Goal: Task Accomplishment & Management: Use online tool/utility

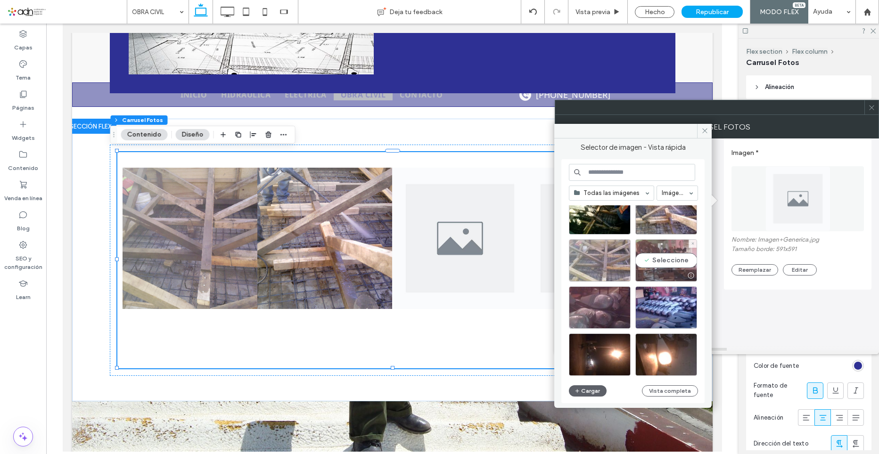
scroll to position [734, 0]
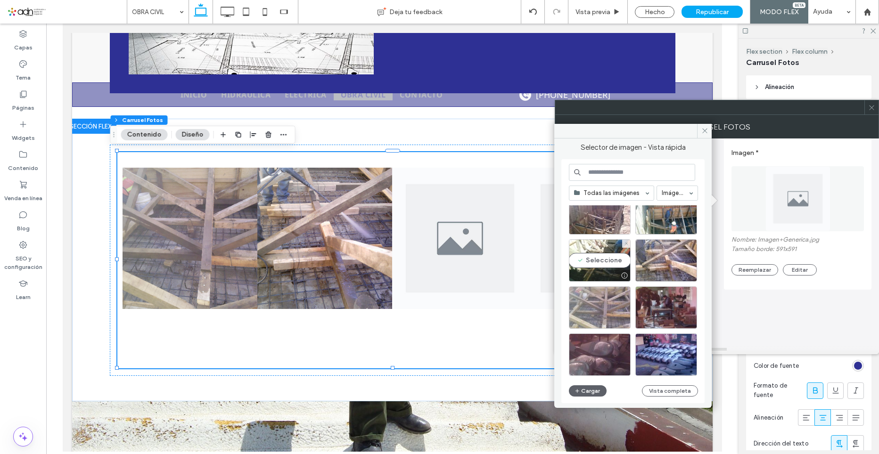
click at [593, 256] on div "Seleccione" at bounding box center [600, 260] width 62 height 42
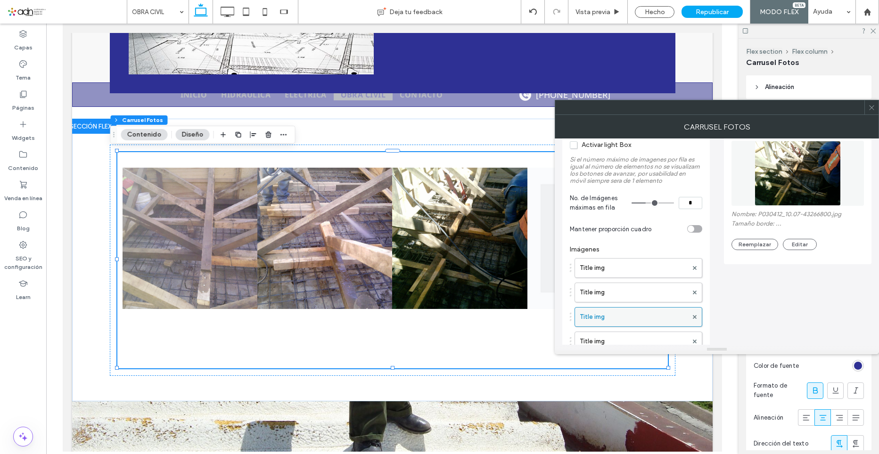
scroll to position [94, 0]
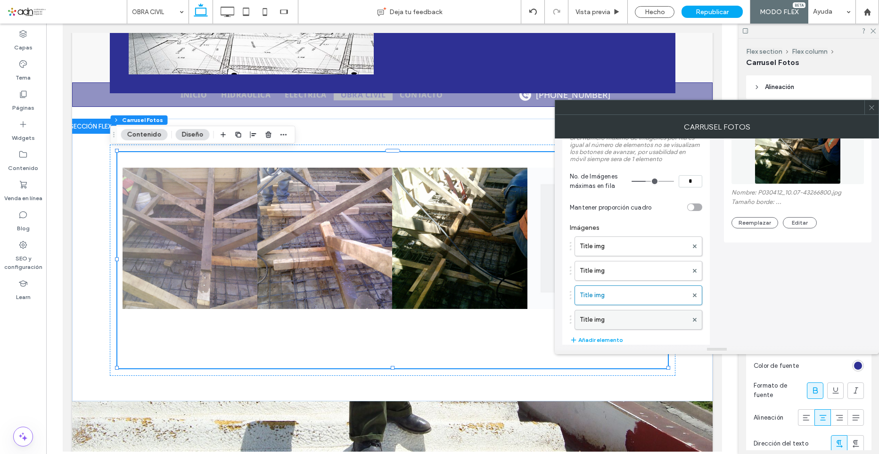
click at [604, 322] on label "Title img" at bounding box center [633, 319] width 108 height 19
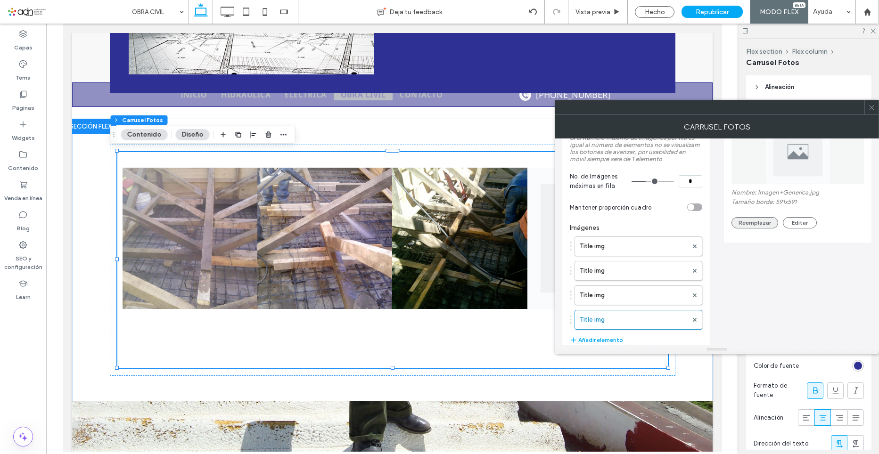
click at [758, 221] on button "Reemplazar" at bounding box center [754, 222] width 47 height 11
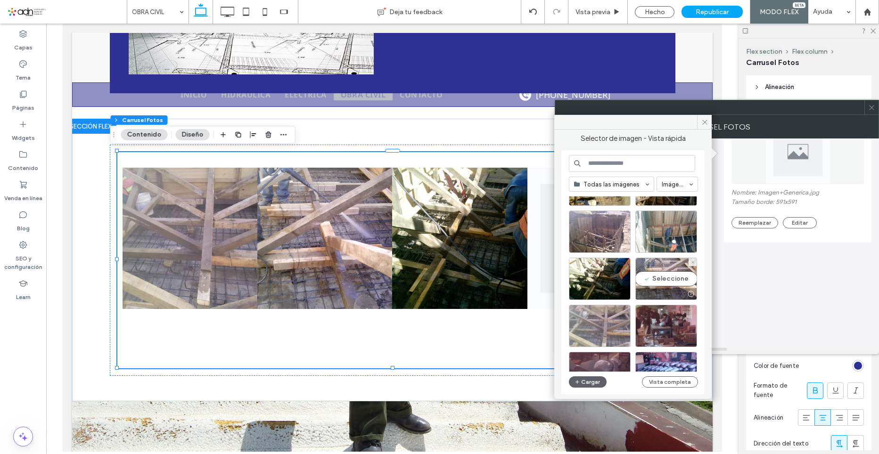
scroll to position [660, 0]
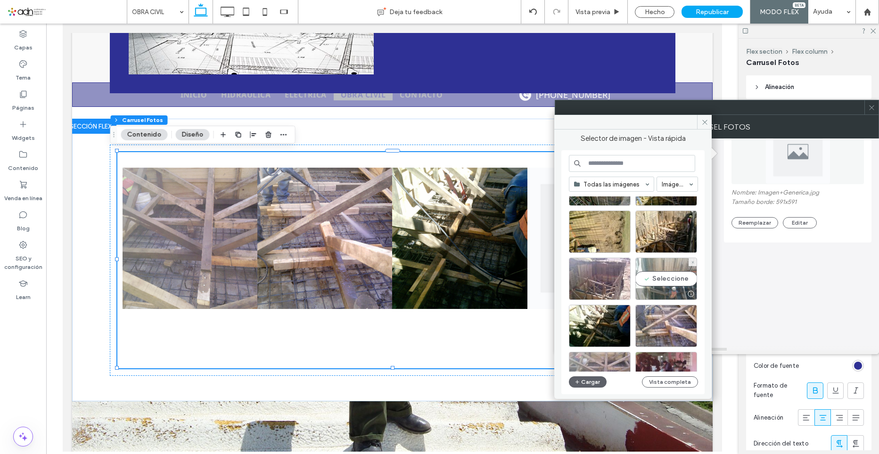
click at [670, 279] on div "Seleccione" at bounding box center [666, 279] width 62 height 42
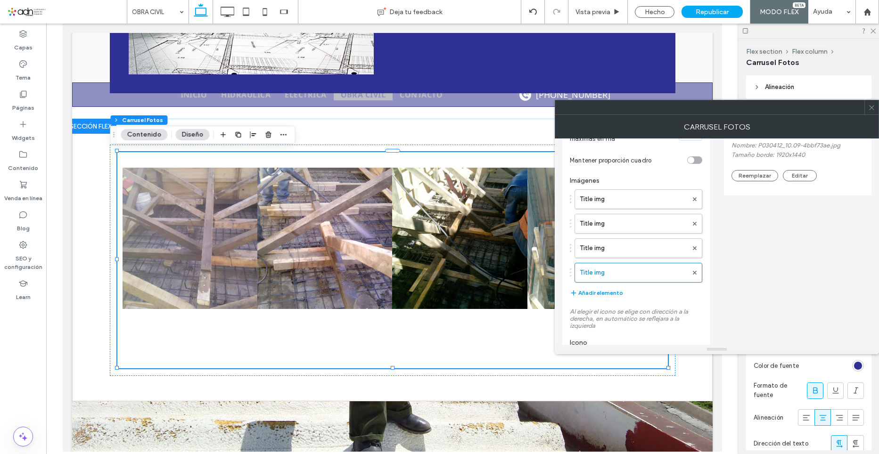
click at [611, 291] on button "Añadir elemento" at bounding box center [596, 292] width 53 height 11
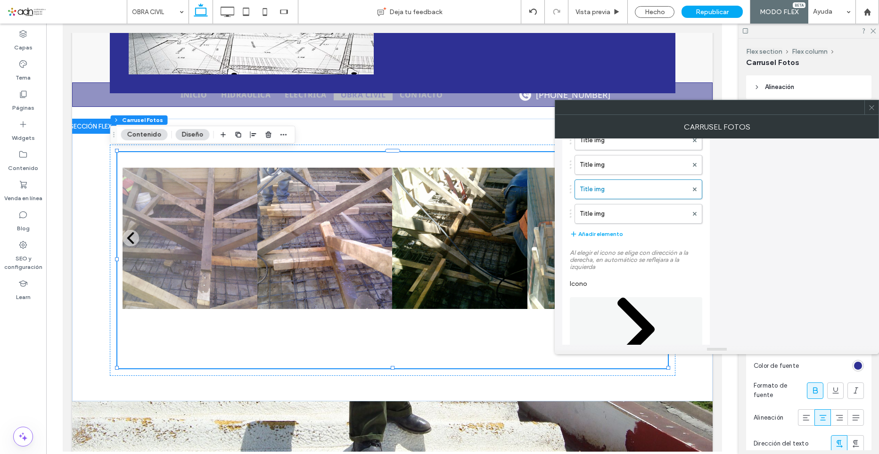
scroll to position [236, 0]
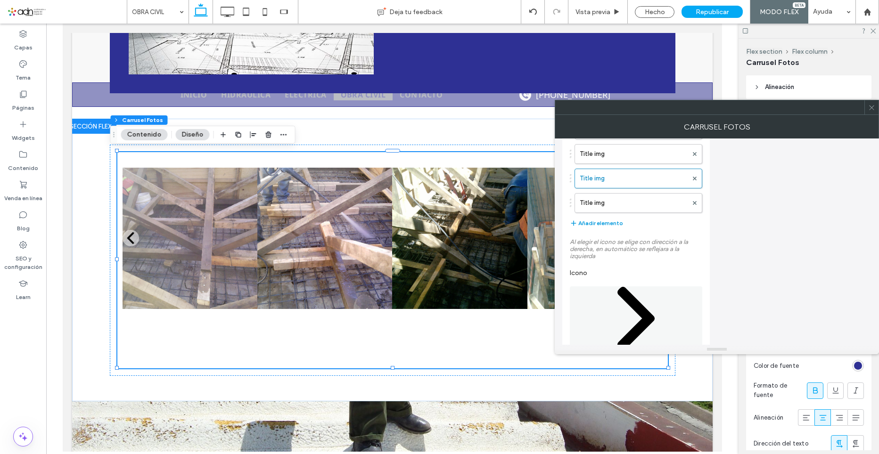
click at [609, 224] on button "Añadir elemento" at bounding box center [596, 223] width 53 height 11
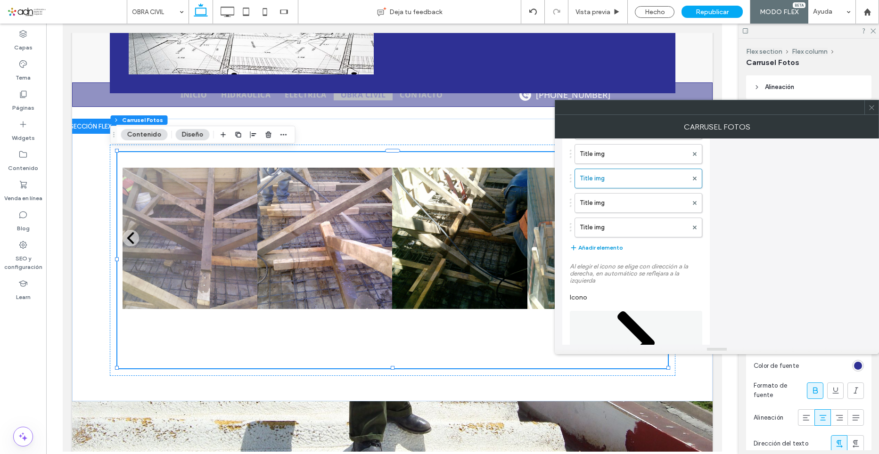
click at [612, 247] on button "Añadir elemento" at bounding box center [596, 247] width 53 height 11
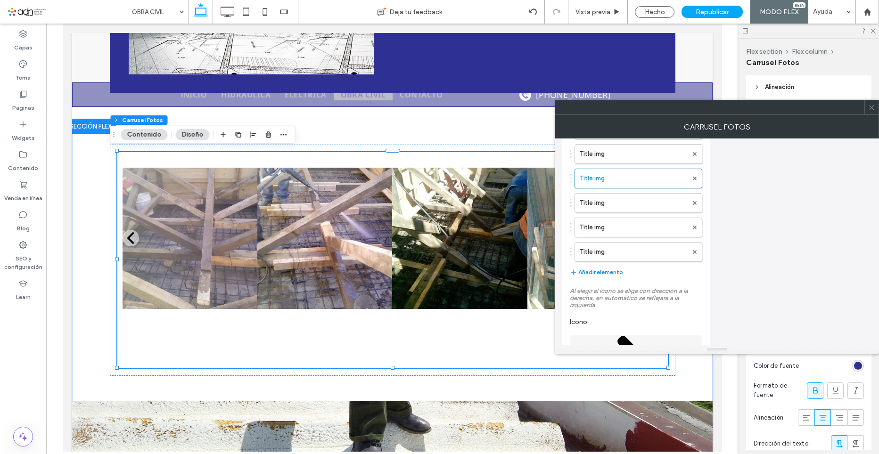
click at [613, 272] on button "Añadir elemento" at bounding box center [596, 272] width 53 height 11
click at [612, 296] on button "Añadir elemento" at bounding box center [596, 296] width 53 height 11
click at [614, 319] on button "Añadir elemento" at bounding box center [596, 321] width 53 height 11
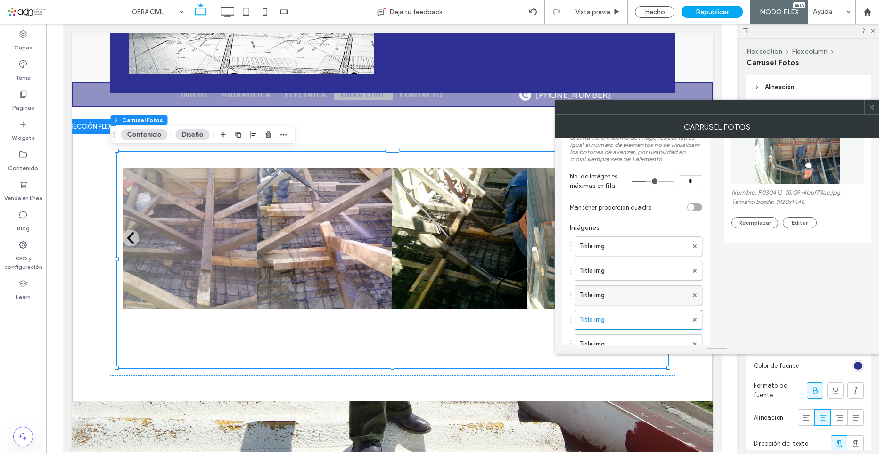
scroll to position [141, 0]
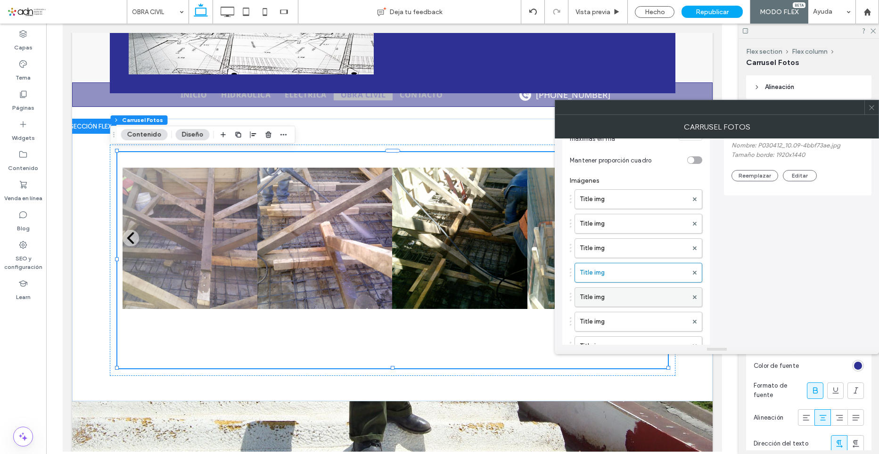
click at [614, 292] on label "Title img" at bounding box center [633, 297] width 108 height 19
click at [752, 176] on button "Reemplazar" at bounding box center [754, 175] width 47 height 11
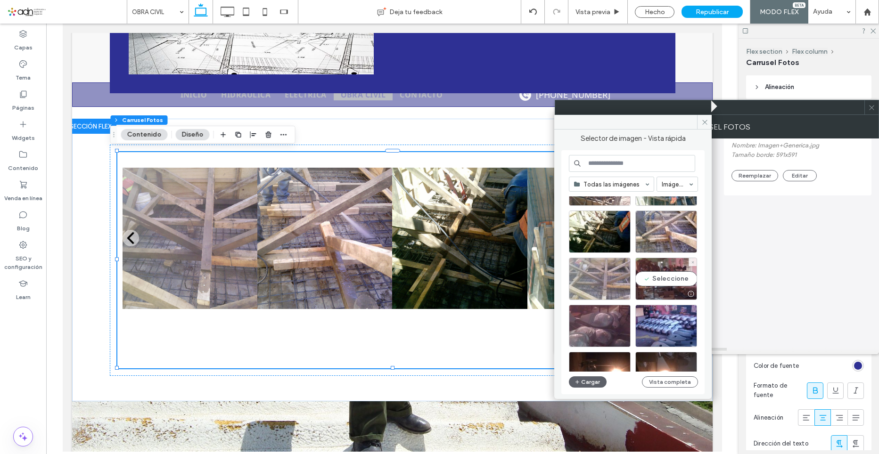
scroll to position [707, 0]
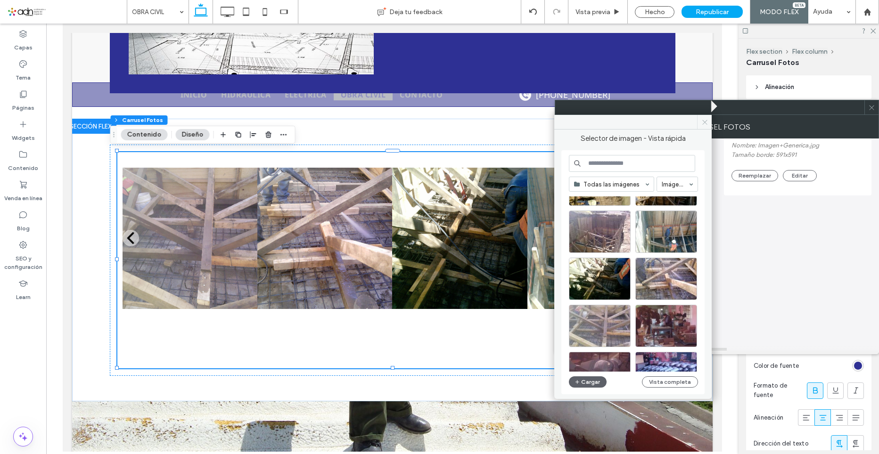
click at [703, 121] on icon at bounding box center [704, 122] width 7 height 7
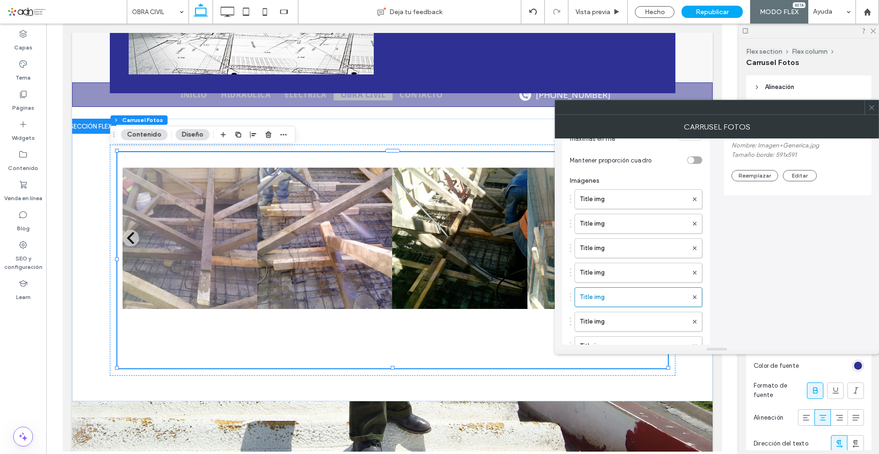
scroll to position [47, 0]
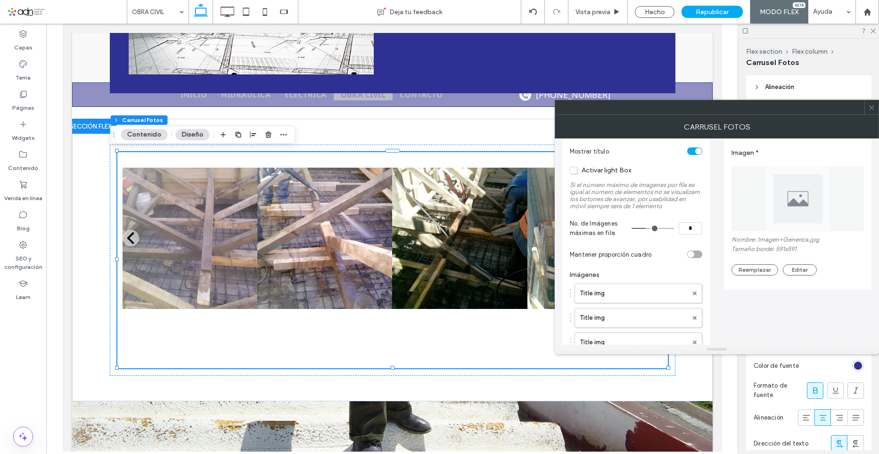
click at [757, 263] on div "Nombre: Imagen+Generica.jpg Tamaño borde: 591x591 Reemplazar Editar" at bounding box center [797, 256] width 132 height 40
click at [759, 269] on button "Reemplazar" at bounding box center [754, 269] width 47 height 11
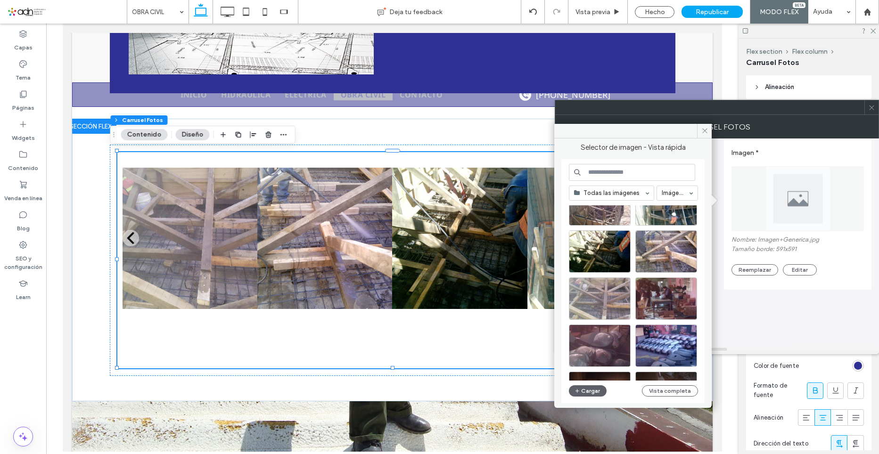
scroll to position [696, 0]
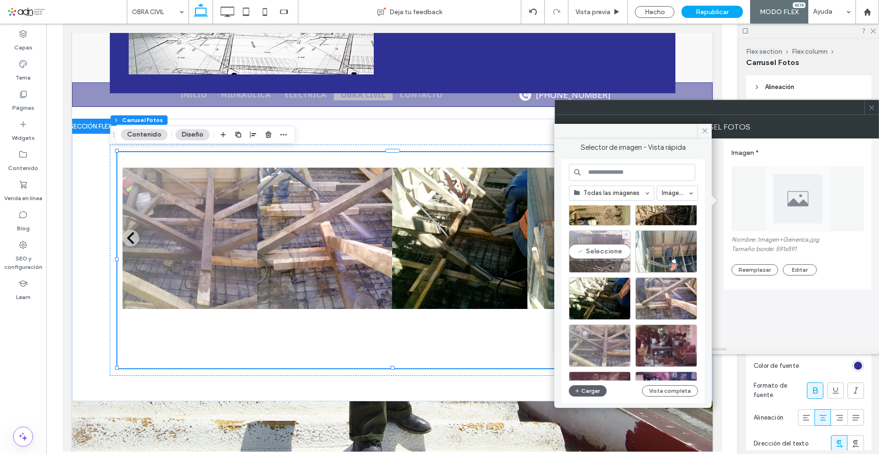
click at [604, 248] on div "Seleccione" at bounding box center [600, 251] width 62 height 42
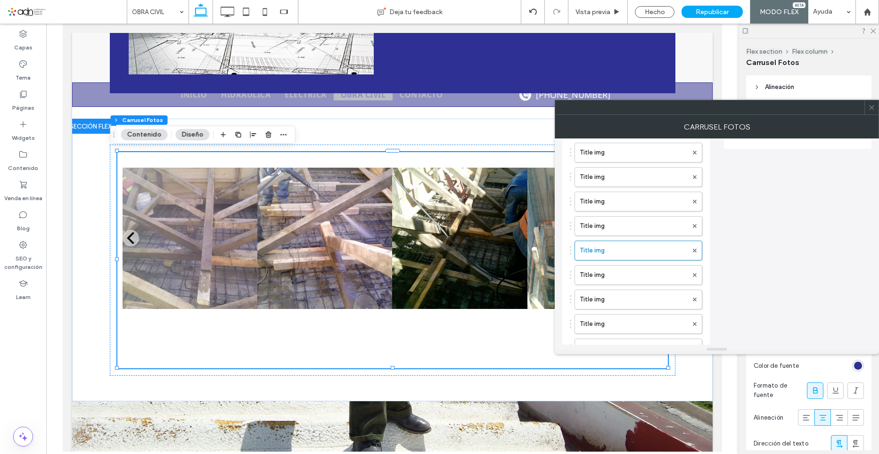
scroll to position [188, 0]
click at [620, 274] on label "Title img" at bounding box center [633, 274] width 108 height 19
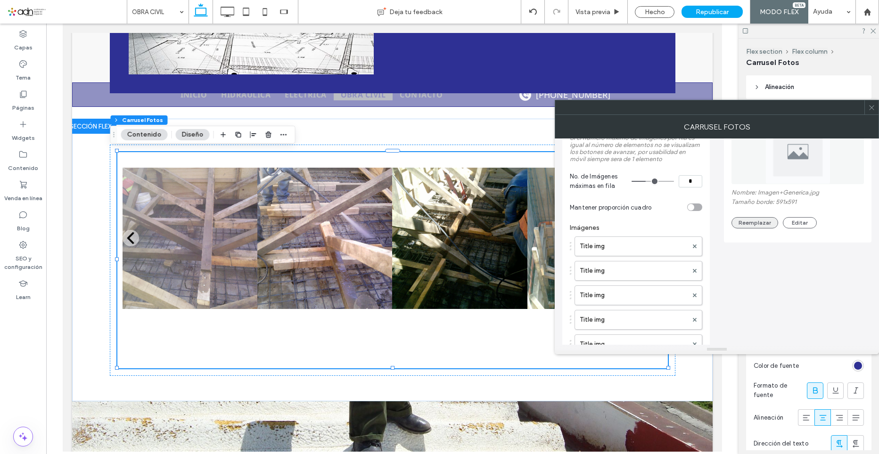
click at [759, 222] on button "Reemplazar" at bounding box center [754, 222] width 47 height 11
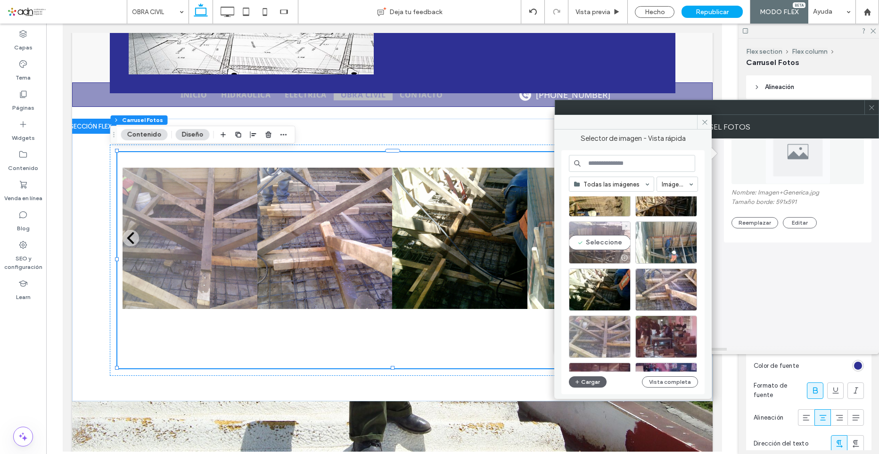
scroll to position [649, 0]
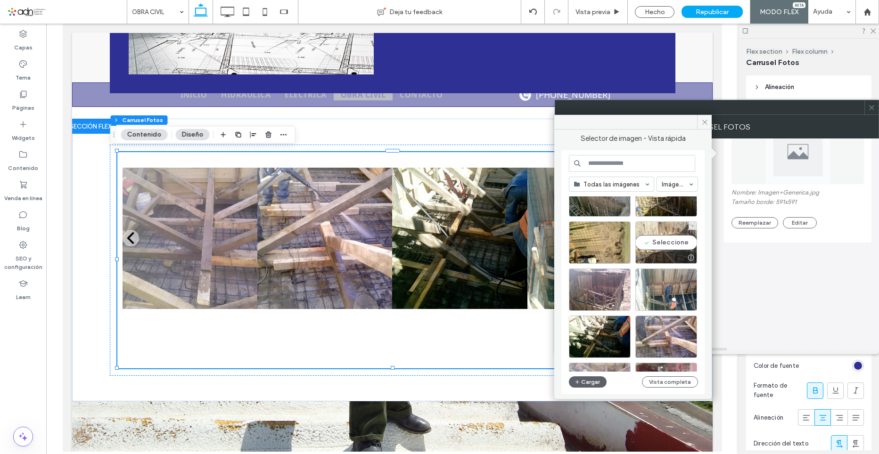
click at [660, 241] on div "Seleccione" at bounding box center [666, 242] width 62 height 42
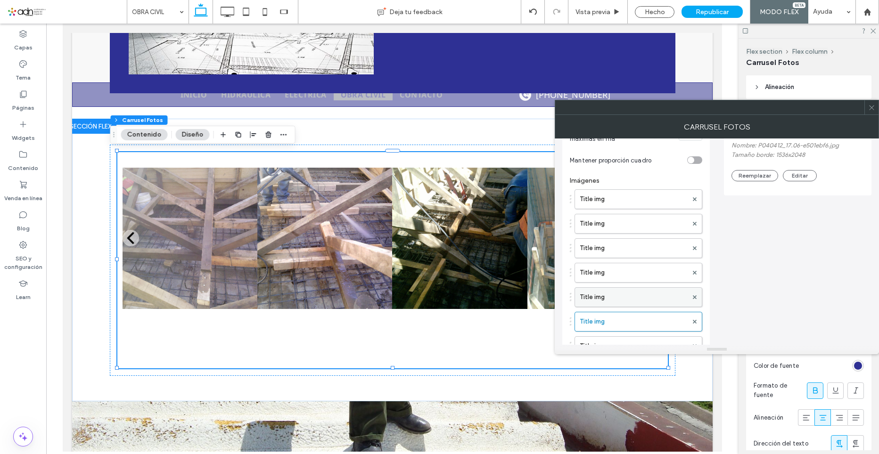
scroll to position [188, 0]
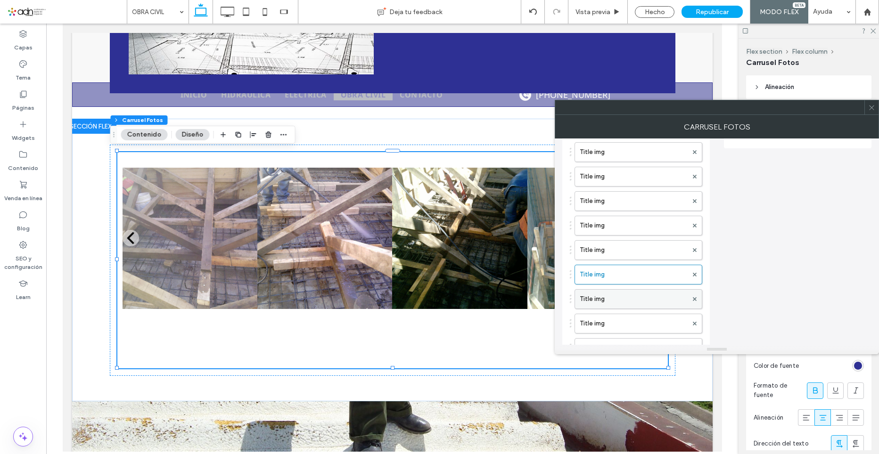
click at [617, 300] on label "Title img" at bounding box center [633, 299] width 108 height 19
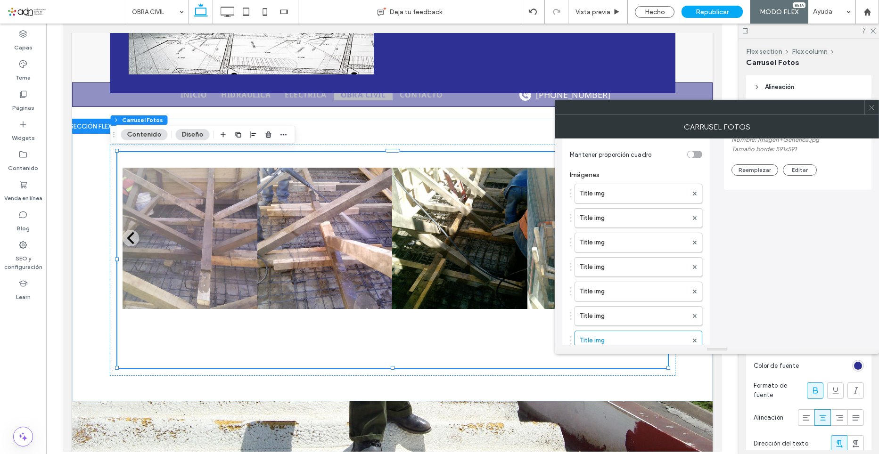
scroll to position [94, 0]
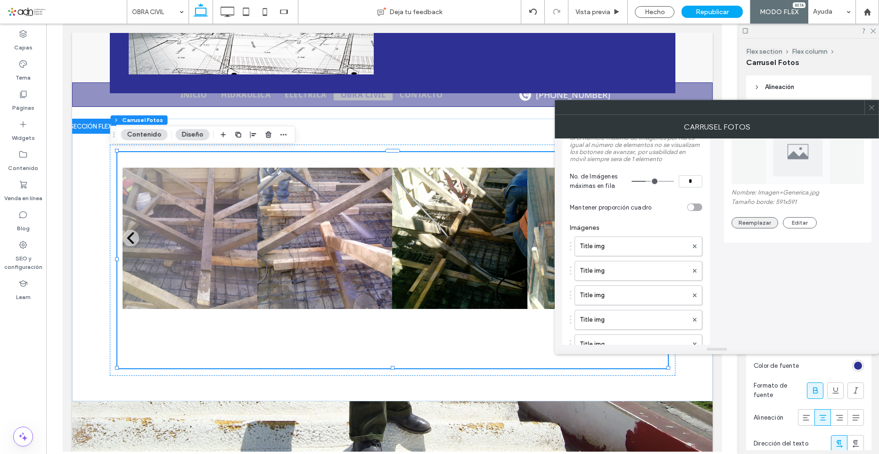
click at [760, 226] on button "Reemplazar" at bounding box center [754, 222] width 47 height 11
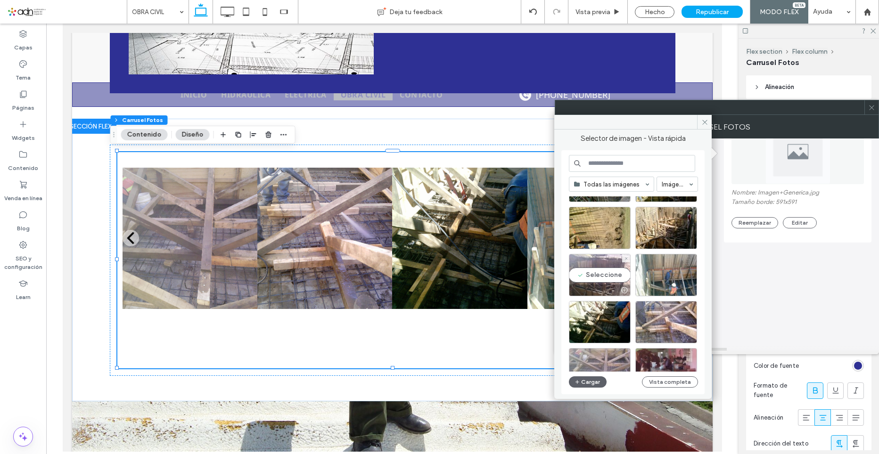
scroll to position [649, 0]
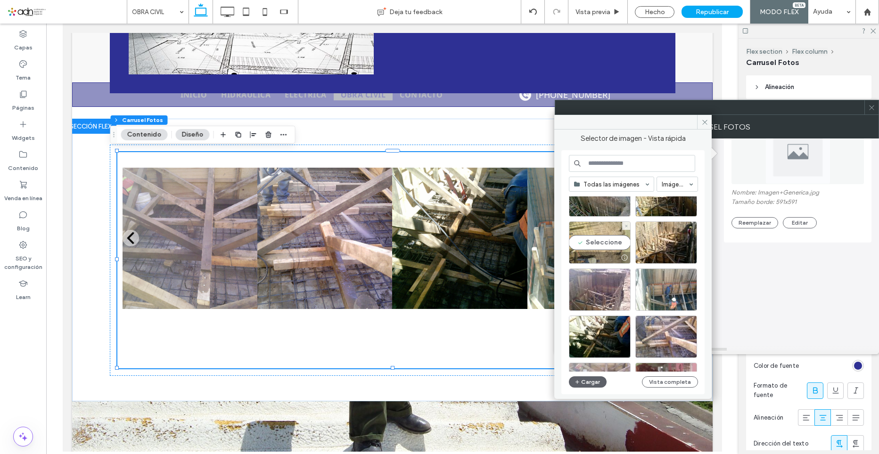
click at [607, 249] on div "Seleccione" at bounding box center [600, 242] width 62 height 42
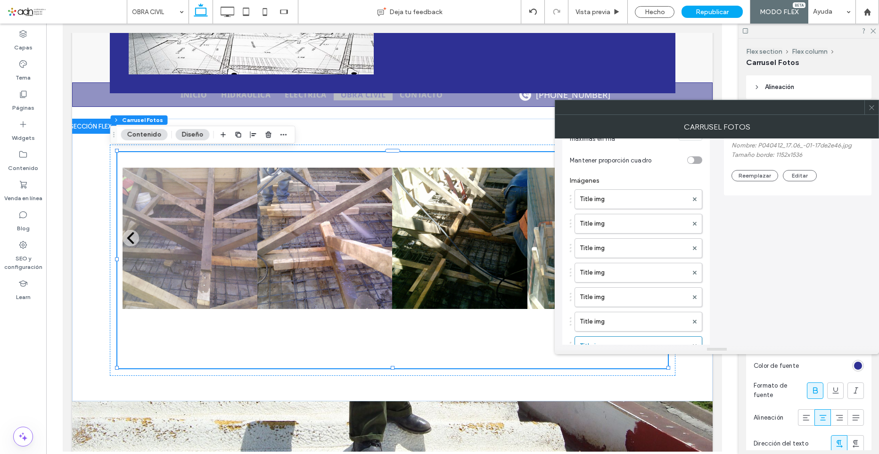
scroll to position [188, 0]
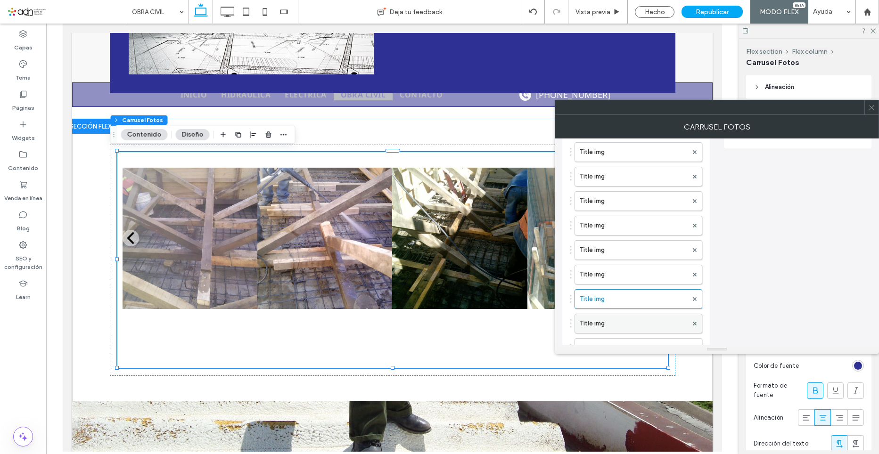
click at [607, 323] on label "Title img" at bounding box center [633, 323] width 108 height 19
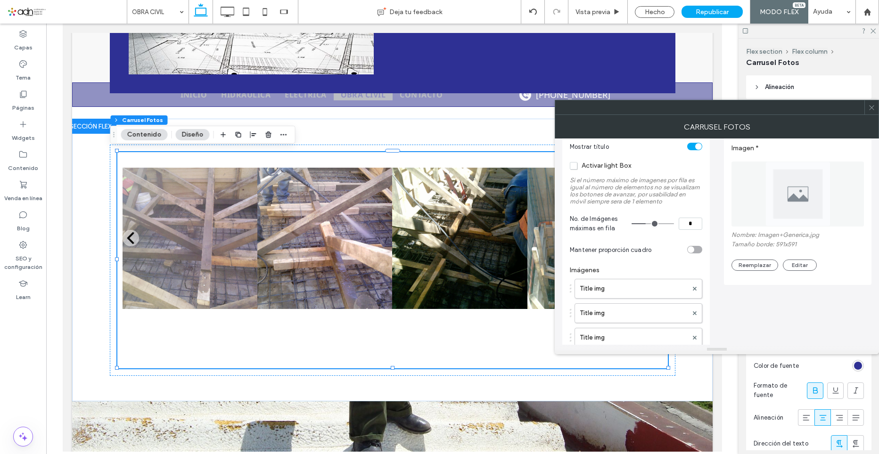
scroll to position [47, 0]
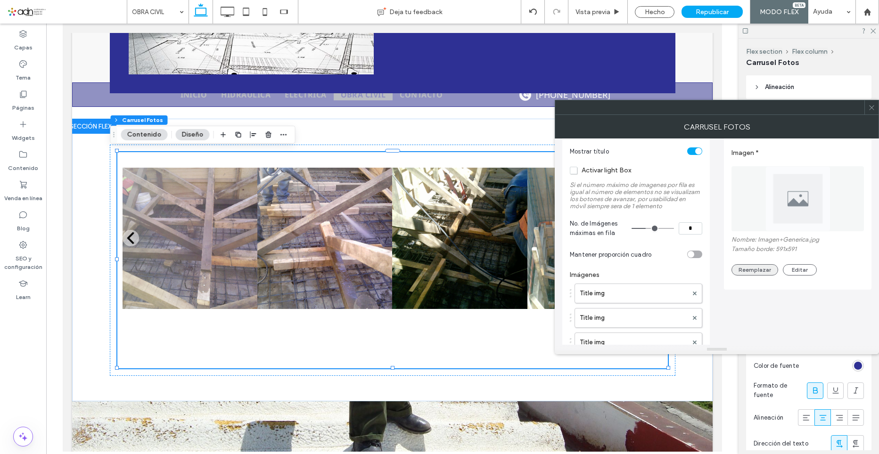
click at [755, 269] on button "Reemplazar" at bounding box center [754, 269] width 47 height 11
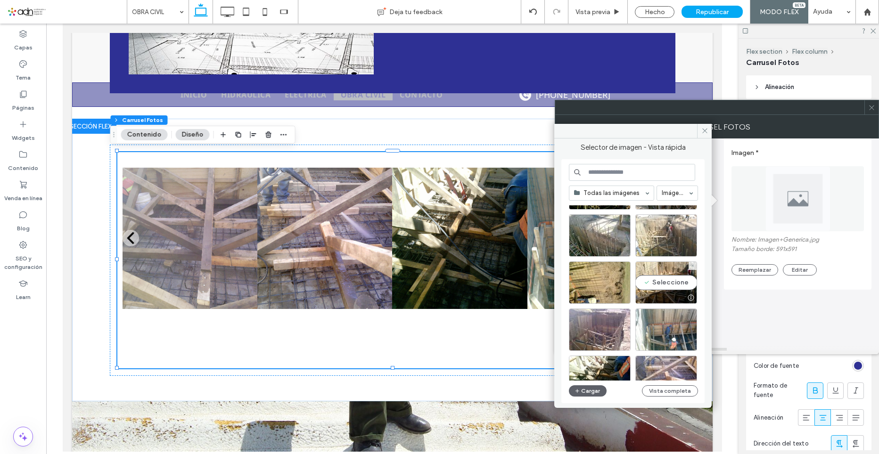
scroll to position [602, 0]
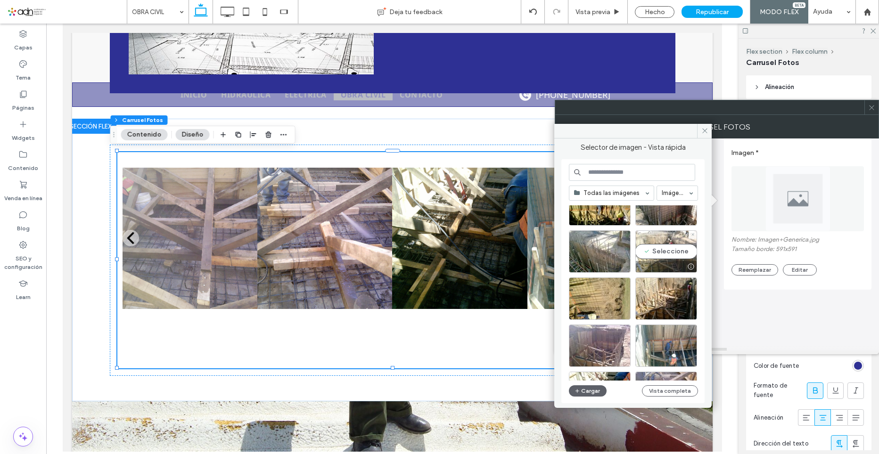
click at [664, 252] on div "Seleccione" at bounding box center [666, 251] width 62 height 42
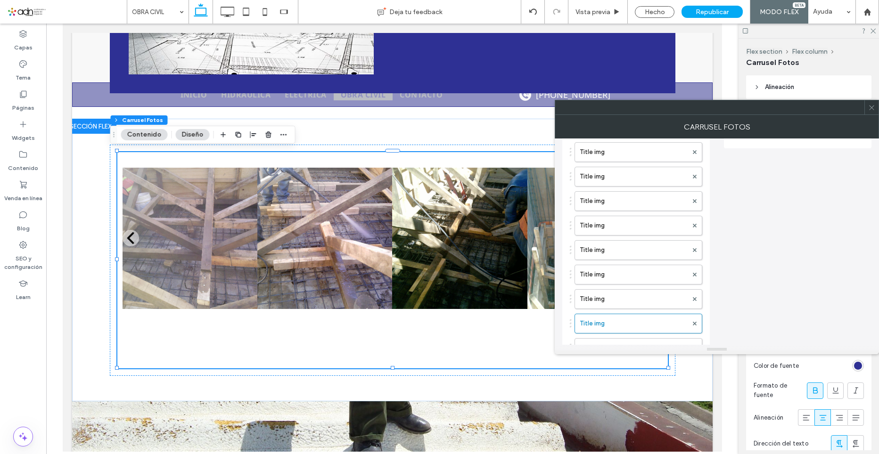
scroll to position [283, 0]
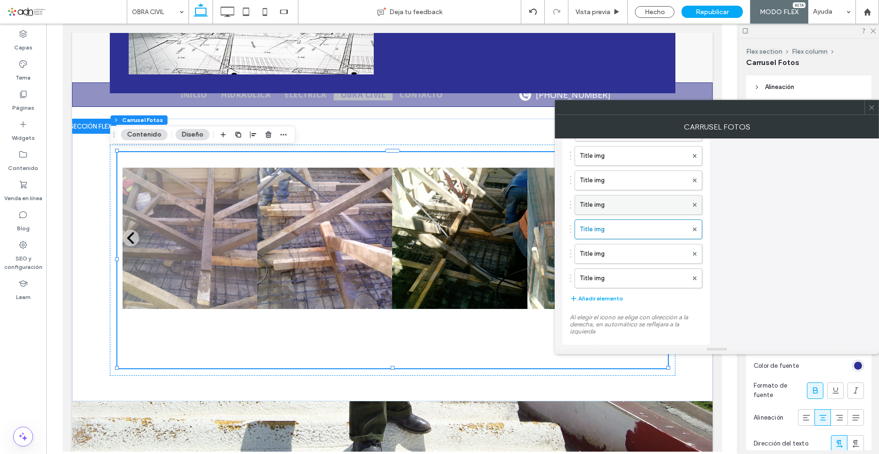
click at [630, 211] on label "Title img" at bounding box center [633, 205] width 108 height 19
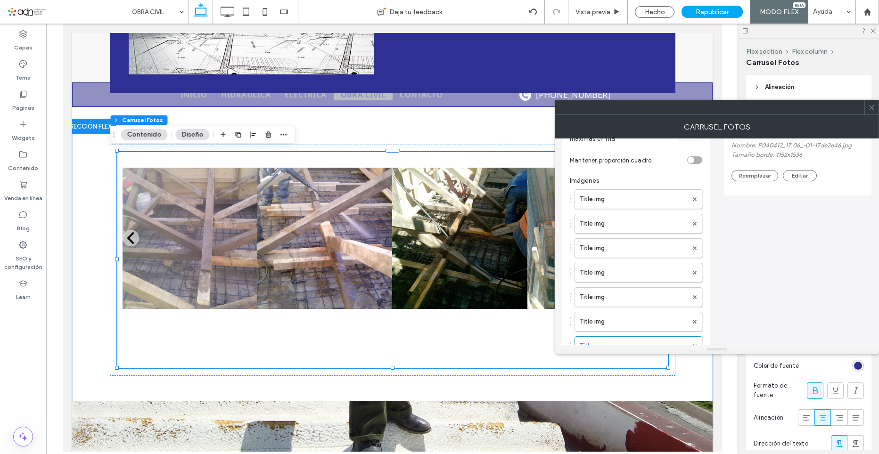
scroll to position [188, 0]
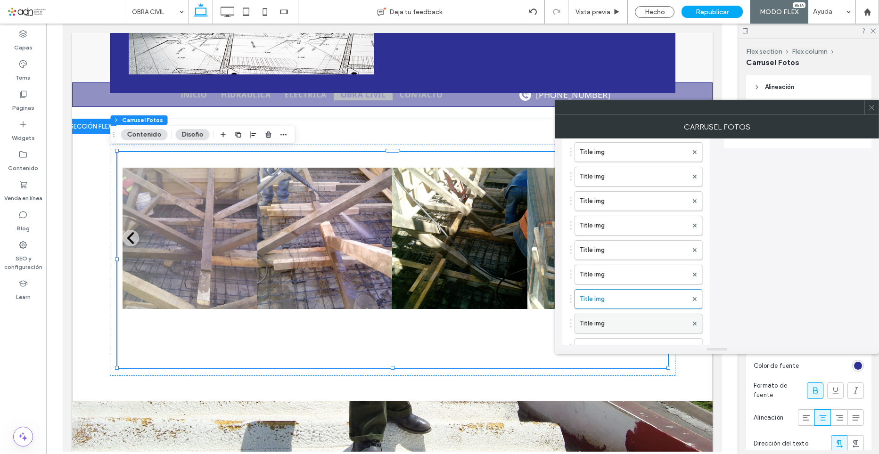
click at [621, 320] on label "Title img" at bounding box center [633, 323] width 108 height 19
click at [612, 300] on label "Title img" at bounding box center [633, 301] width 108 height 19
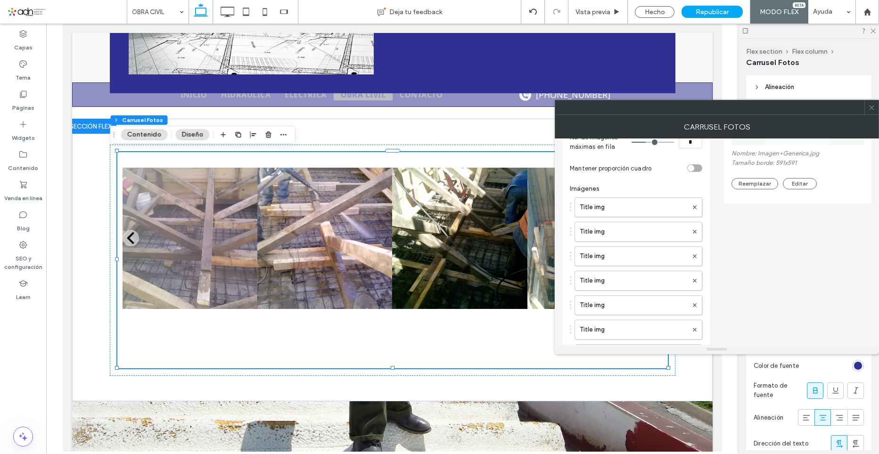
scroll to position [47, 0]
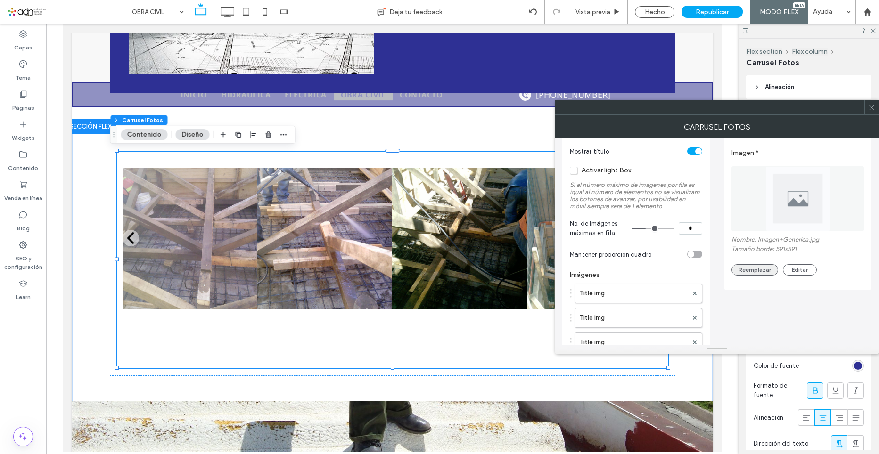
drag, startPoint x: 764, startPoint y: 273, endPoint x: 650, endPoint y: 6, distance: 290.0
click at [764, 273] on button "Reemplazar" at bounding box center [754, 269] width 47 height 11
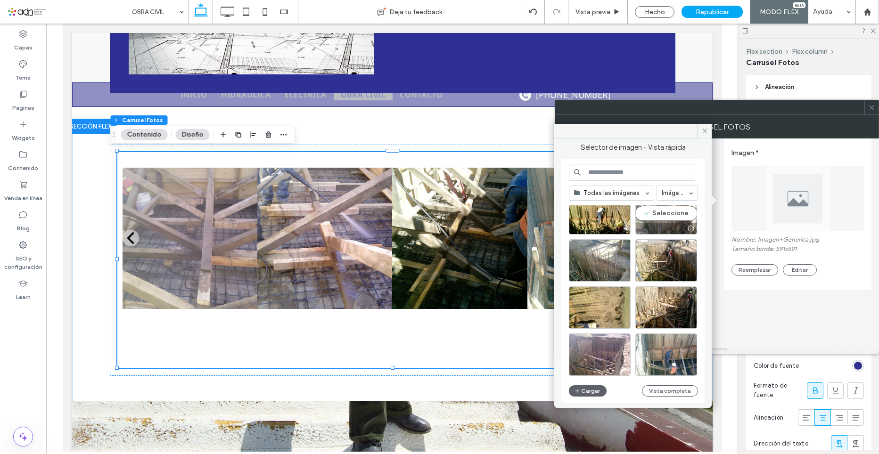
scroll to position [546, 0]
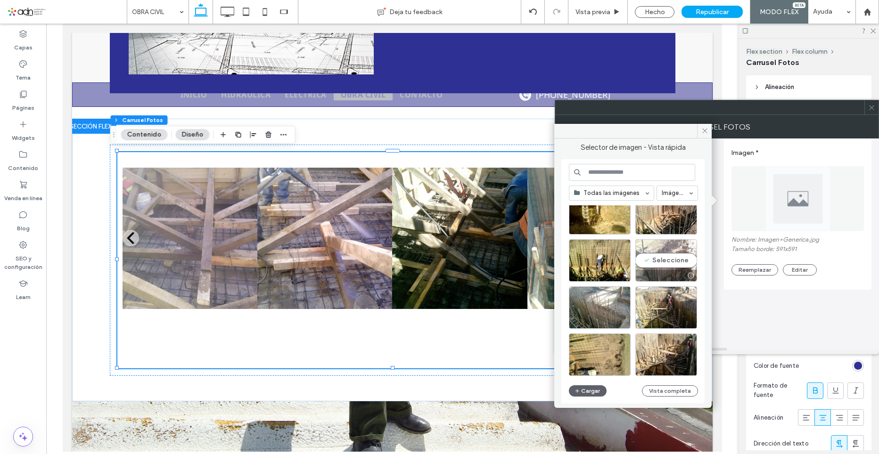
click at [663, 260] on div "Seleccione" at bounding box center [666, 260] width 62 height 42
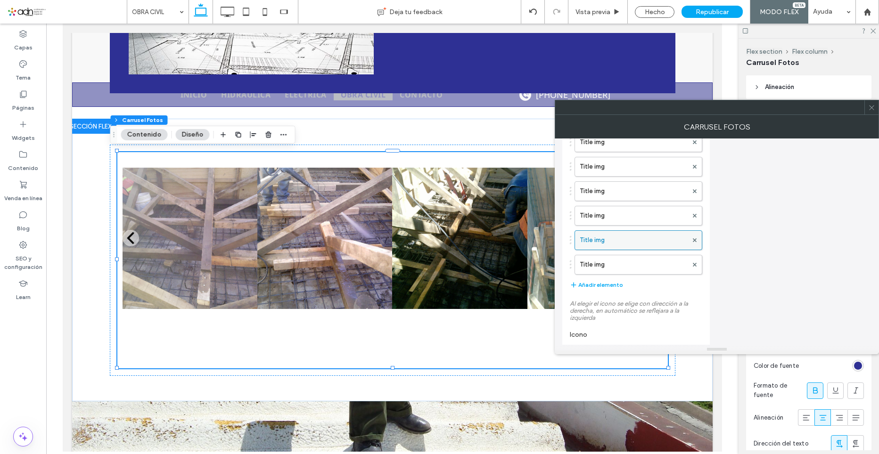
scroll to position [249, 0]
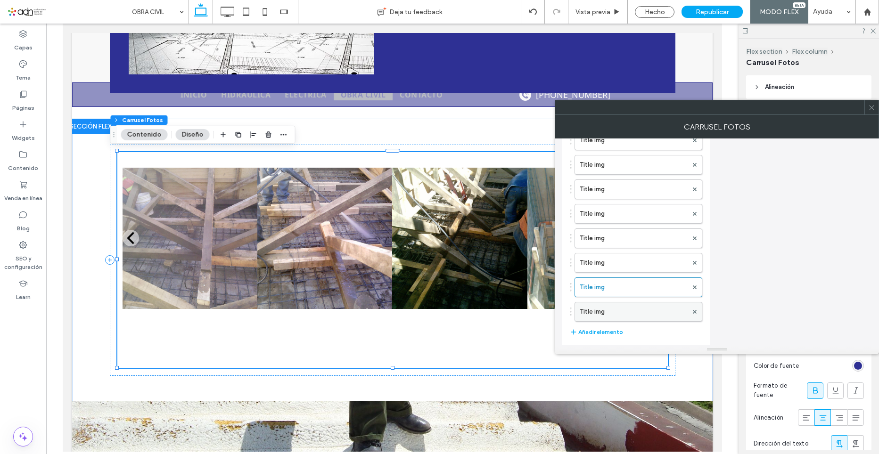
click at [605, 322] on div "Title img" at bounding box center [638, 312] width 128 height 20
click at [653, 308] on label "Title img" at bounding box center [633, 311] width 108 height 19
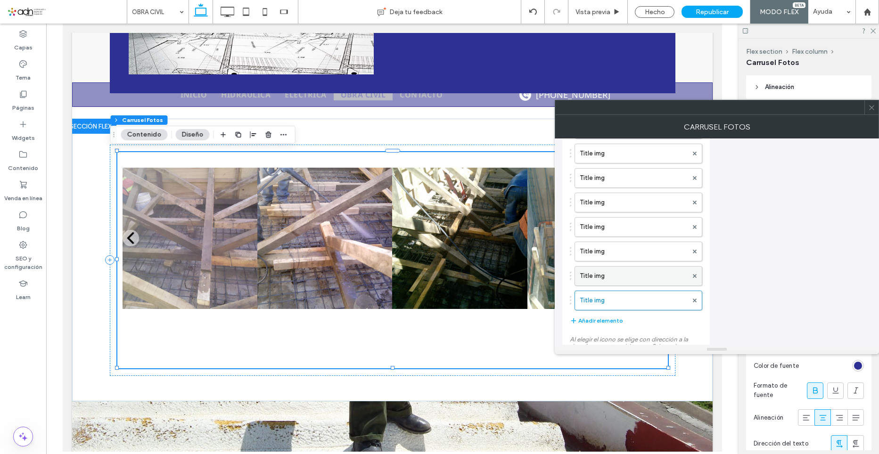
scroll to position [283, 0]
click at [619, 253] on label "Title img" at bounding box center [633, 253] width 108 height 19
click at [615, 326] on label "Title img" at bounding box center [633, 325] width 108 height 19
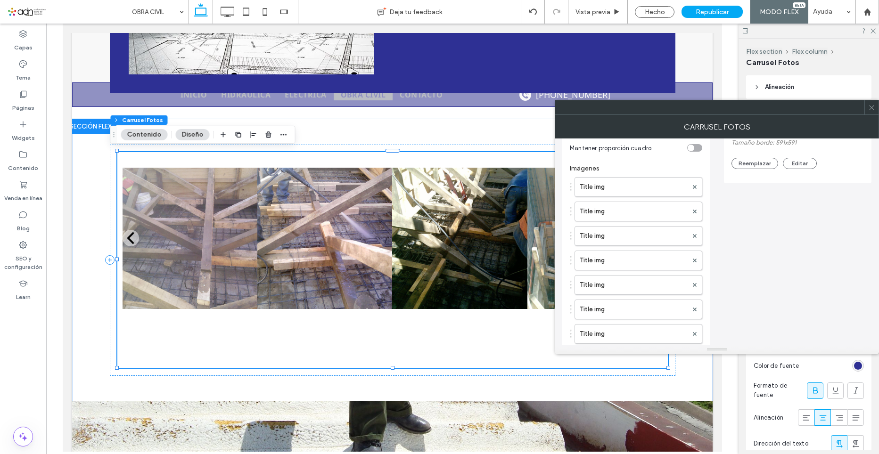
scroll to position [47, 0]
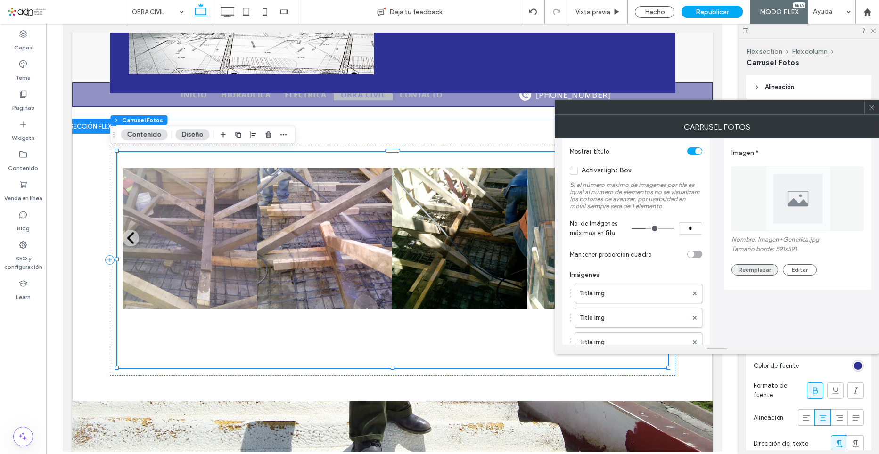
click at [762, 270] on button "Reemplazar" at bounding box center [754, 269] width 47 height 11
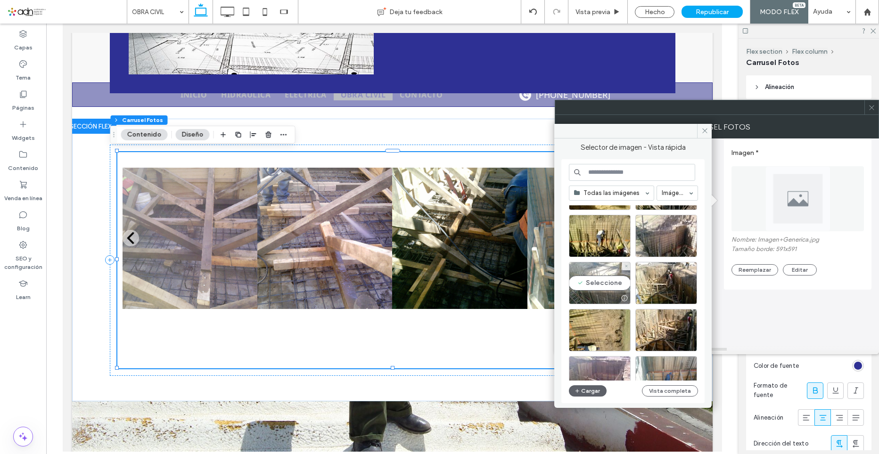
scroll to position [554, 0]
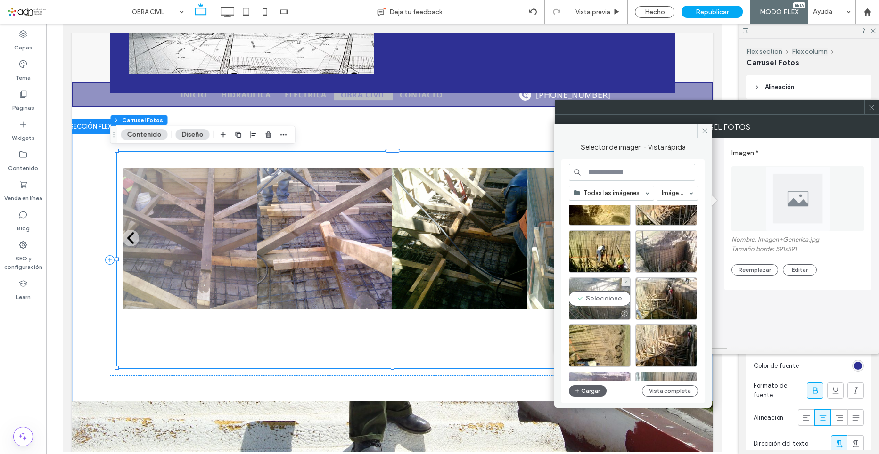
click at [603, 299] on div "Seleccione" at bounding box center [600, 298] width 62 height 42
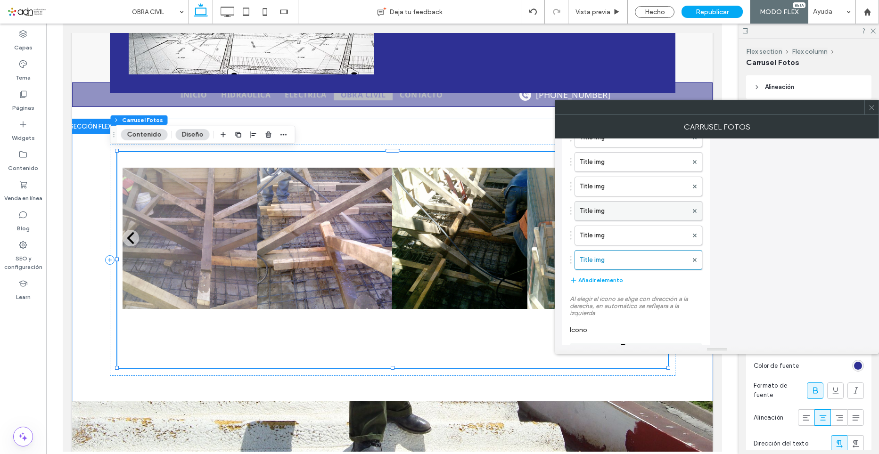
scroll to position [249, 0]
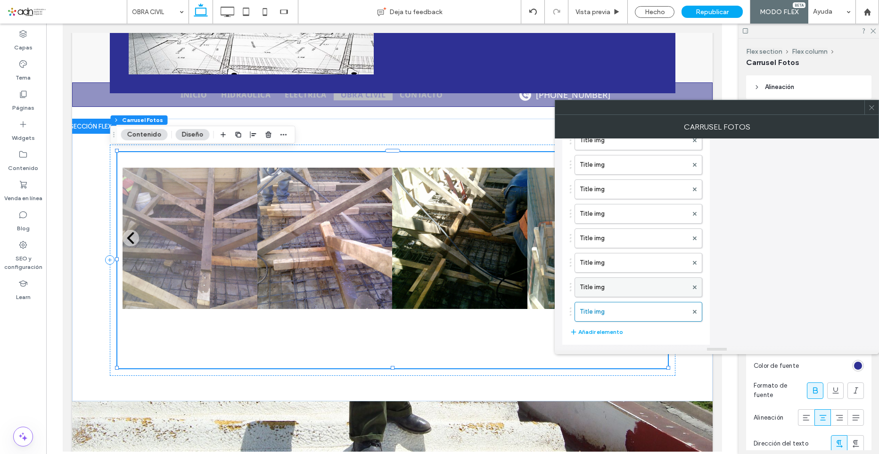
click at [619, 294] on label "Title img" at bounding box center [633, 287] width 108 height 19
click at [634, 309] on label "Title img" at bounding box center [633, 311] width 108 height 19
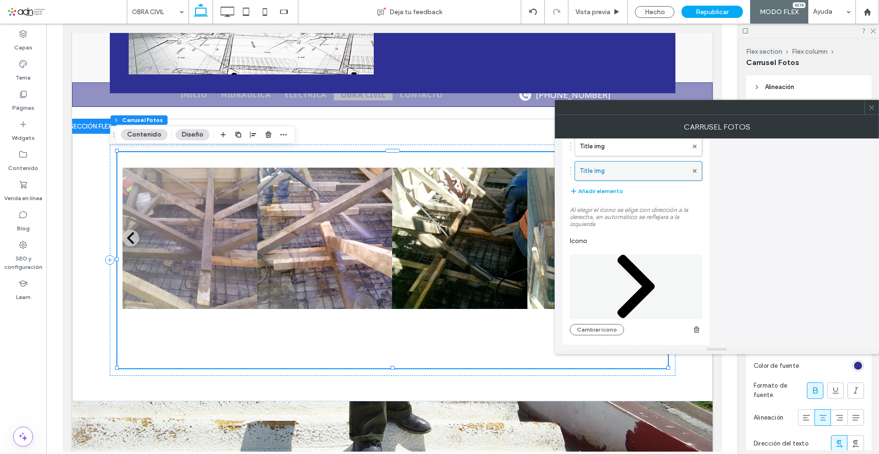
scroll to position [343, 0]
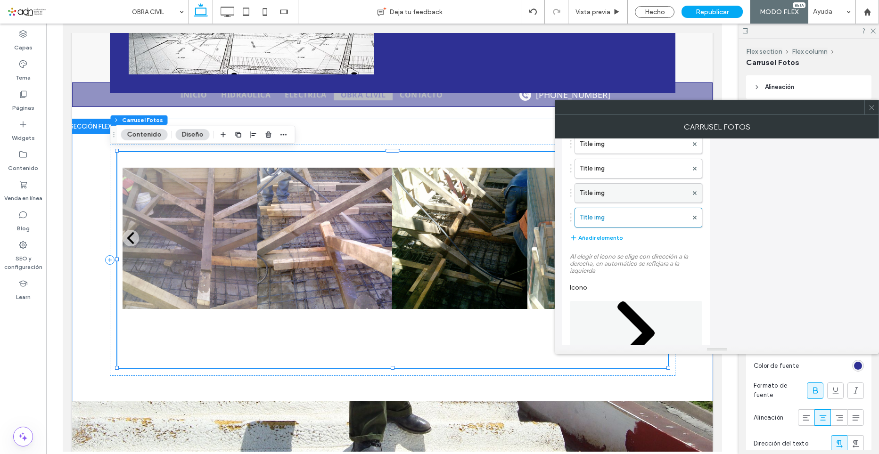
click at [617, 196] on label "Title img" at bounding box center [633, 193] width 108 height 19
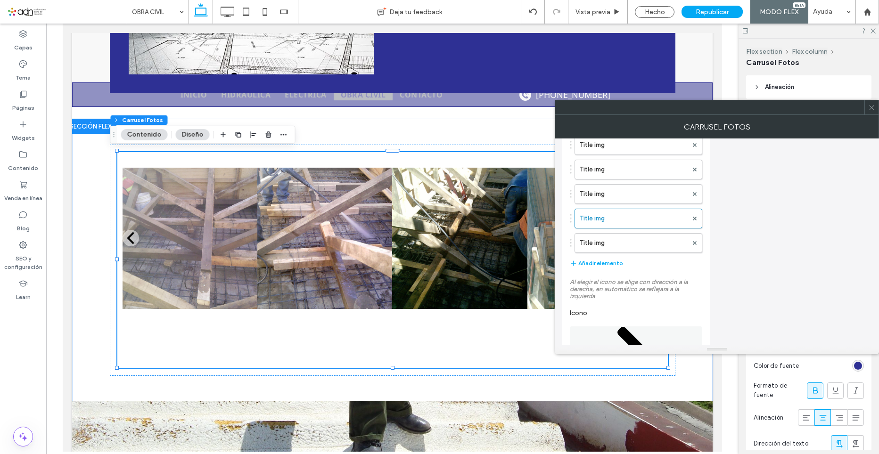
scroll to position [330, 0]
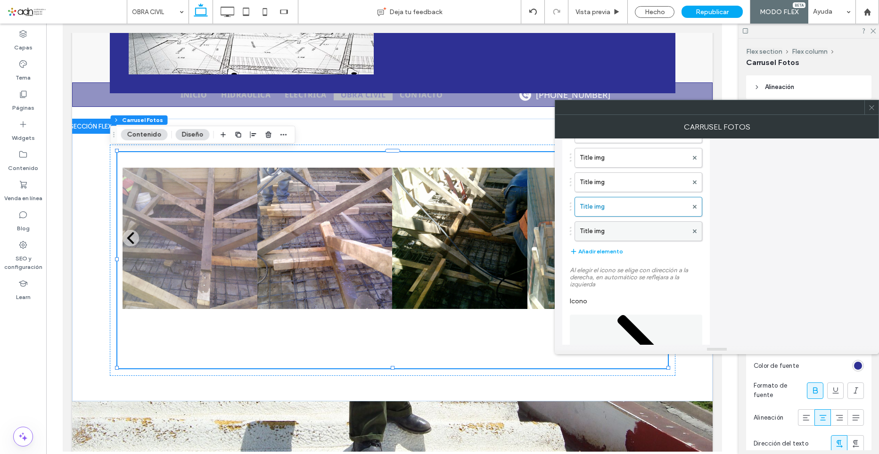
click at [602, 238] on label "Title img" at bounding box center [633, 231] width 108 height 19
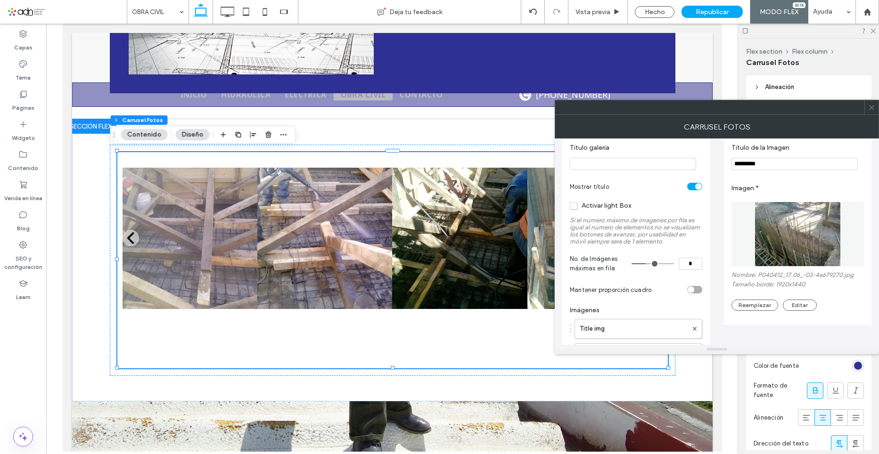
scroll to position [0, 0]
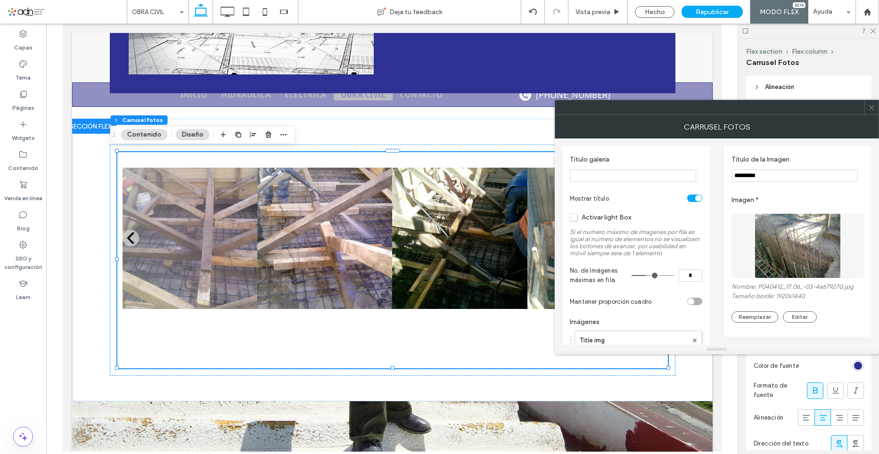
drag, startPoint x: 767, startPoint y: 179, endPoint x: 709, endPoint y: 176, distance: 58.9
click at [709, 176] on div "Título galería Mostrar título Activar light Box Si el número máximo de imagenes…" at bounding box center [716, 437] width 309 height 596
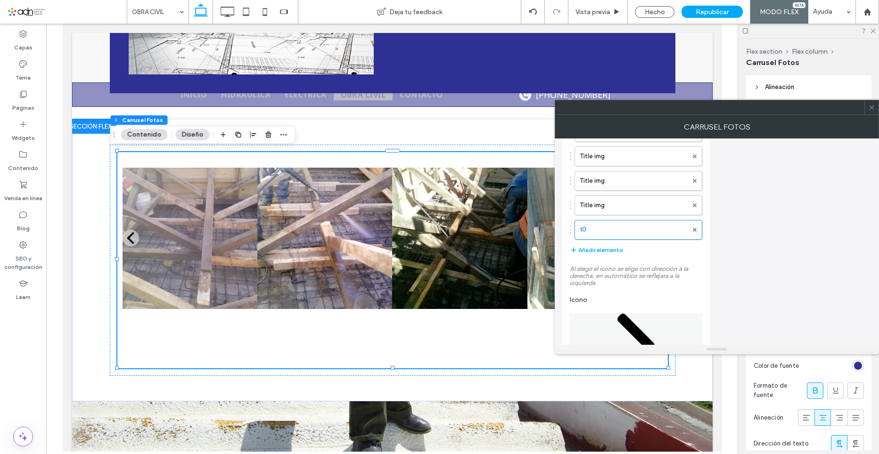
scroll to position [391, 0]
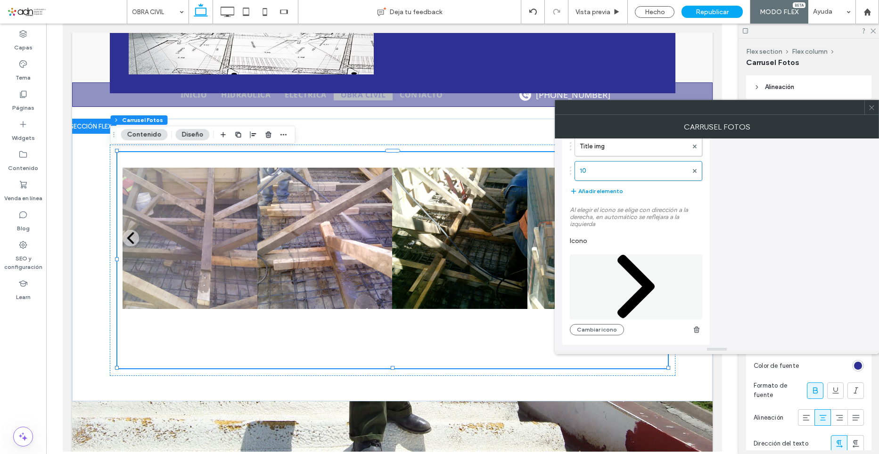
type input "**"
click at [595, 189] on button "Añadir elemento" at bounding box center [596, 191] width 53 height 11
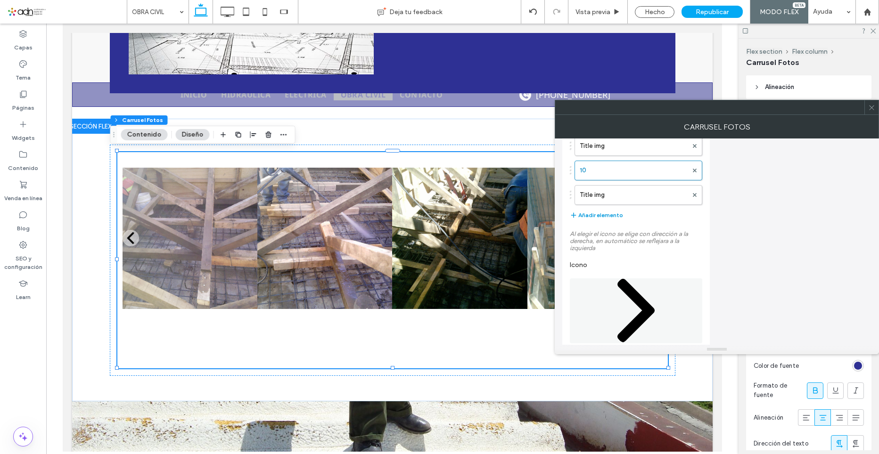
click at [608, 213] on button "Añadir elemento" at bounding box center [596, 215] width 53 height 11
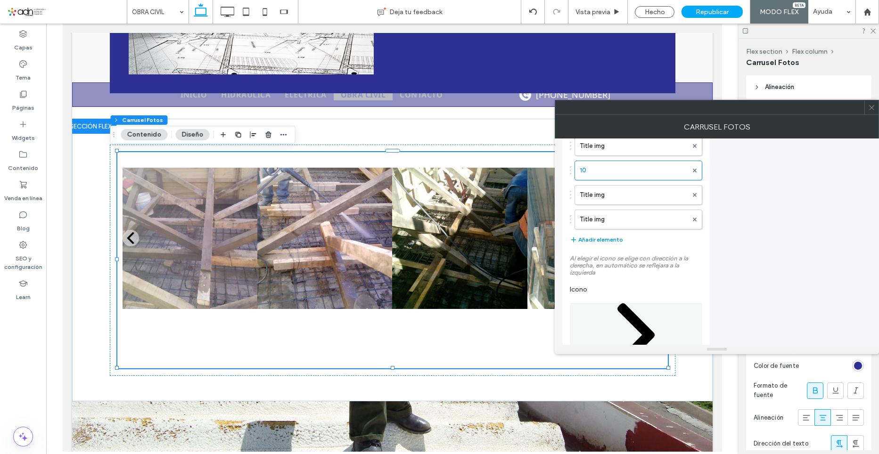
click at [608, 238] on button "Añadir elemento" at bounding box center [596, 239] width 53 height 11
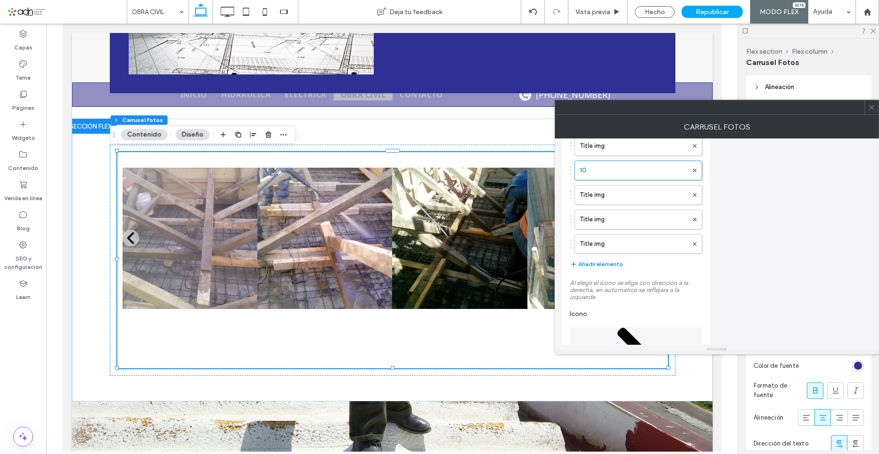
click at [609, 263] on button "Añadir elemento" at bounding box center [596, 264] width 53 height 11
click at [614, 285] on button "Añadir elemento" at bounding box center [596, 288] width 53 height 11
click at [617, 313] on button "Añadir elemento" at bounding box center [596, 313] width 53 height 11
click at [611, 334] on button "Añadir elemento" at bounding box center [596, 337] width 53 height 11
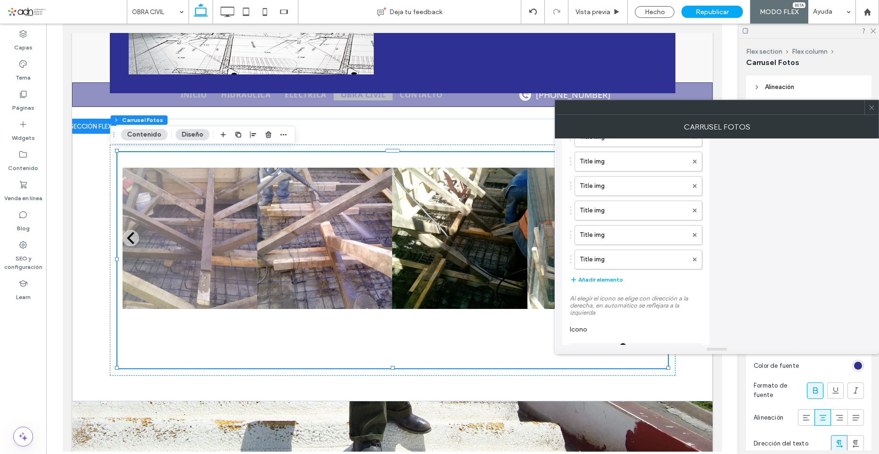
scroll to position [485, 0]
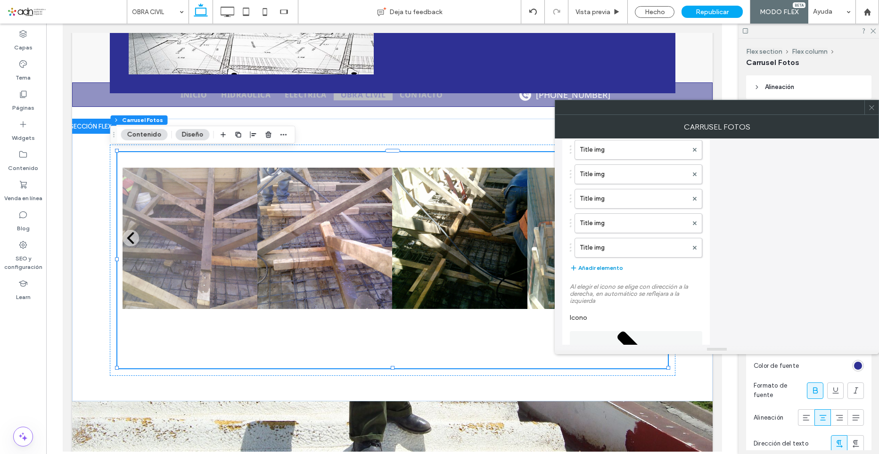
click at [604, 266] on button "Añadir elemento" at bounding box center [596, 267] width 53 height 11
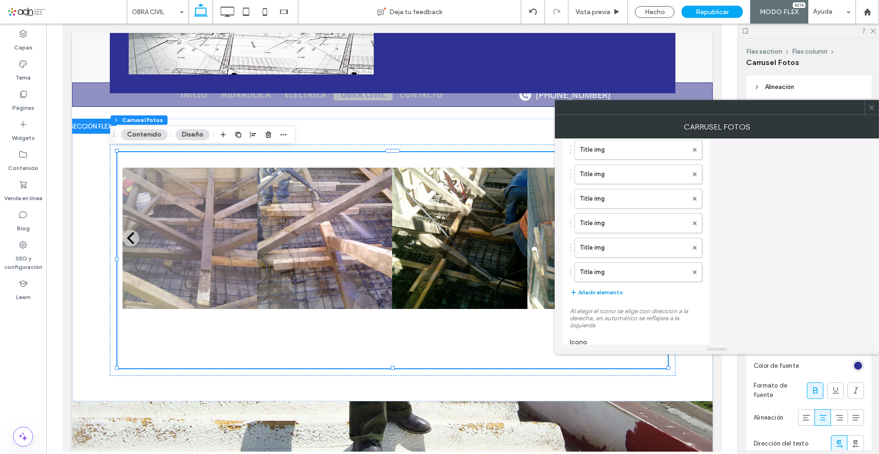
click at [605, 295] on button "Añadir elemento" at bounding box center [596, 292] width 53 height 11
click at [609, 316] on button "Añadir elemento" at bounding box center [596, 316] width 53 height 11
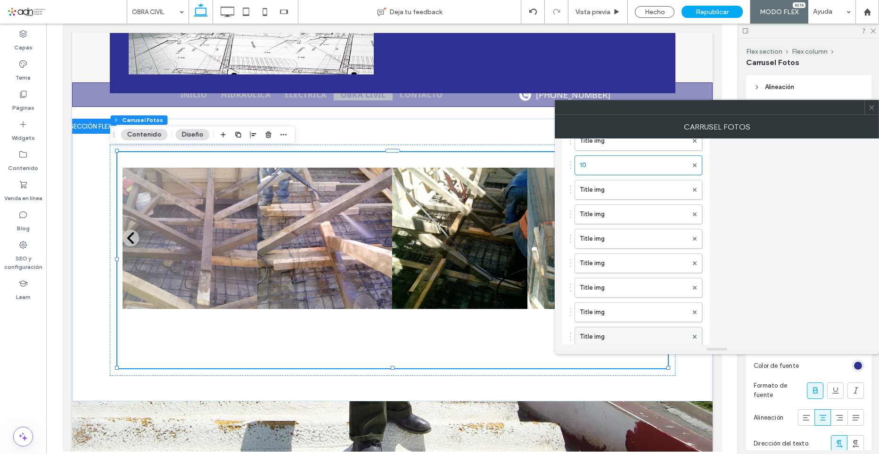
scroll to position [296, 0]
click at [615, 267] on label "10" at bounding box center [633, 264] width 108 height 19
click at [616, 290] on label "Title img" at bounding box center [633, 289] width 108 height 19
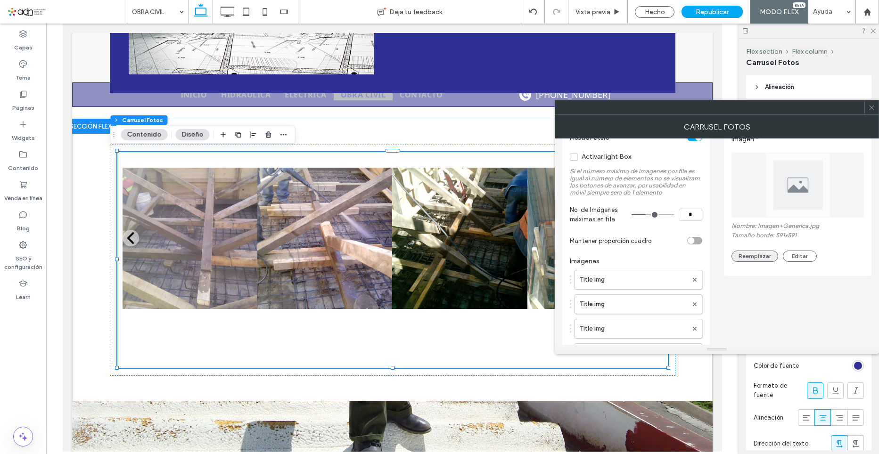
click at [759, 262] on button "Reemplazar" at bounding box center [754, 256] width 47 height 11
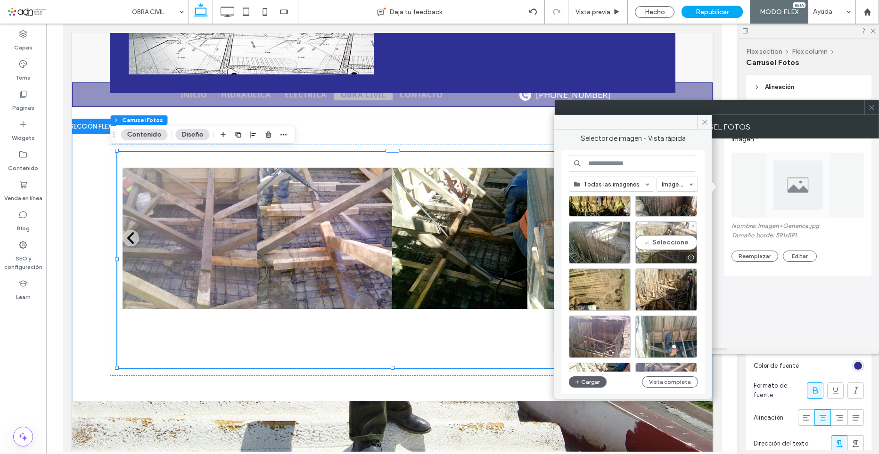
scroll to position [554, 0]
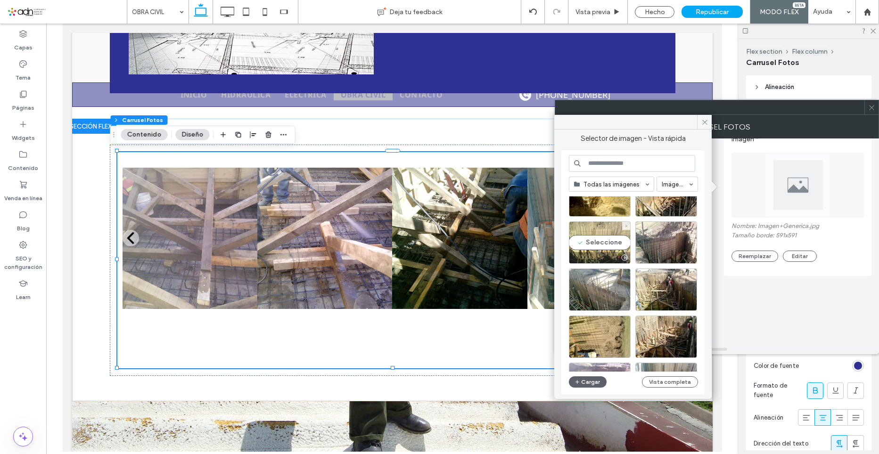
click at [598, 242] on div "Seleccione" at bounding box center [600, 242] width 62 height 42
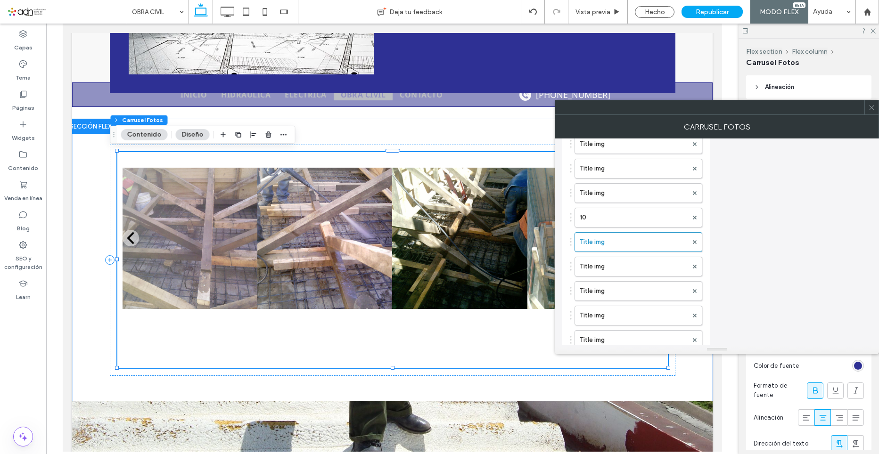
scroll to position [391, 0]
click at [615, 217] on label "Title img" at bounding box center [633, 219] width 108 height 19
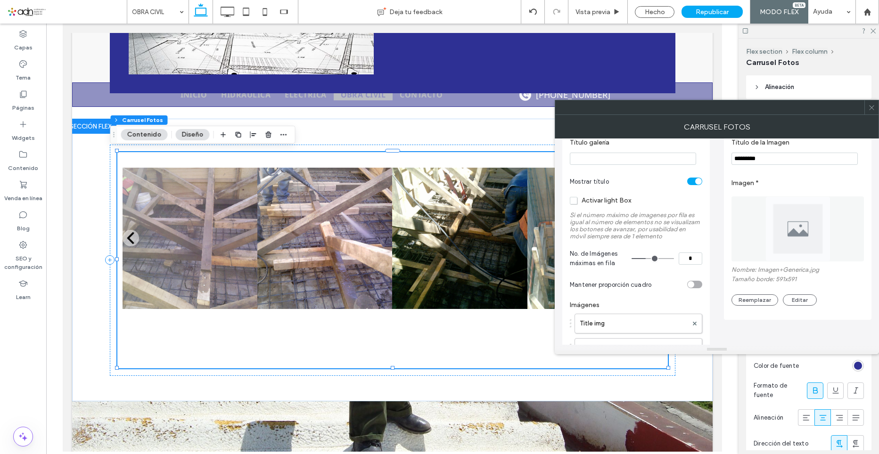
scroll to position [0, 0]
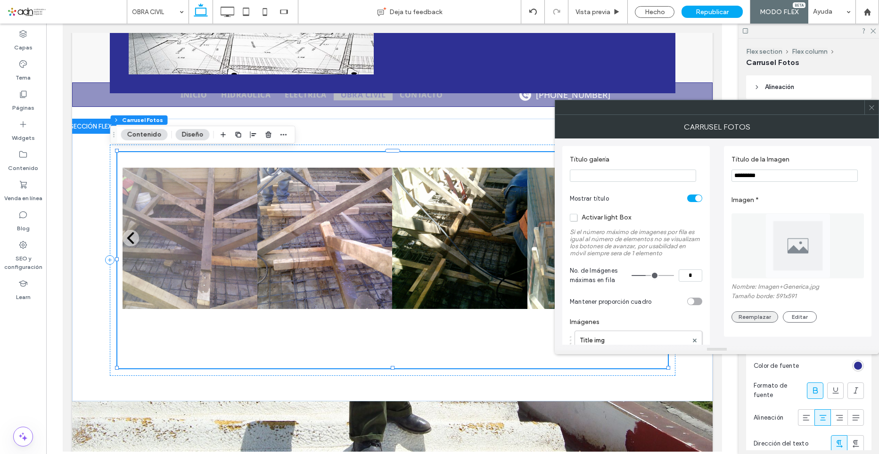
click at [749, 318] on button "Reemplazar" at bounding box center [754, 316] width 47 height 11
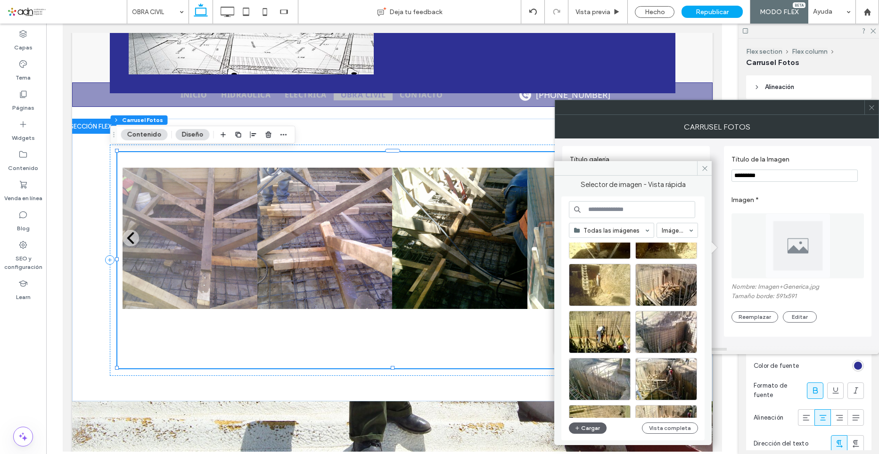
scroll to position [507, 0]
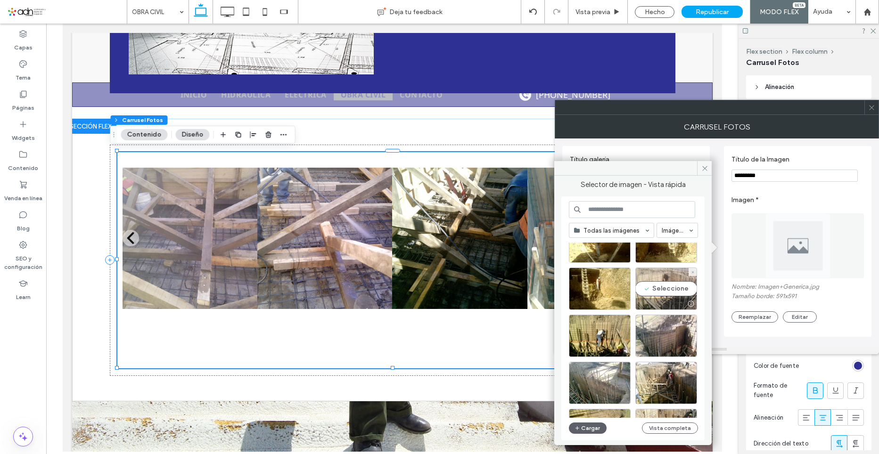
click at [663, 291] on div "Seleccione" at bounding box center [666, 289] width 62 height 42
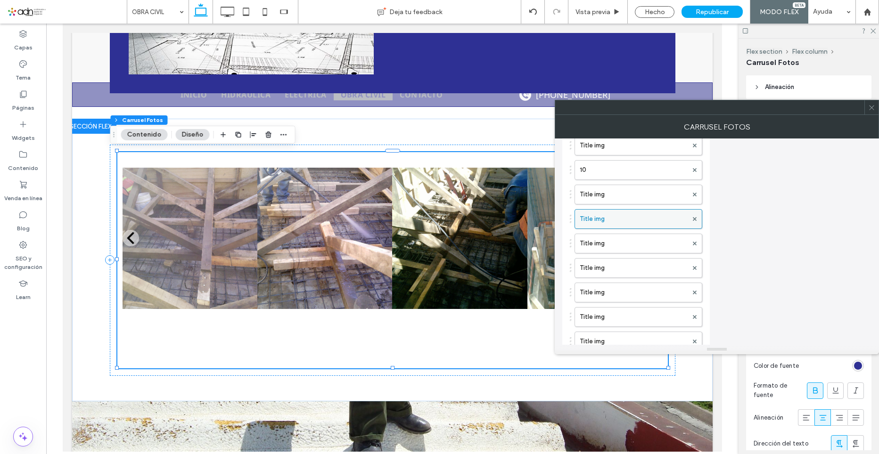
scroll to position [377, 0]
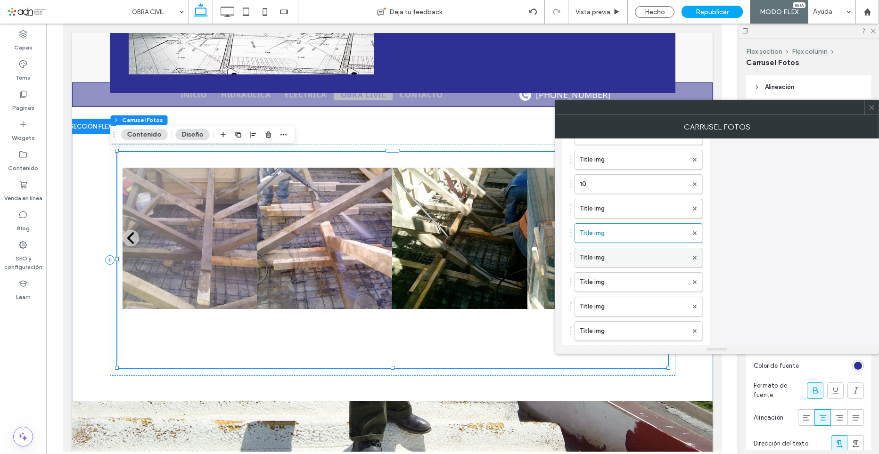
click at [605, 263] on label "Title img" at bounding box center [633, 257] width 108 height 19
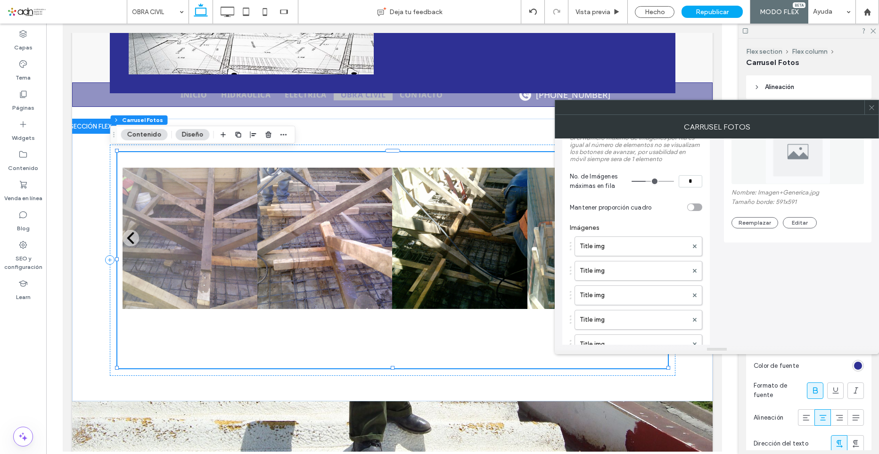
scroll to position [47, 0]
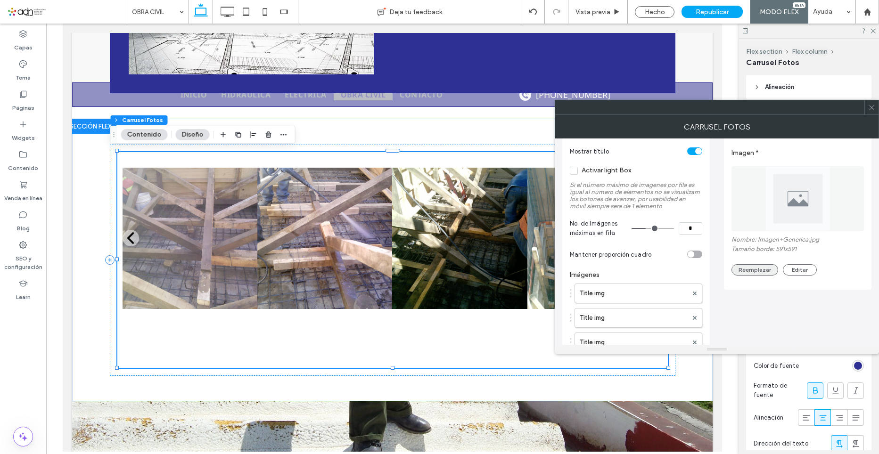
click at [749, 269] on button "Reemplazar" at bounding box center [754, 269] width 47 height 11
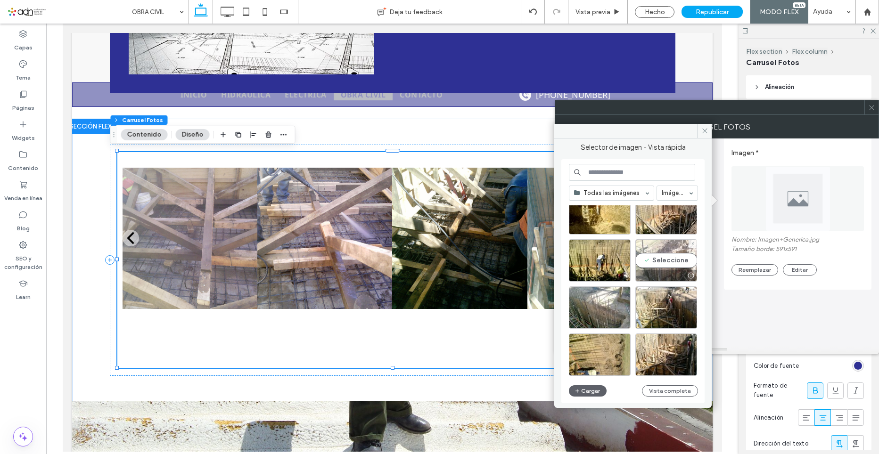
scroll to position [498, 0]
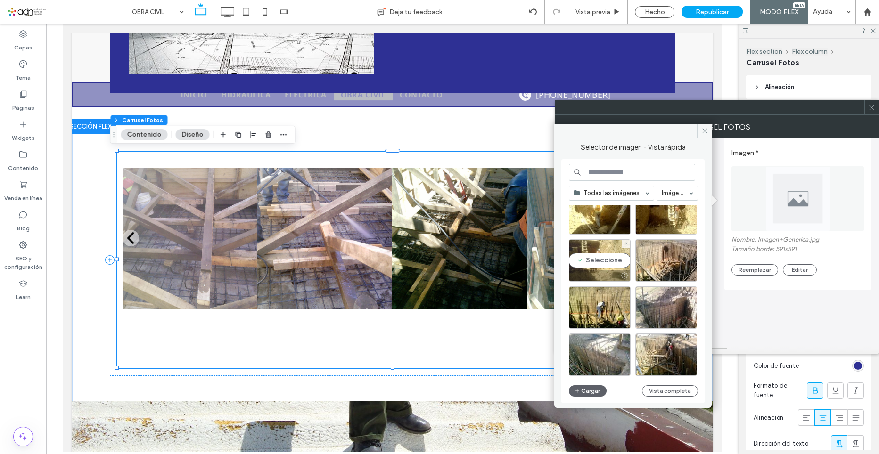
click at [607, 268] on div "Seleccione" at bounding box center [600, 260] width 62 height 42
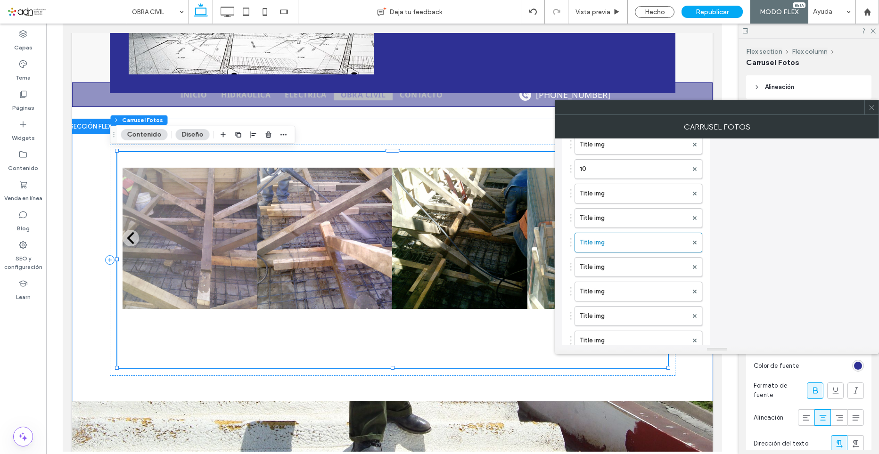
scroll to position [377, 0]
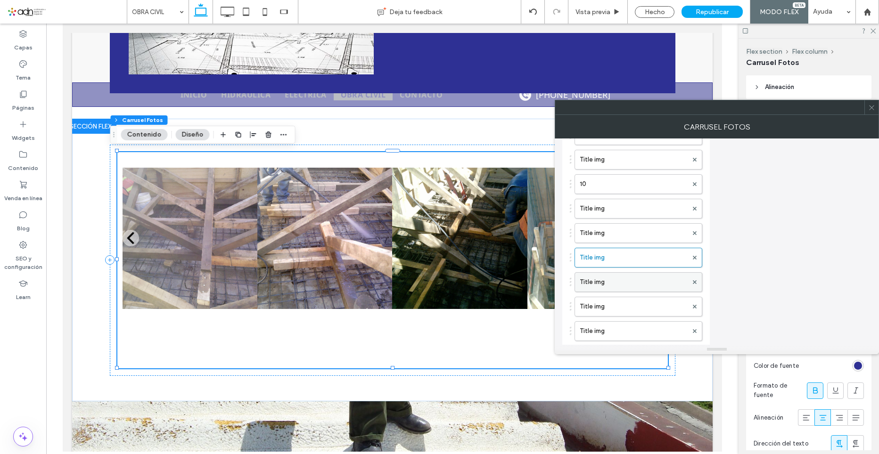
click at [593, 288] on label "Title img" at bounding box center [633, 282] width 108 height 19
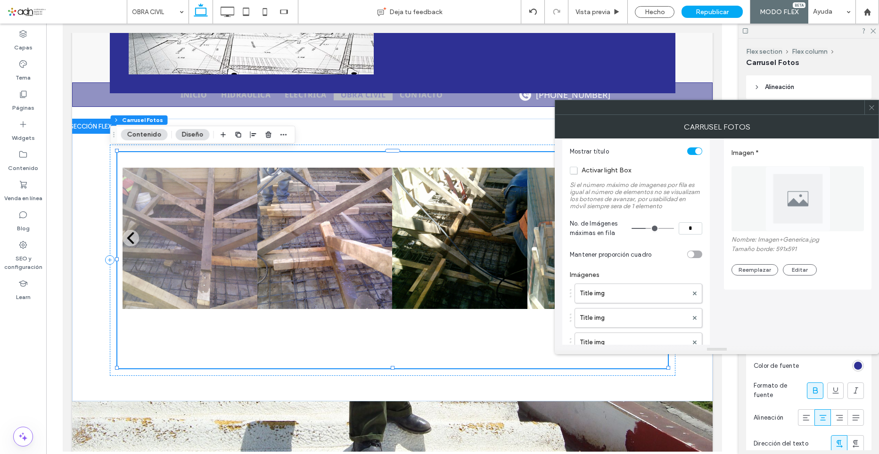
scroll to position [0, 0]
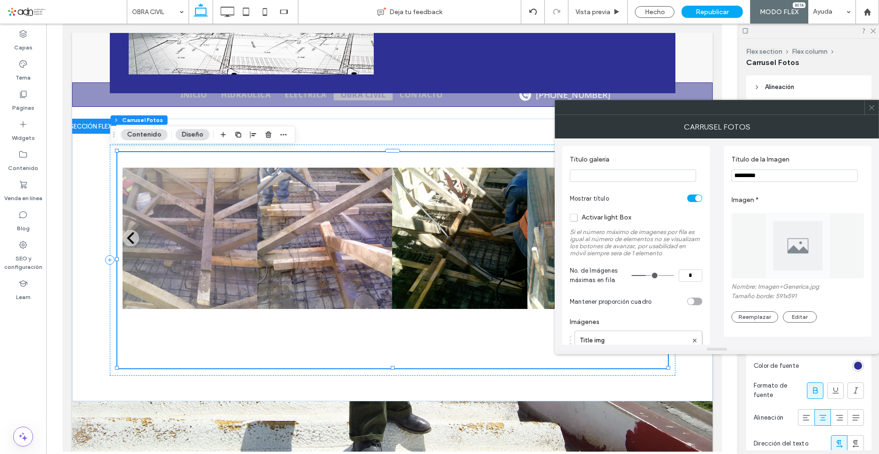
click at [758, 309] on div "Nombre: Imagen+Generica.jpg Tamaño borde: 591x591 Reemplazar Editar" at bounding box center [797, 303] width 132 height 40
click at [761, 314] on button "Reemplazar" at bounding box center [754, 316] width 47 height 11
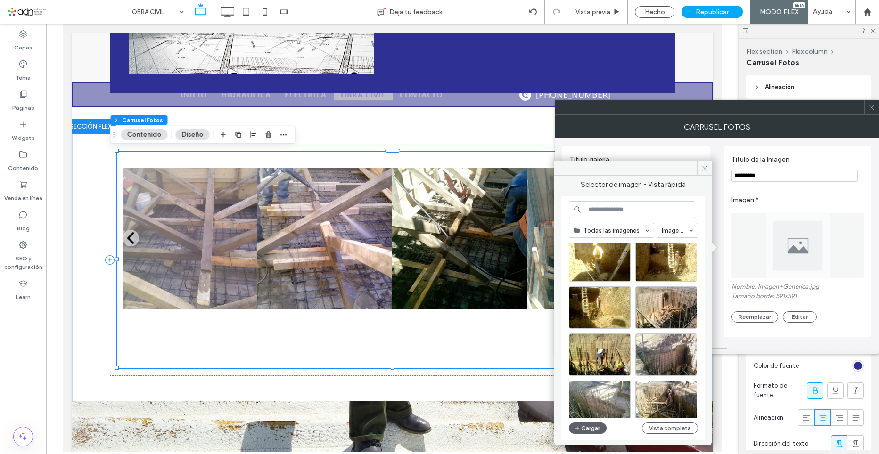
scroll to position [460, 0]
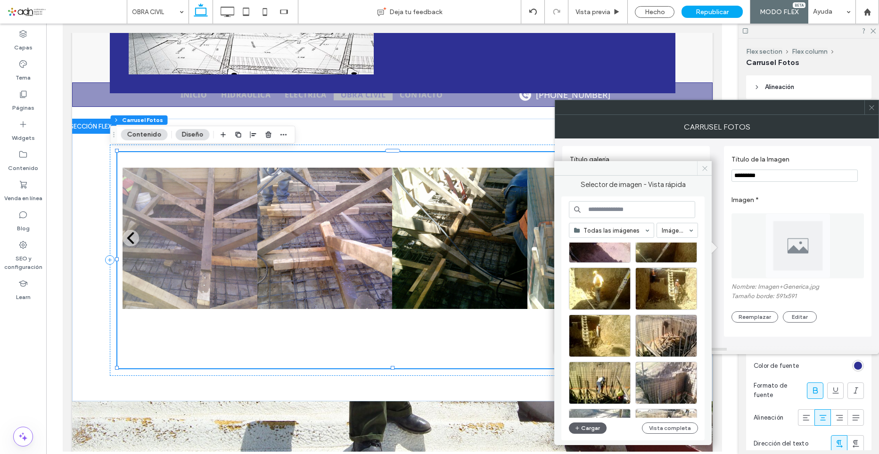
click at [705, 164] on span at bounding box center [704, 168] width 15 height 14
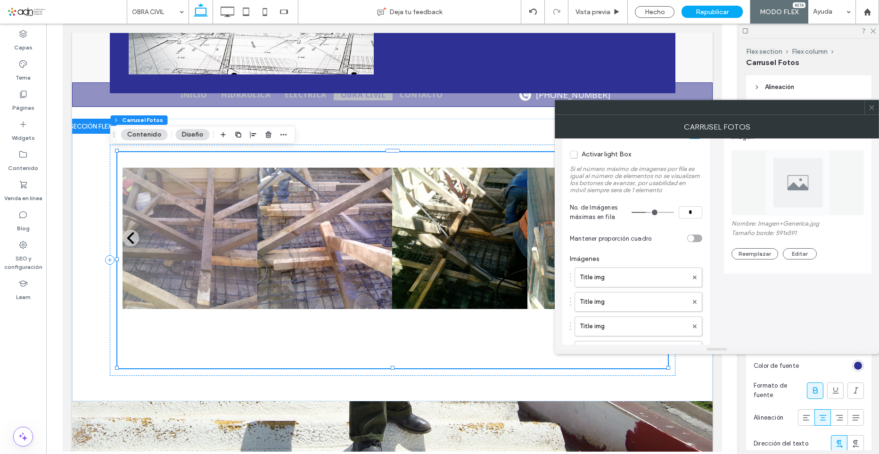
scroll to position [47, 0]
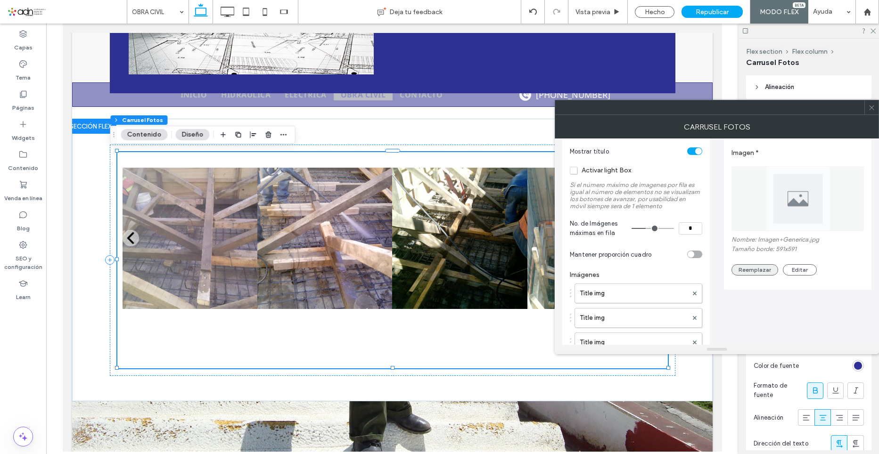
click at [757, 273] on button "Reemplazar" at bounding box center [754, 269] width 47 height 11
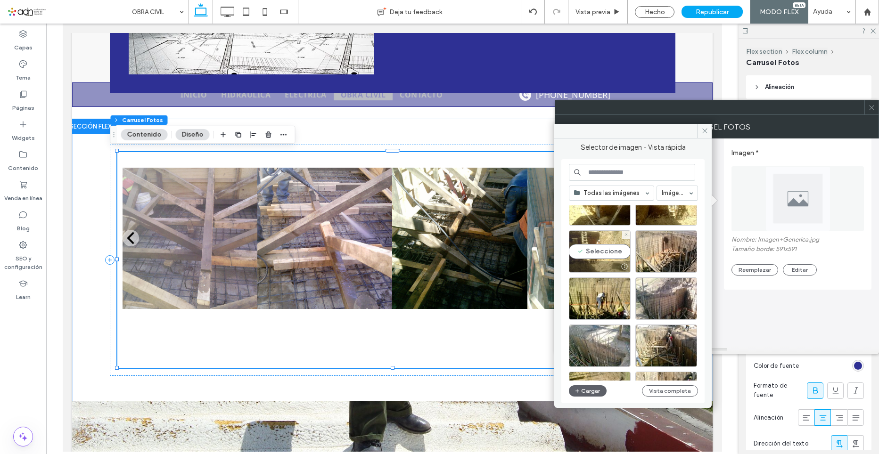
scroll to position [460, 0]
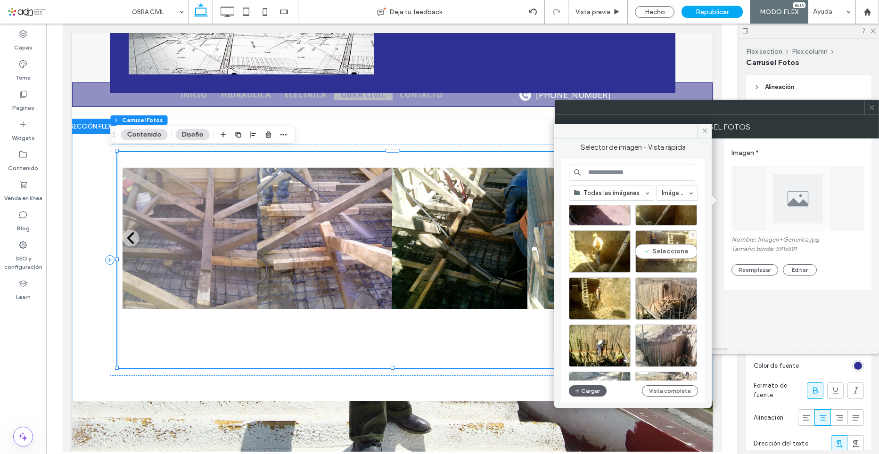
click at [655, 254] on div "Seleccione" at bounding box center [666, 251] width 62 height 42
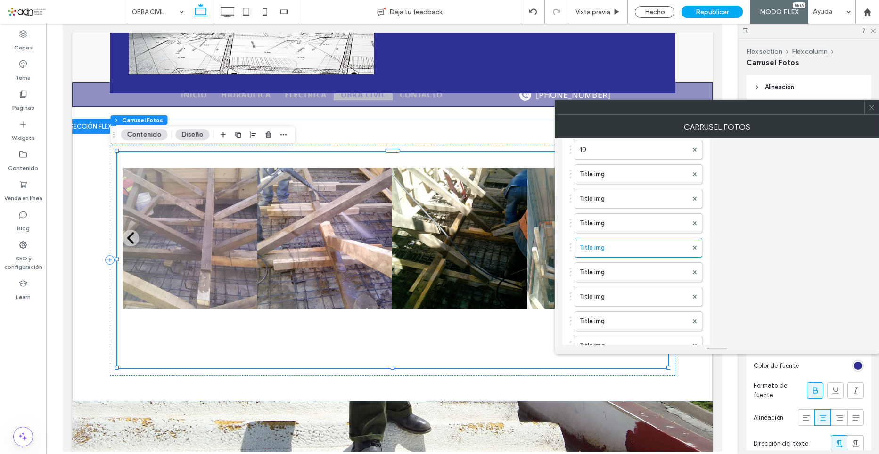
scroll to position [424, 0]
click at [589, 259] on label "Title img" at bounding box center [633, 259] width 108 height 19
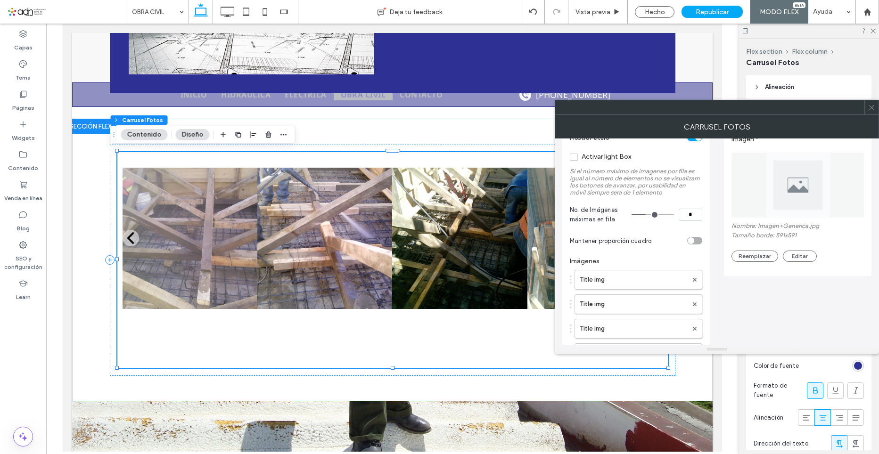
scroll to position [0, 0]
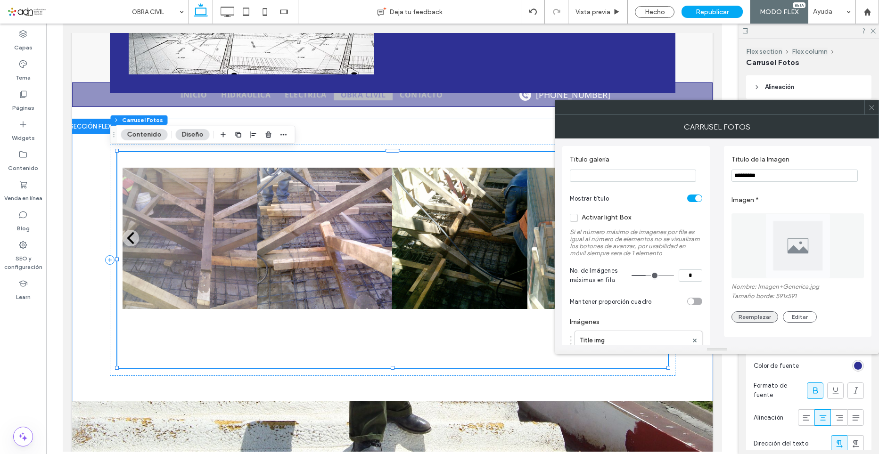
click at [766, 318] on button "Reemplazar" at bounding box center [754, 316] width 47 height 11
click at [758, 319] on button "Reemplazar" at bounding box center [754, 316] width 47 height 11
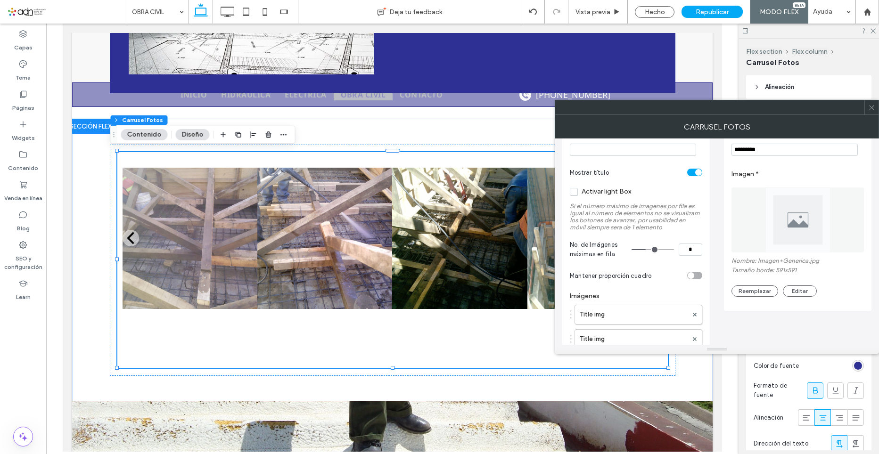
scroll to position [47, 0]
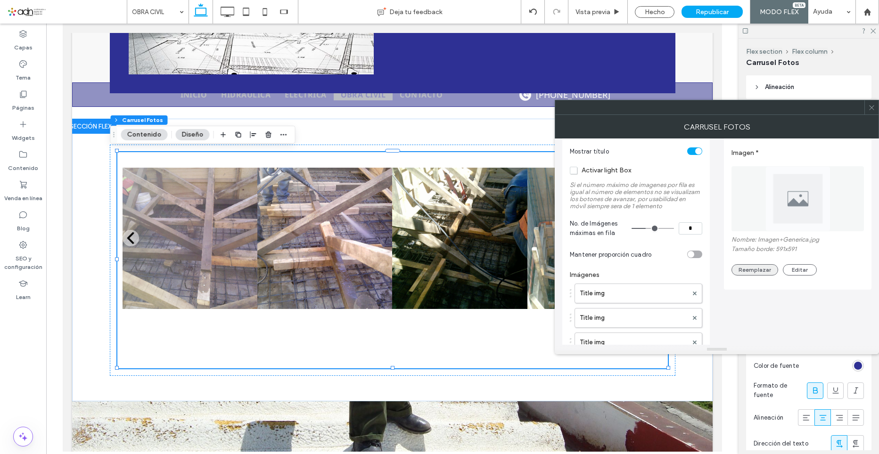
click at [758, 274] on button "Reemplazar" at bounding box center [754, 269] width 47 height 11
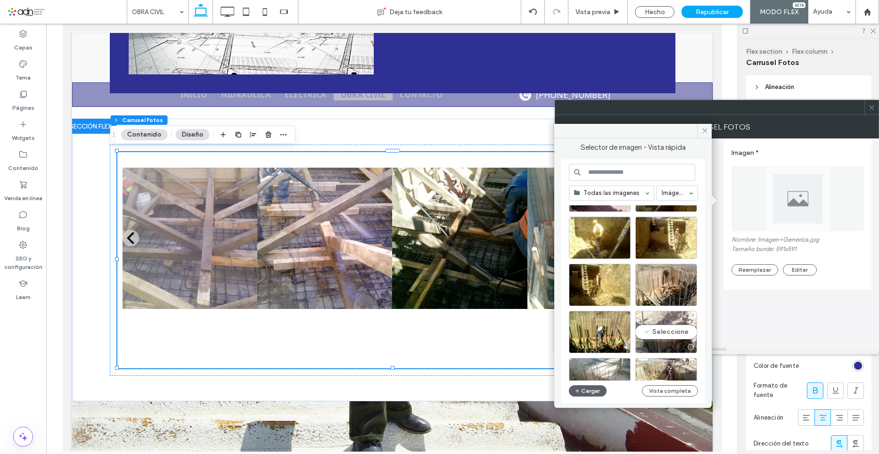
scroll to position [460, 0]
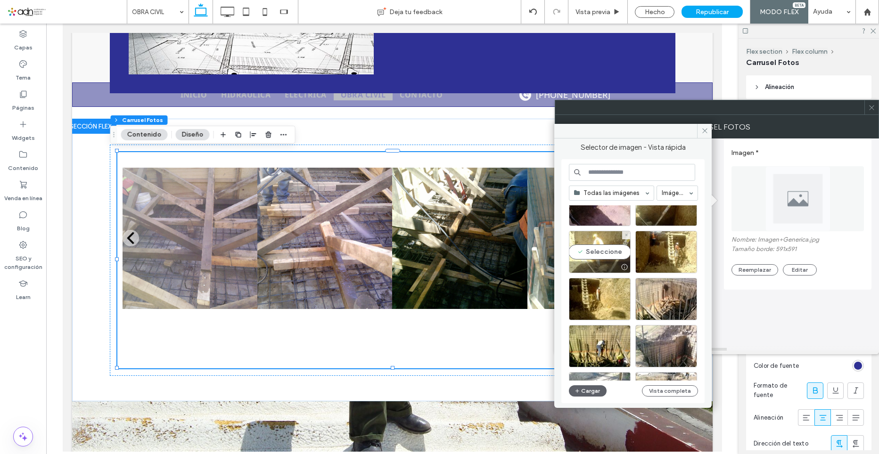
click at [594, 257] on div "Seleccione" at bounding box center [600, 252] width 62 height 42
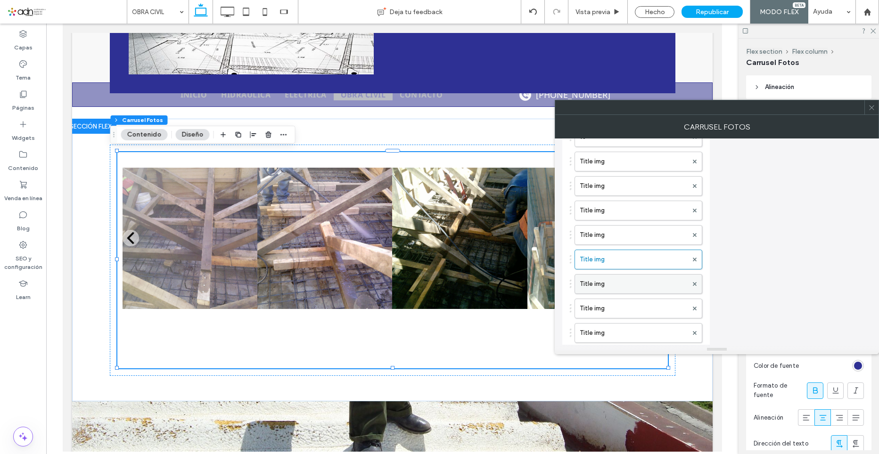
scroll to position [565, 0]
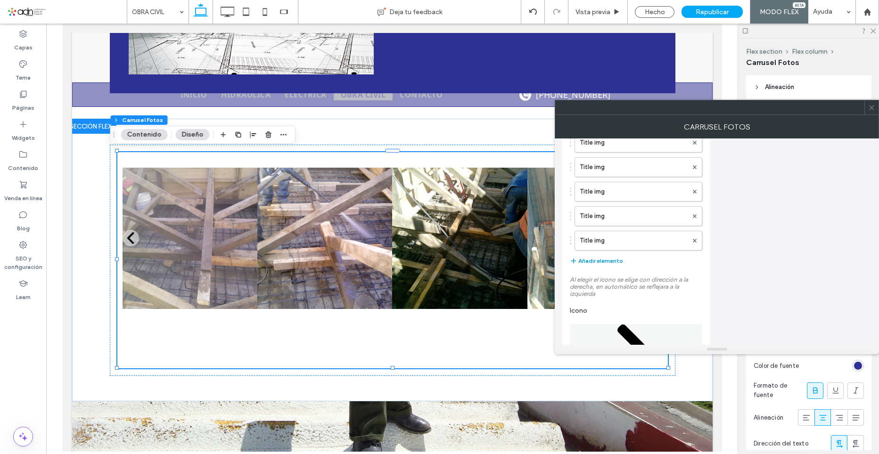
click at [580, 260] on button "Añadir elemento" at bounding box center [596, 260] width 53 height 11
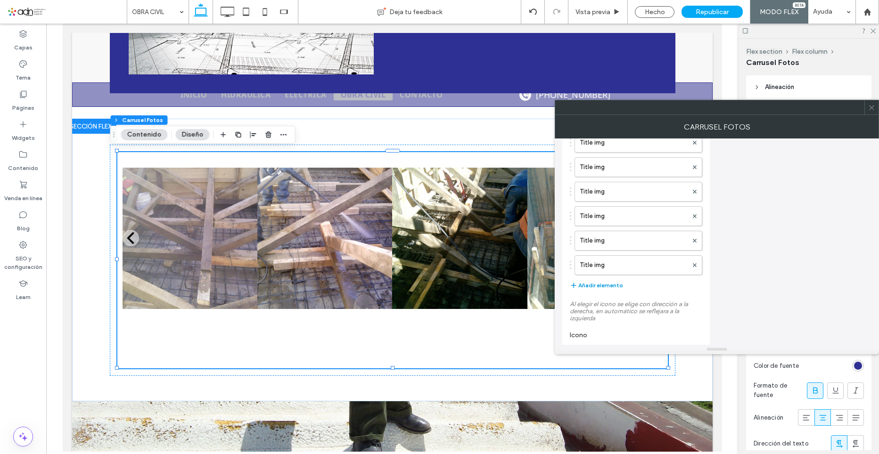
click at [592, 283] on button "Añadir elemento" at bounding box center [596, 285] width 53 height 11
click at [603, 308] on button "Añadir elemento" at bounding box center [596, 309] width 53 height 11
click at [611, 334] on button "Añadir elemento" at bounding box center [596, 334] width 53 height 11
click at [606, 315] on button "Añadir elemento" at bounding box center [596, 311] width 53 height 11
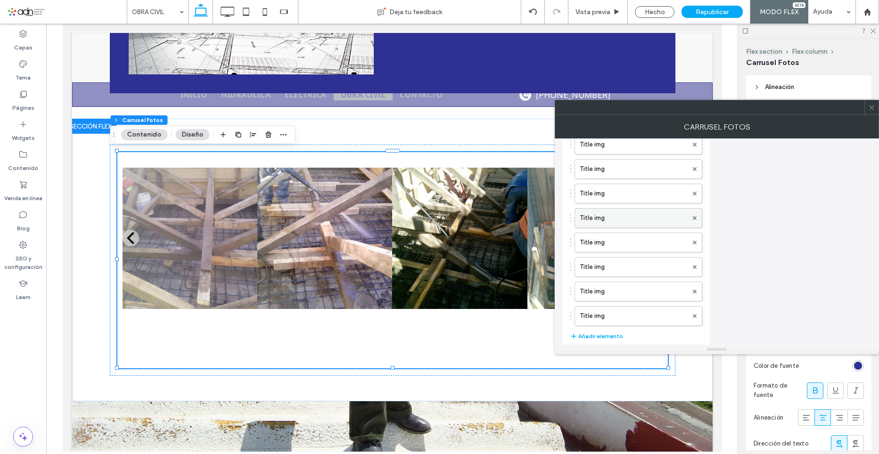
click at [603, 217] on label "Title img" at bounding box center [633, 218] width 108 height 19
click at [600, 196] on label "Title img" at bounding box center [633, 193] width 108 height 19
click at [615, 261] on label "Title img" at bounding box center [633, 263] width 108 height 19
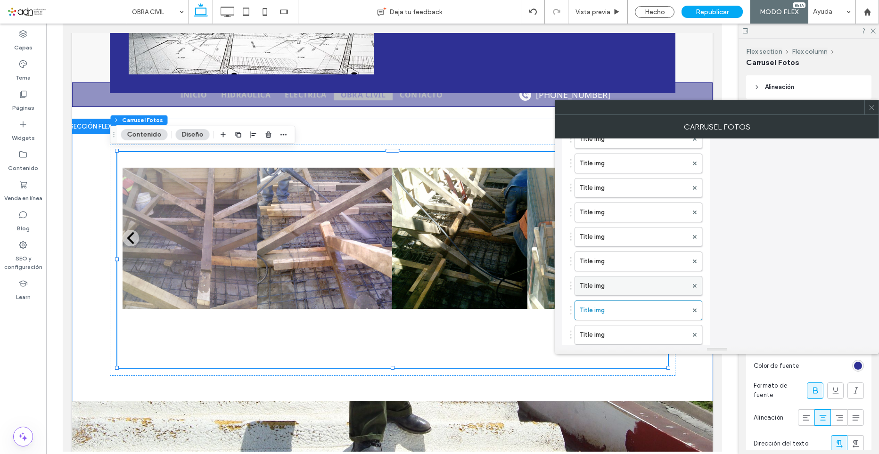
click at [609, 283] on label "Title img" at bounding box center [633, 286] width 108 height 19
click at [601, 220] on label "Title img" at bounding box center [633, 214] width 108 height 19
click at [607, 283] on label "Title img" at bounding box center [633, 284] width 108 height 19
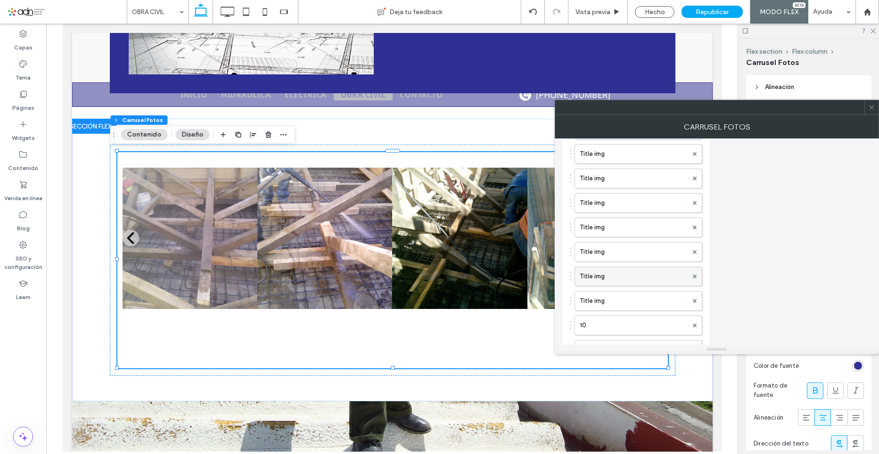
scroll to position [377, 0]
click at [615, 306] on label "Title img" at bounding box center [633, 306] width 108 height 19
click at [636, 337] on label "Title img" at bounding box center [633, 331] width 108 height 19
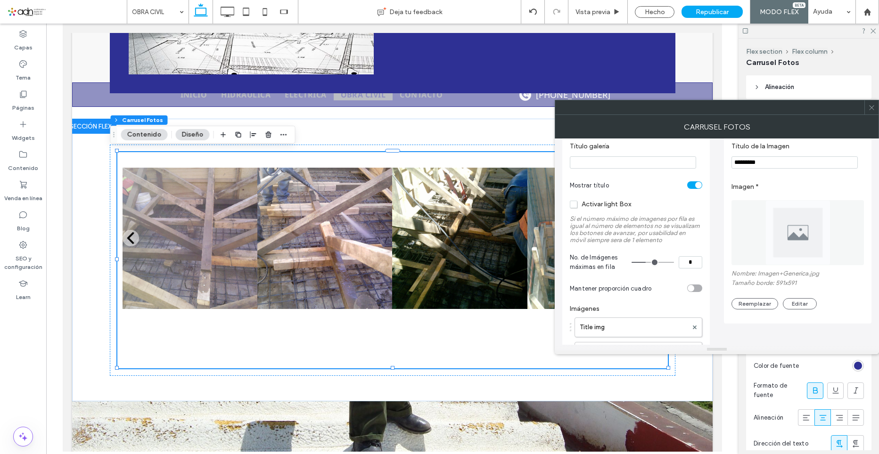
scroll to position [0, 0]
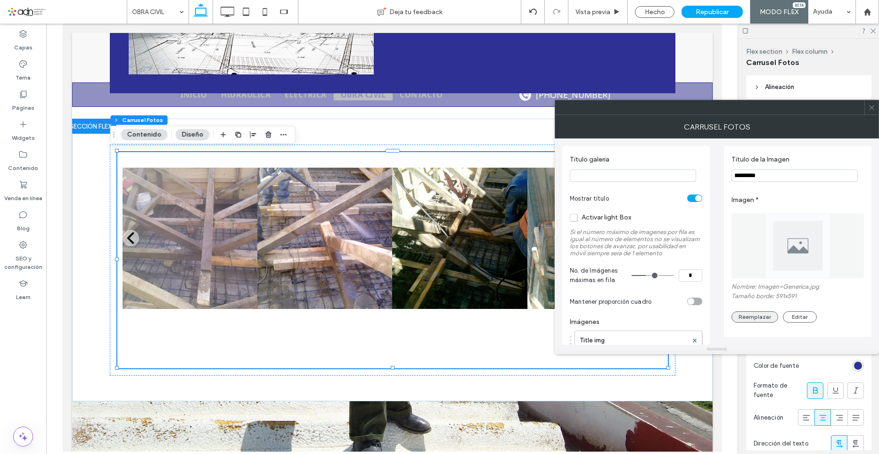
click at [766, 315] on button "Reemplazar" at bounding box center [754, 316] width 47 height 11
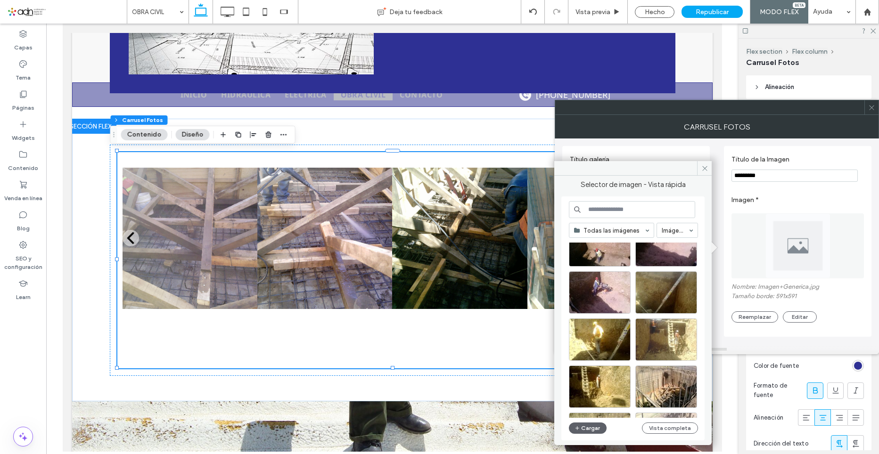
scroll to position [404, 0]
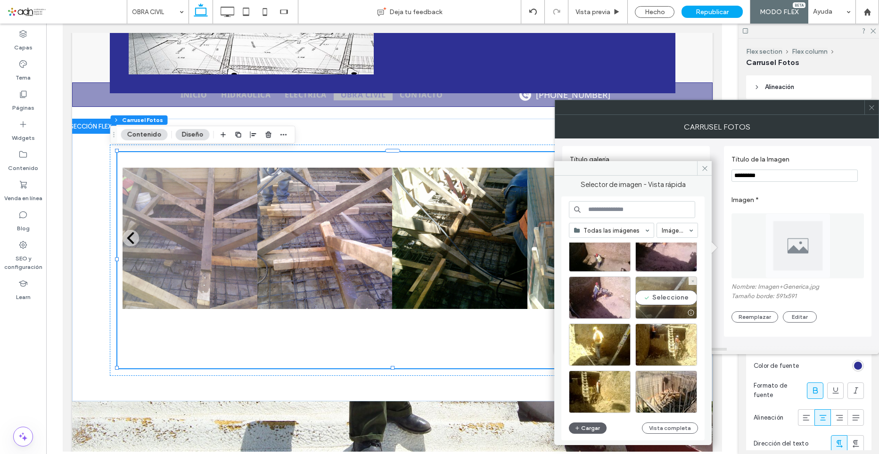
click at [669, 296] on div "Seleccione" at bounding box center [666, 298] width 62 height 42
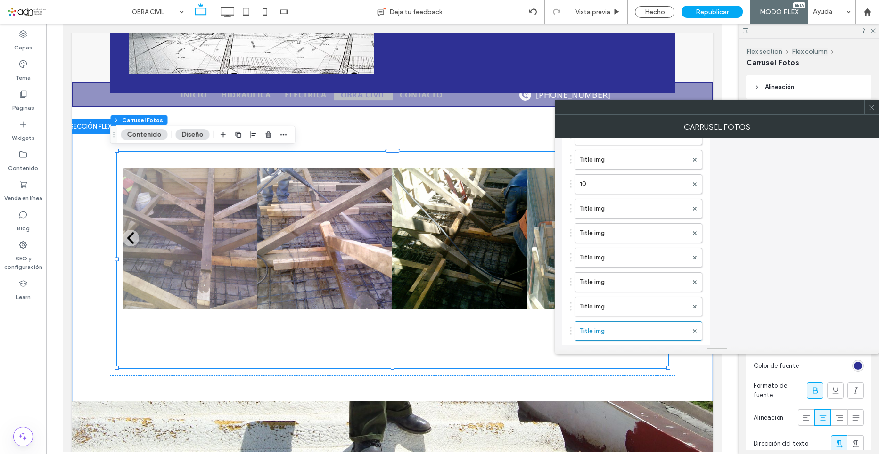
scroll to position [424, 0]
click at [605, 308] on label "Title img" at bounding box center [633, 308] width 108 height 19
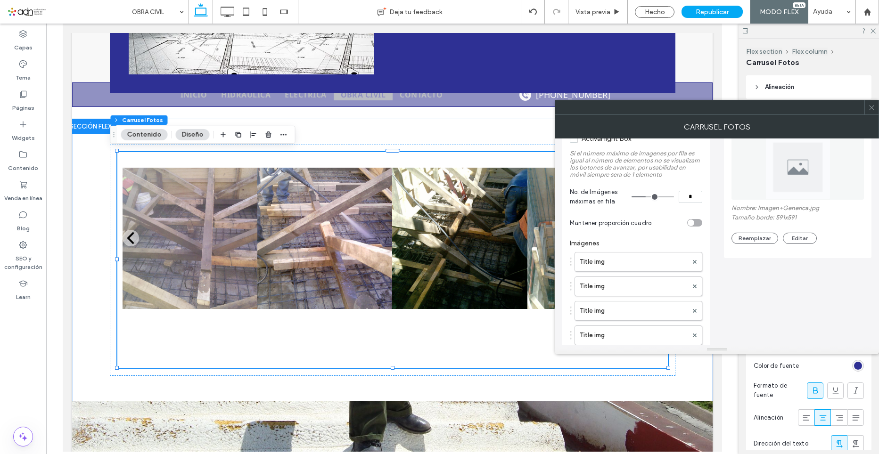
scroll to position [0, 0]
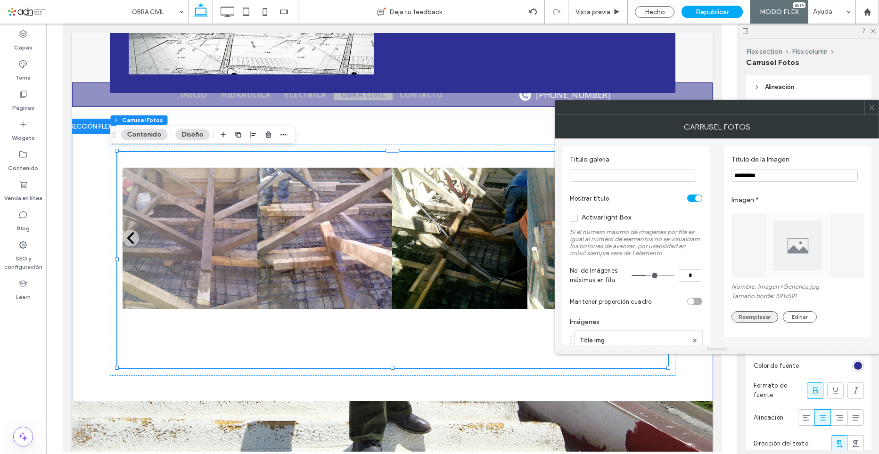
click at [764, 319] on button "Reemplazar" at bounding box center [754, 316] width 47 height 11
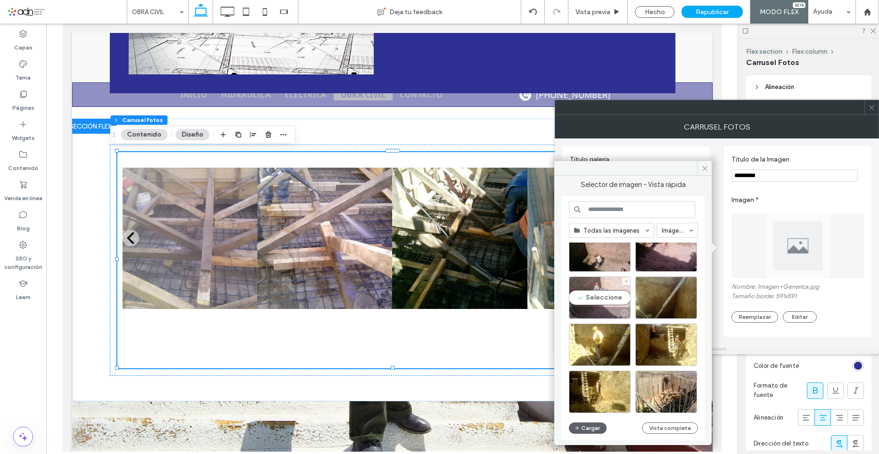
click at [603, 301] on div "Seleccione" at bounding box center [600, 298] width 62 height 42
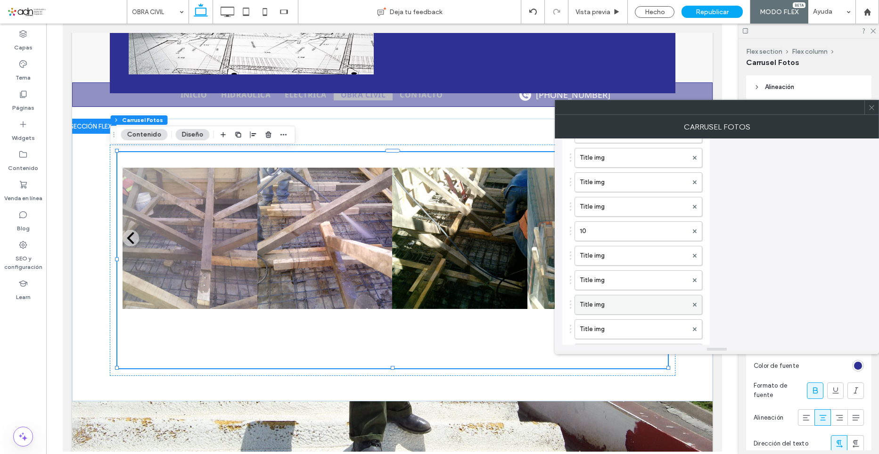
scroll to position [424, 0]
click at [606, 341] on label "Title img" at bounding box center [633, 333] width 108 height 19
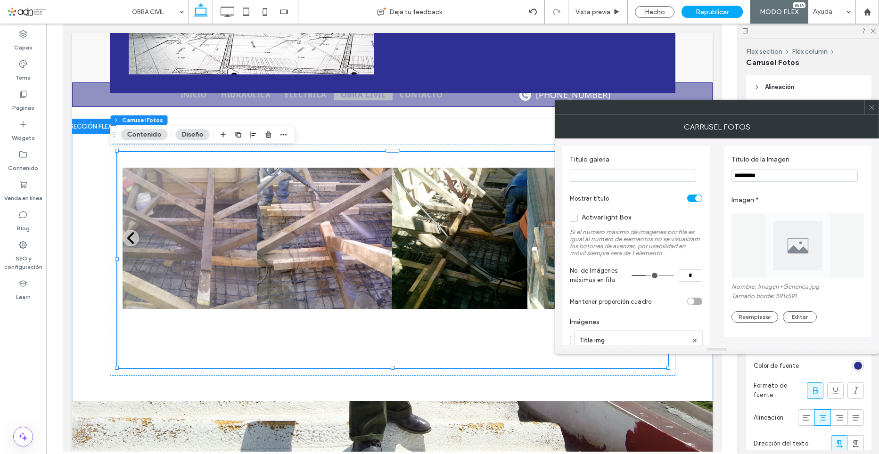
click at [757, 308] on div "Nombre: Imagen+Generica.jpg Tamaño borde: 591x591 Reemplazar Editar" at bounding box center [797, 303] width 132 height 40
click at [759, 317] on button "Reemplazar" at bounding box center [754, 316] width 47 height 11
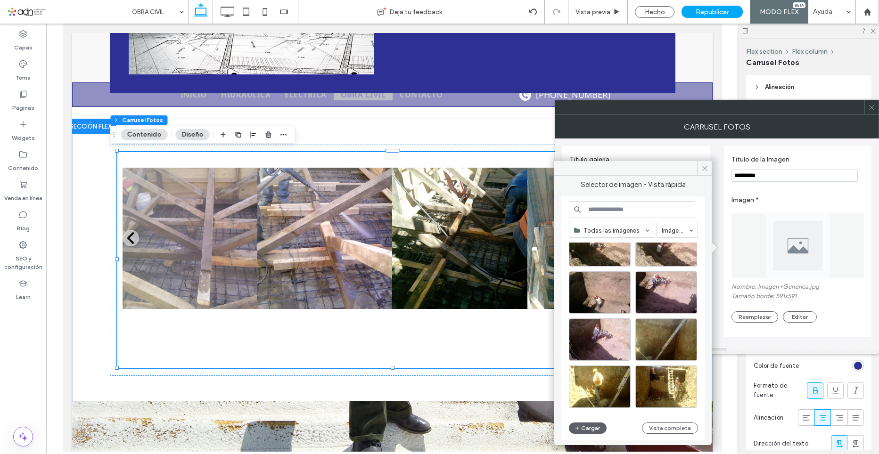
scroll to position [319, 0]
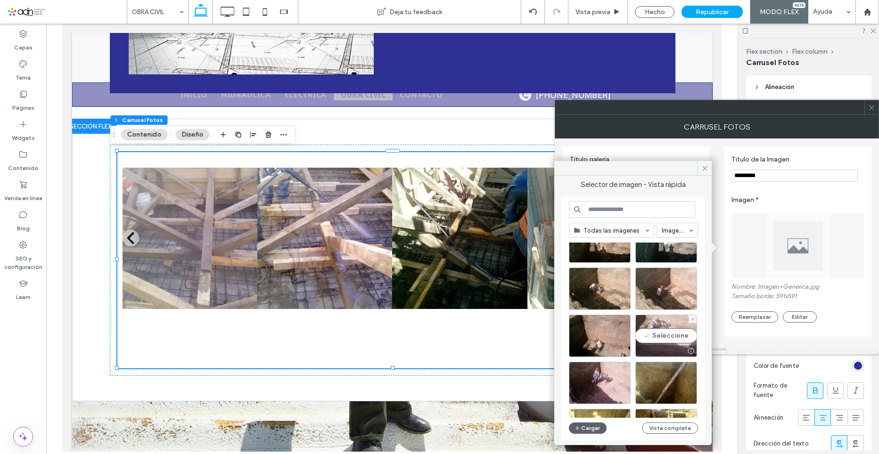
click at [669, 332] on div "Seleccione" at bounding box center [666, 336] width 62 height 42
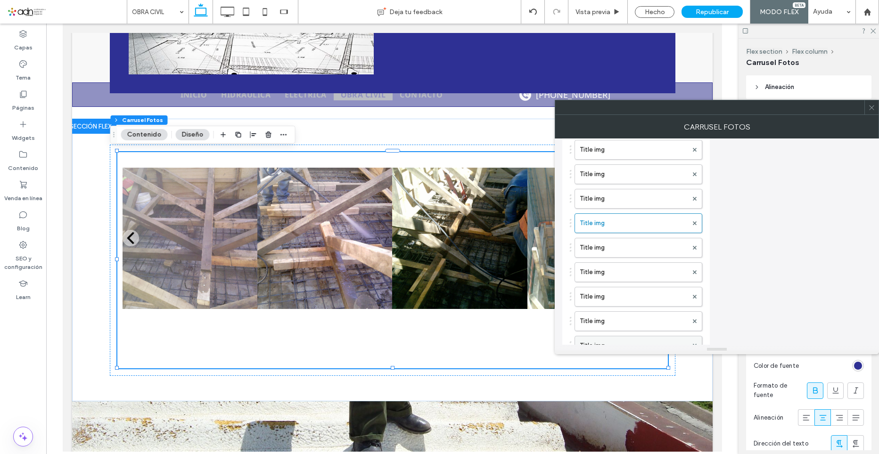
scroll to position [565, 0]
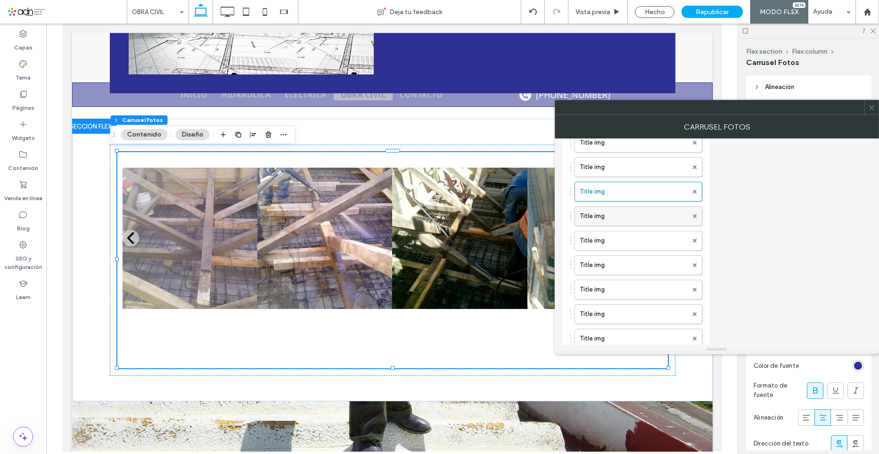
click at [609, 220] on label "Title img" at bounding box center [633, 216] width 108 height 19
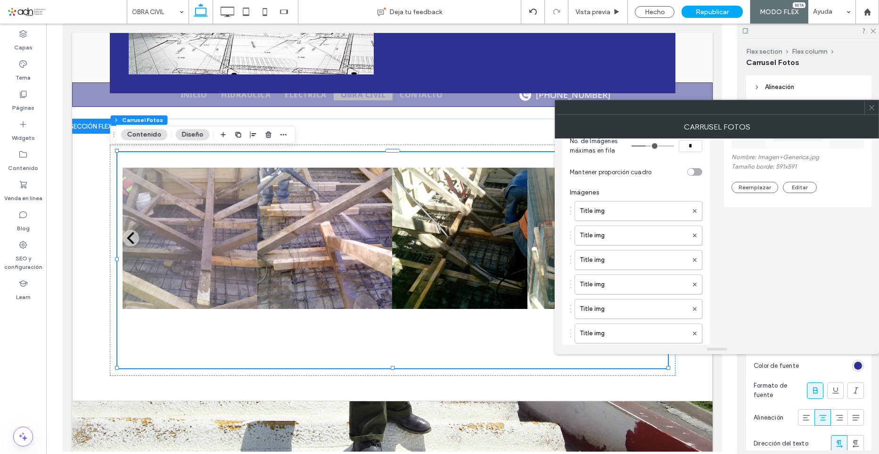
scroll to position [94, 0]
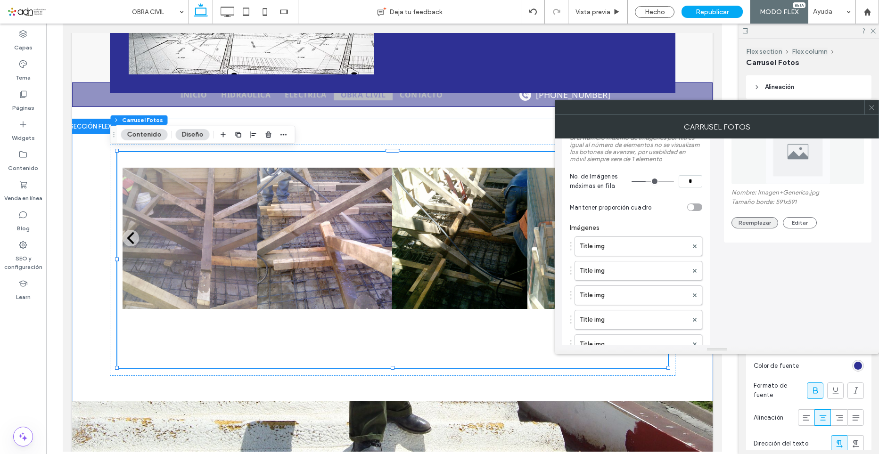
click at [751, 224] on button "Reemplazar" at bounding box center [754, 222] width 47 height 11
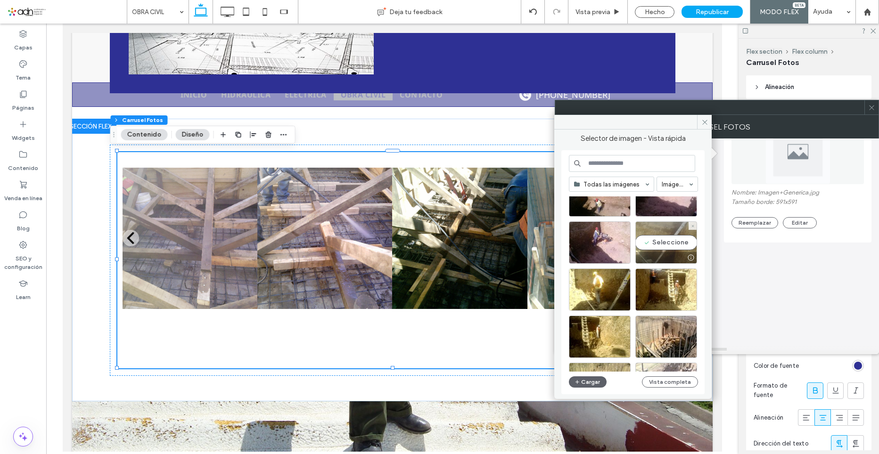
scroll to position [366, 0]
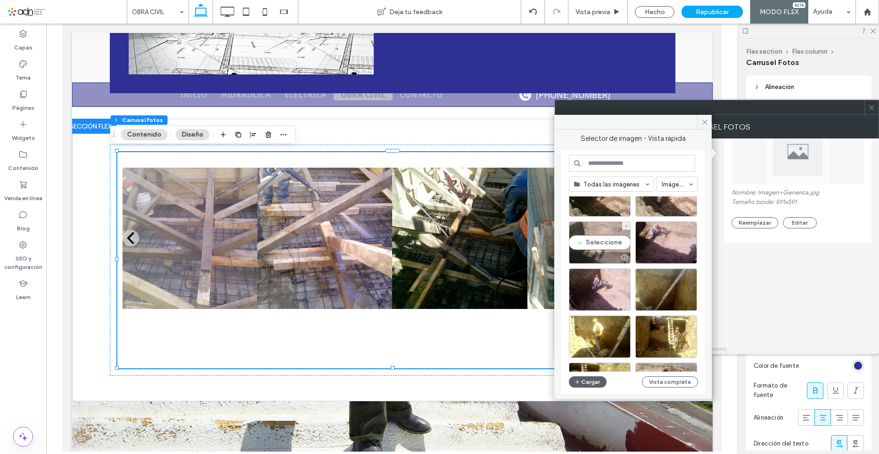
click at [615, 244] on div "Seleccione" at bounding box center [600, 242] width 62 height 42
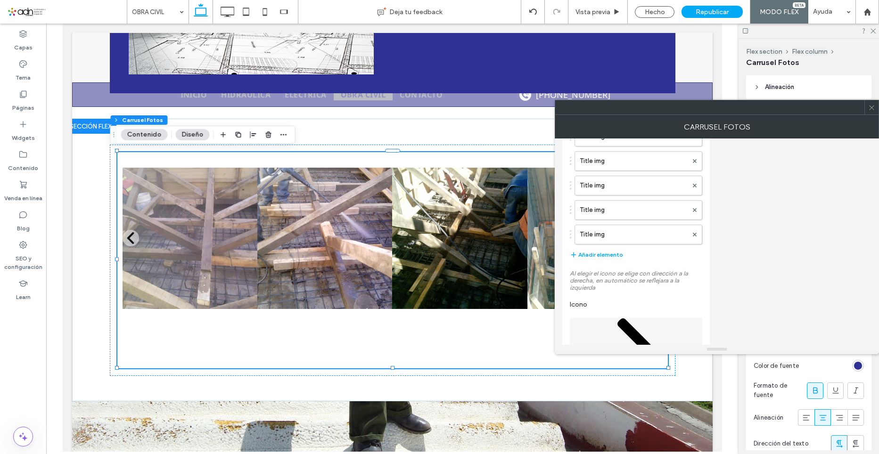
scroll to position [565, 0]
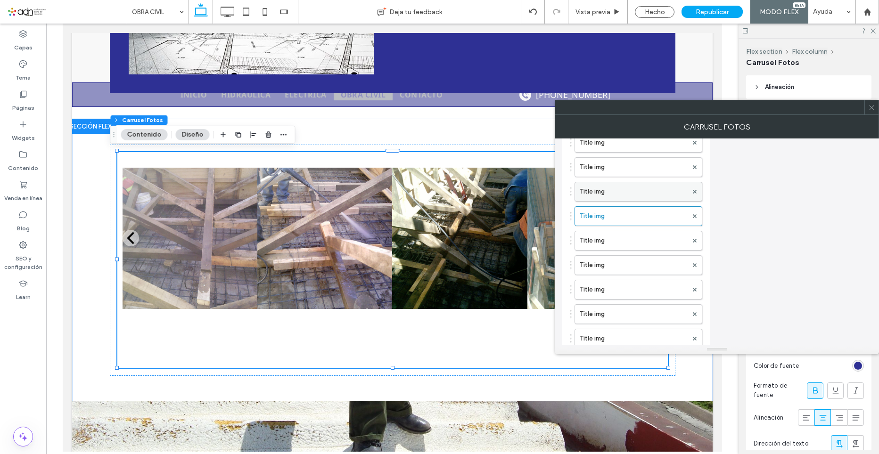
click at [603, 196] on label "Title img" at bounding box center [633, 191] width 108 height 19
click at [606, 267] on label "Title img" at bounding box center [633, 263] width 108 height 19
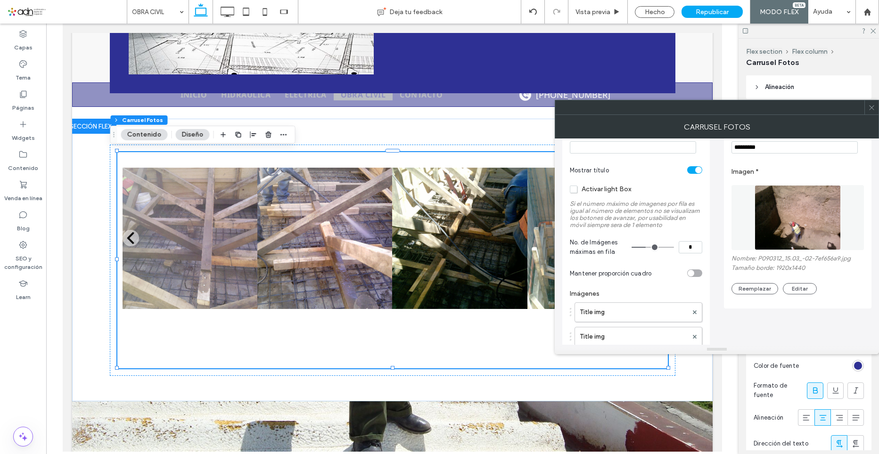
scroll to position [0, 0]
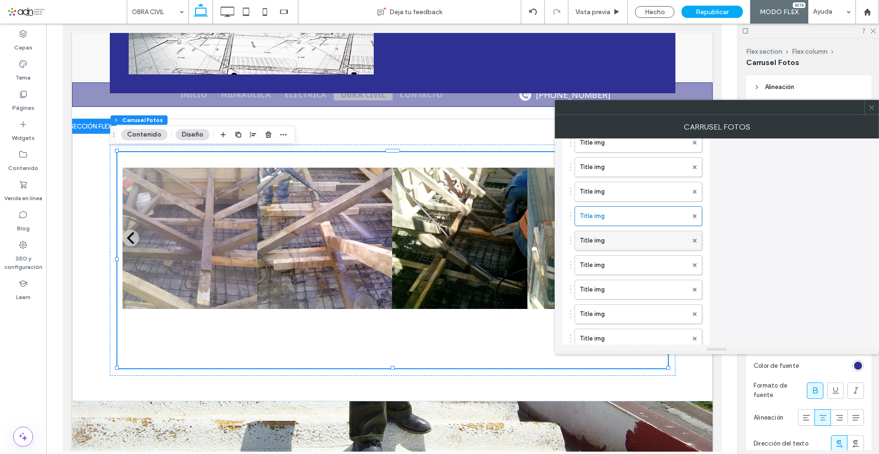
click at [590, 244] on label "Title img" at bounding box center [633, 240] width 108 height 19
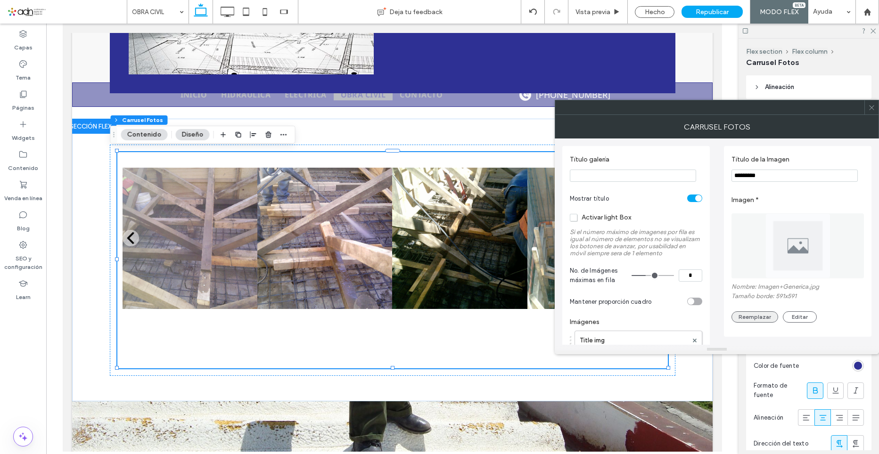
click at [761, 320] on button "Reemplazar" at bounding box center [754, 316] width 47 height 11
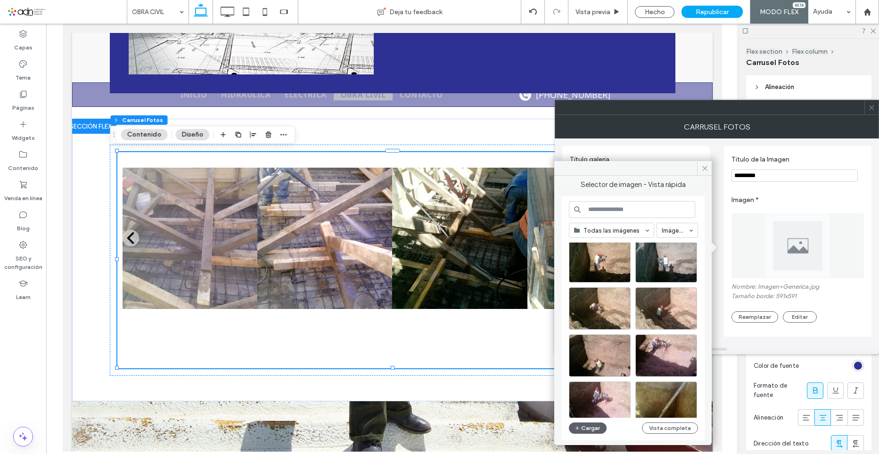
scroll to position [272, 0]
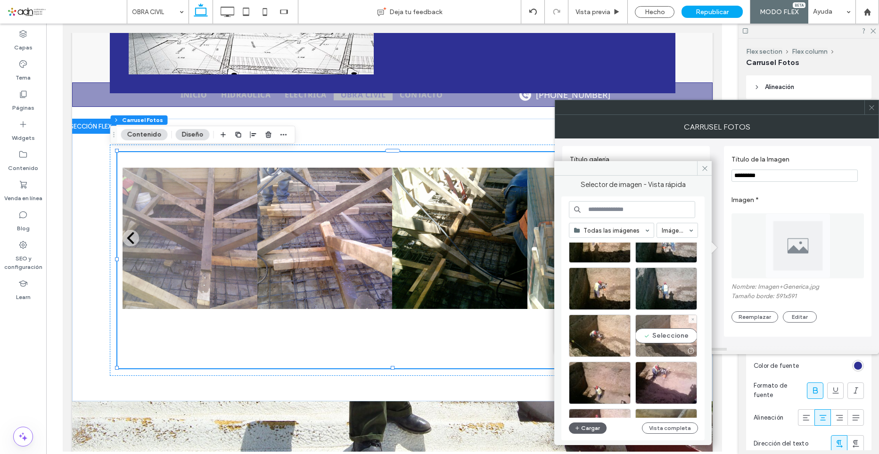
click at [669, 333] on div "Seleccione" at bounding box center [666, 336] width 62 height 42
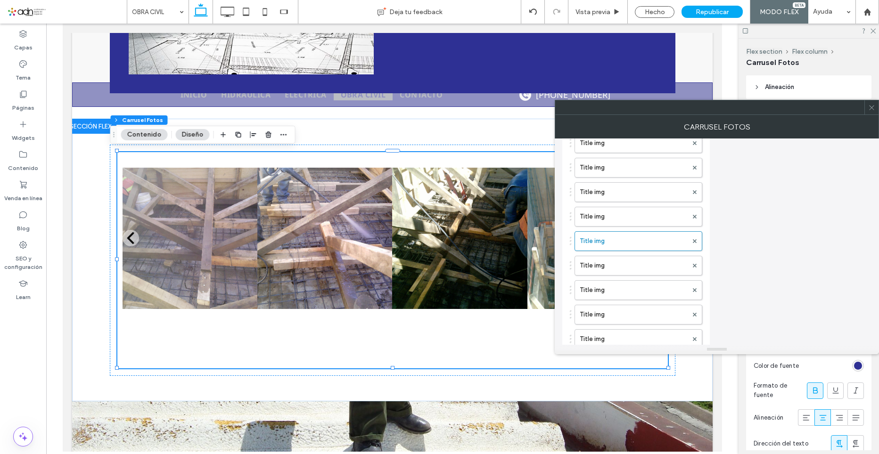
scroll to position [565, 0]
click at [612, 267] on label "Title img" at bounding box center [633, 265] width 108 height 19
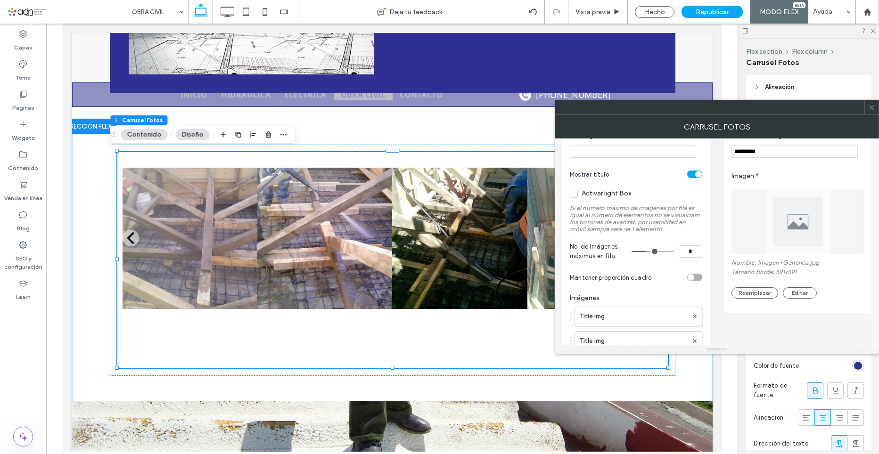
scroll to position [47, 0]
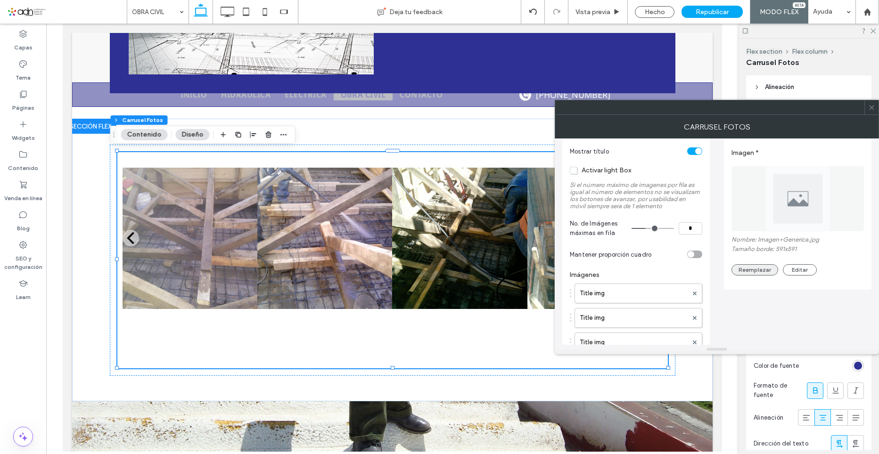
click at [754, 271] on button "Reemplazar" at bounding box center [754, 269] width 47 height 11
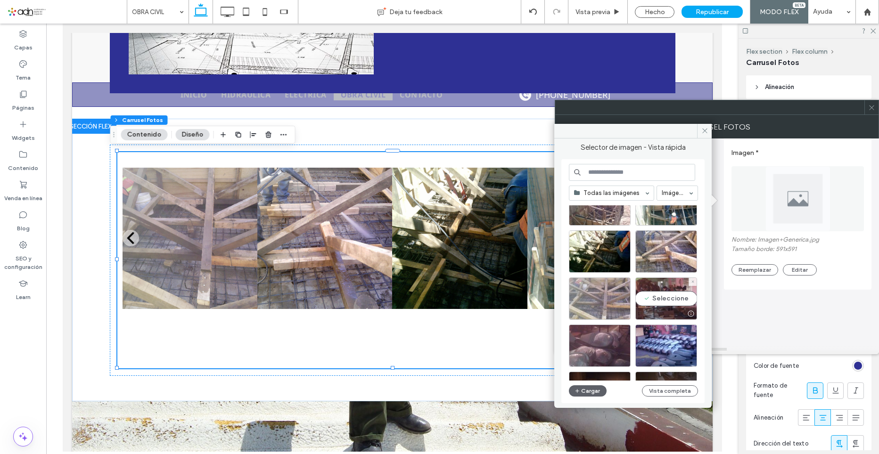
scroll to position [696, 0]
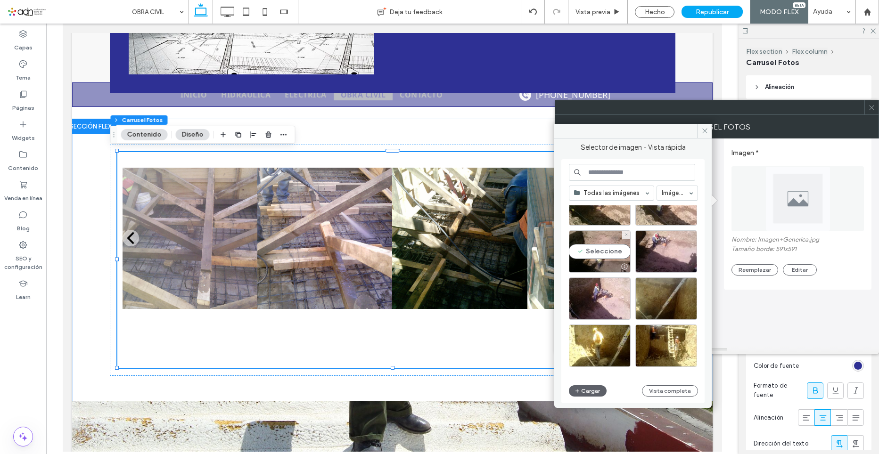
scroll to position [319, 0]
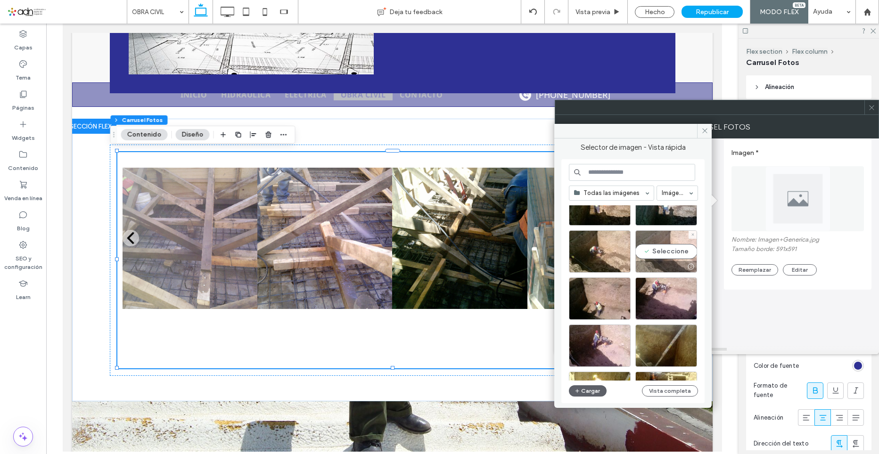
click at [660, 260] on div "Seleccione" at bounding box center [666, 251] width 62 height 42
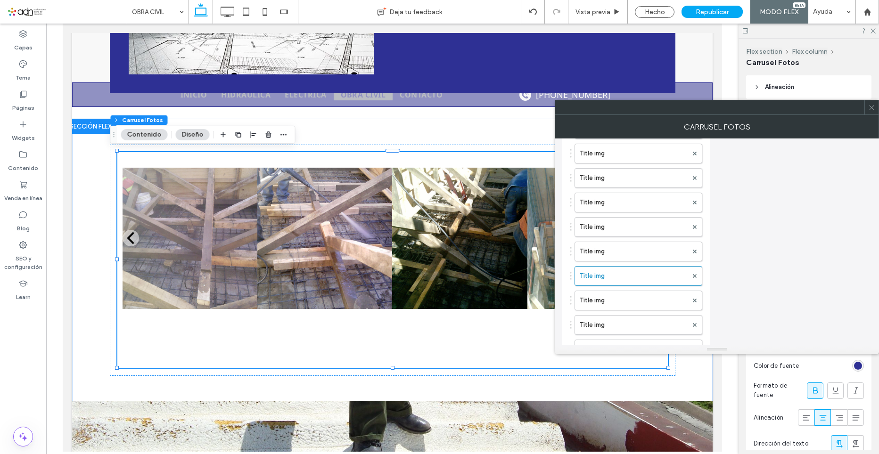
scroll to position [612, 0]
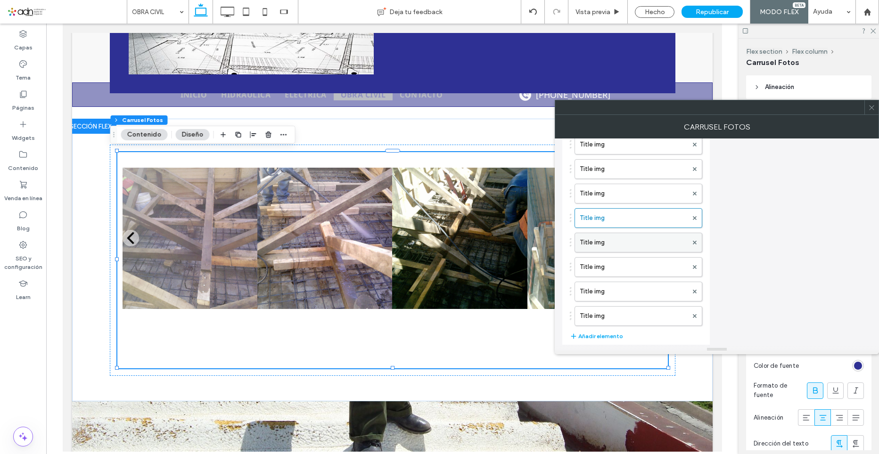
click at [623, 243] on label "Title img" at bounding box center [633, 242] width 108 height 19
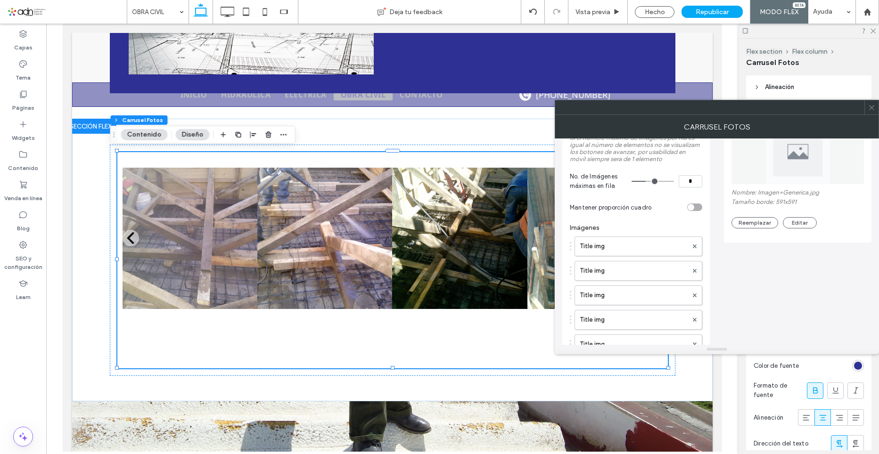
scroll to position [0, 0]
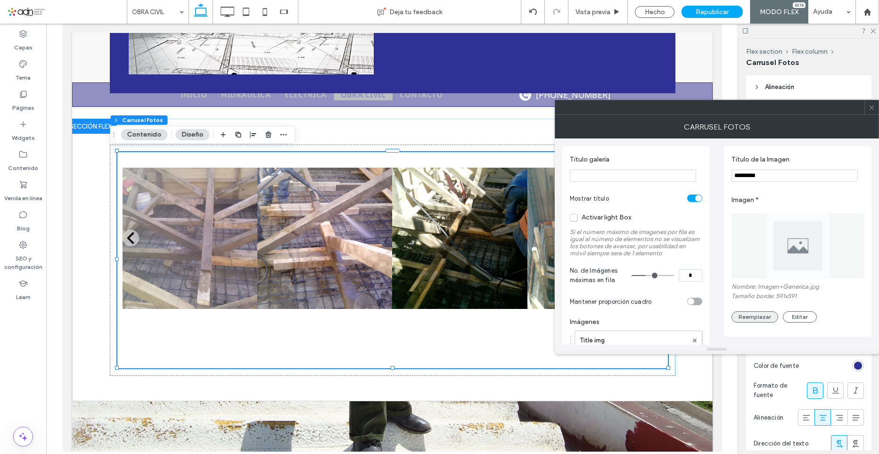
click at [761, 318] on button "Reemplazar" at bounding box center [754, 316] width 47 height 11
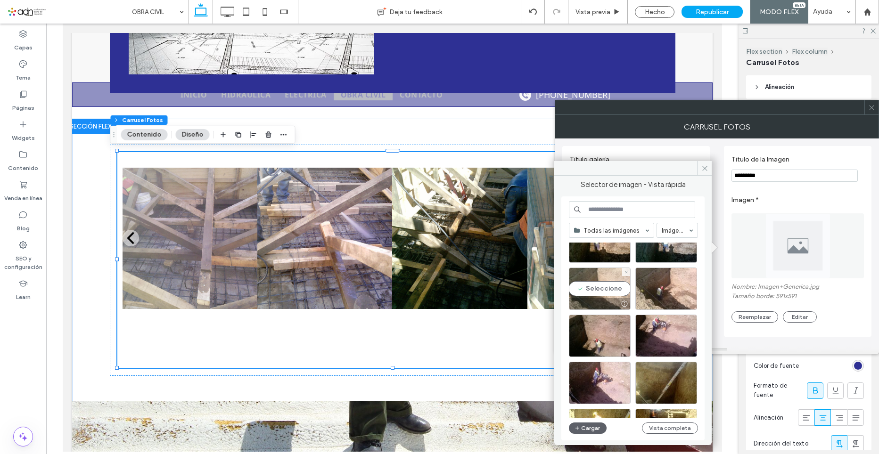
scroll to position [272, 0]
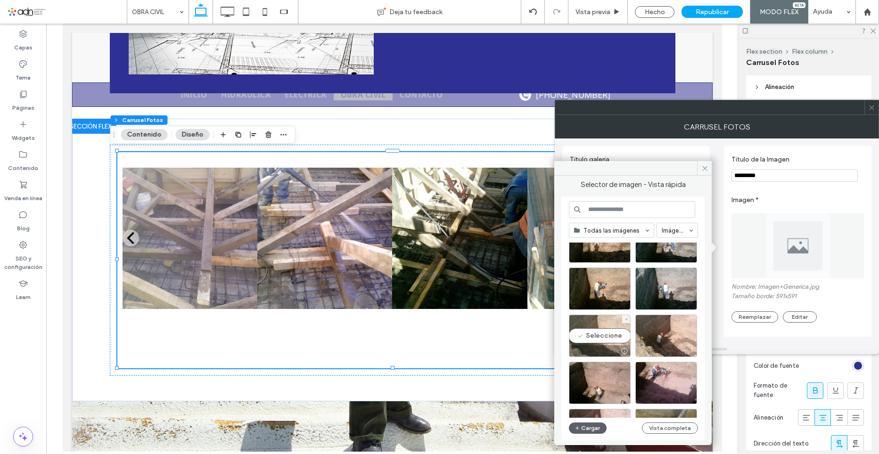
click at [606, 335] on div "Seleccione" at bounding box center [600, 336] width 62 height 42
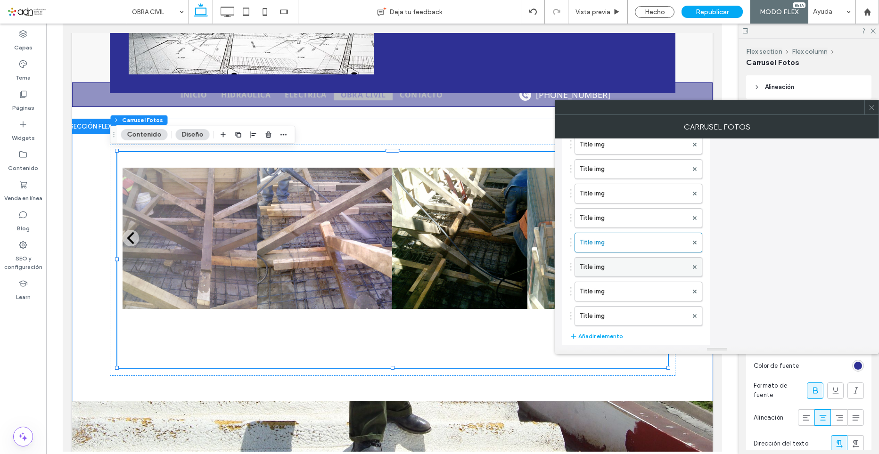
click at [604, 267] on label "Title img" at bounding box center [633, 267] width 108 height 19
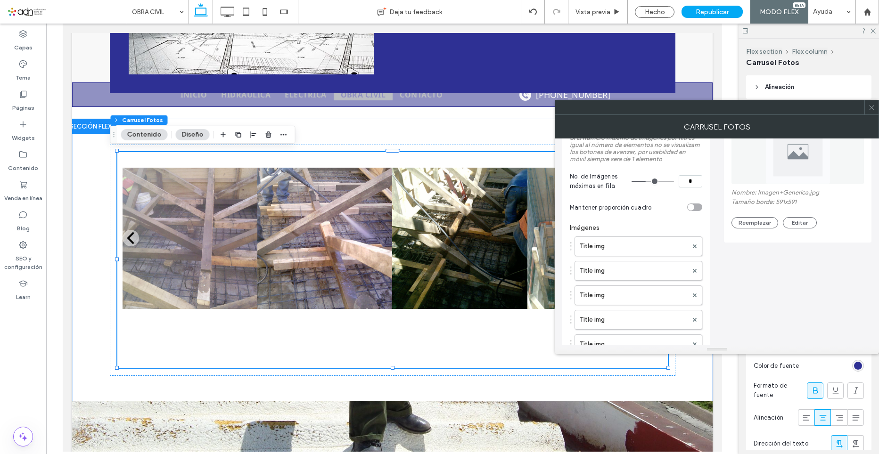
scroll to position [0, 0]
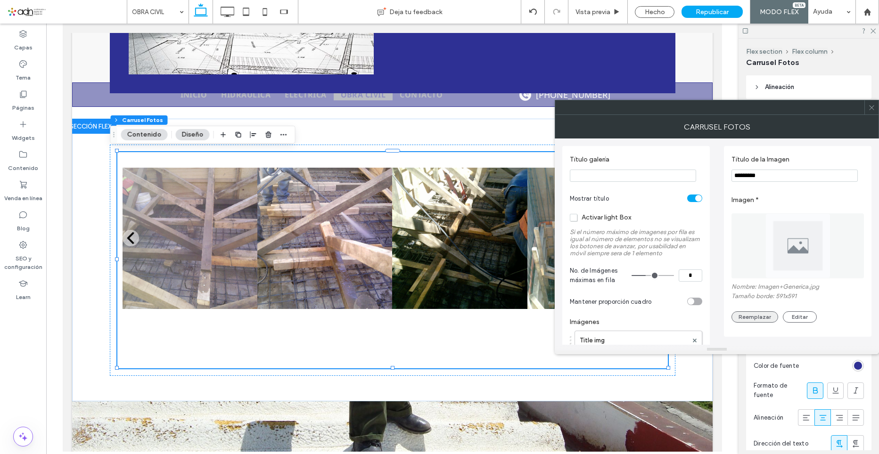
click at [758, 318] on button "Reemplazar" at bounding box center [754, 316] width 47 height 11
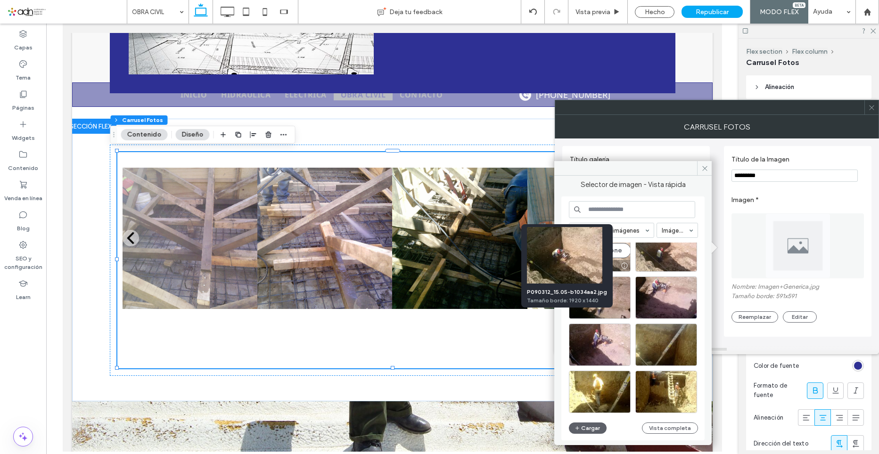
scroll to position [310, 0]
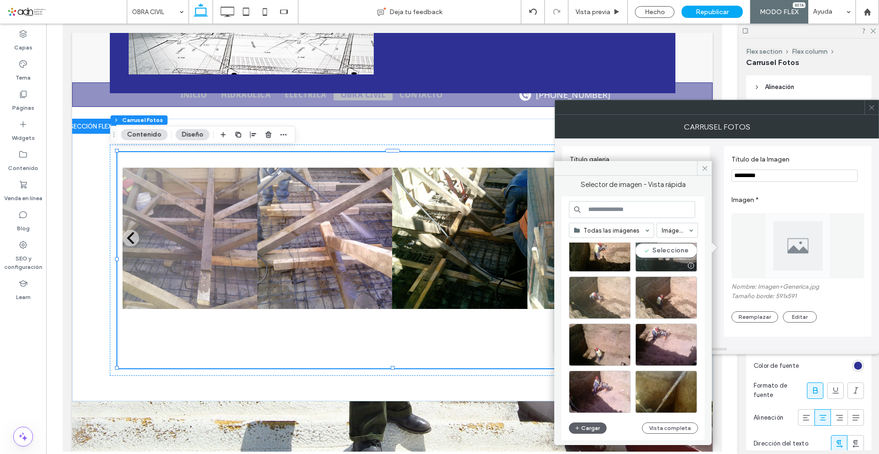
click at [673, 260] on div "Seleccione" at bounding box center [666, 250] width 62 height 42
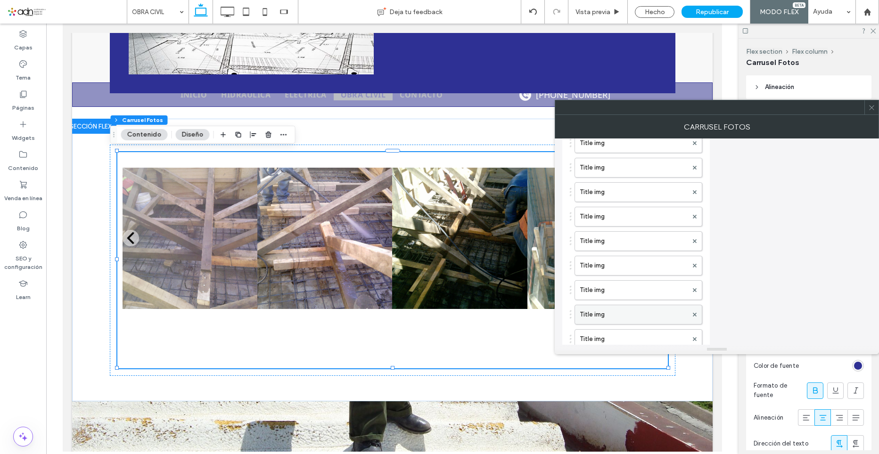
scroll to position [471, 0]
click at [616, 334] on label "Title img" at bounding box center [633, 335] width 108 height 19
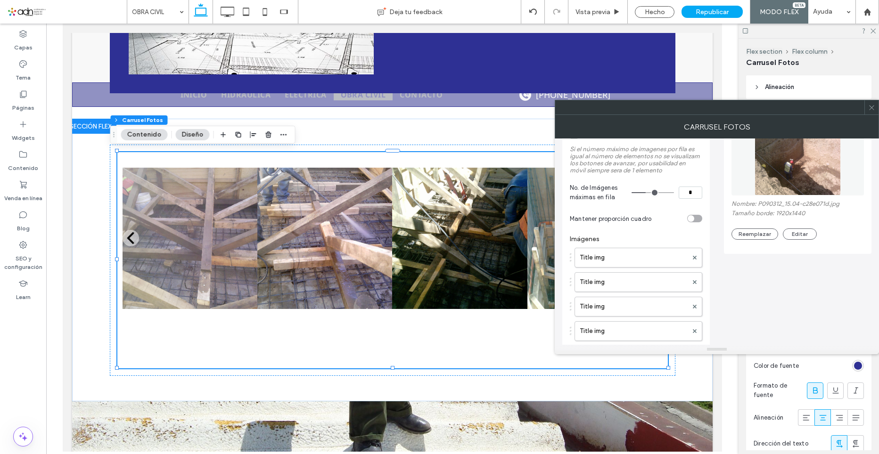
scroll to position [0, 0]
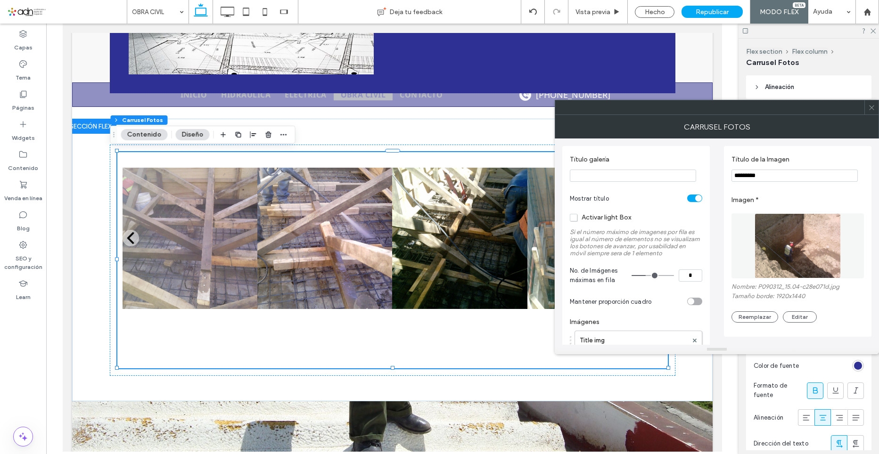
drag, startPoint x: 769, startPoint y: 178, endPoint x: 718, endPoint y: 176, distance: 50.5
type input "**"
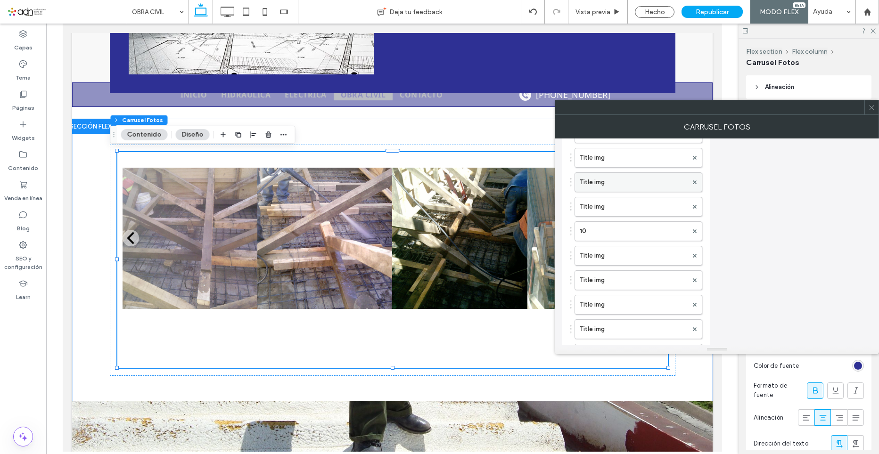
scroll to position [377, 0]
click at [599, 238] on label "Title img" at bounding box center [633, 233] width 108 height 19
click at [599, 254] on label "Title img" at bounding box center [633, 257] width 108 height 19
click at [602, 289] on label "Title img" at bounding box center [633, 282] width 108 height 19
click at [610, 313] on label "Title img" at bounding box center [633, 306] width 108 height 19
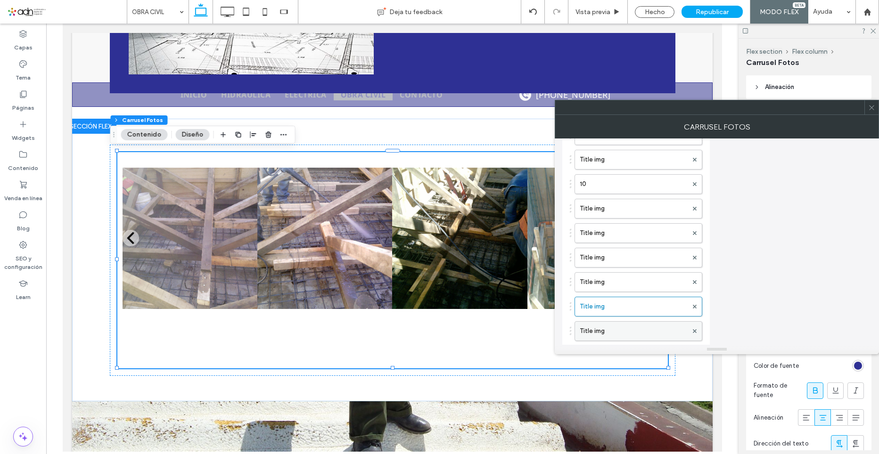
click at [611, 334] on label "Title img" at bounding box center [633, 331] width 108 height 19
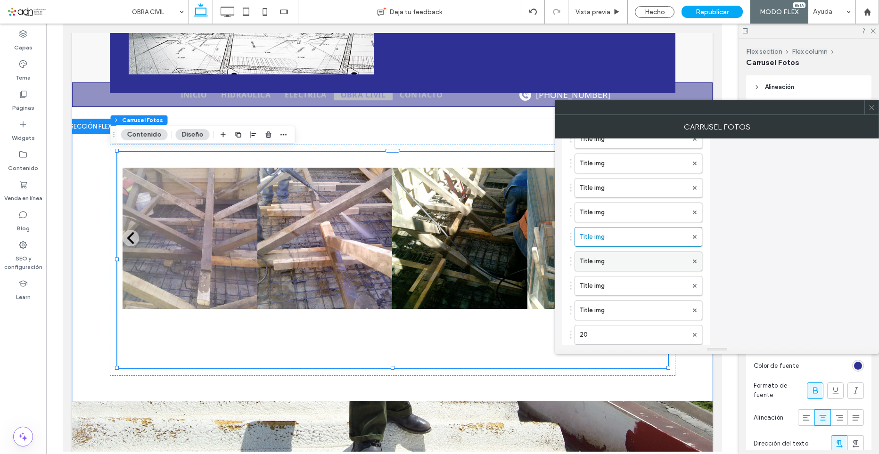
click at [602, 269] on label "Title img" at bounding box center [633, 261] width 108 height 19
click at [603, 281] on label "Title img" at bounding box center [633, 286] width 108 height 19
click at [609, 310] on label "Title img" at bounding box center [633, 310] width 108 height 19
click at [607, 329] on label "20" at bounding box center [633, 335] width 108 height 19
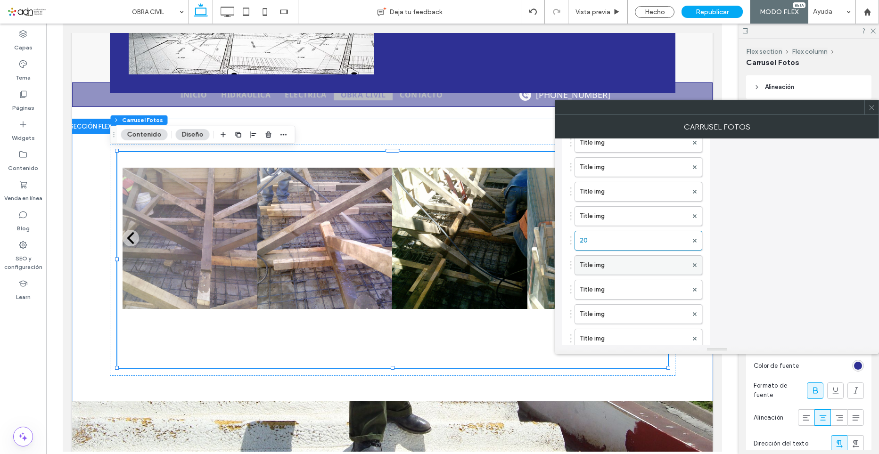
click at [597, 265] on label "Title img" at bounding box center [633, 265] width 108 height 19
click at [602, 293] on label "Title img" at bounding box center [633, 289] width 108 height 19
click at [592, 265] on label "Title img" at bounding box center [633, 267] width 108 height 19
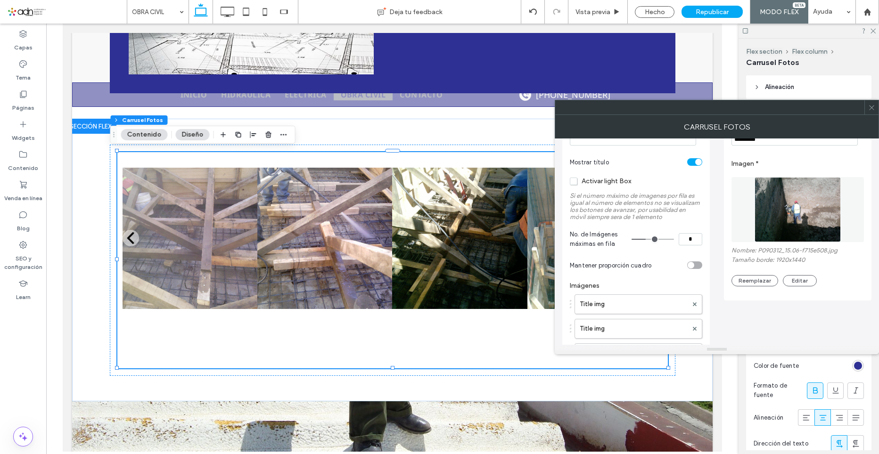
scroll to position [0, 0]
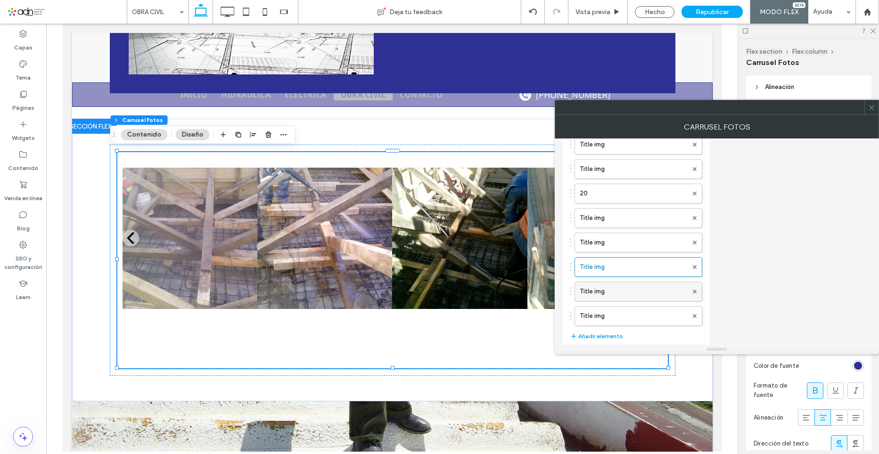
click at [610, 295] on label "Title img" at bounding box center [633, 291] width 108 height 19
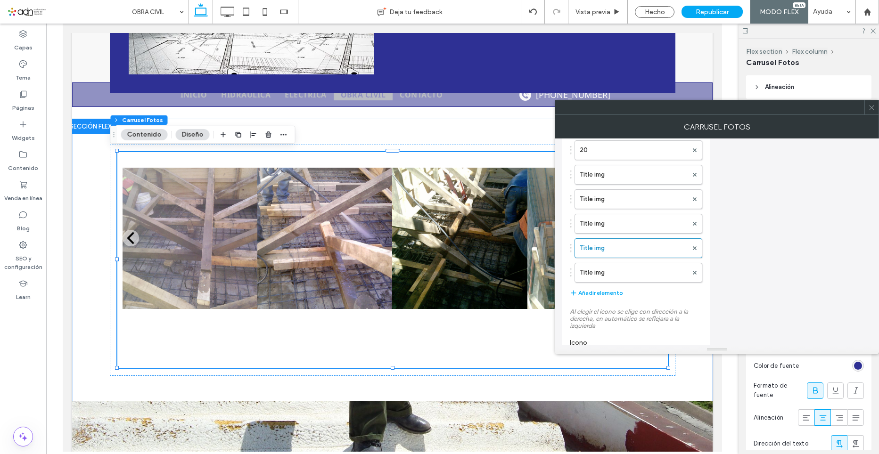
scroll to position [660, 0]
click at [610, 290] on button "Añadir elemento" at bounding box center [596, 289] width 53 height 11
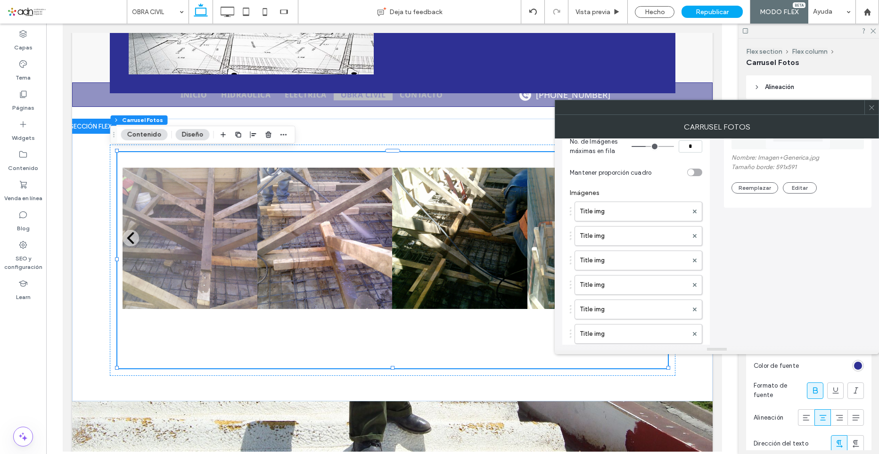
scroll to position [47, 0]
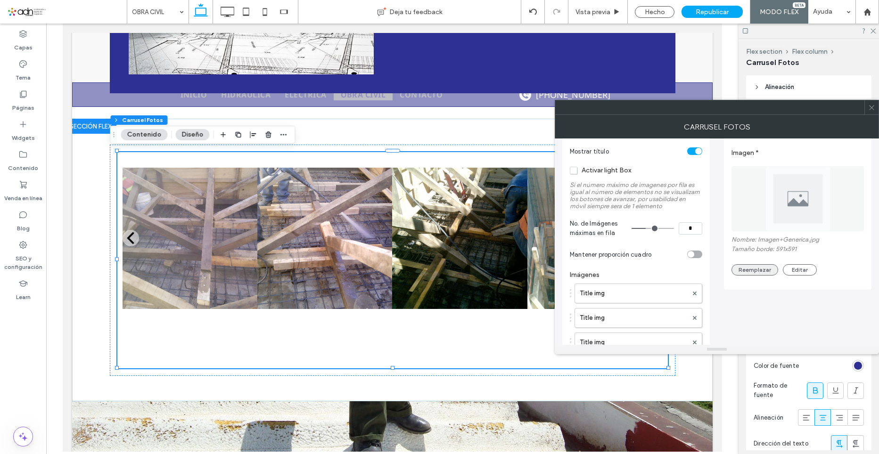
click at [761, 267] on button "Reemplazar" at bounding box center [754, 269] width 47 height 11
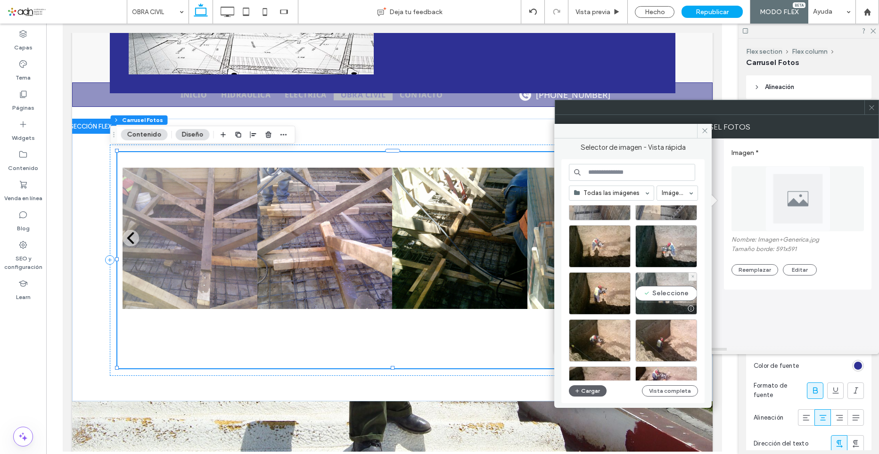
scroll to position [216, 0]
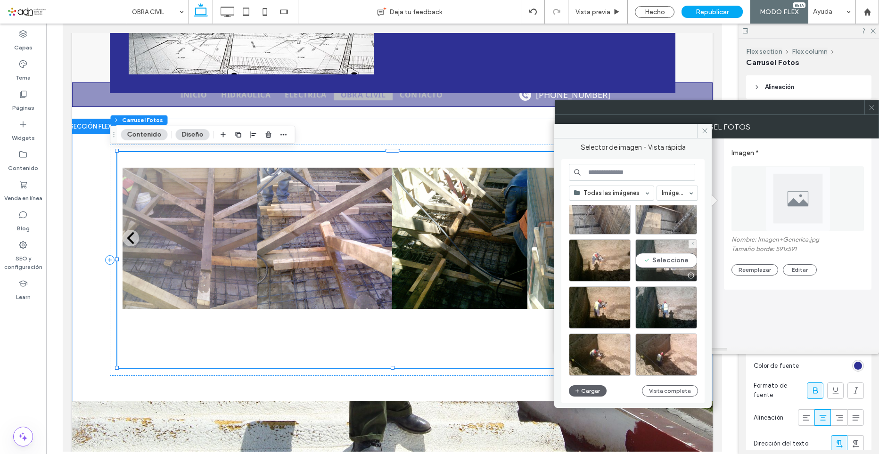
click at [668, 260] on div "Seleccione" at bounding box center [666, 260] width 62 height 42
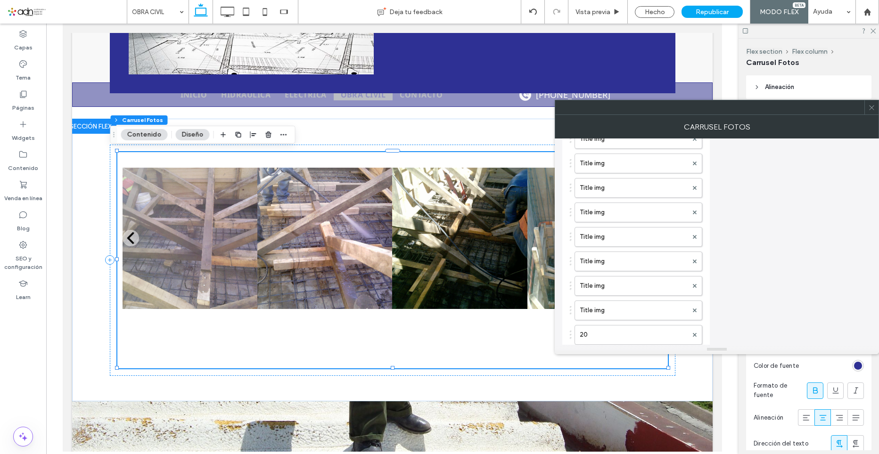
scroll to position [612, 0]
click at [616, 313] on label "Title img" at bounding box center [633, 316] width 108 height 19
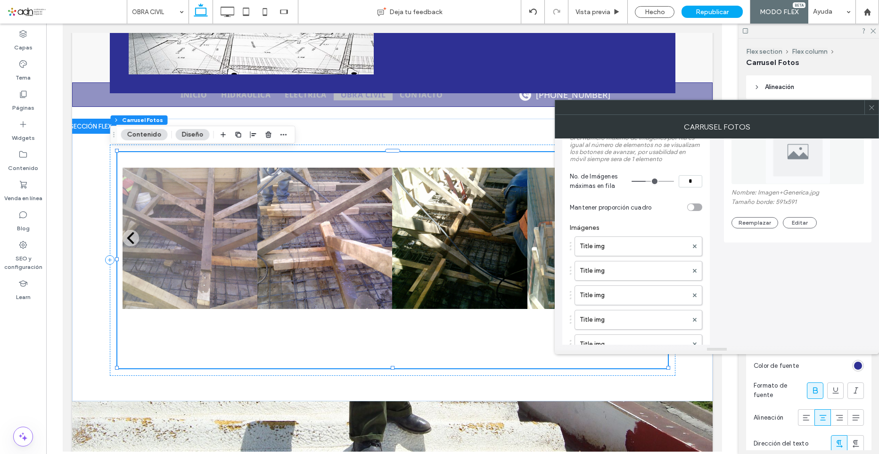
scroll to position [0, 0]
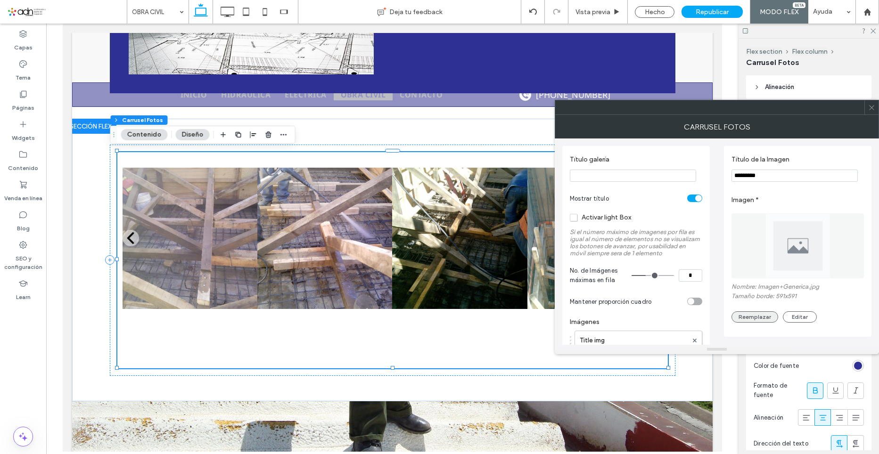
click at [750, 313] on button "Reemplazar" at bounding box center [754, 316] width 47 height 11
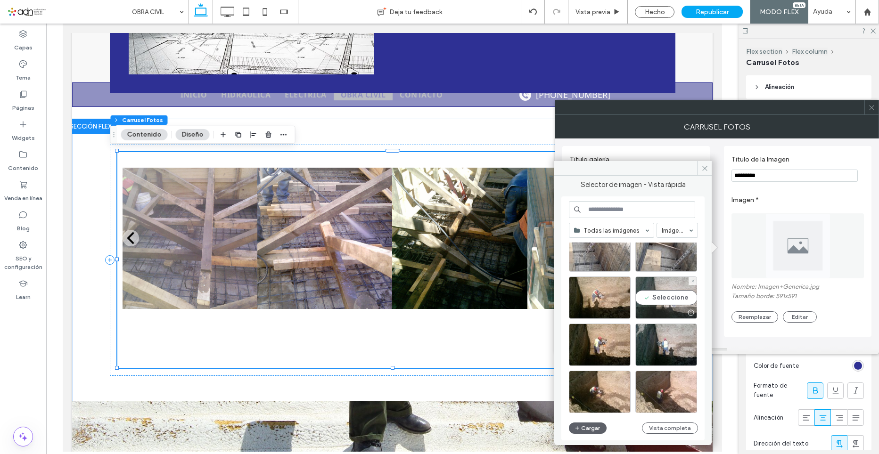
scroll to position [169, 0]
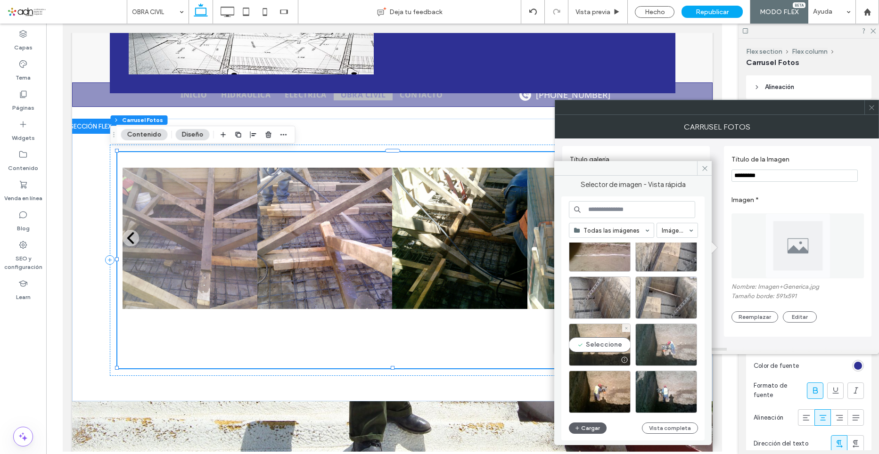
click at [597, 342] on div "Seleccione" at bounding box center [600, 345] width 62 height 42
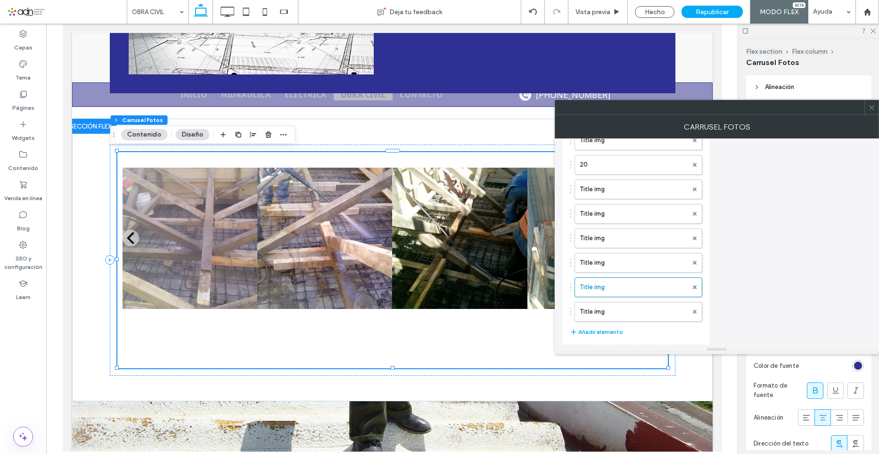
scroll to position [707, 0]
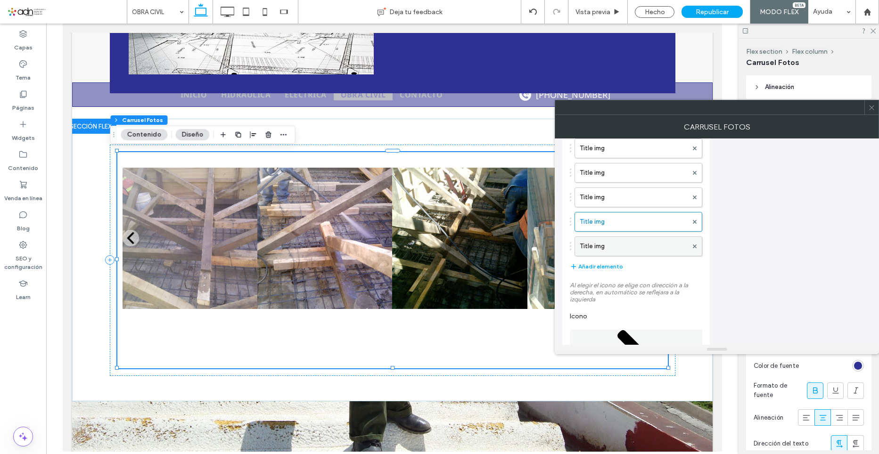
click at [618, 251] on label "Title img" at bounding box center [633, 246] width 108 height 19
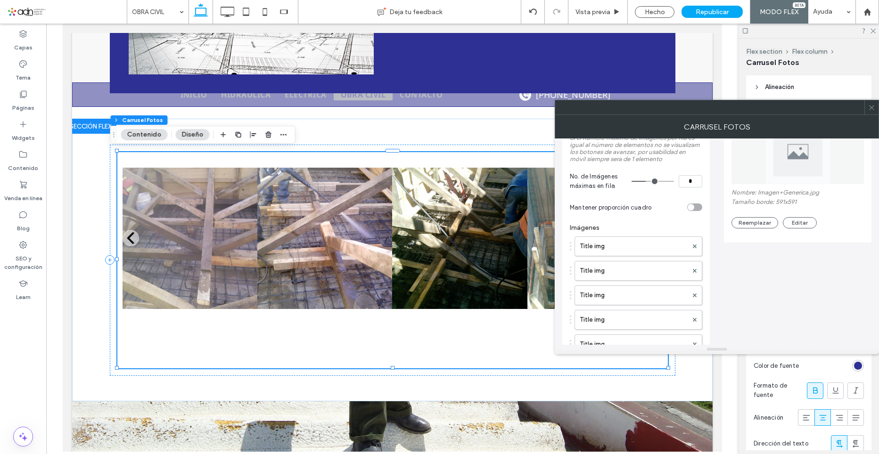
scroll to position [0, 0]
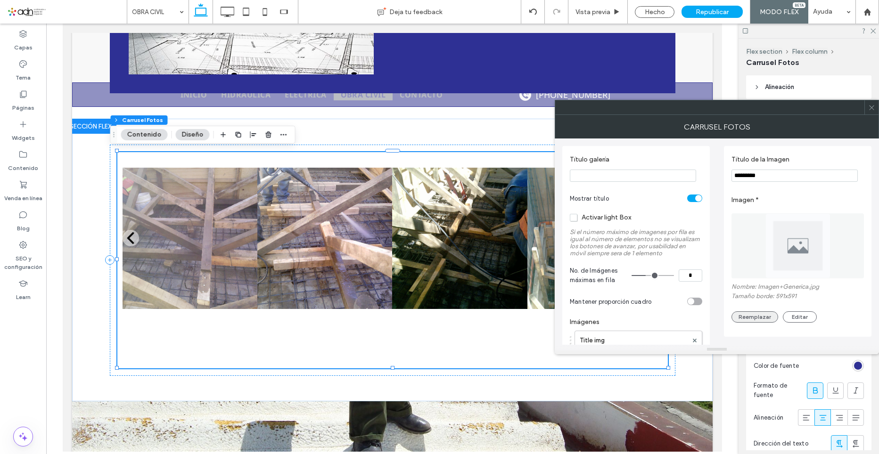
click at [766, 318] on button "Reemplazar" at bounding box center [754, 316] width 47 height 11
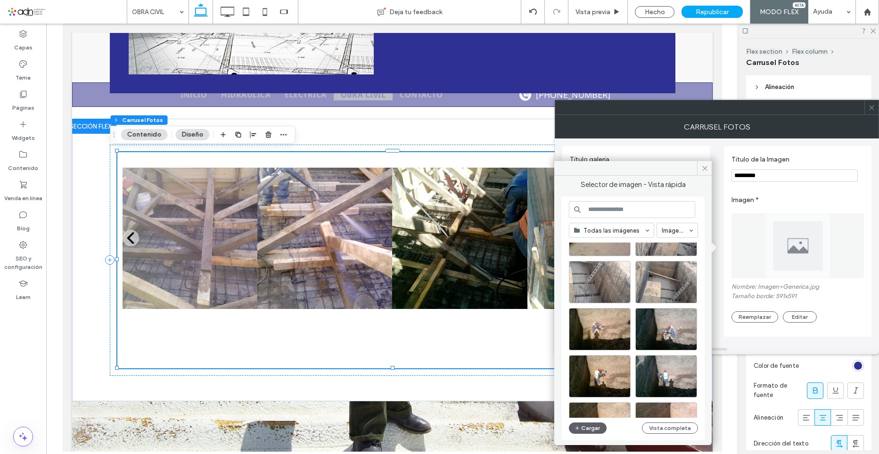
scroll to position [188, 0]
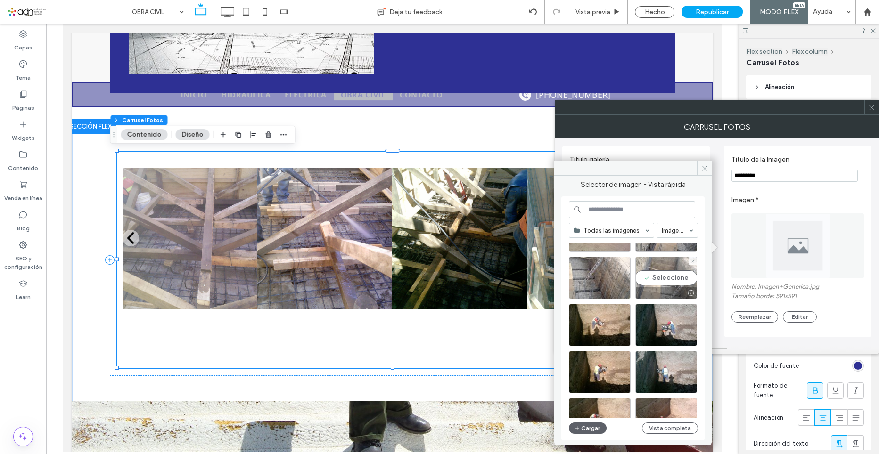
click at [670, 278] on div "Seleccione" at bounding box center [666, 278] width 62 height 42
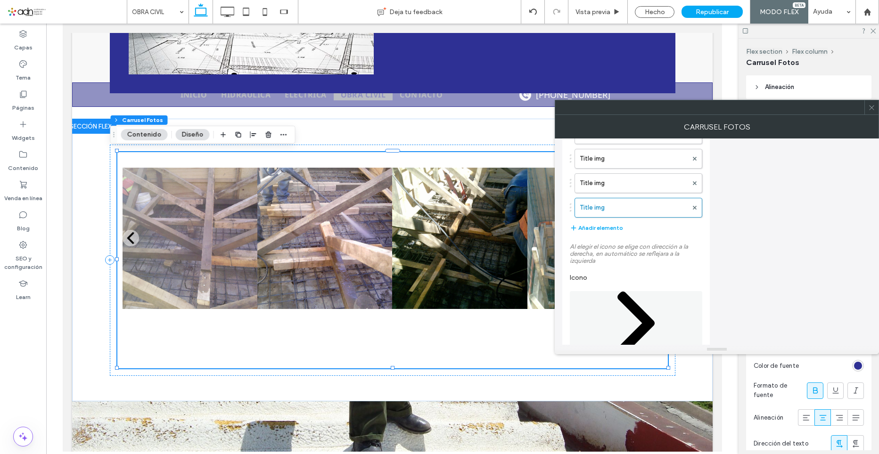
scroll to position [754, 0]
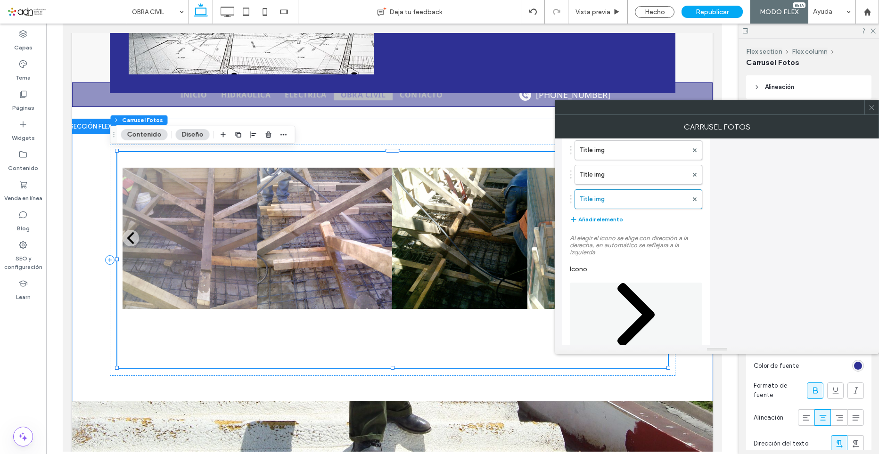
click at [610, 222] on button "Añadir elemento" at bounding box center [596, 219] width 53 height 11
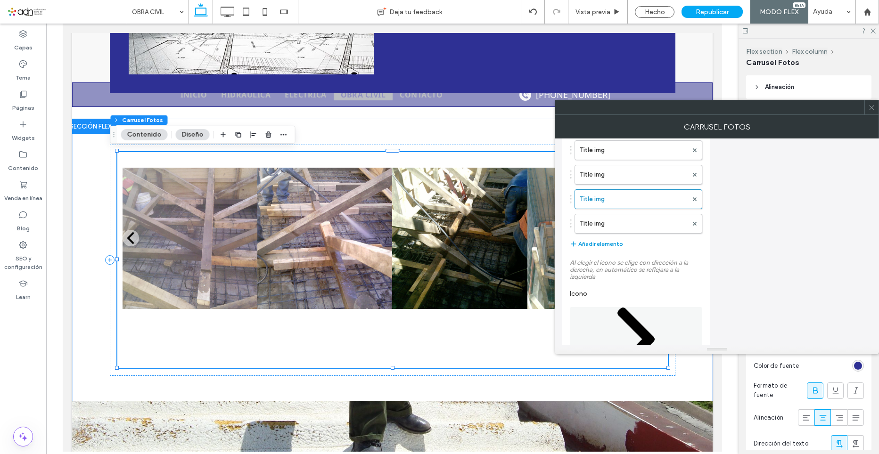
click at [605, 245] on button "Añadir elemento" at bounding box center [596, 243] width 53 height 11
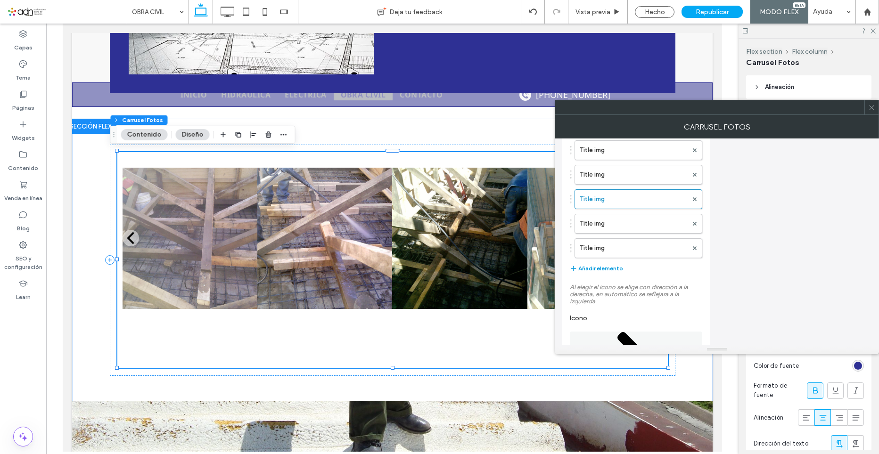
click at [616, 268] on button "Añadir elemento" at bounding box center [596, 268] width 53 height 11
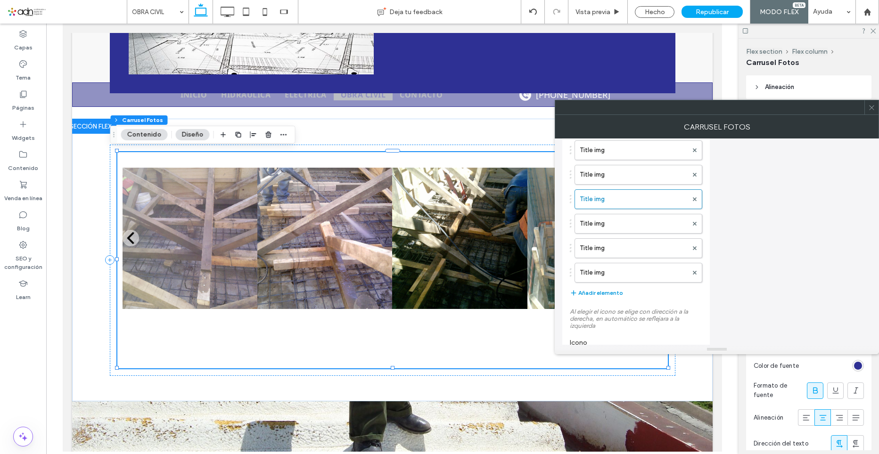
click at [618, 295] on button "Añadir elemento" at bounding box center [596, 292] width 53 height 11
click at [613, 229] on label "Title img" at bounding box center [633, 223] width 108 height 19
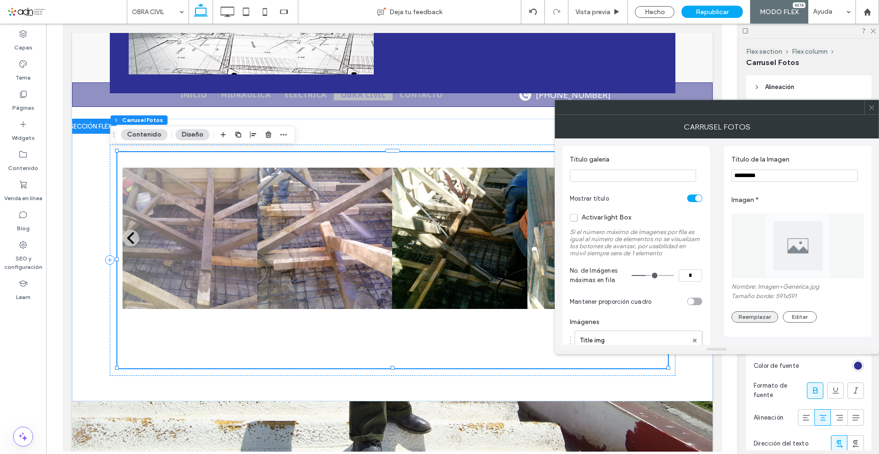
click at [764, 322] on button "Reemplazar" at bounding box center [754, 316] width 47 height 11
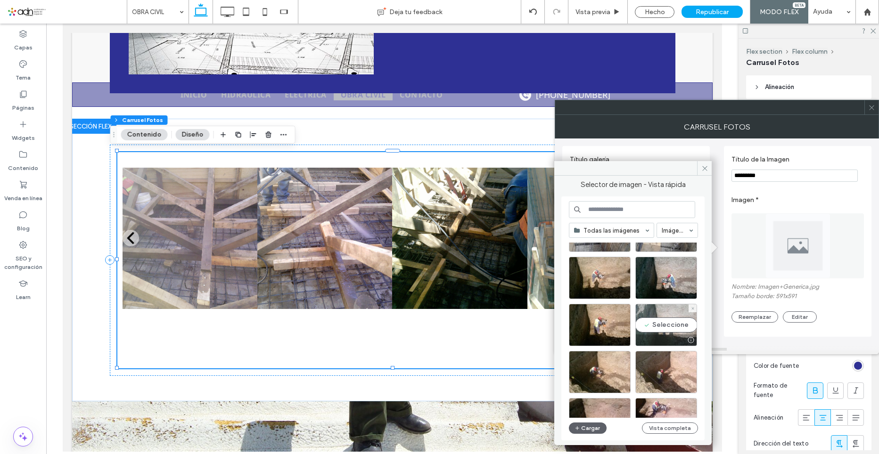
scroll to position [141, 0]
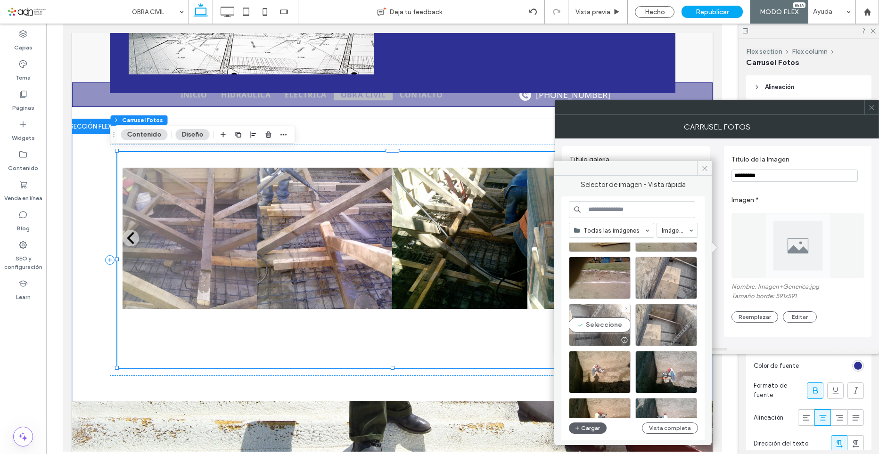
click at [593, 322] on div "Seleccione" at bounding box center [600, 325] width 62 height 42
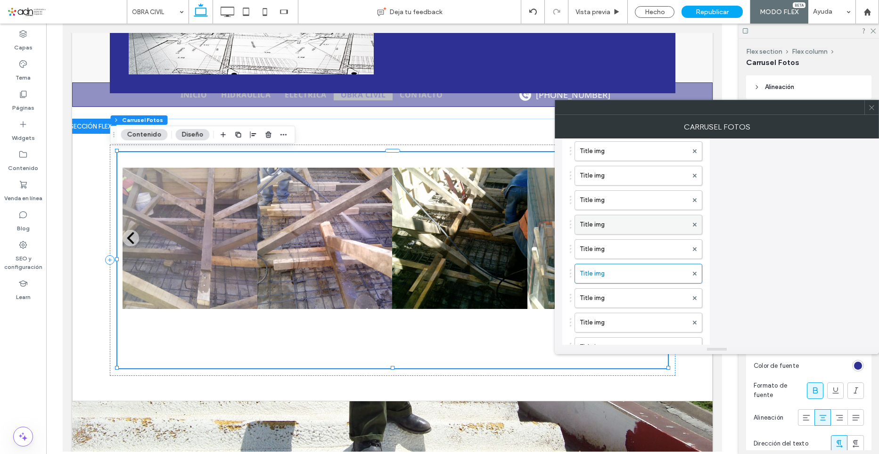
scroll to position [754, 0]
click at [609, 252] on label "Title img" at bounding box center [633, 248] width 108 height 19
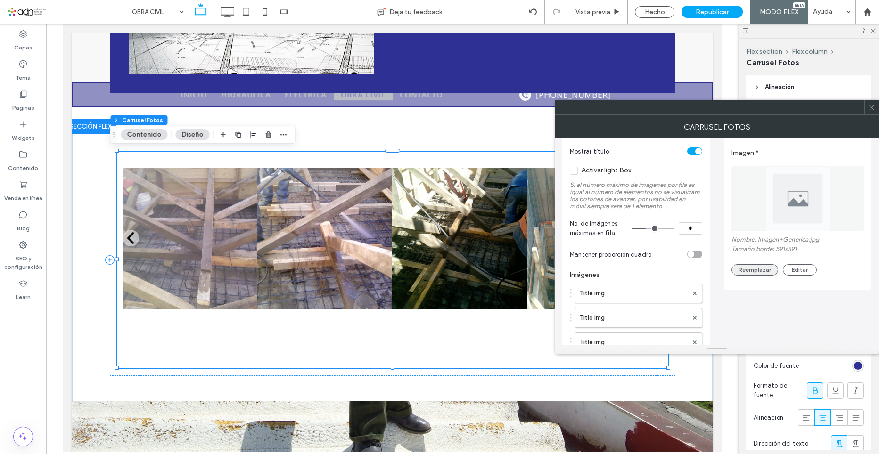
click at [760, 269] on button "Reemplazar" at bounding box center [754, 269] width 47 height 11
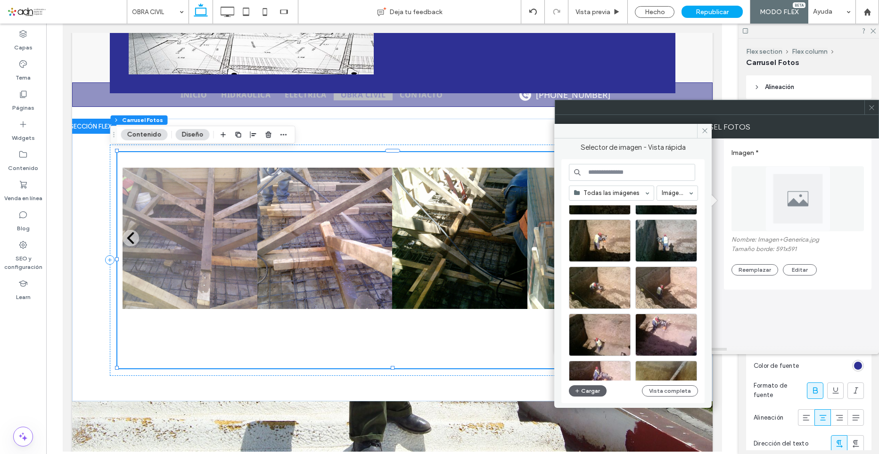
scroll to position [141, 0]
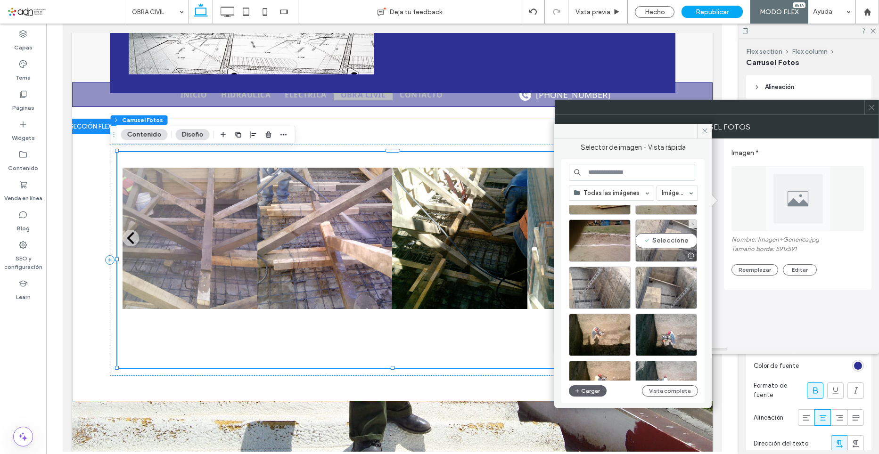
click at [669, 244] on div "Seleccione" at bounding box center [666, 241] width 62 height 42
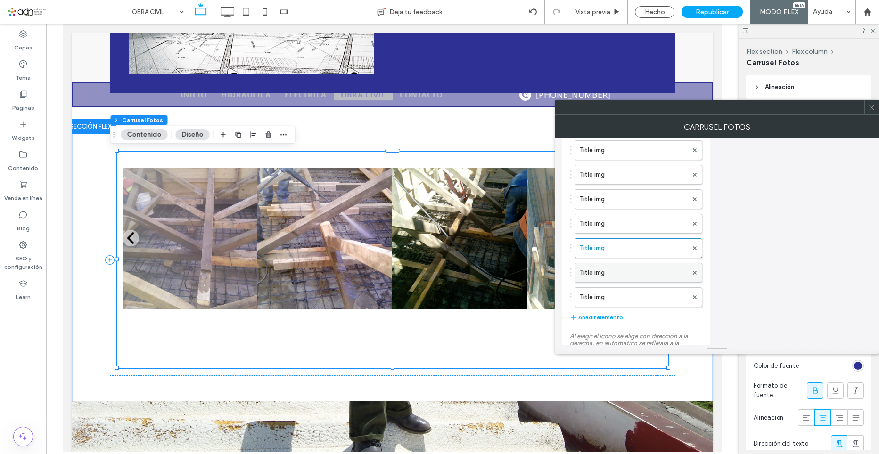
click at [624, 273] on label "Title img" at bounding box center [633, 272] width 108 height 19
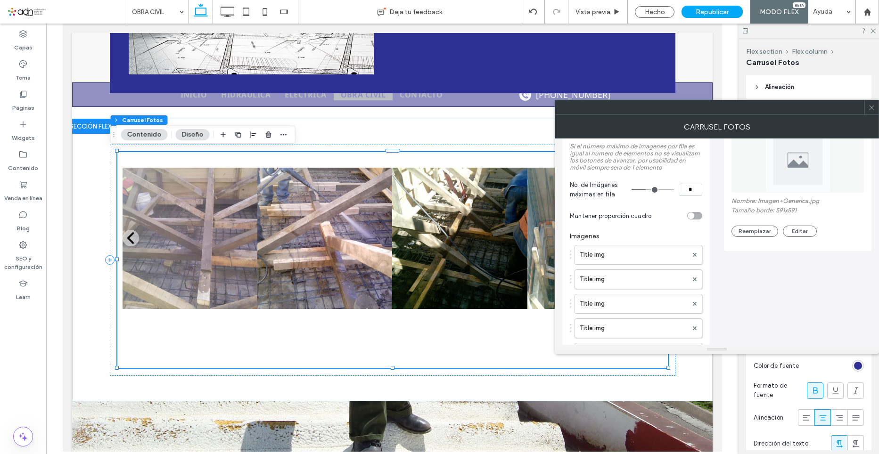
scroll to position [0, 0]
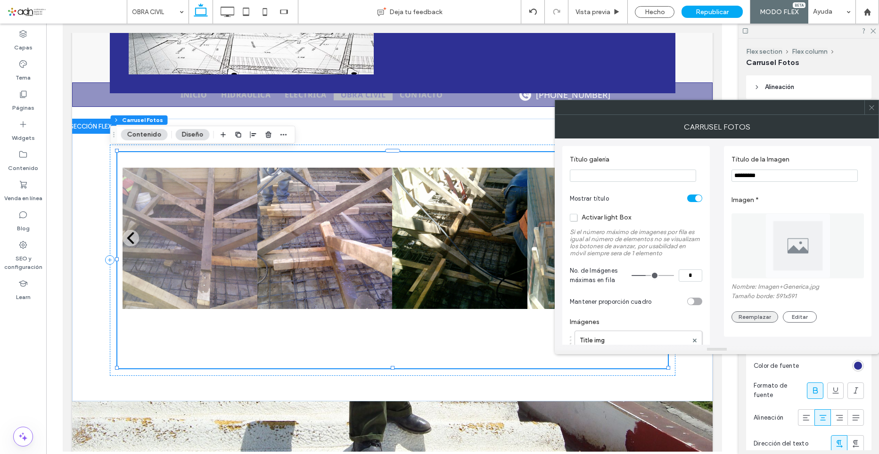
click at [761, 314] on button "Reemplazar" at bounding box center [754, 316] width 47 height 11
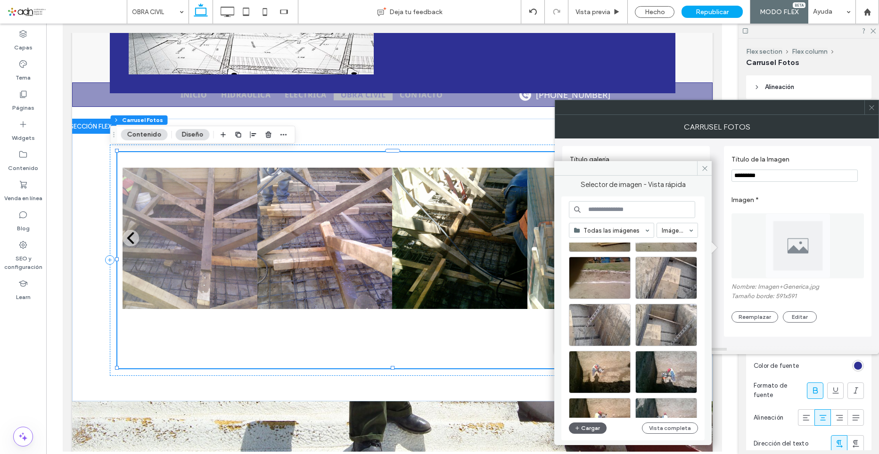
scroll to position [94, 0]
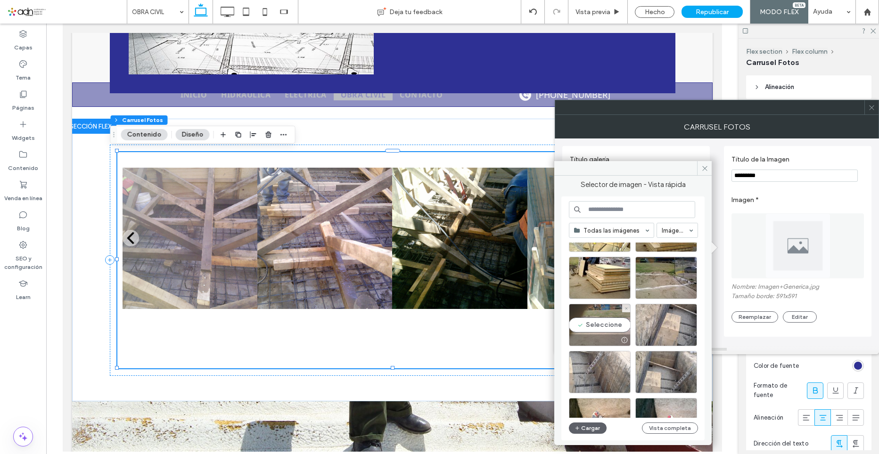
click at [601, 327] on div "Seleccione" at bounding box center [600, 325] width 62 height 42
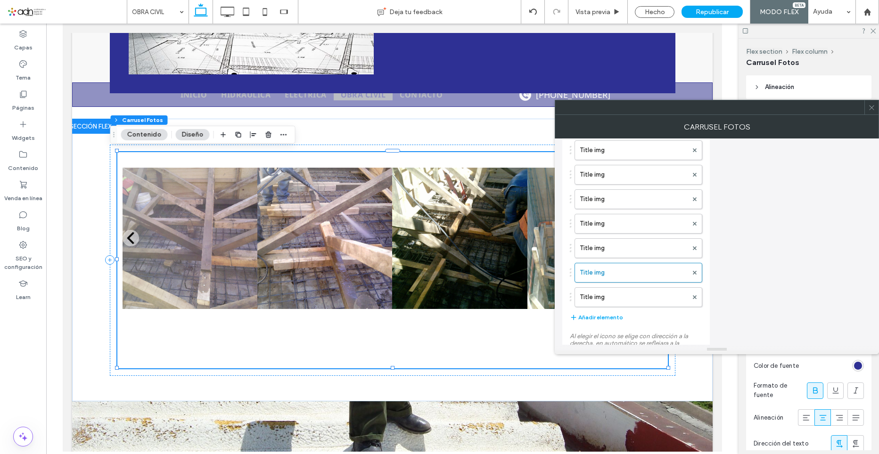
scroll to position [801, 0]
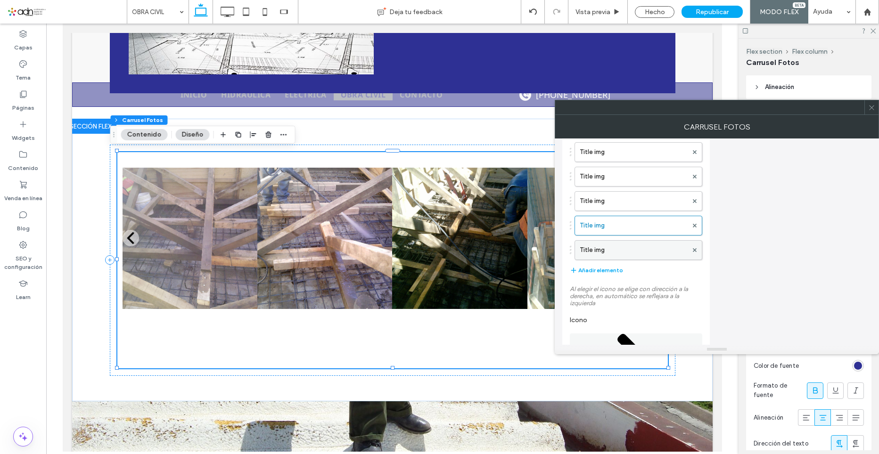
click at [609, 252] on label "Title img" at bounding box center [633, 250] width 108 height 19
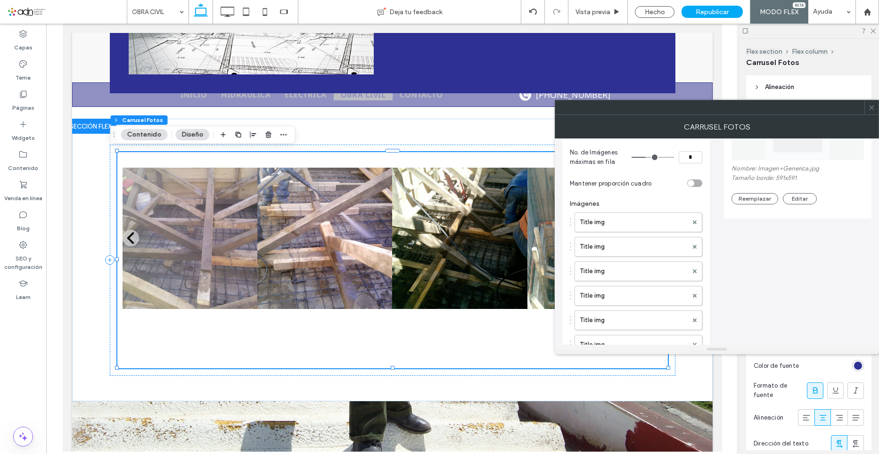
scroll to position [47, 0]
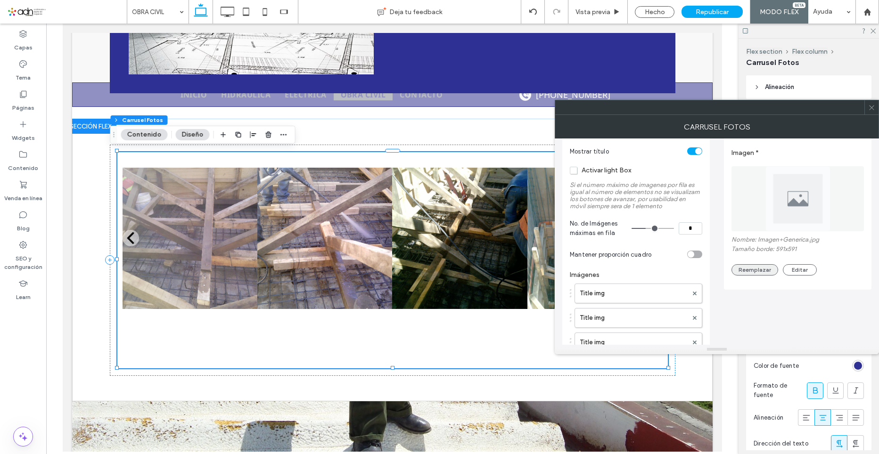
click at [752, 267] on button "Reemplazar" at bounding box center [754, 269] width 47 height 11
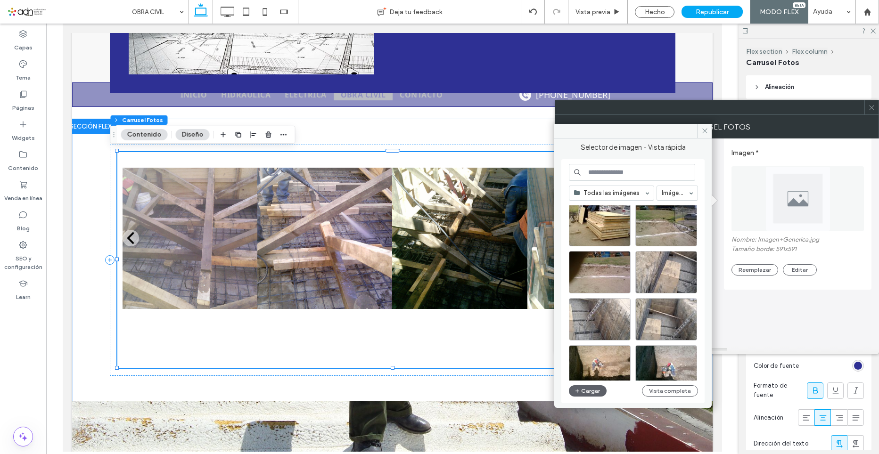
scroll to position [94, 0]
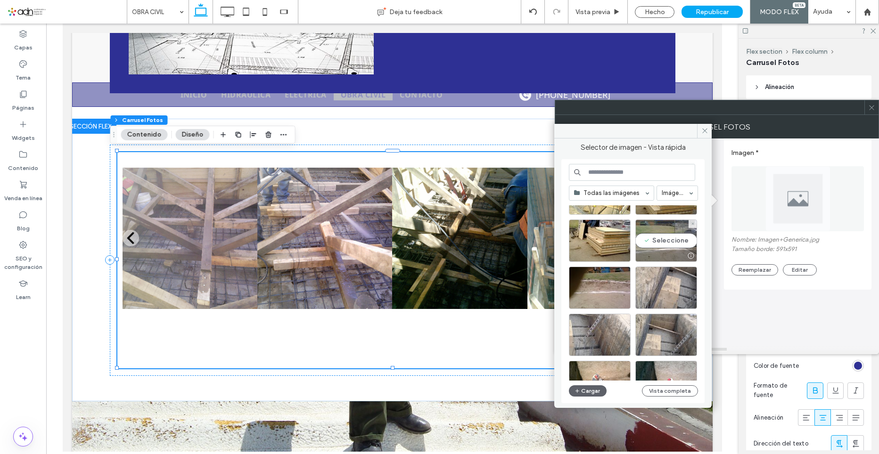
click at [660, 239] on div "Seleccione" at bounding box center [666, 241] width 62 height 42
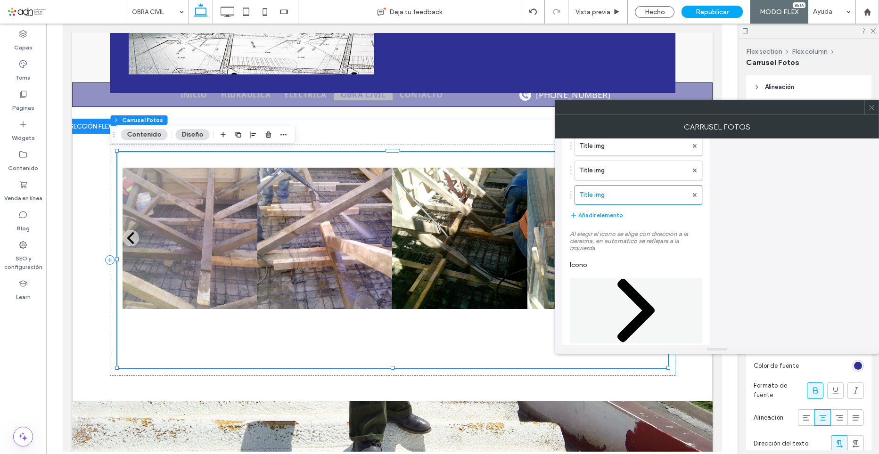
scroll to position [833, 0]
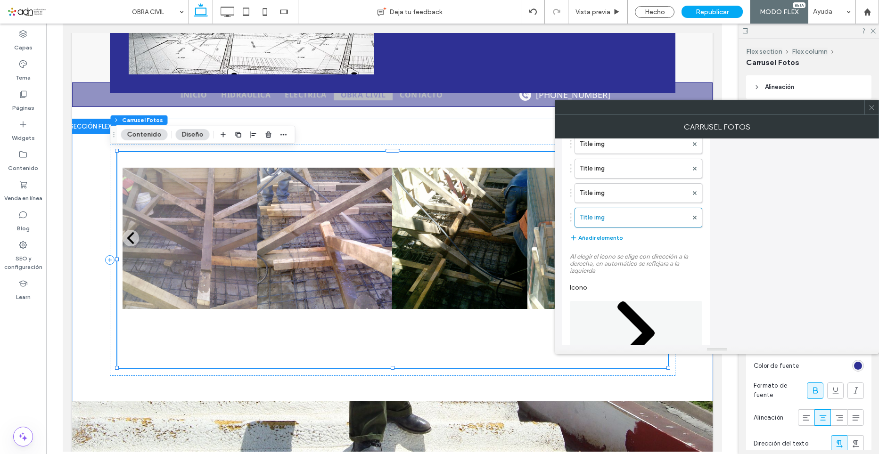
click at [615, 243] on button "Añadir elemento" at bounding box center [596, 237] width 53 height 11
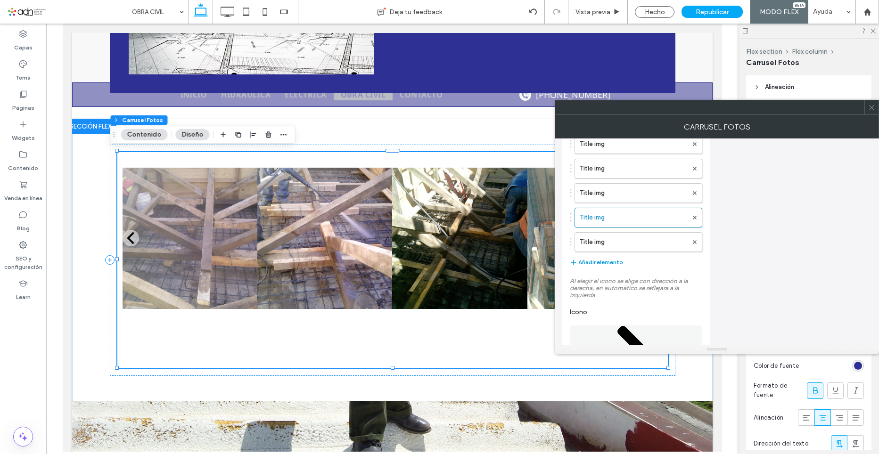
click at [604, 262] on button "Añadir elemento" at bounding box center [596, 262] width 53 height 11
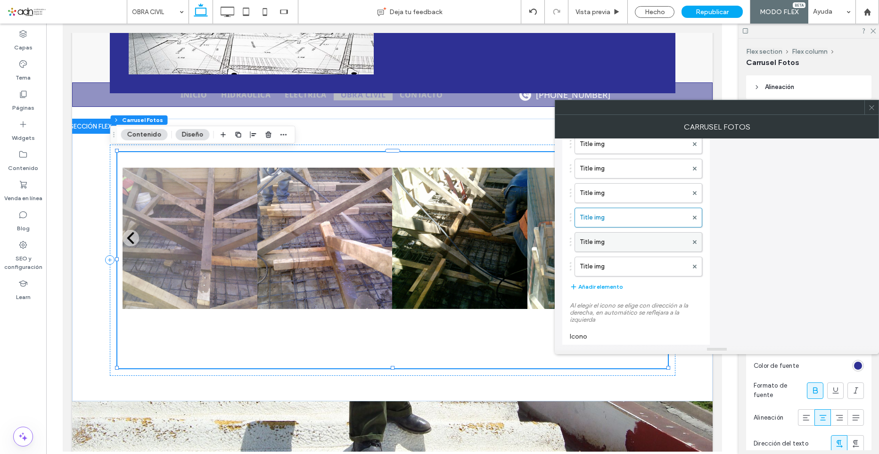
click at [617, 244] on label "Title img" at bounding box center [633, 242] width 108 height 19
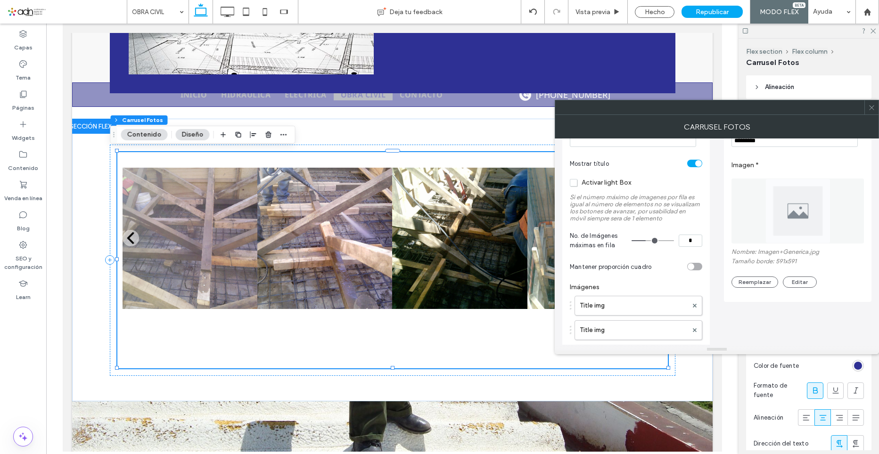
scroll to position [0, 0]
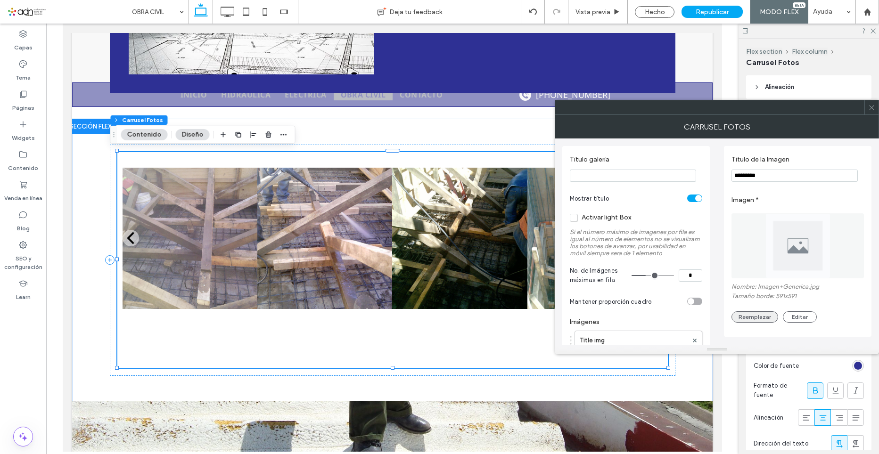
click at [758, 322] on button "Reemplazar" at bounding box center [754, 316] width 47 height 11
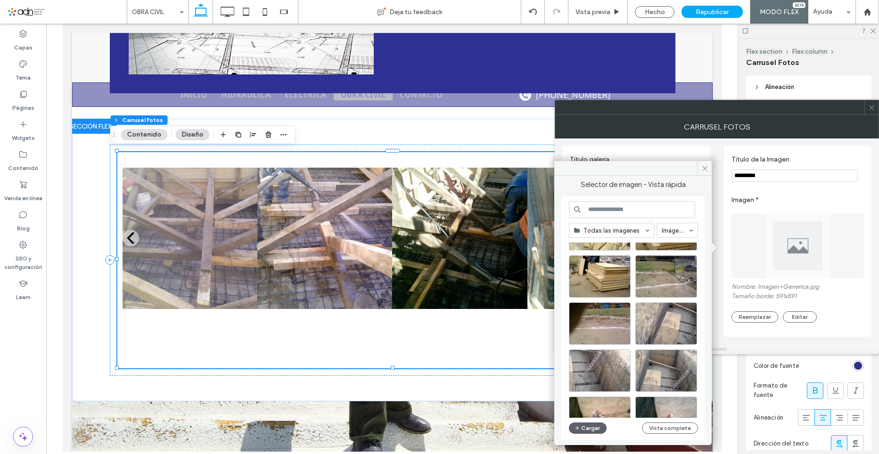
scroll to position [47, 0]
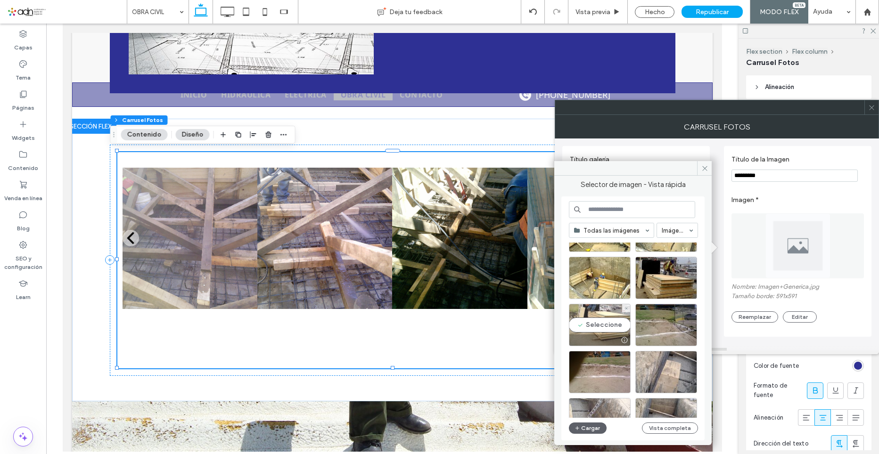
click at [609, 325] on div "Seleccione" at bounding box center [600, 325] width 62 height 42
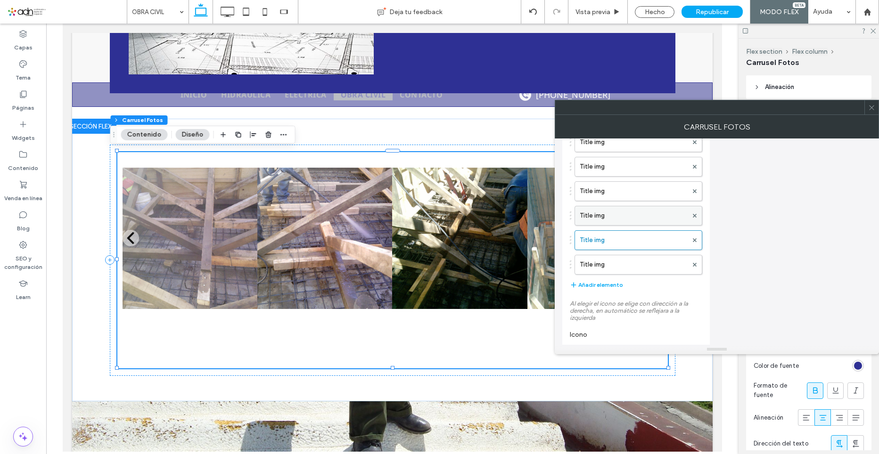
click at [606, 221] on label "Title img" at bounding box center [633, 215] width 108 height 19
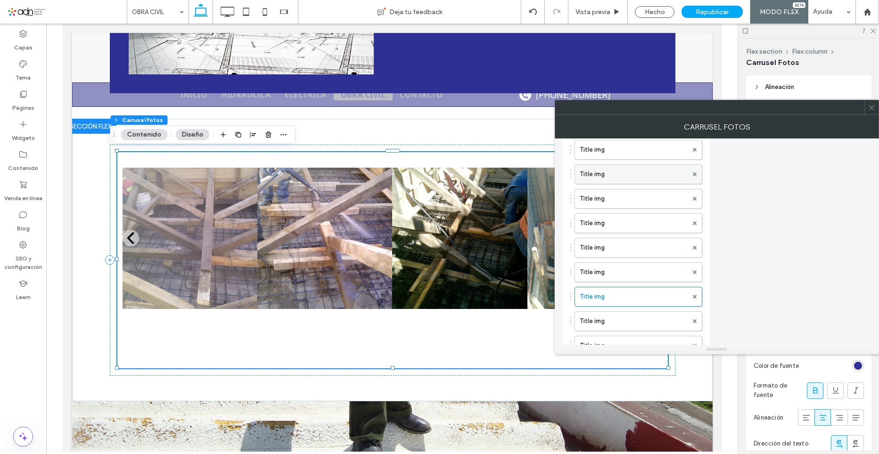
scroll to position [848, 0]
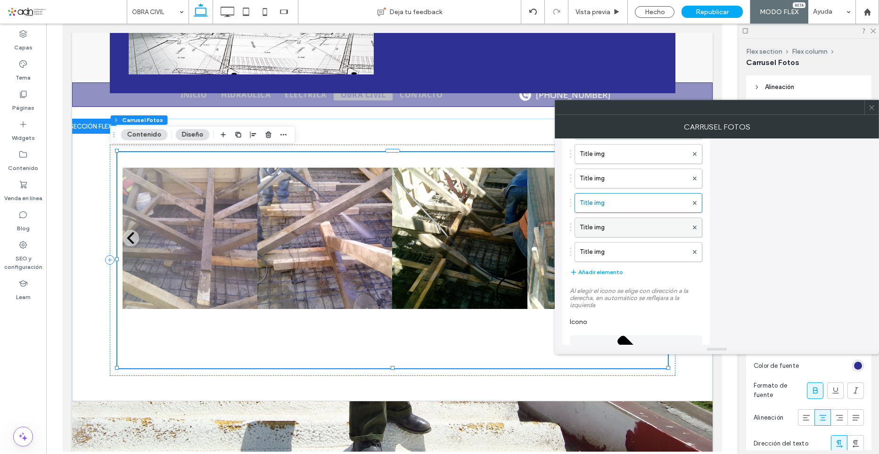
click at [607, 224] on label "Title img" at bounding box center [633, 227] width 108 height 19
click at [600, 255] on label "Title img" at bounding box center [633, 252] width 108 height 19
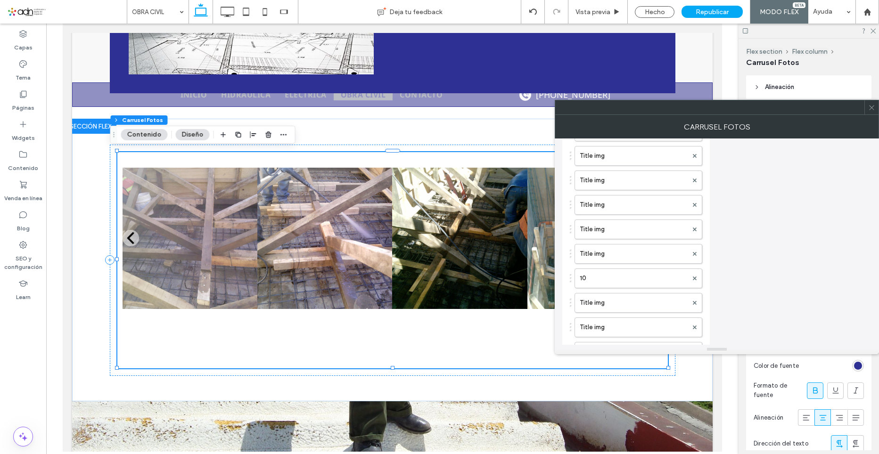
scroll to position [0, 0]
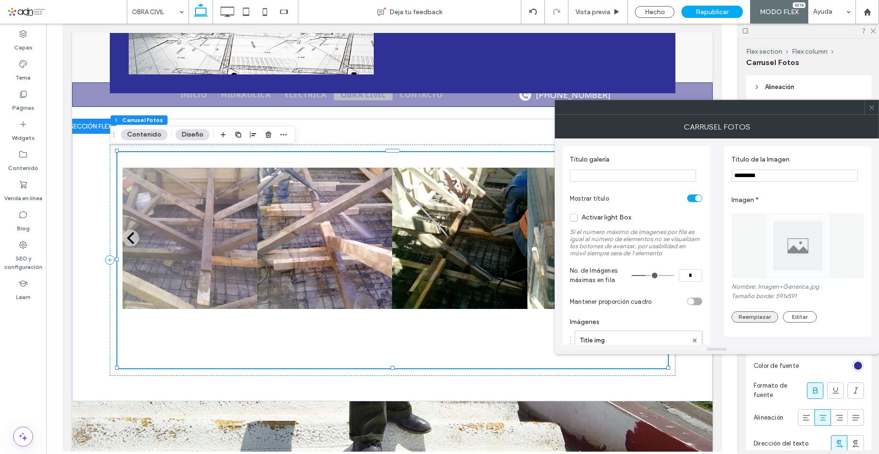
click at [751, 323] on button "Reemplazar" at bounding box center [754, 316] width 47 height 11
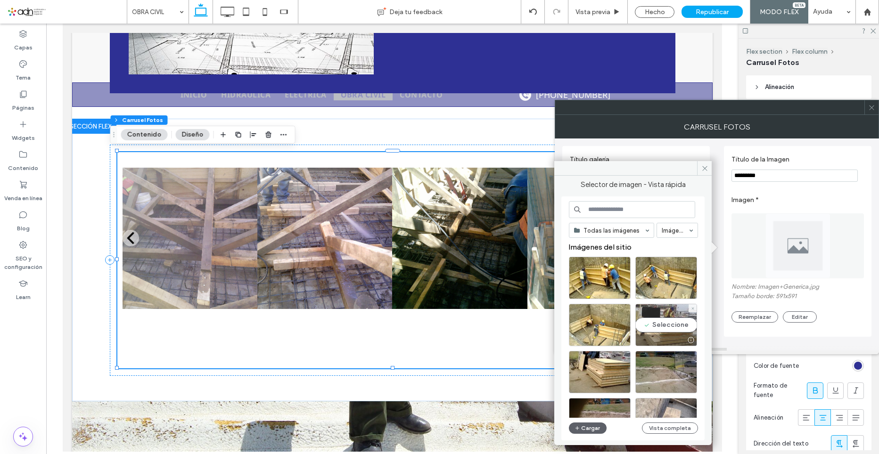
click at [663, 325] on div "Seleccione" at bounding box center [666, 325] width 62 height 42
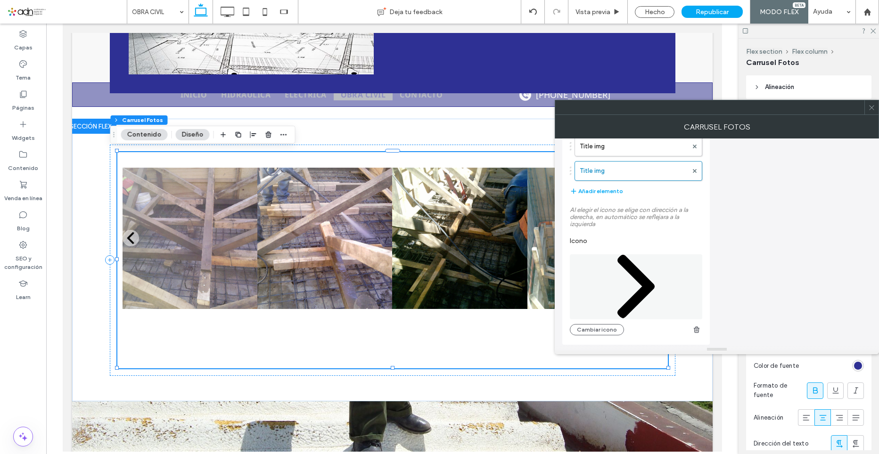
scroll to position [882, 0]
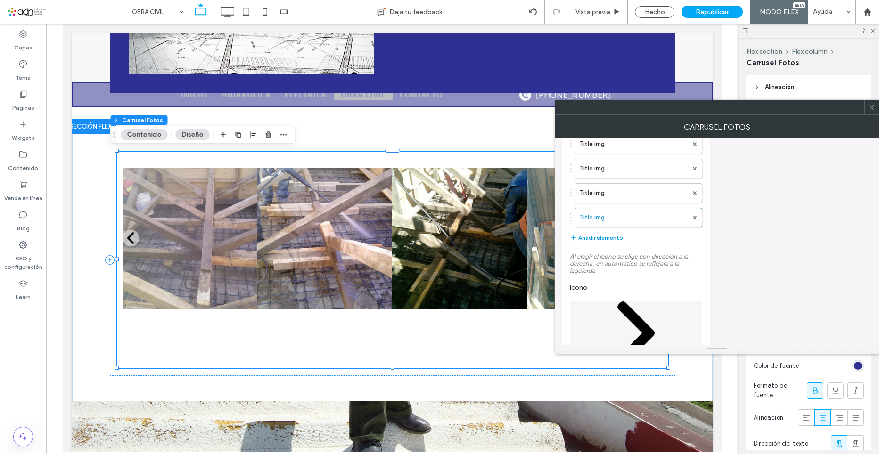
click at [603, 243] on button "Añadir elemento" at bounding box center [596, 237] width 53 height 11
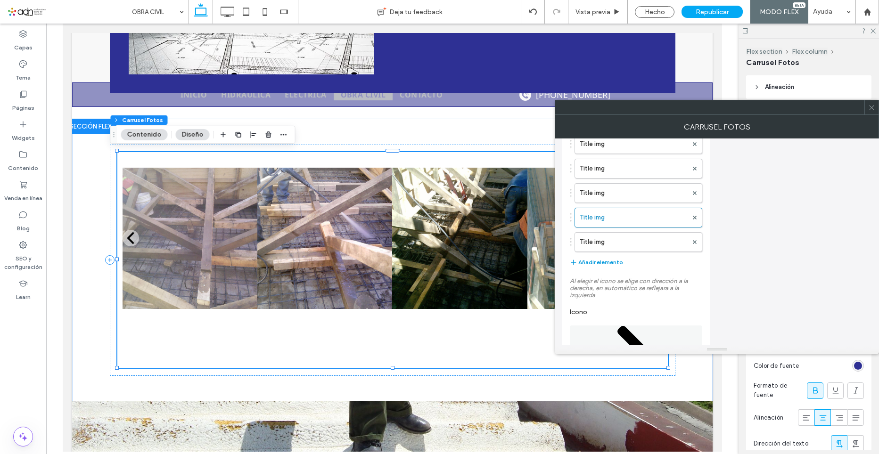
click at [609, 260] on button "Añadir elemento" at bounding box center [596, 262] width 53 height 11
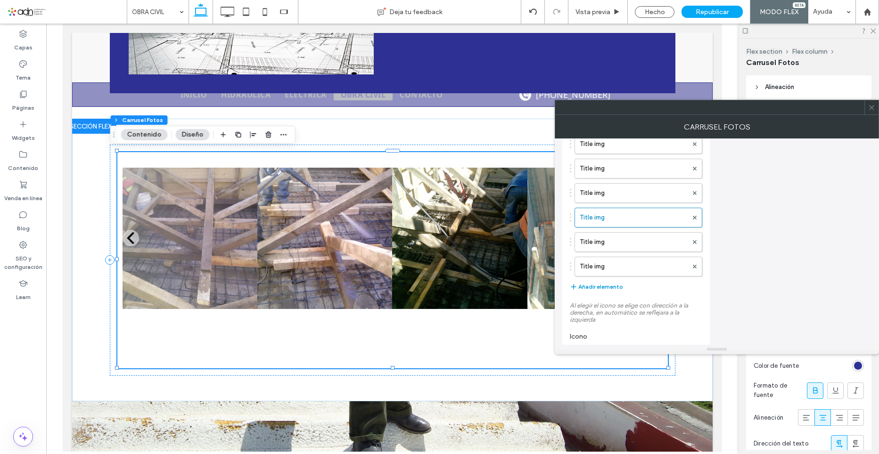
click at [614, 288] on button "Añadir elemento" at bounding box center [596, 286] width 53 height 11
click at [607, 245] on label "Title img" at bounding box center [633, 242] width 108 height 19
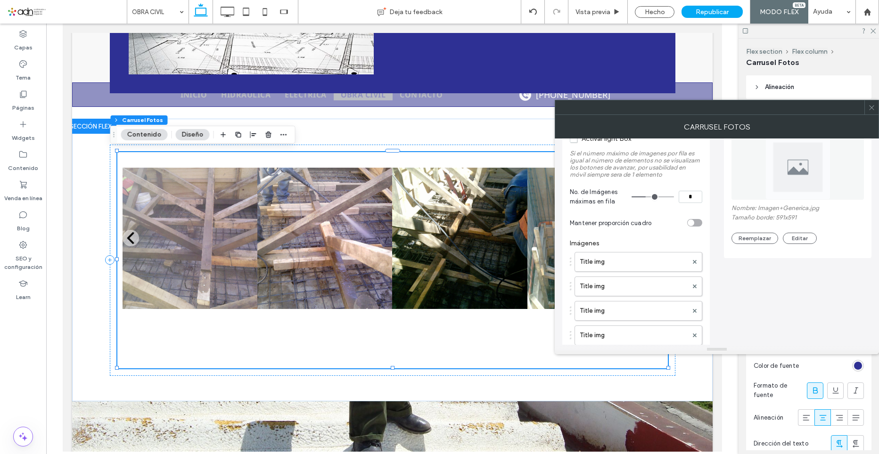
scroll to position [0, 0]
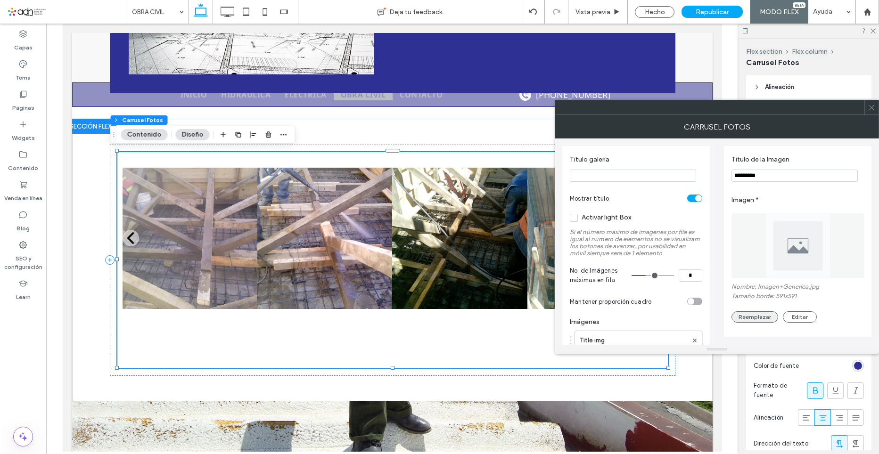
click at [768, 317] on button "Reemplazar" at bounding box center [754, 316] width 47 height 11
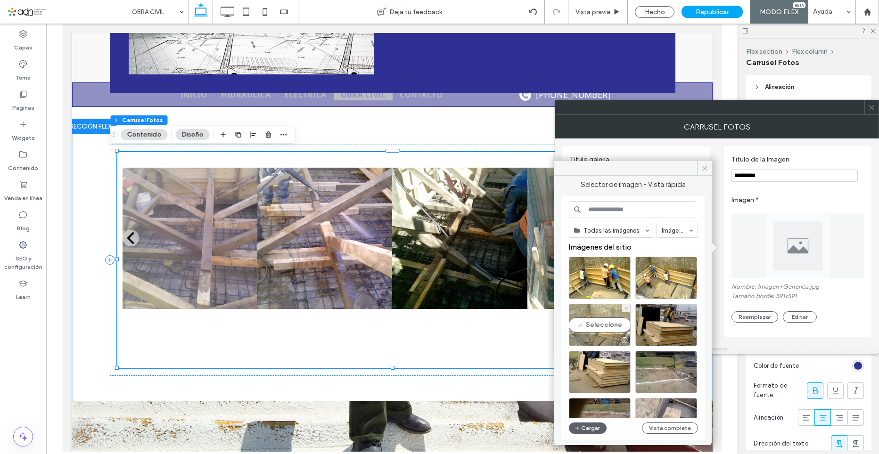
click at [575, 326] on div "Seleccione" at bounding box center [600, 325] width 62 height 42
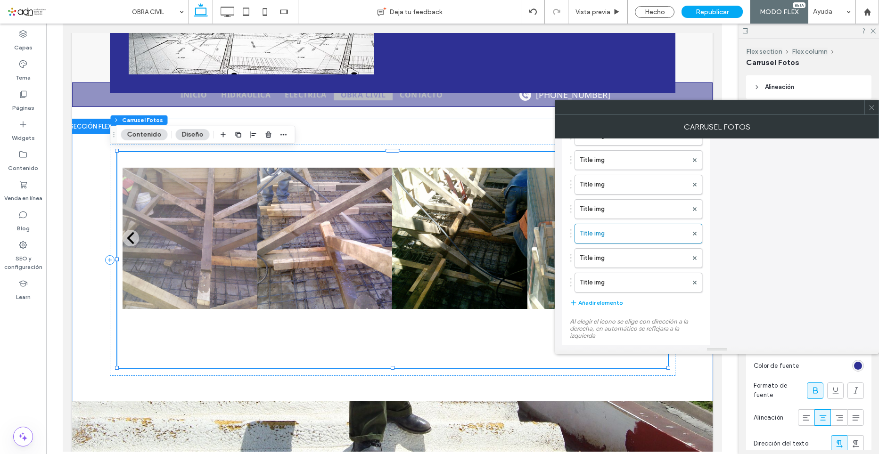
scroll to position [895, 0]
click at [603, 256] on label "Title img" at bounding box center [633, 253] width 108 height 19
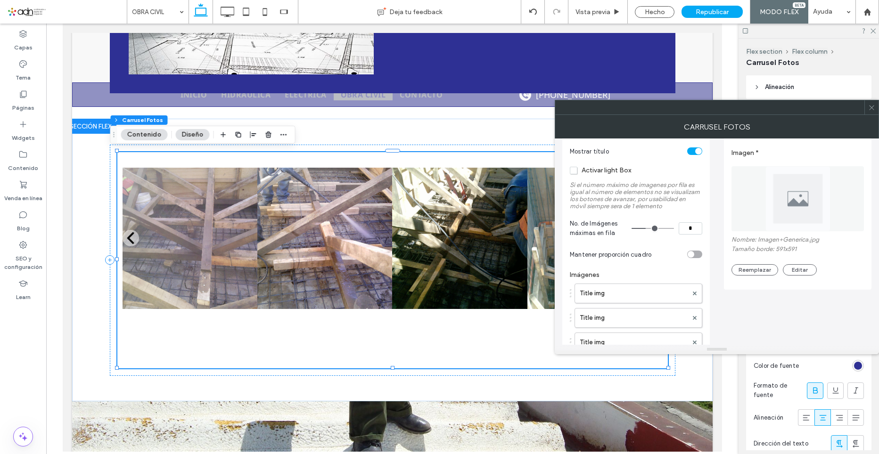
scroll to position [0, 0]
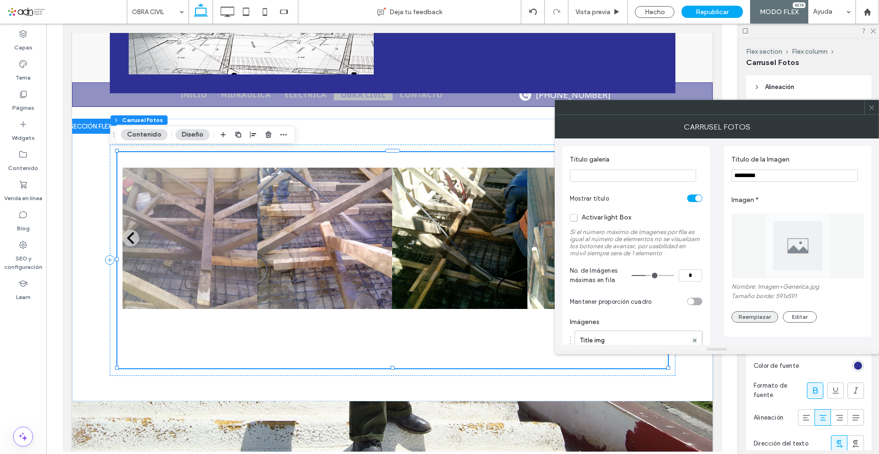
click at [750, 316] on button "Reemplazar" at bounding box center [754, 316] width 47 height 11
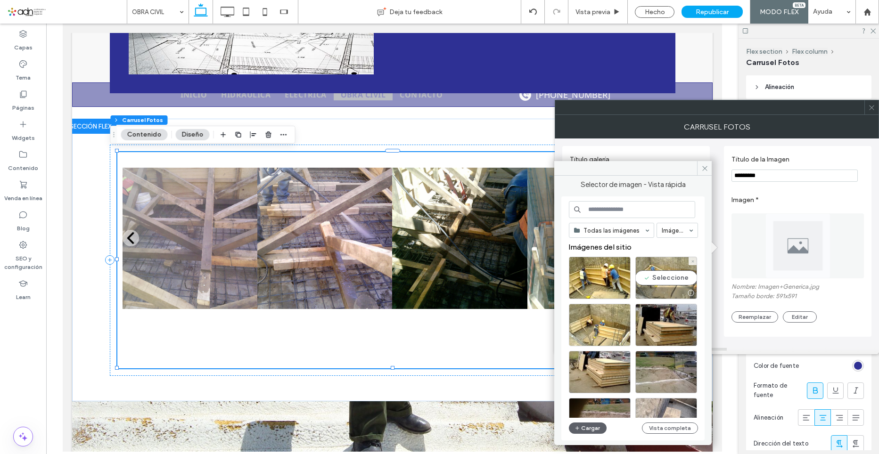
click at [657, 276] on div "Seleccione" at bounding box center [666, 278] width 62 height 42
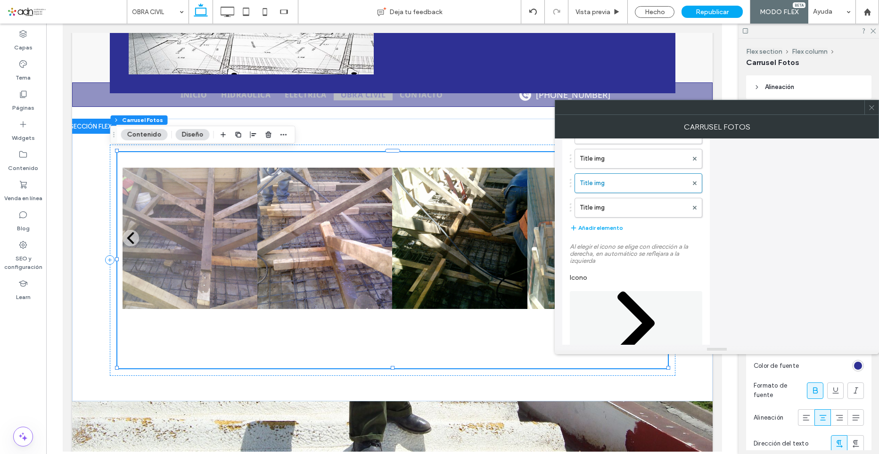
scroll to position [1003, 0]
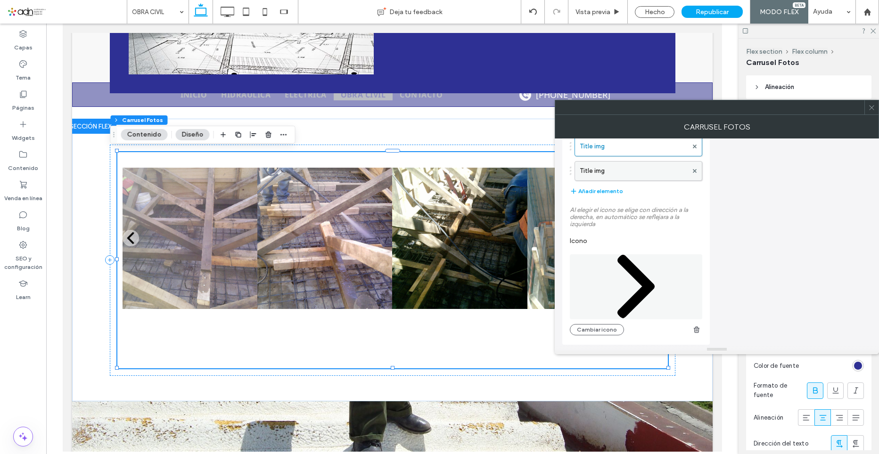
click at [607, 175] on label "Title img" at bounding box center [633, 171] width 108 height 19
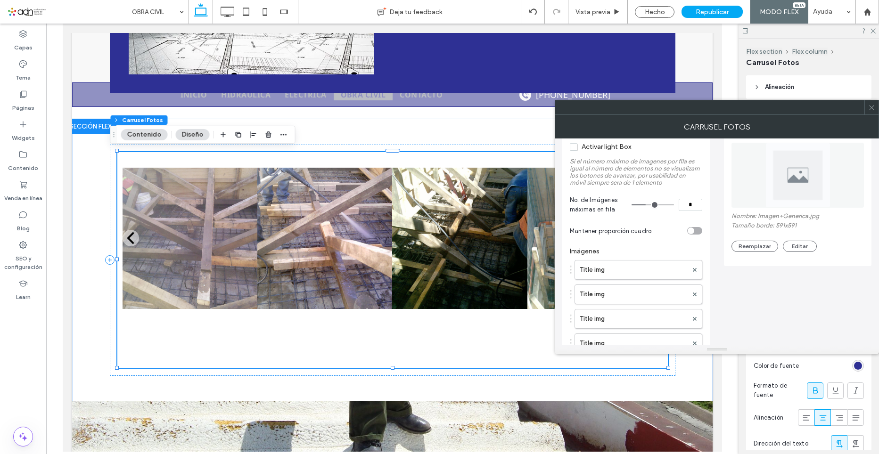
scroll to position [0, 0]
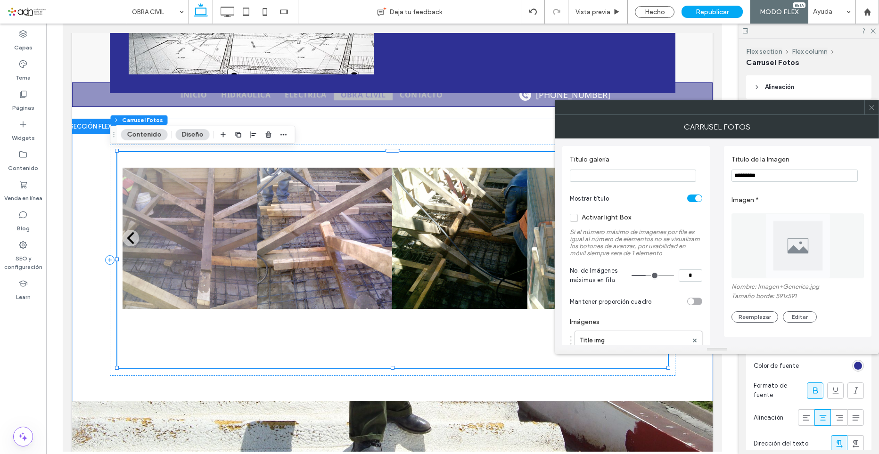
click at [763, 310] on div "Nombre: Imagen+Generica.jpg Tamaño borde: 591x591 Reemplazar Editar" at bounding box center [797, 303] width 132 height 40
click at [763, 312] on button "Reemplazar" at bounding box center [754, 316] width 47 height 11
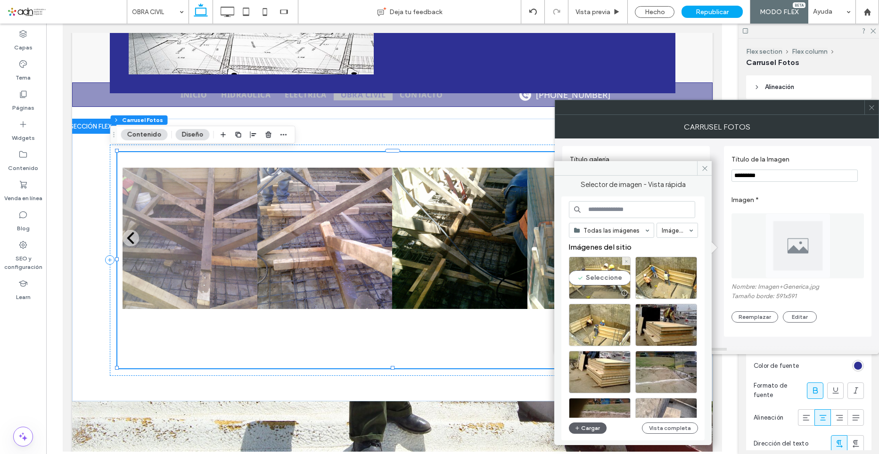
click at [602, 277] on div "Seleccione" at bounding box center [600, 278] width 62 height 42
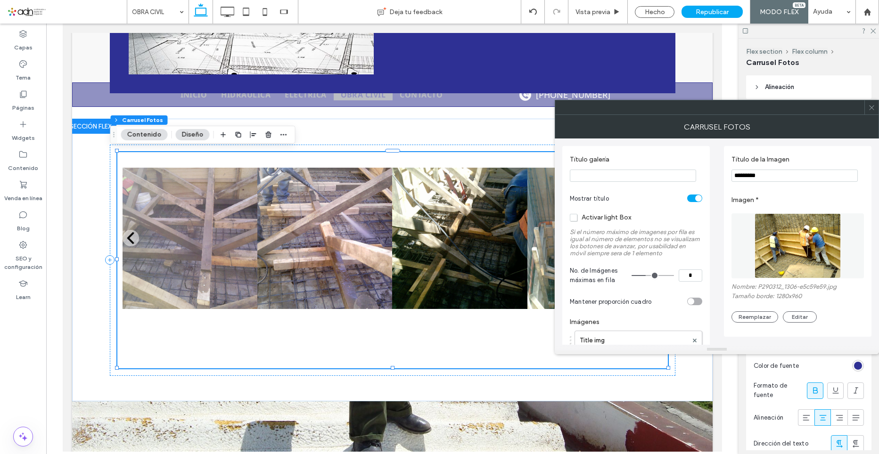
click at [870, 108] on icon at bounding box center [871, 107] width 7 height 7
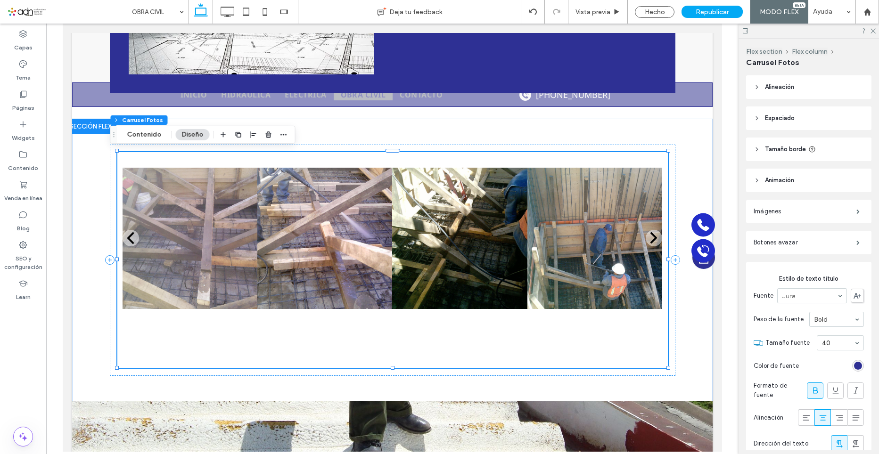
click at [192, 138] on button "Diseño" at bounding box center [193, 134] width 34 height 11
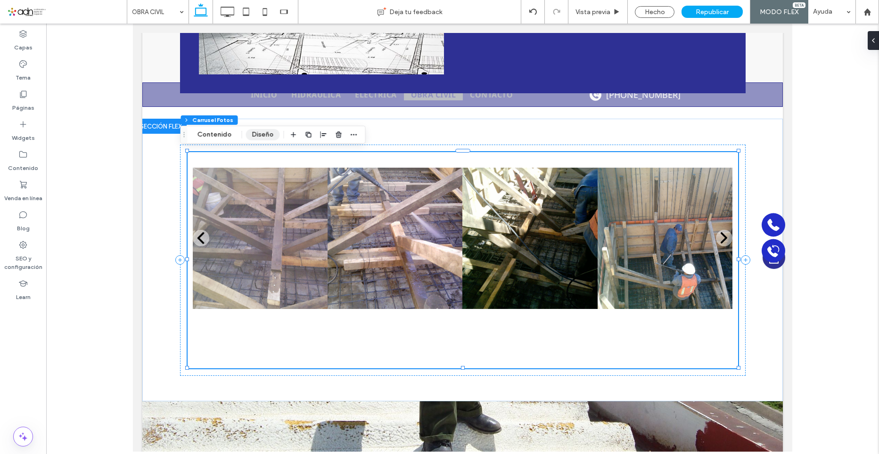
click at [249, 136] on button "Diseño" at bounding box center [263, 134] width 34 height 11
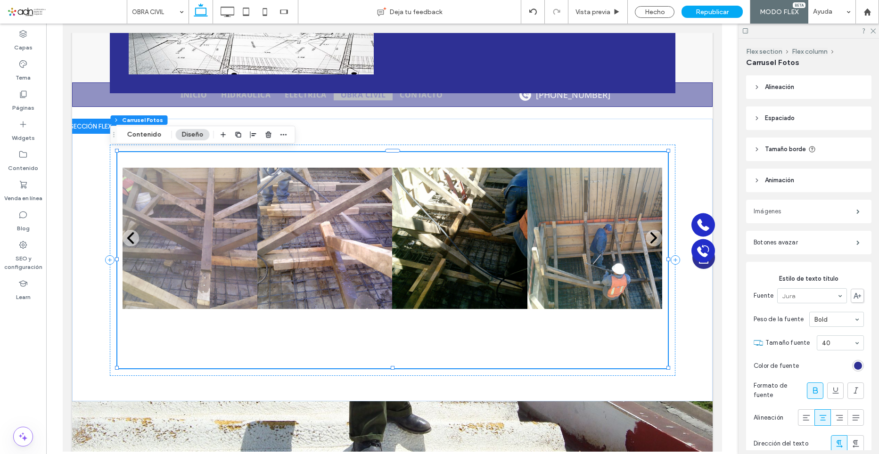
click at [790, 217] on label "Imágenes" at bounding box center [804, 211] width 103 height 19
click at [844, 207] on label "Imágenes" at bounding box center [804, 211] width 103 height 19
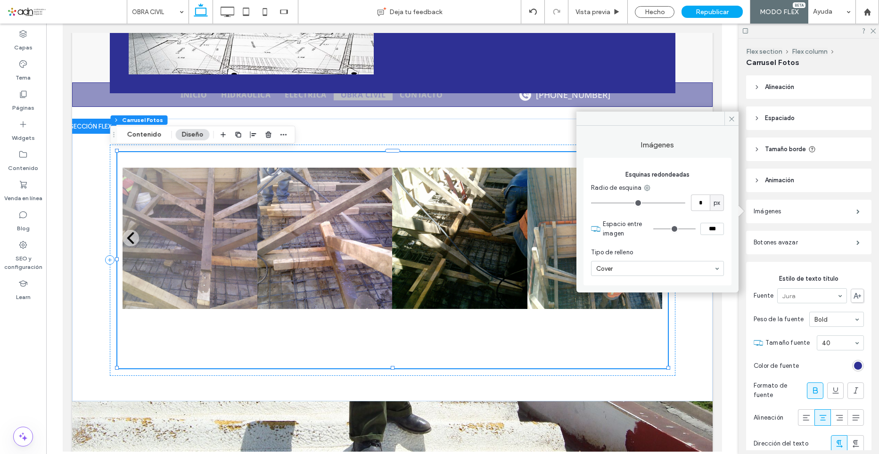
type input "*"
type input "***"
type input "*"
type input "***"
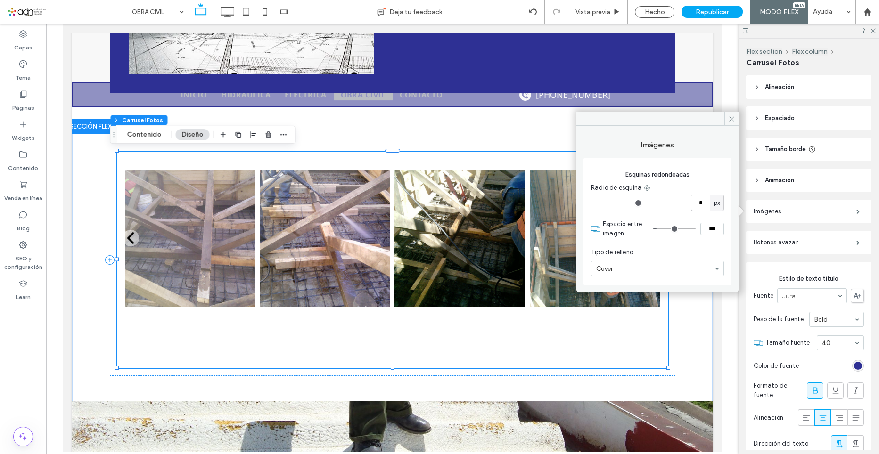
type input "*"
type input "***"
type input "*"
type input "***"
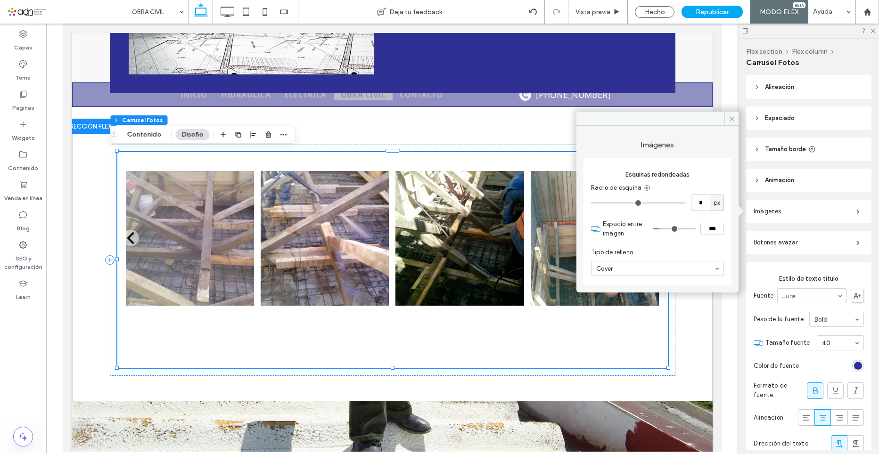
type input "*"
type input "***"
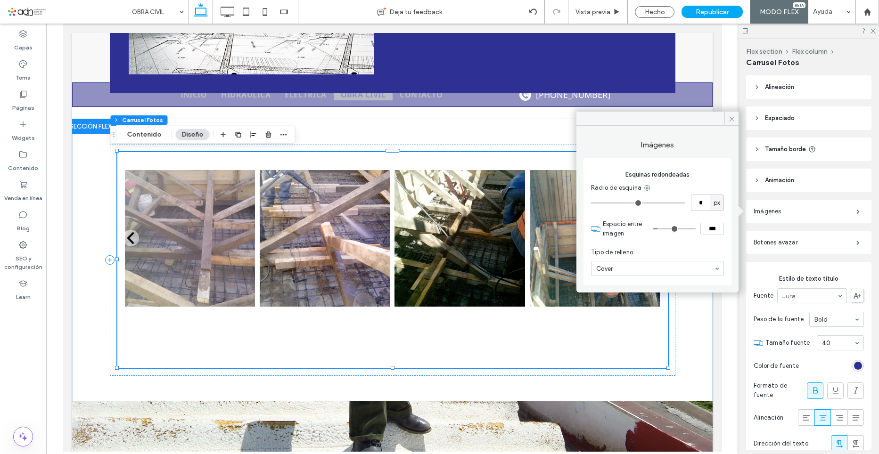
type input "*"
type input "***"
type input "*"
type input "***"
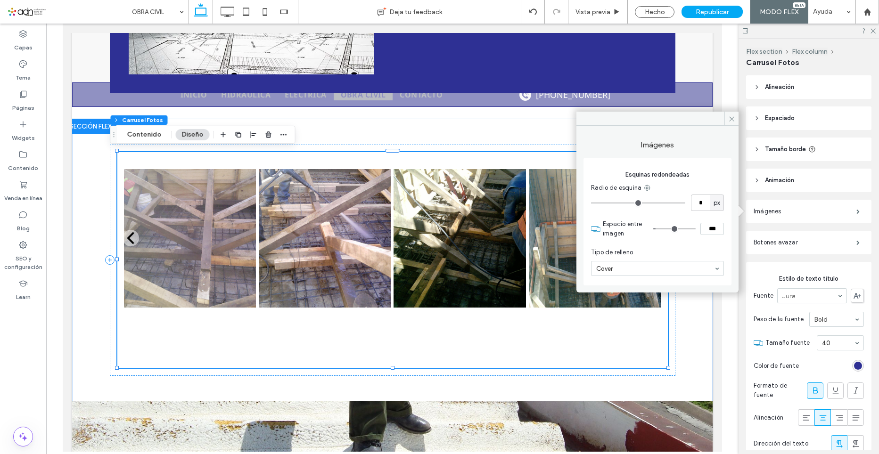
type input "*"
type input "***"
type input "*"
type input "***"
type input "*"
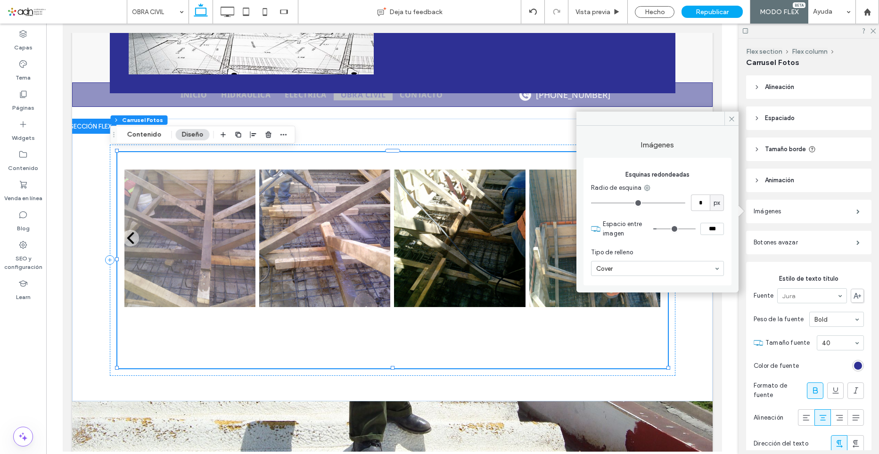
click at [660, 228] on input "range" at bounding box center [674, 228] width 42 height 1
click at [728, 116] on icon at bounding box center [731, 118] width 7 height 7
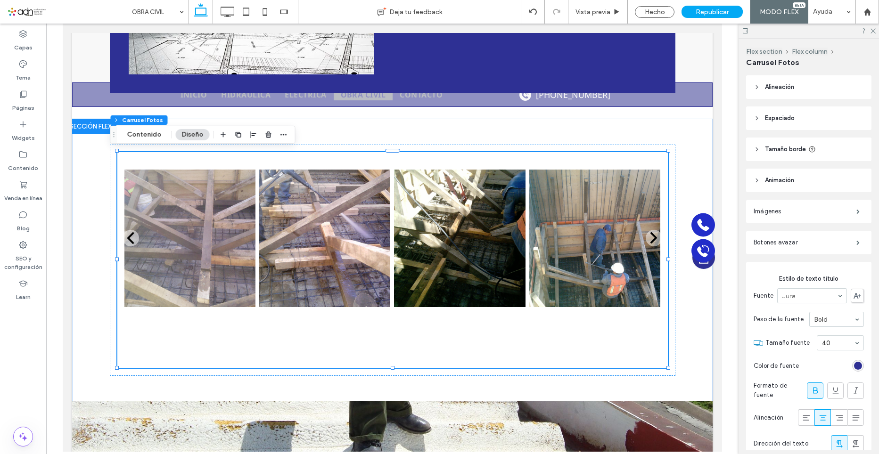
click at [872, 34] on div at bounding box center [808, 31] width 140 height 15
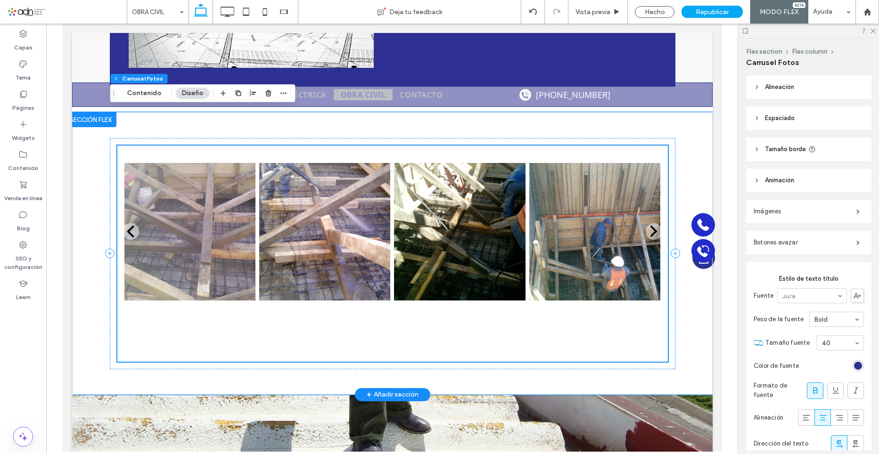
scroll to position [644, 0]
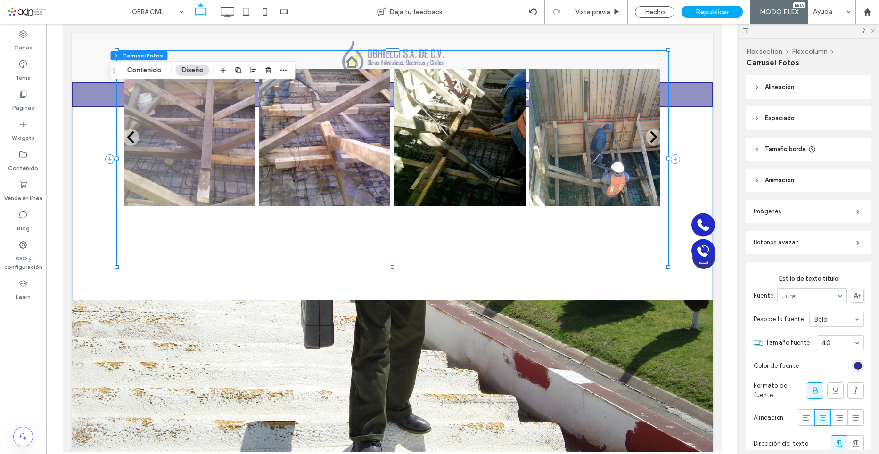
click at [874, 32] on icon at bounding box center [872, 30] width 6 height 6
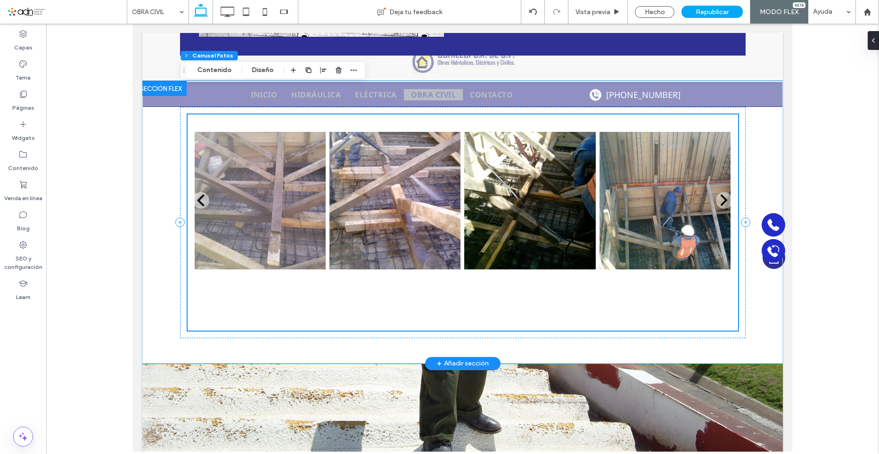
scroll to position [549, 0]
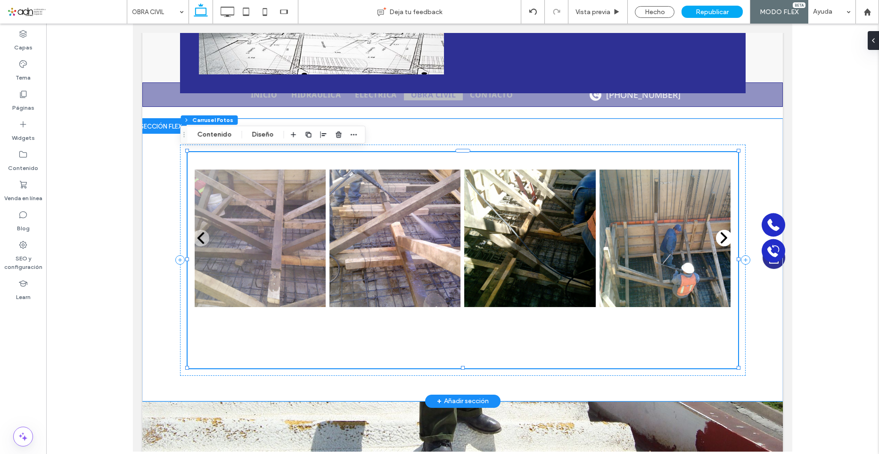
click at [718, 235] on icon at bounding box center [724, 238] width 12 height 12
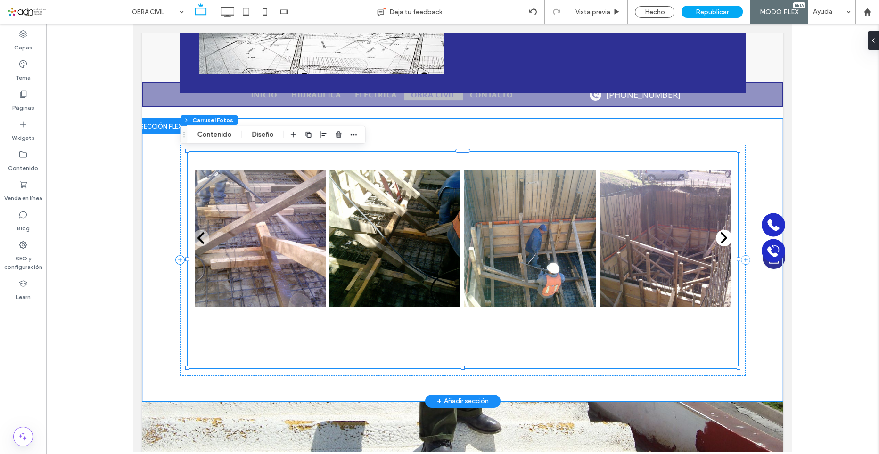
click at [718, 235] on icon at bounding box center [724, 238] width 12 height 12
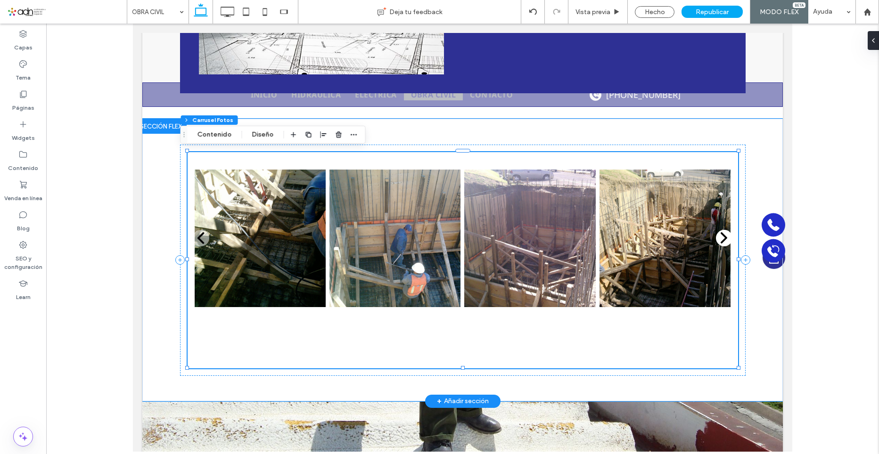
click at [718, 235] on icon at bounding box center [724, 238] width 12 height 12
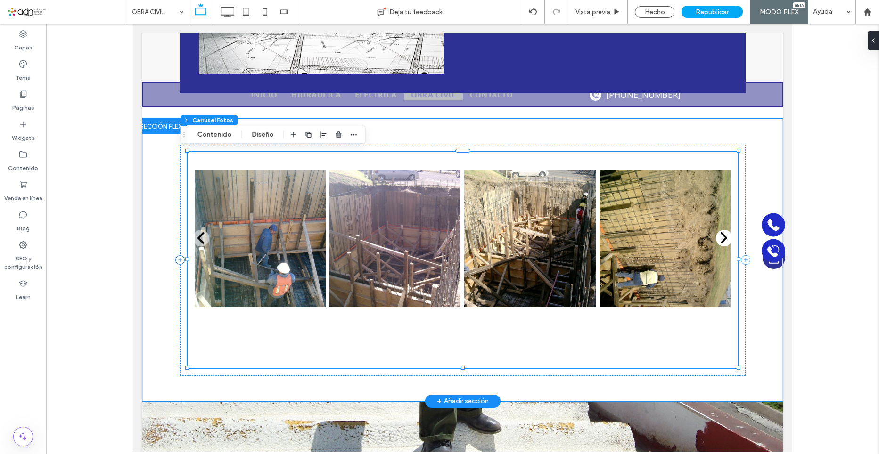
click at [718, 235] on icon at bounding box center [724, 238] width 12 height 12
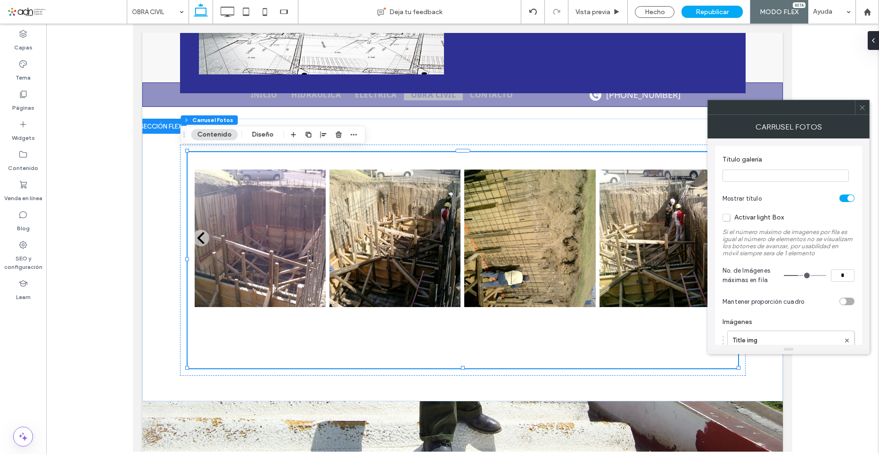
click at [864, 106] on icon at bounding box center [861, 107] width 7 height 7
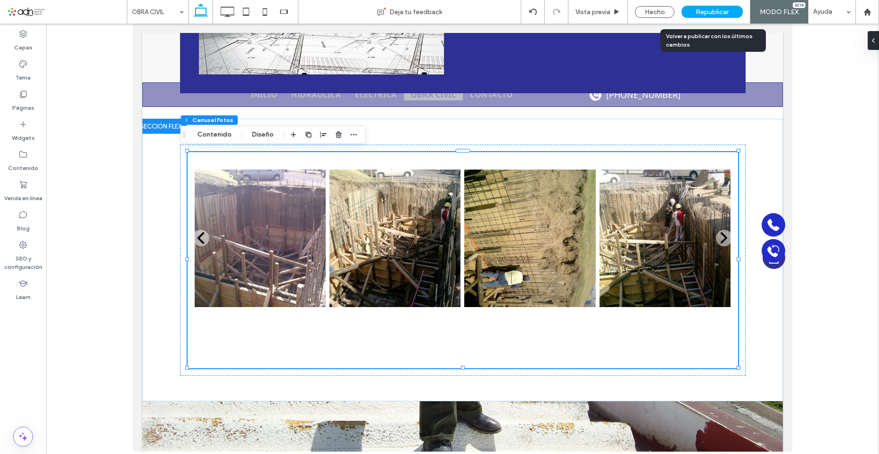
click at [719, 16] on div "Republicar" at bounding box center [711, 12] width 61 height 12
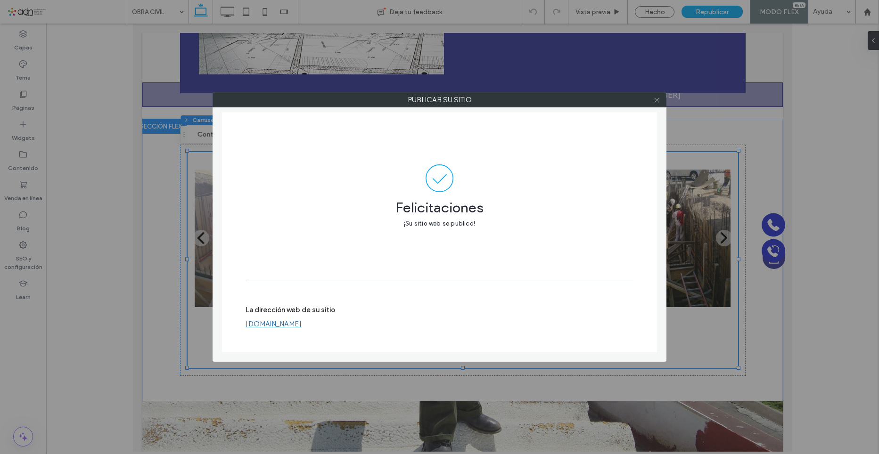
click at [658, 102] on icon at bounding box center [656, 100] width 7 height 7
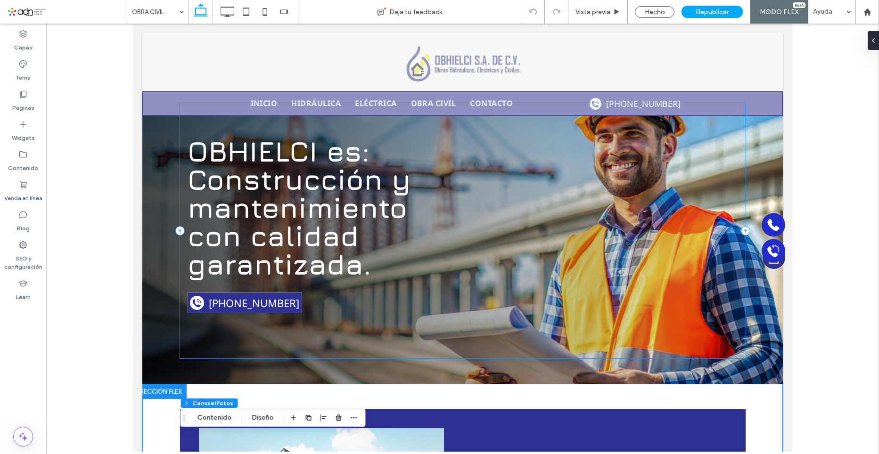
scroll to position [0, 0]
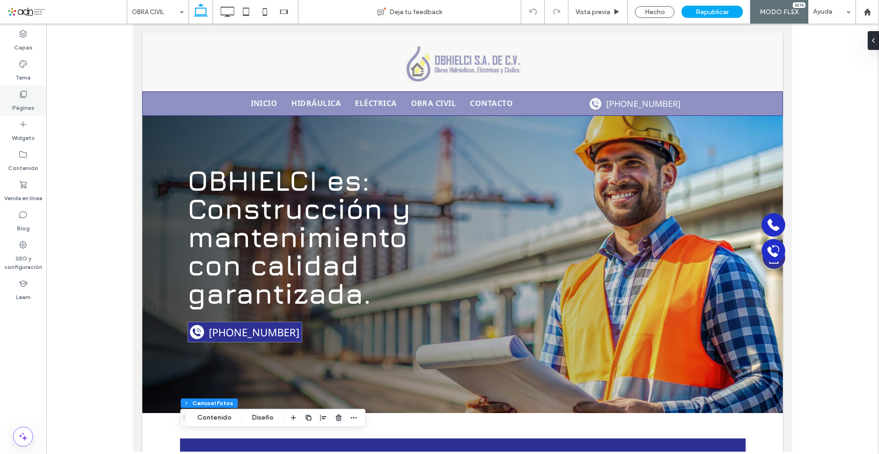
click at [24, 97] on icon at bounding box center [22, 94] width 9 height 9
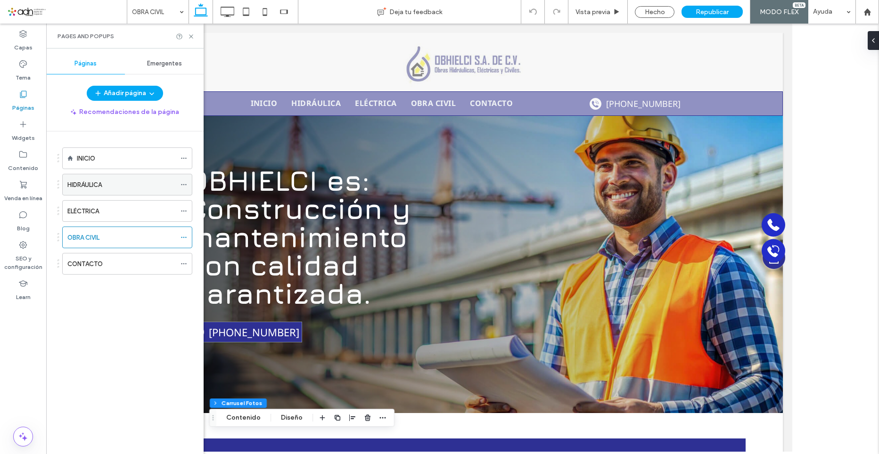
click at [99, 183] on label "HIDRÁULICA" at bounding box center [84, 185] width 34 height 16
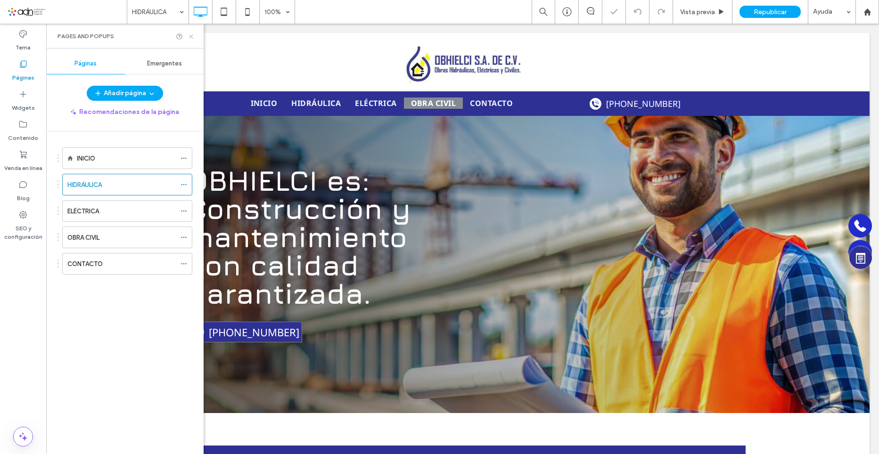
click at [192, 38] on icon at bounding box center [190, 36] width 7 height 7
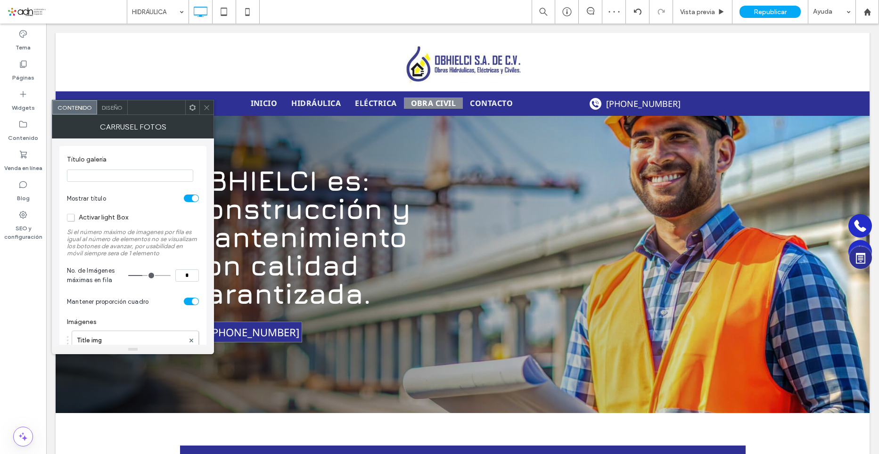
click at [185, 300] on div "toggle" at bounding box center [191, 302] width 15 height 8
click at [204, 107] on icon at bounding box center [206, 107] width 7 height 7
click at [207, 110] on icon at bounding box center [206, 107] width 7 height 7
click at [113, 111] on div "Diseño" at bounding box center [112, 107] width 31 height 14
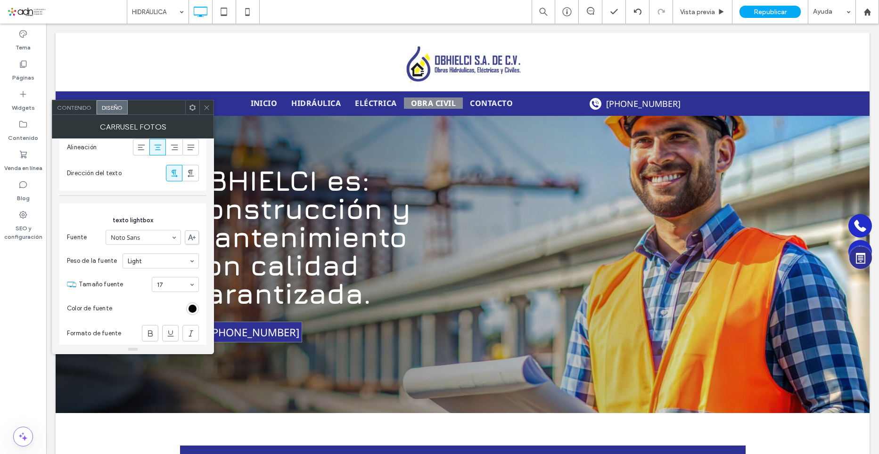
scroll to position [350, 0]
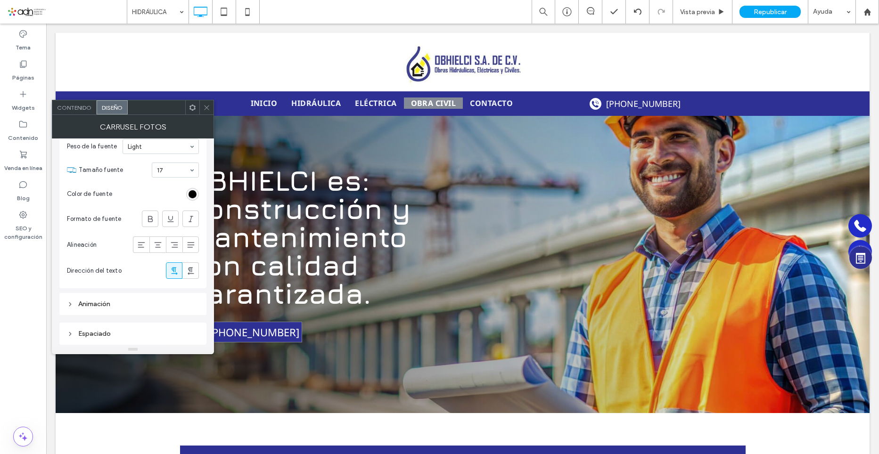
click at [129, 310] on div "Animación" at bounding box center [133, 304] width 132 height 13
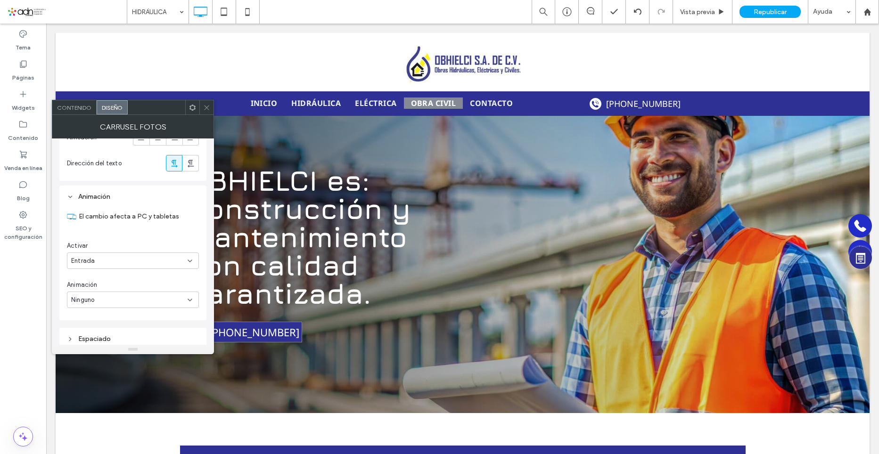
scroll to position [463, 0]
click at [206, 106] on icon at bounding box center [206, 107] width 7 height 7
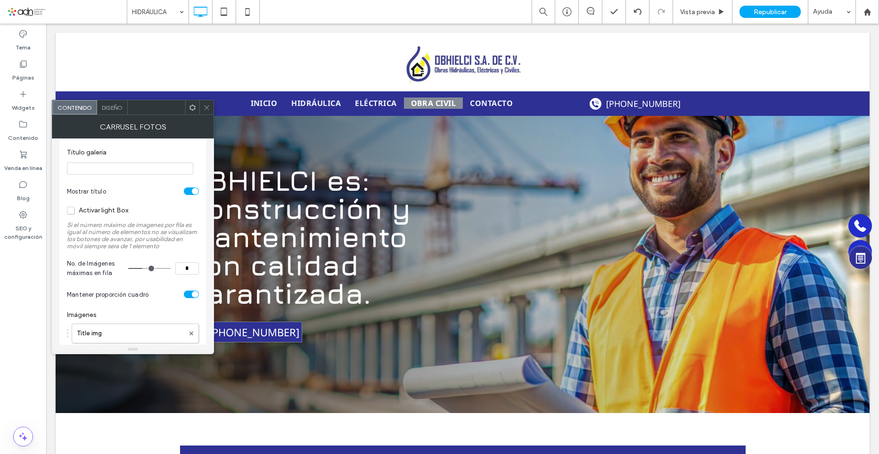
scroll to position [0, 0]
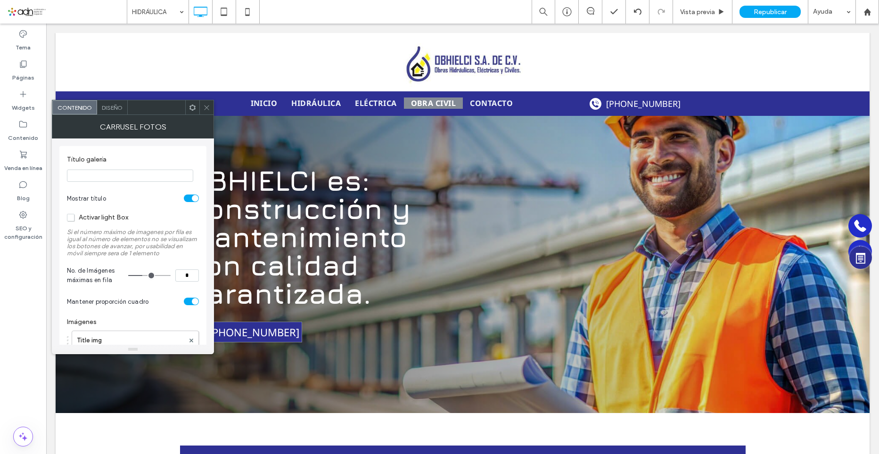
click at [189, 304] on div "toggle" at bounding box center [191, 302] width 15 height 8
click at [206, 109] on icon at bounding box center [206, 107] width 7 height 7
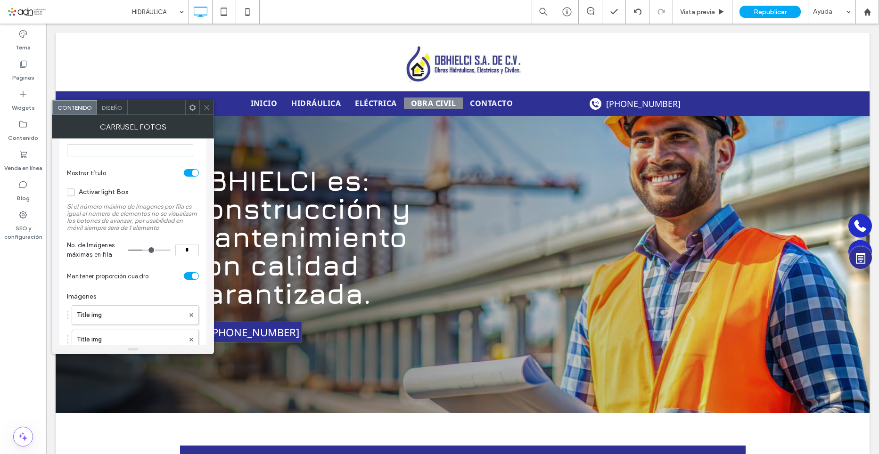
scroll to position [47, 0]
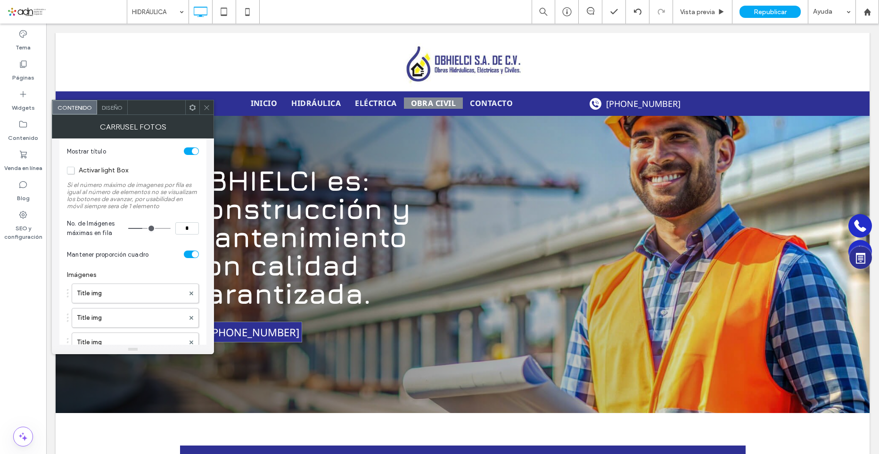
click at [187, 256] on div "toggle" at bounding box center [191, 255] width 15 height 8
click at [209, 106] on icon at bounding box center [206, 107] width 7 height 7
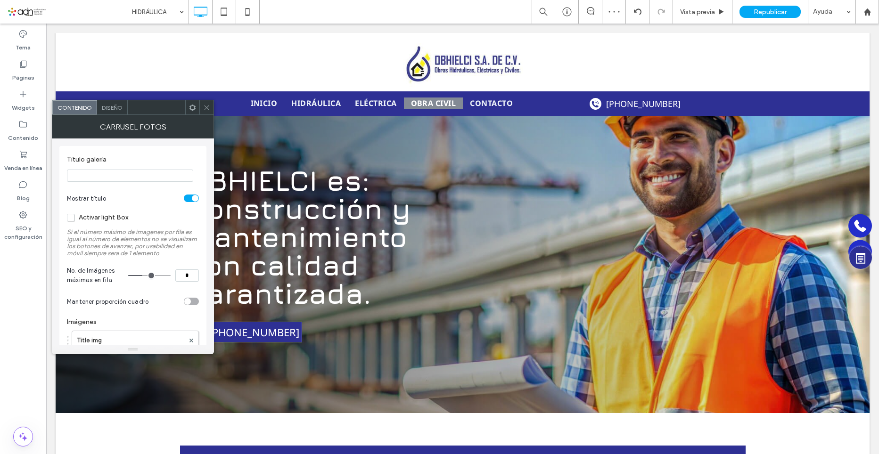
click at [204, 106] on icon at bounding box center [206, 107] width 7 height 7
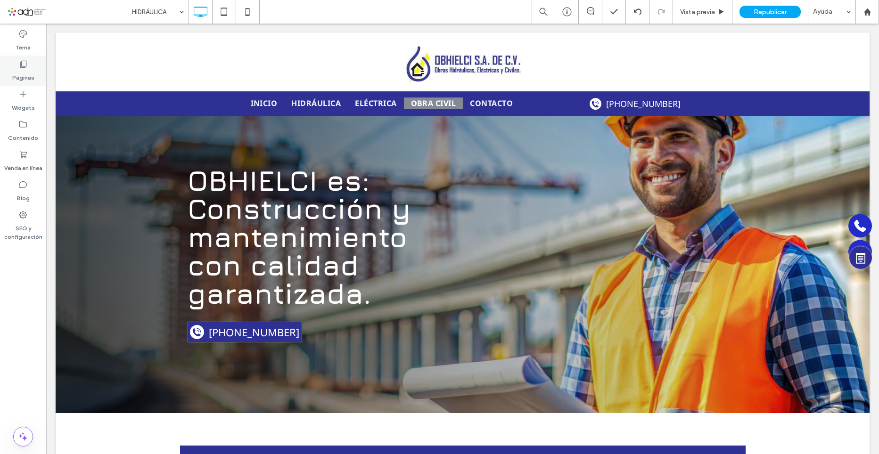
click at [29, 74] on label "Páginas" at bounding box center [23, 75] width 22 height 13
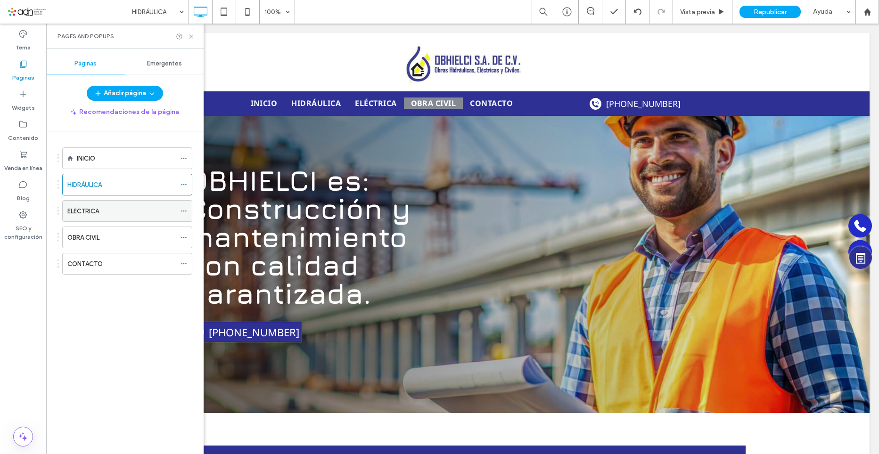
click at [98, 212] on label "ELÉCTRICA" at bounding box center [83, 211] width 32 height 16
click at [191, 36] on use at bounding box center [191, 36] width 4 height 4
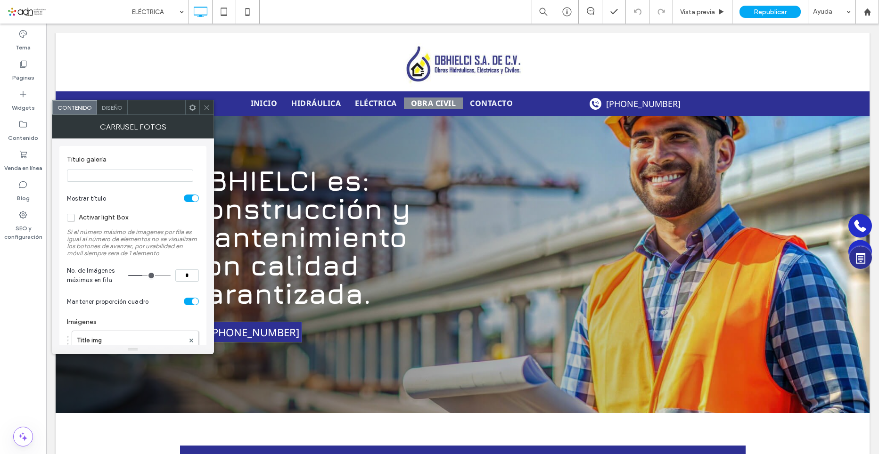
click at [187, 300] on div "toggle" at bounding box center [191, 302] width 15 height 8
click at [205, 110] on icon at bounding box center [206, 107] width 7 height 7
click at [123, 347] on div at bounding box center [133, 349] width 162 height 9
click at [128, 338] on label "Title img" at bounding box center [130, 340] width 107 height 19
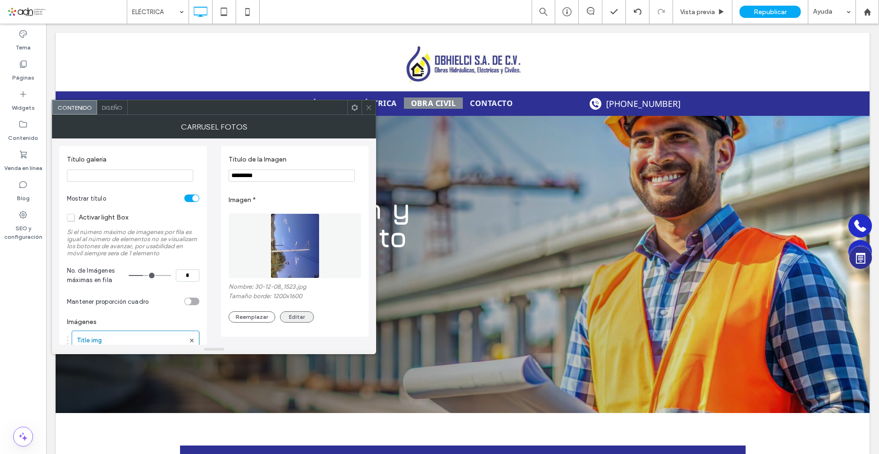
click at [294, 317] on button "Editar" at bounding box center [297, 316] width 34 height 11
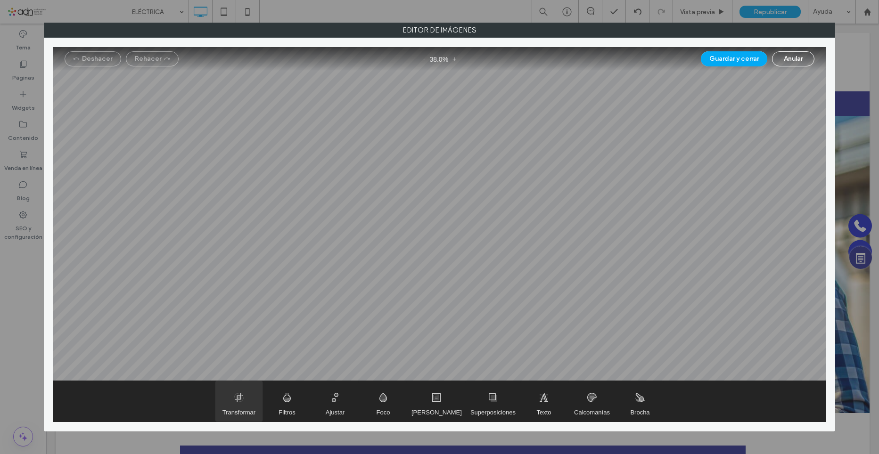
click at [262, 401] on span "Transformar" at bounding box center [238, 401] width 47 height 41
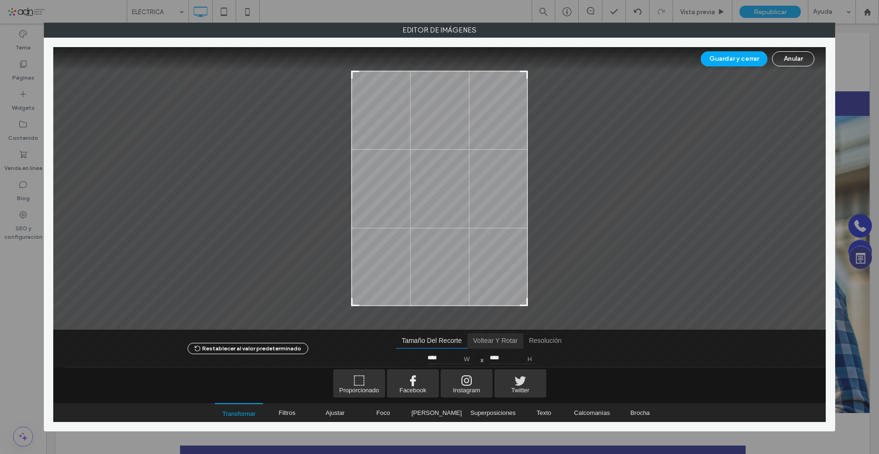
click at [478, 342] on span "Voltear y rotar" at bounding box center [495, 341] width 56 height 15
click at [538, 359] on span "Girar en sentido antihorario" at bounding box center [537, 358] width 14 height 14
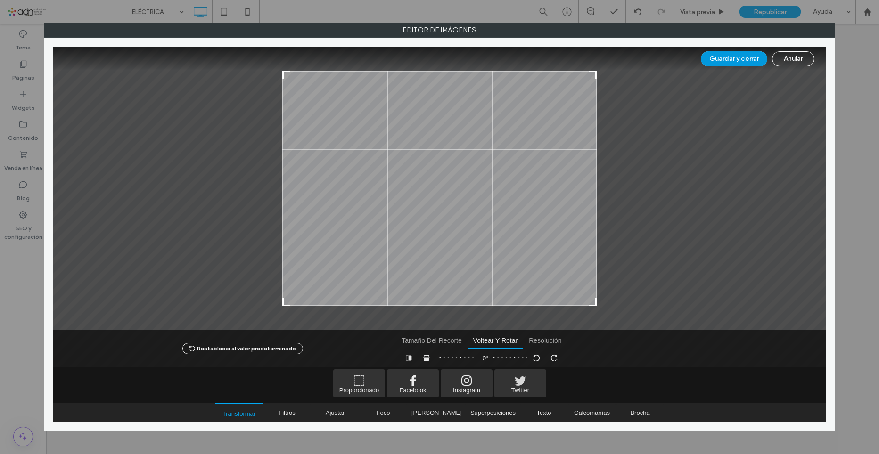
click at [749, 62] on button "Guardar y cerrar" at bounding box center [734, 58] width 66 height 15
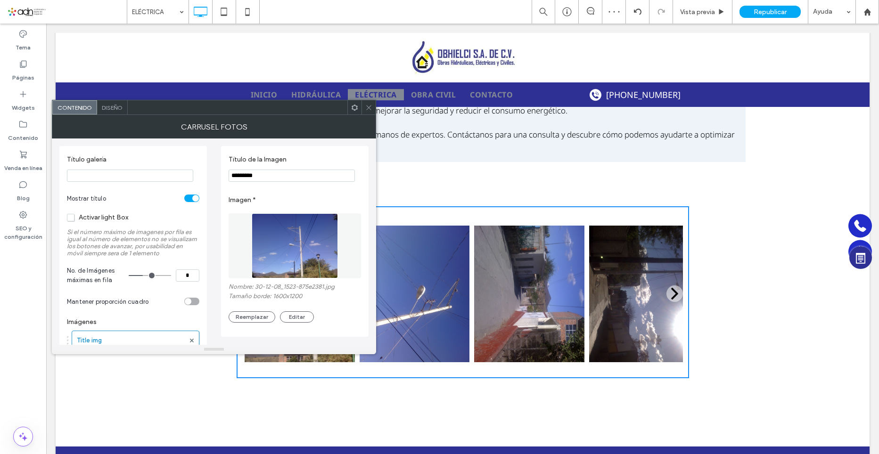
scroll to position [47, 0]
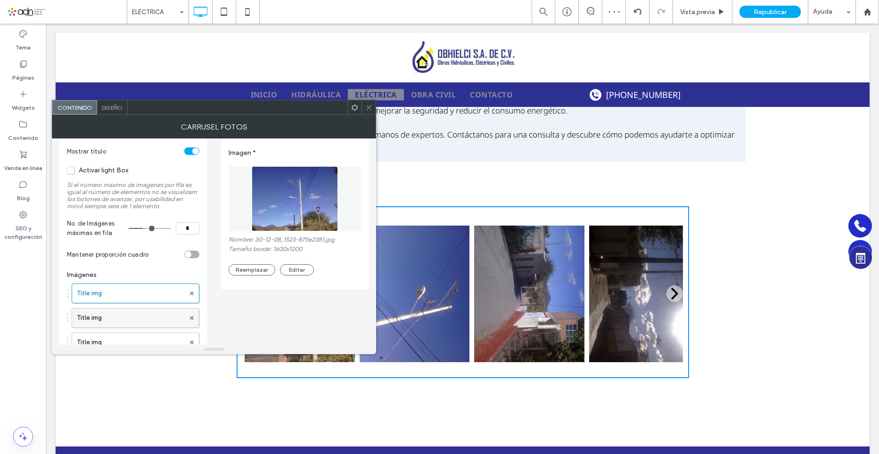
click at [116, 315] on label "Title img" at bounding box center [131, 318] width 108 height 19
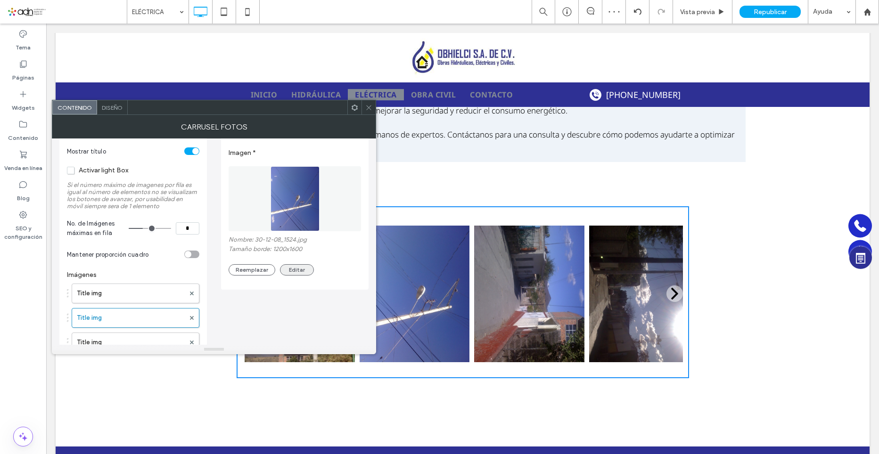
click at [305, 266] on button "Editar" at bounding box center [297, 269] width 34 height 11
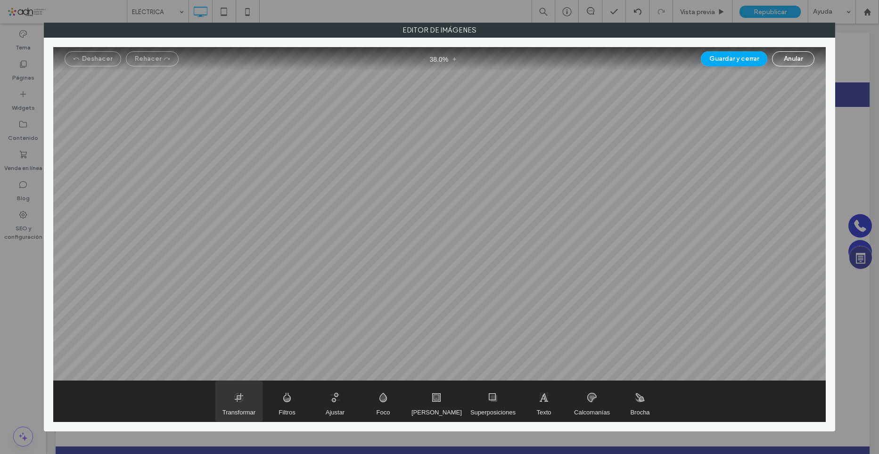
click at [256, 407] on span "Transformar" at bounding box center [238, 401] width 47 height 41
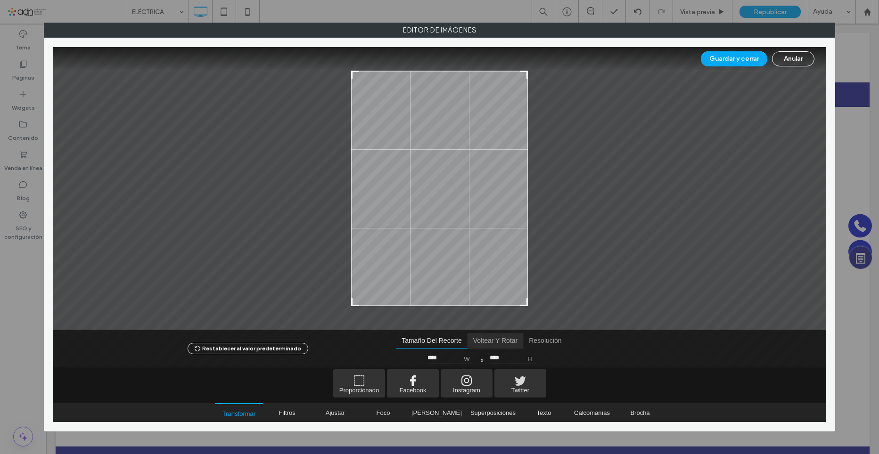
click at [484, 342] on span "Voltear y rotar" at bounding box center [495, 341] width 56 height 15
click at [532, 357] on span "Girar en sentido antihorario" at bounding box center [537, 358] width 14 height 14
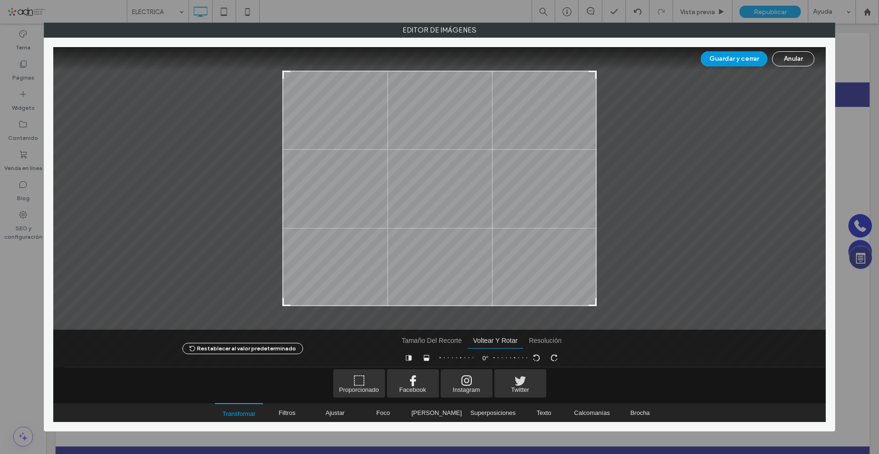
click at [731, 58] on button "Guardar y cerrar" at bounding box center [734, 58] width 66 height 15
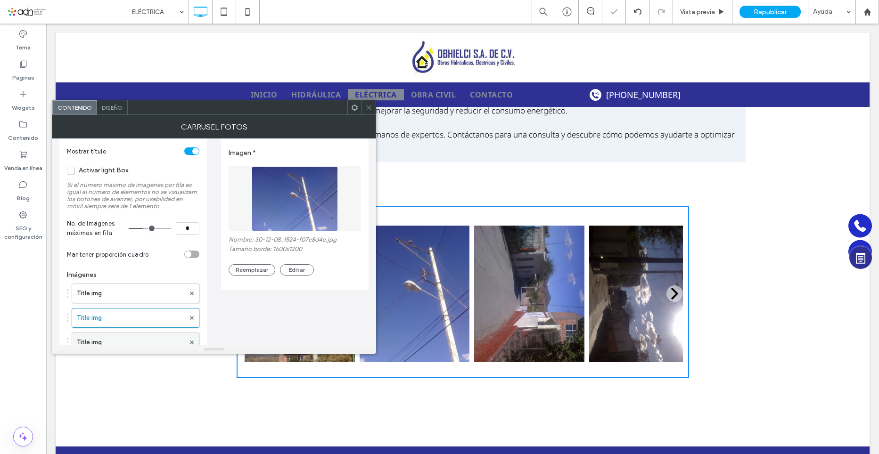
click at [112, 343] on label "Title img" at bounding box center [131, 342] width 108 height 19
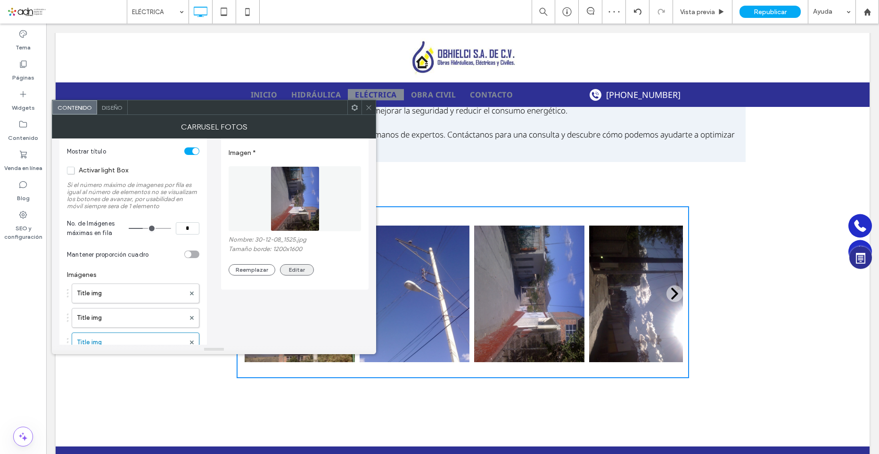
click at [304, 273] on button "Editar" at bounding box center [297, 269] width 34 height 11
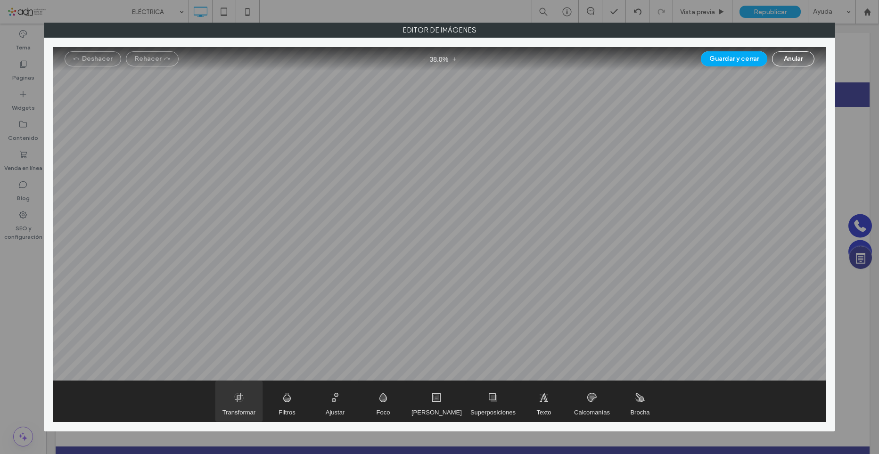
click at [247, 407] on span "Transformar" at bounding box center [238, 401] width 47 height 41
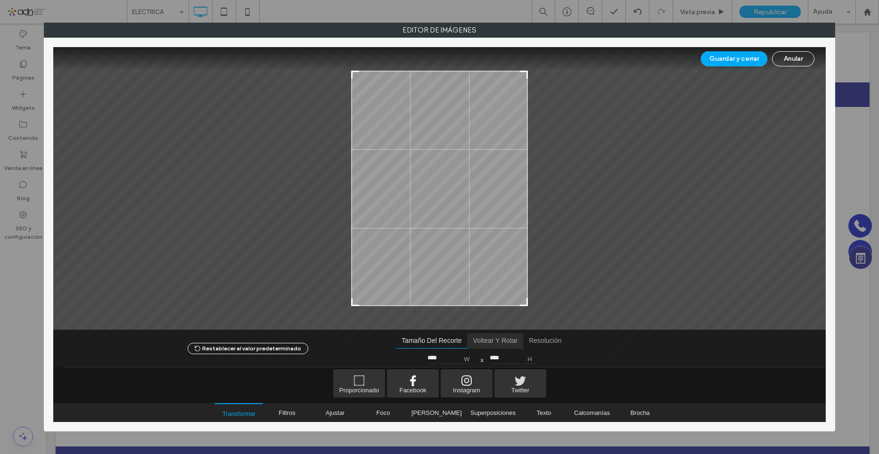
click at [501, 345] on span "Voltear y rotar" at bounding box center [495, 341] width 56 height 15
click at [536, 360] on span "Girar en sentido antihorario" at bounding box center [537, 358] width 14 height 14
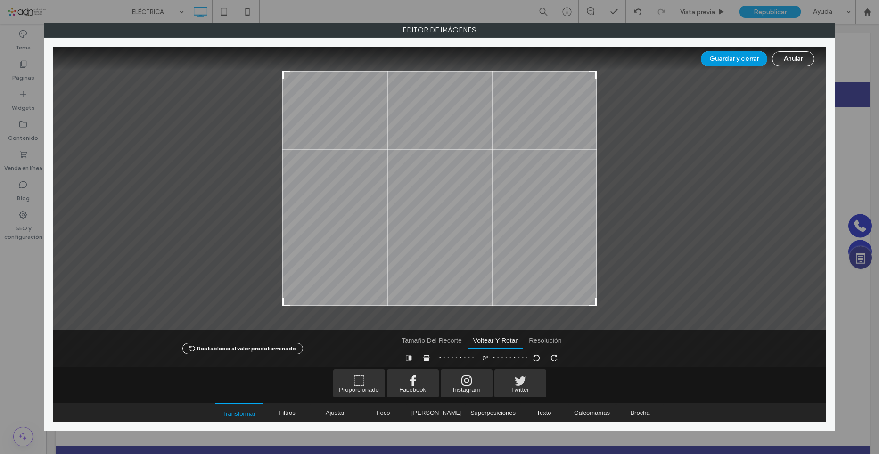
click at [724, 59] on button "Guardar y cerrar" at bounding box center [734, 58] width 66 height 15
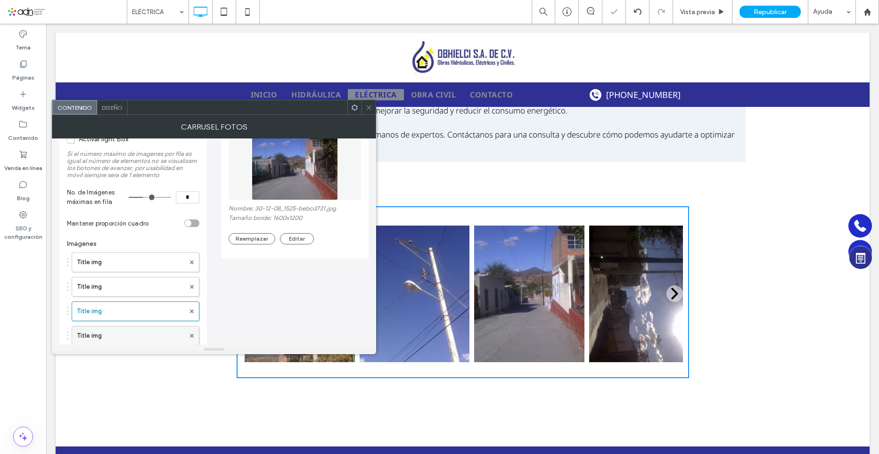
scroll to position [94, 0]
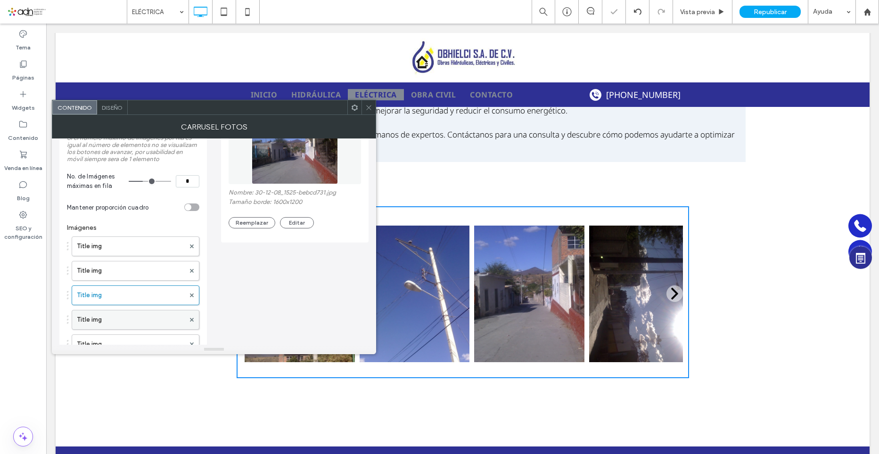
click at [117, 320] on label "Title img" at bounding box center [131, 319] width 108 height 19
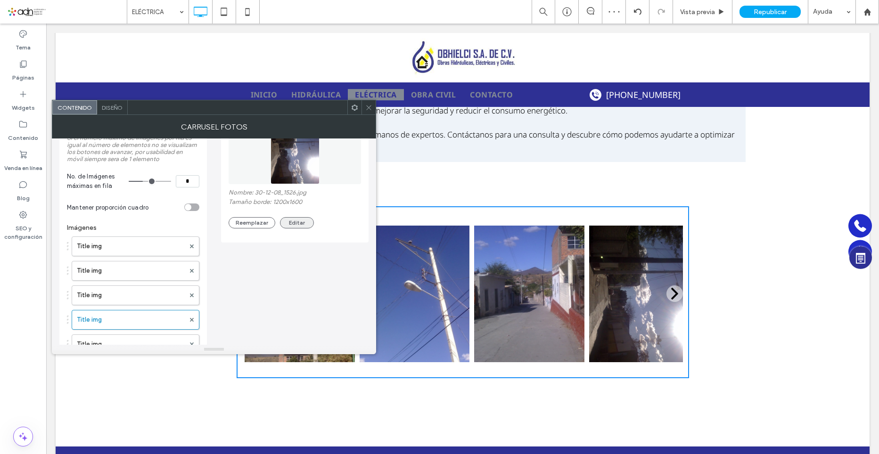
click at [293, 219] on button "Editar" at bounding box center [297, 222] width 34 height 11
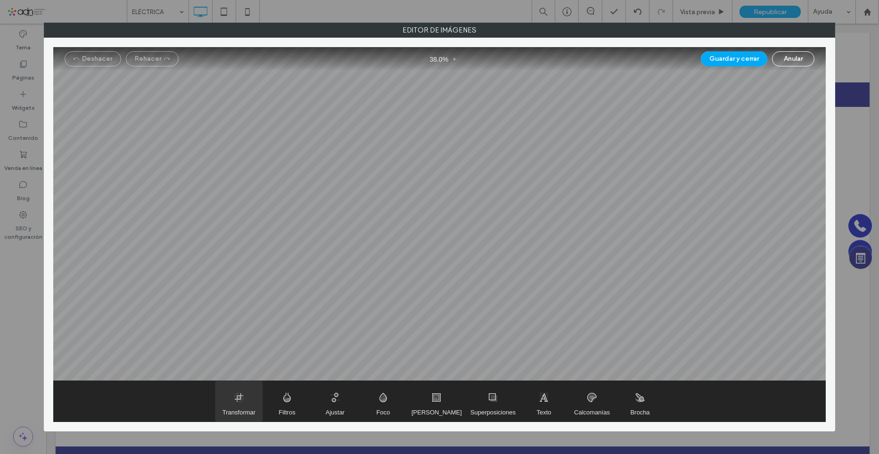
click at [228, 409] on span "Transformar" at bounding box center [238, 412] width 33 height 7
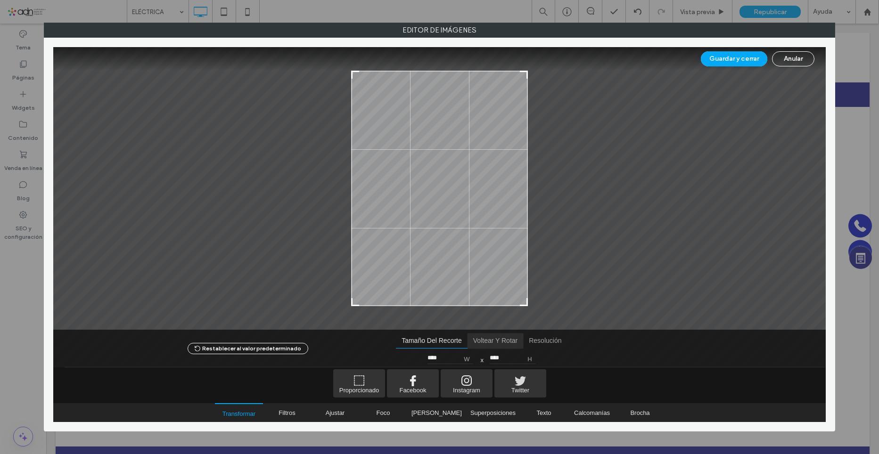
click at [497, 343] on span "Voltear y rotar" at bounding box center [495, 341] width 56 height 15
click at [532, 351] on span "Girar en sentido antihorario" at bounding box center [537, 358] width 14 height 14
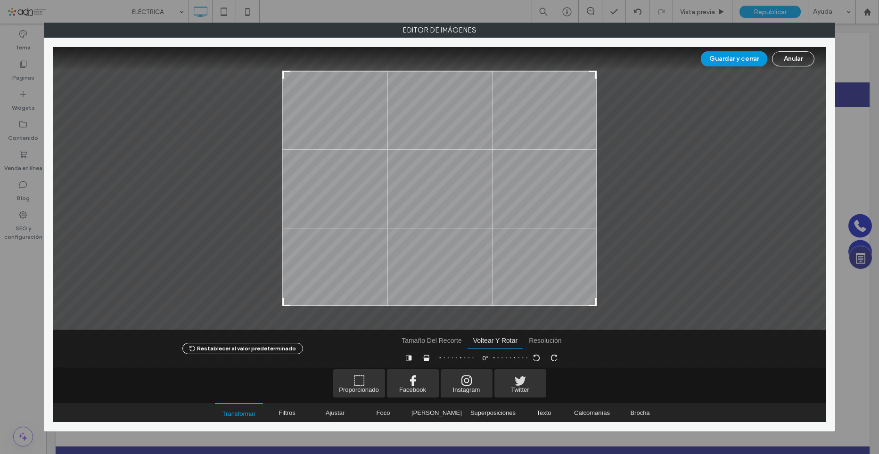
click at [738, 58] on button "Guardar y cerrar" at bounding box center [734, 58] width 66 height 15
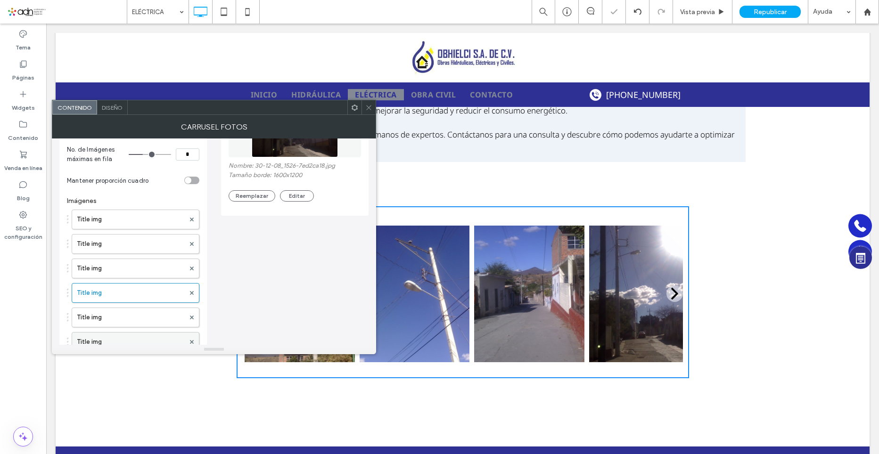
scroll to position [141, 0]
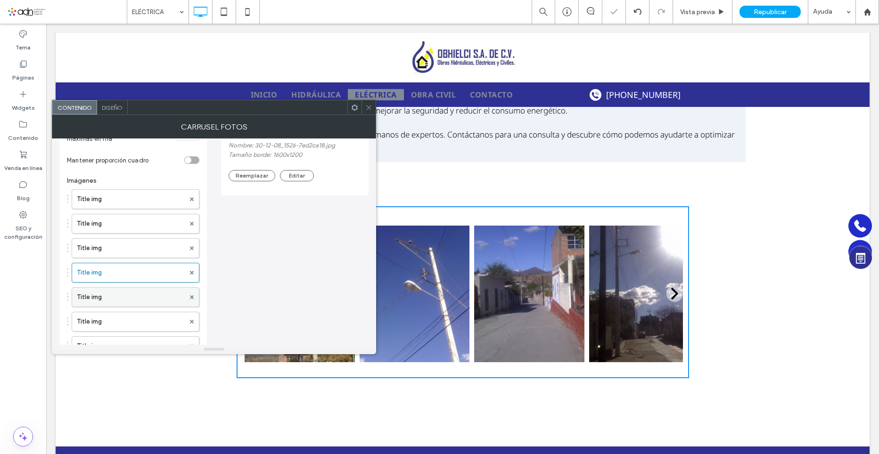
click at [106, 299] on label "Title img" at bounding box center [131, 297] width 108 height 19
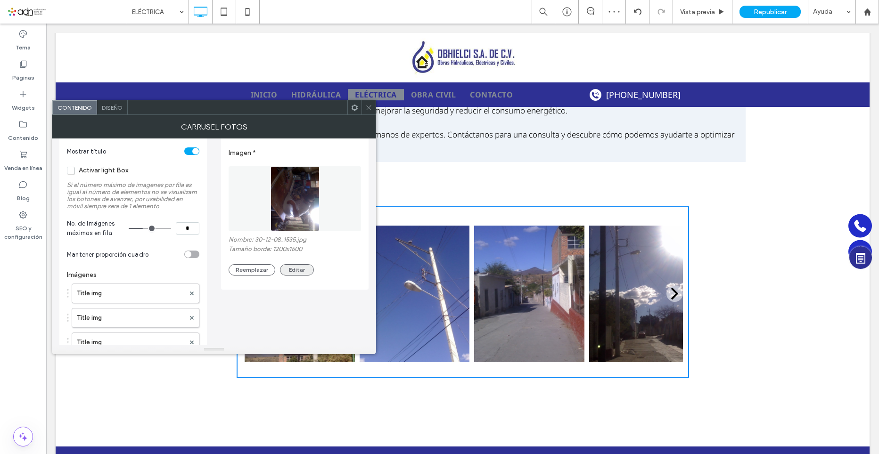
click at [293, 273] on button "Editar" at bounding box center [297, 269] width 34 height 11
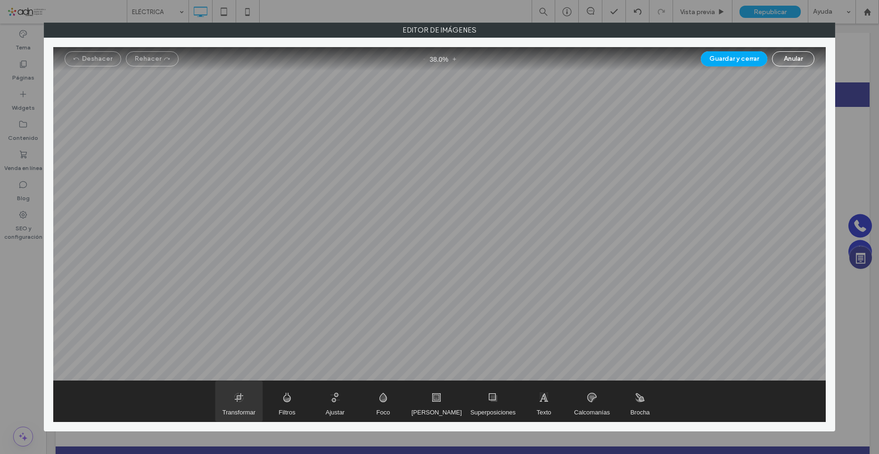
click at [245, 415] on span "Transformar" at bounding box center [238, 412] width 33 height 7
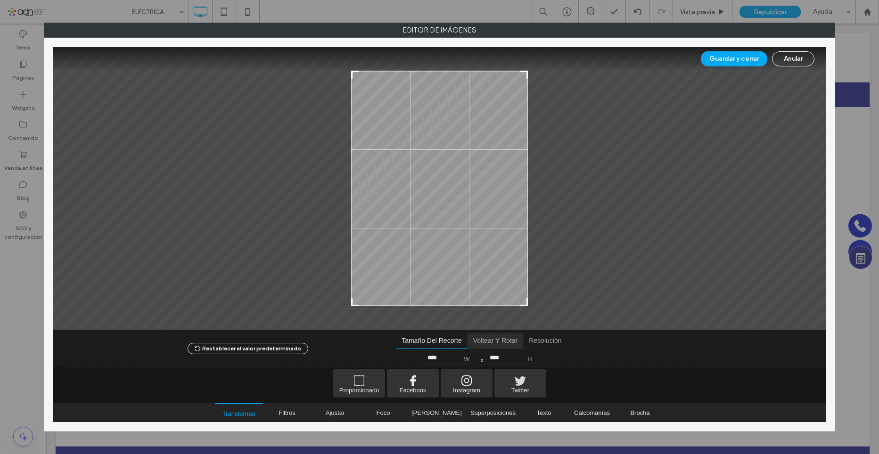
click at [491, 341] on span "Voltear y rotar" at bounding box center [495, 341] width 56 height 15
click at [537, 357] on span "Girar en sentido antihorario" at bounding box center [537, 358] width 14 height 14
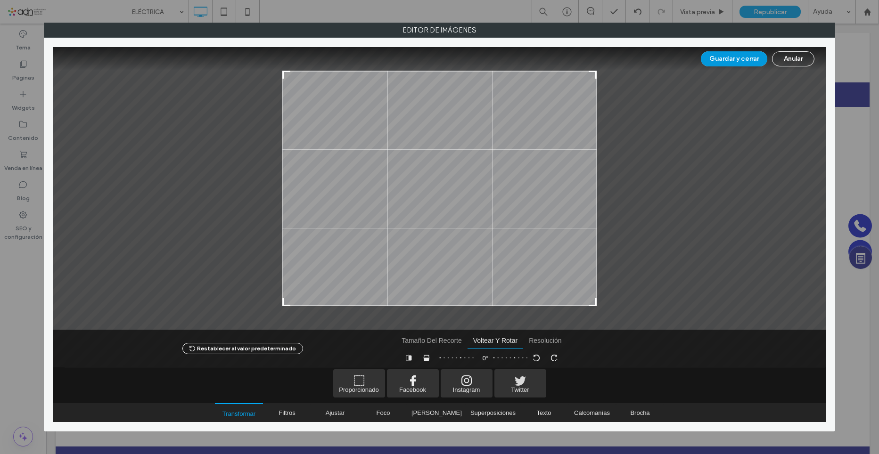
click at [752, 58] on button "Guardar y cerrar" at bounding box center [734, 58] width 66 height 15
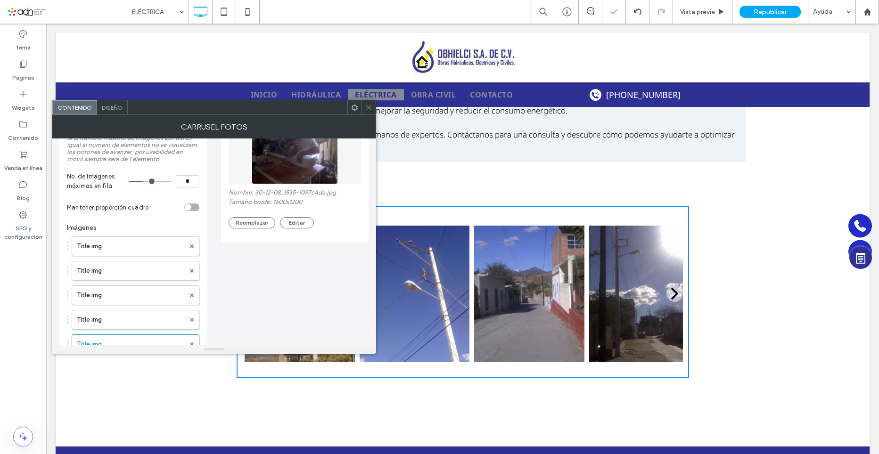
scroll to position [141, 0]
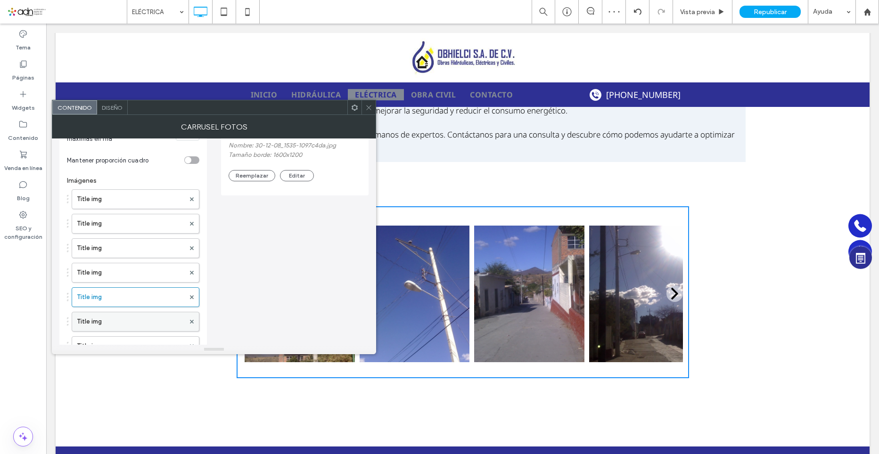
click at [115, 325] on label "Title img" at bounding box center [131, 321] width 108 height 19
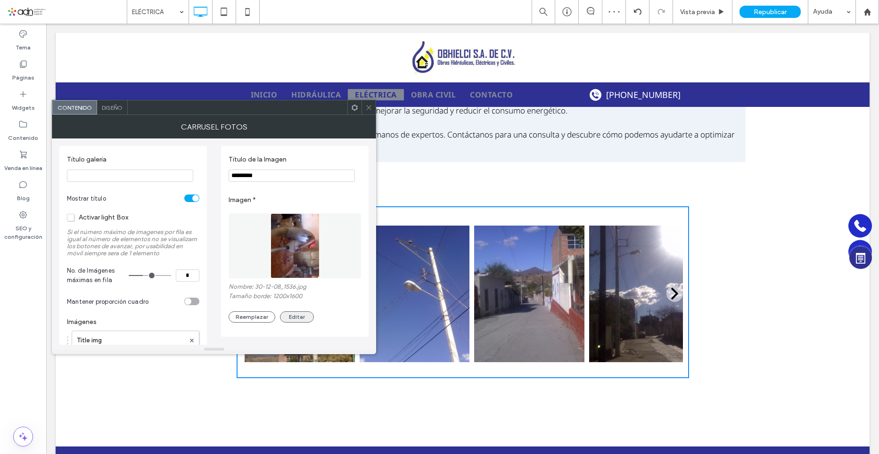
click at [295, 316] on button "Editar" at bounding box center [297, 316] width 34 height 11
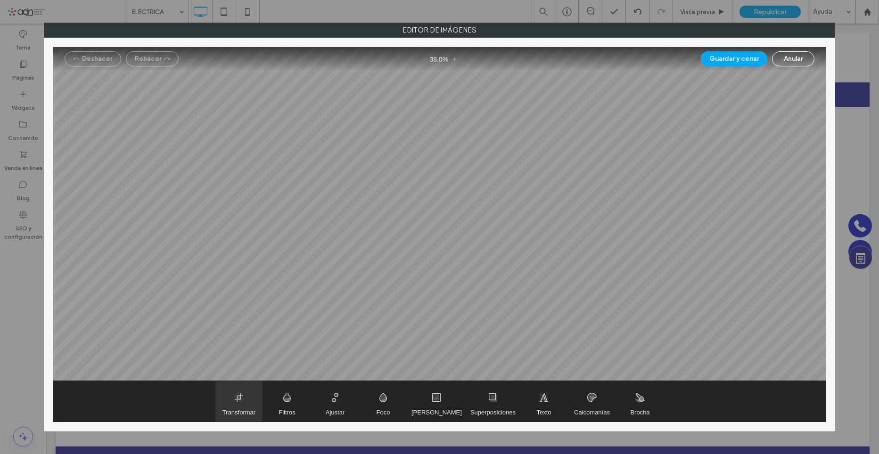
click at [241, 410] on span "Transformar" at bounding box center [238, 412] width 33 height 7
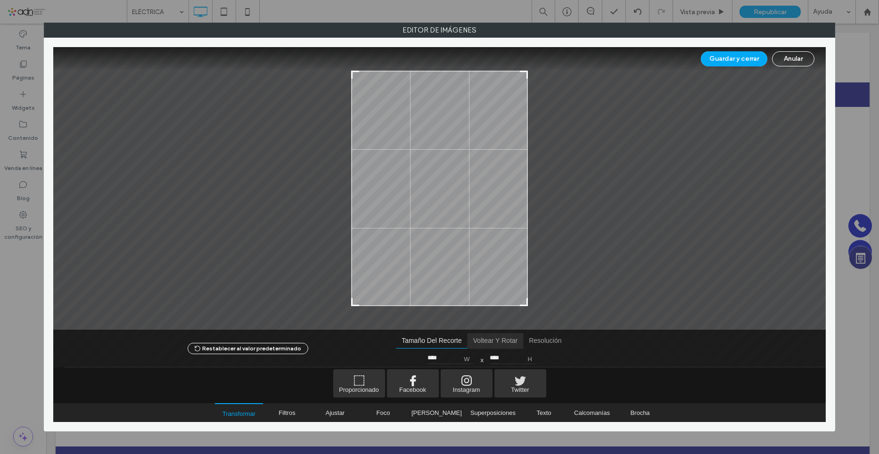
click at [497, 343] on span "Voltear y rotar" at bounding box center [495, 341] width 56 height 15
click at [530, 356] on span "Girar en sentido antihorario" at bounding box center [537, 358] width 14 height 14
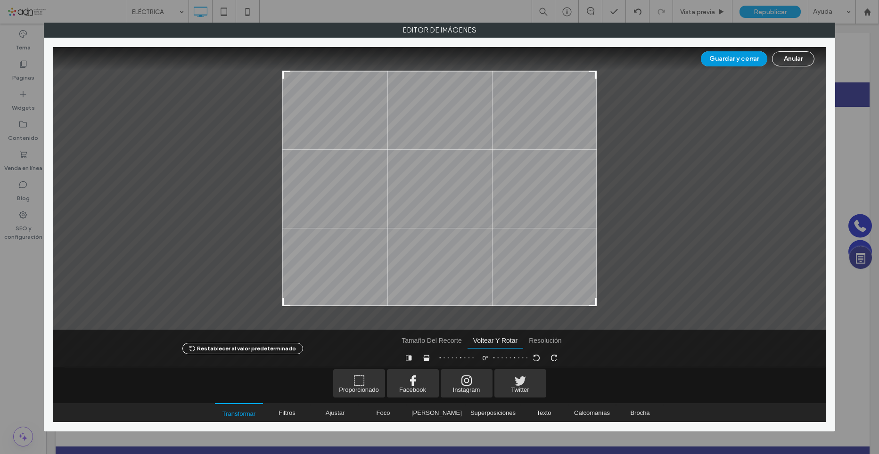
click at [729, 56] on button "Guardar y cerrar" at bounding box center [734, 58] width 66 height 15
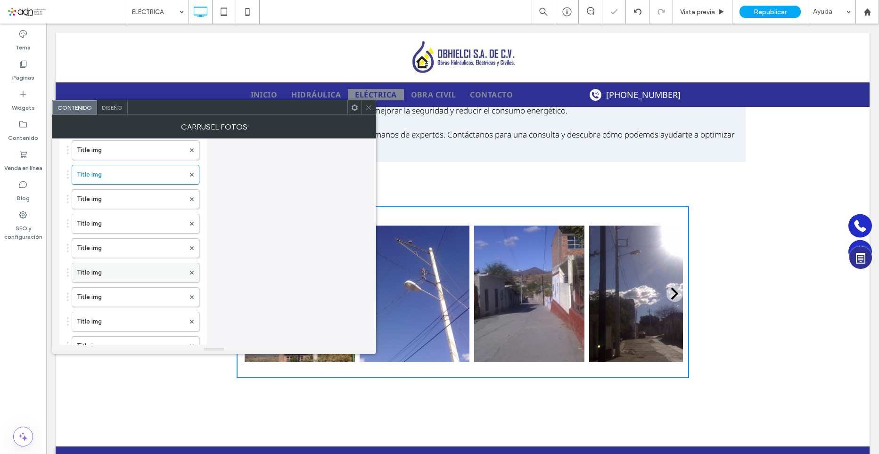
scroll to position [330, 0]
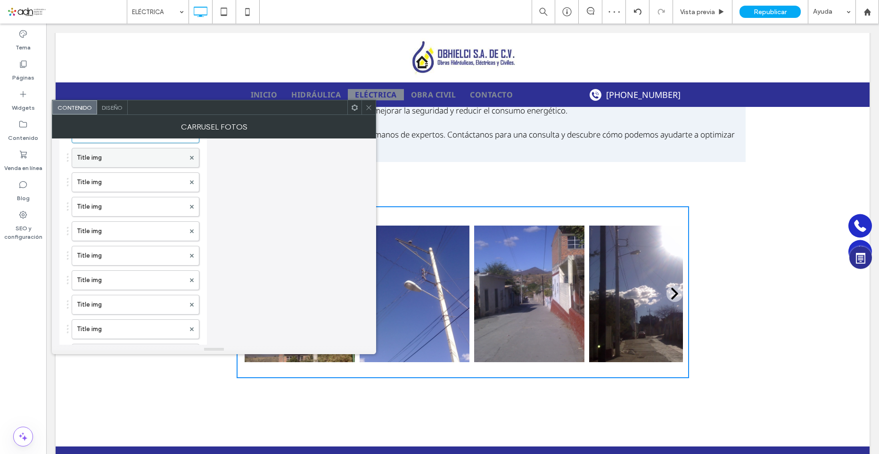
click at [90, 157] on label "Title img" at bounding box center [131, 157] width 108 height 19
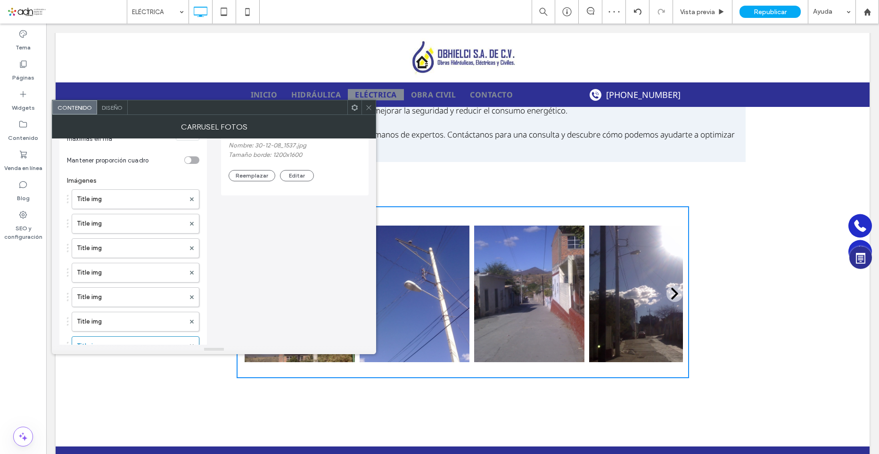
scroll to position [0, 0]
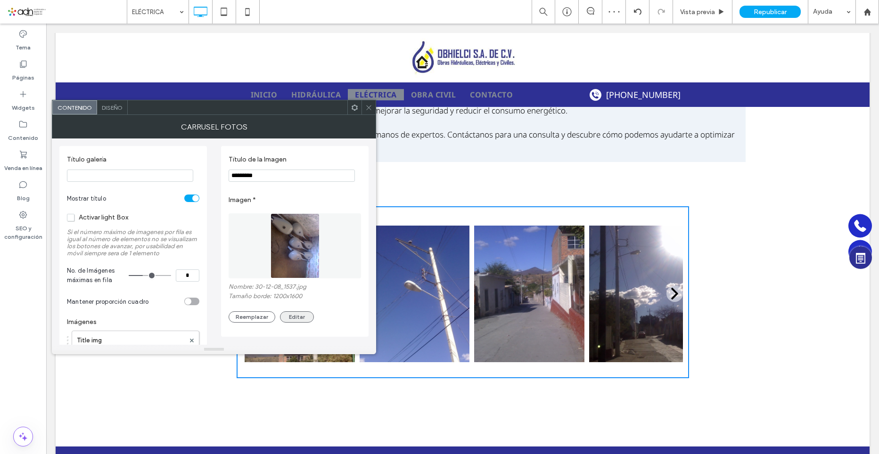
click at [310, 315] on button "Editar" at bounding box center [297, 316] width 34 height 11
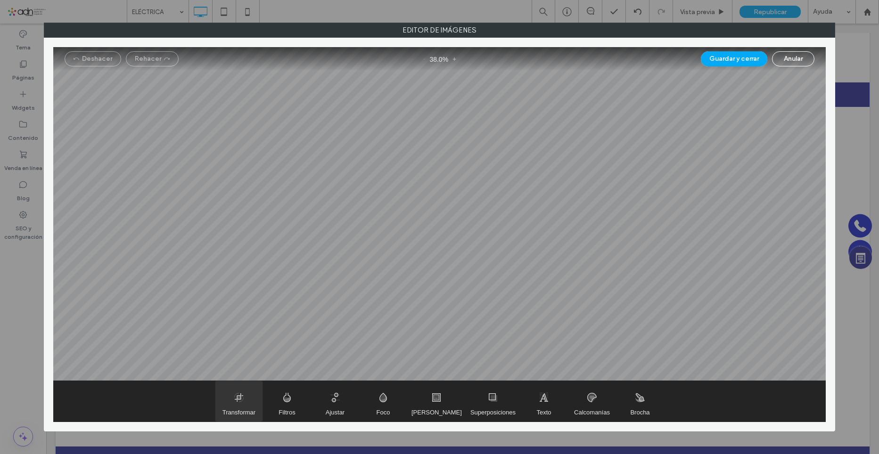
click at [246, 415] on span "Transformar" at bounding box center [238, 412] width 33 height 7
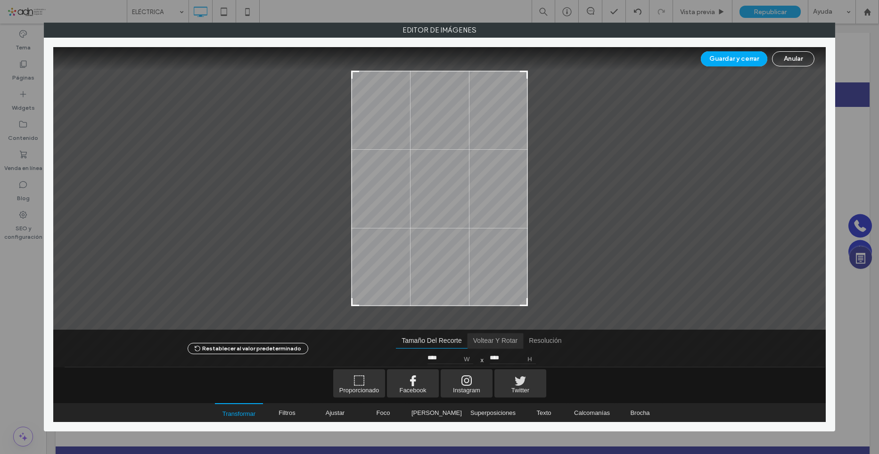
click at [480, 337] on span "Voltear y rotar" at bounding box center [495, 341] width 56 height 15
click at [538, 359] on span "Girar en sentido antihorario" at bounding box center [537, 358] width 14 height 14
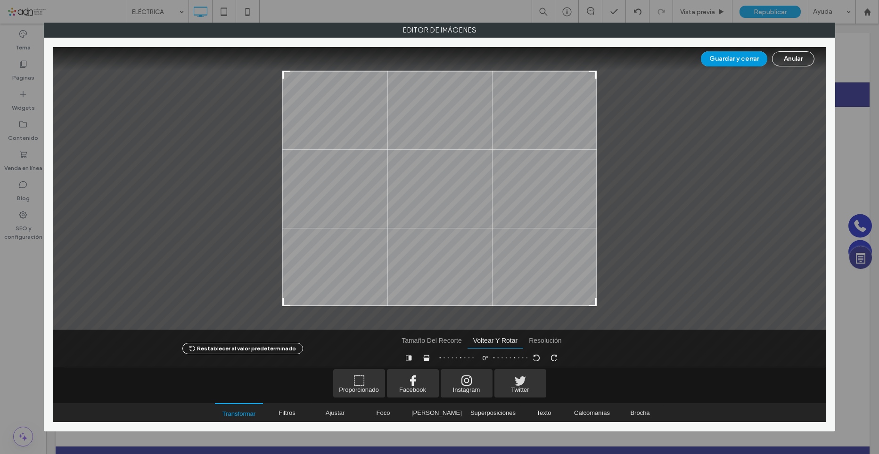
click at [731, 58] on button "Guardar y cerrar" at bounding box center [734, 58] width 66 height 15
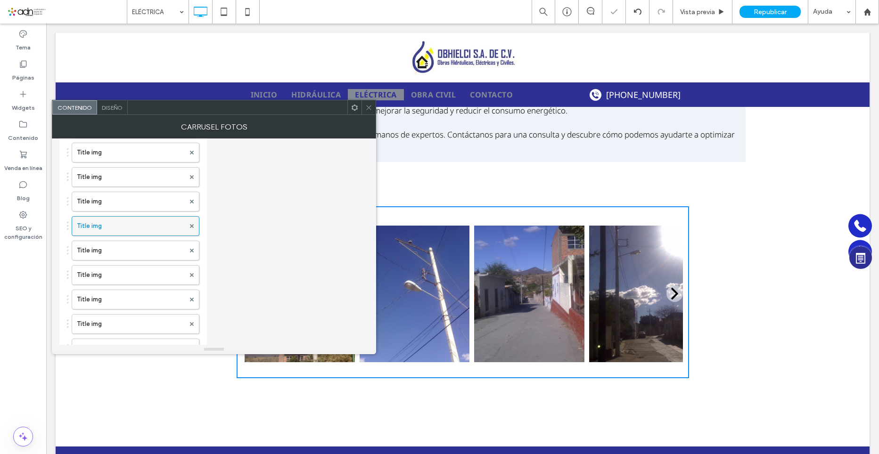
scroll to position [283, 0]
click at [106, 231] on label "Title img" at bounding box center [131, 229] width 108 height 19
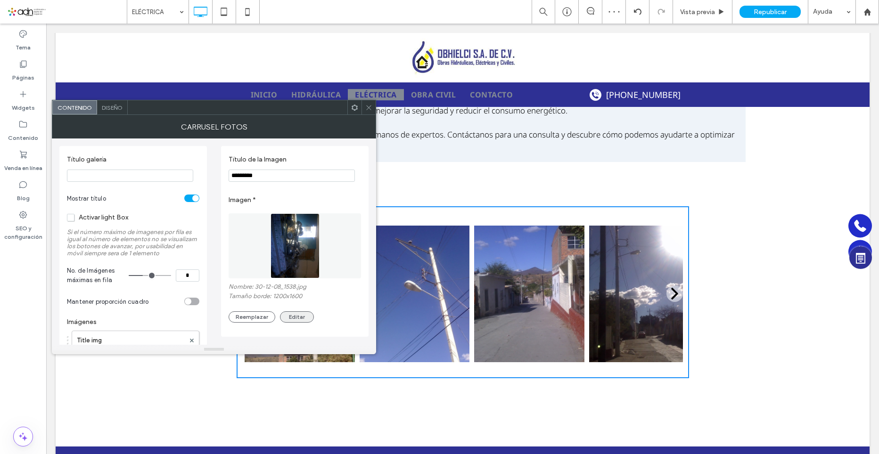
click at [307, 319] on button "Editar" at bounding box center [297, 316] width 34 height 11
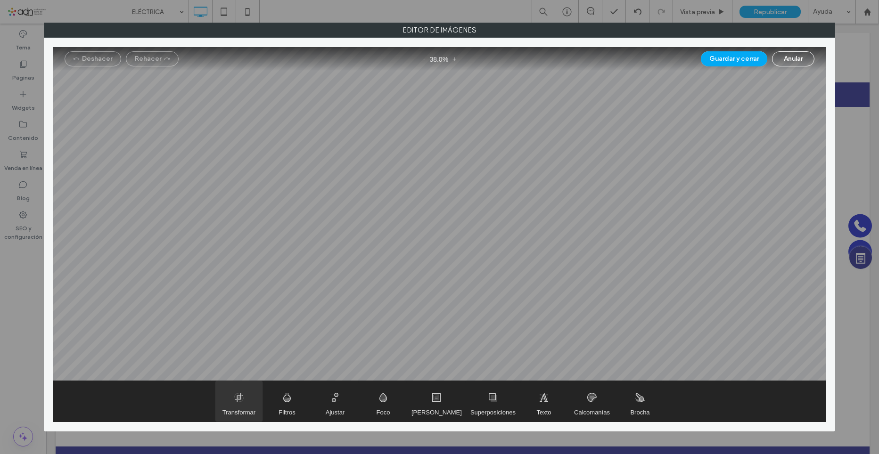
click at [233, 407] on span "Transformar" at bounding box center [238, 401] width 47 height 41
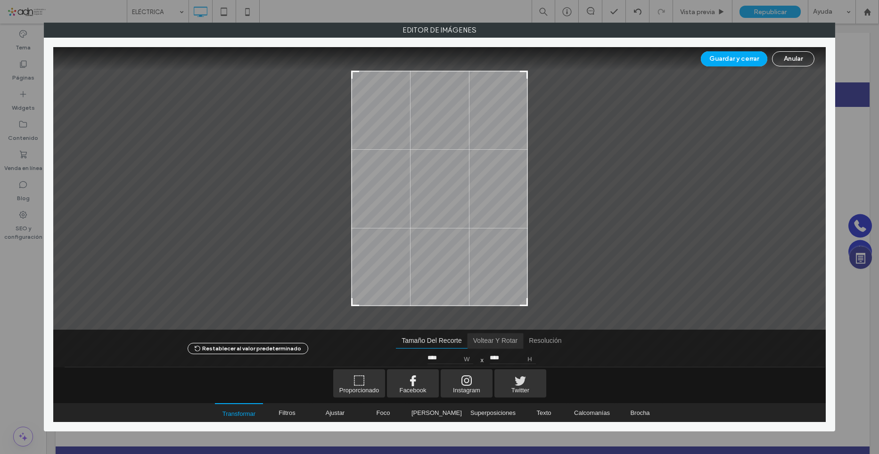
click at [478, 341] on span "Voltear y rotar" at bounding box center [495, 341] width 56 height 15
click at [538, 361] on span "Girar en sentido antihorario" at bounding box center [537, 358] width 14 height 14
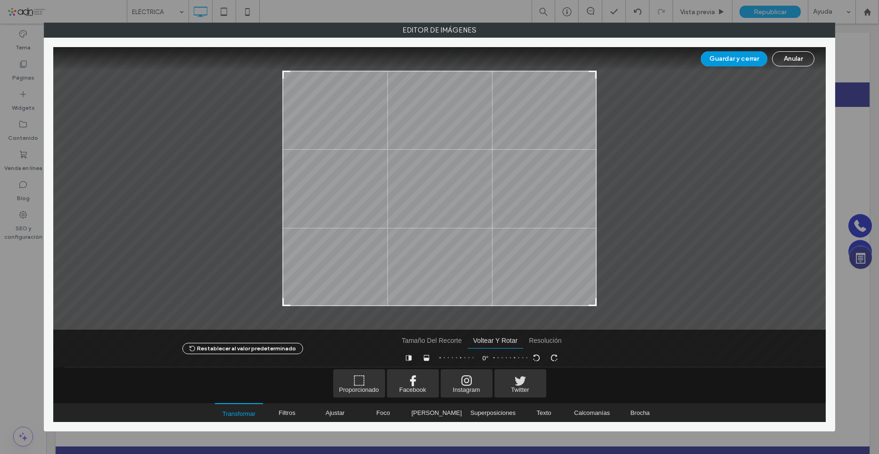
click at [738, 57] on button "Guardar y cerrar" at bounding box center [734, 58] width 66 height 15
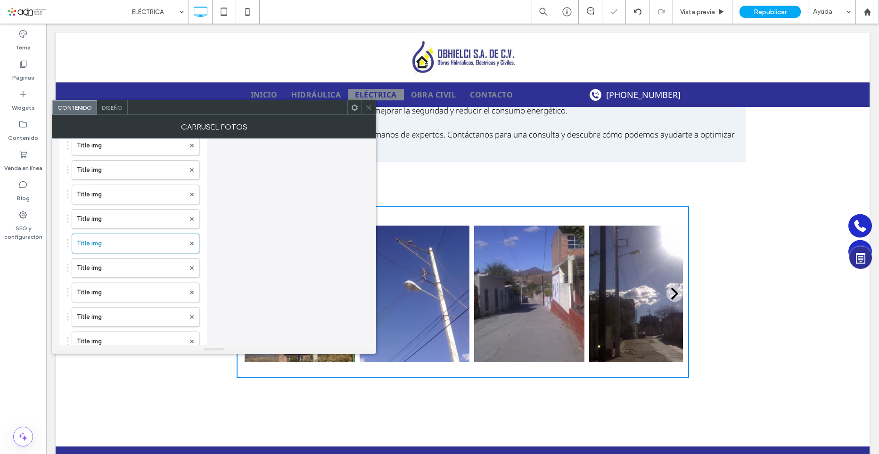
scroll to position [283, 0]
click at [88, 261] on label "Title img" at bounding box center [131, 253] width 108 height 19
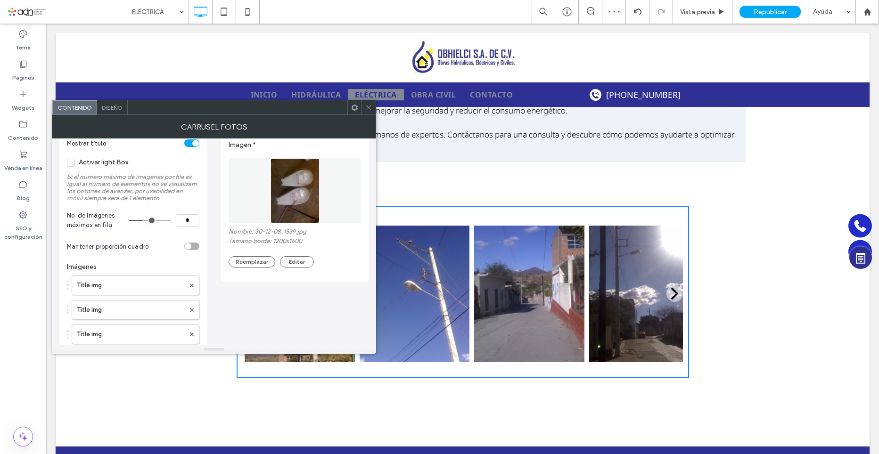
scroll to position [47, 0]
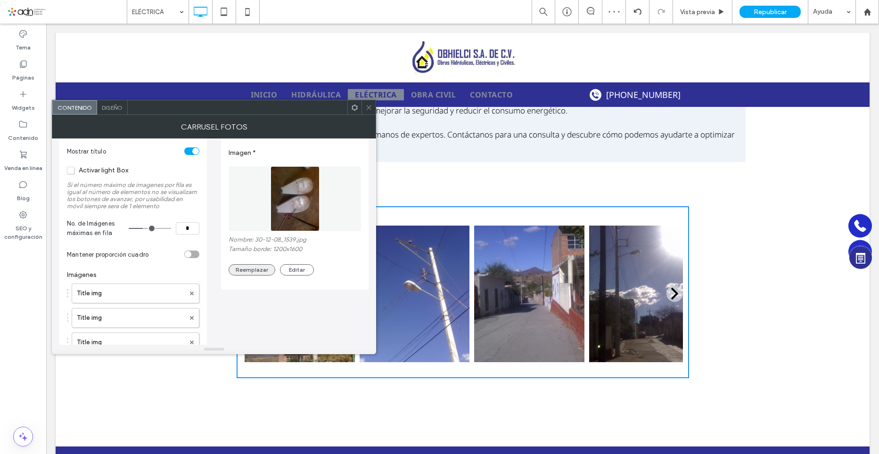
click at [244, 270] on button "Reemplazar" at bounding box center [251, 269] width 47 height 11
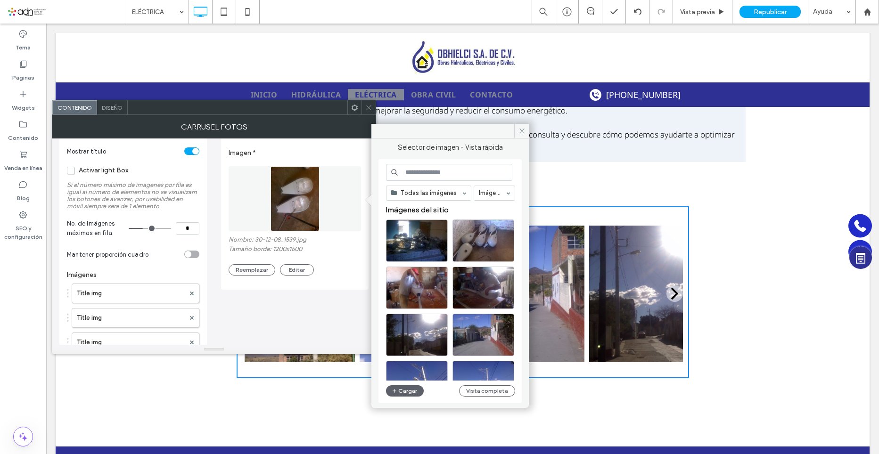
click at [343, 269] on div "Reemplazar Editar" at bounding box center [294, 269] width 132 height 11
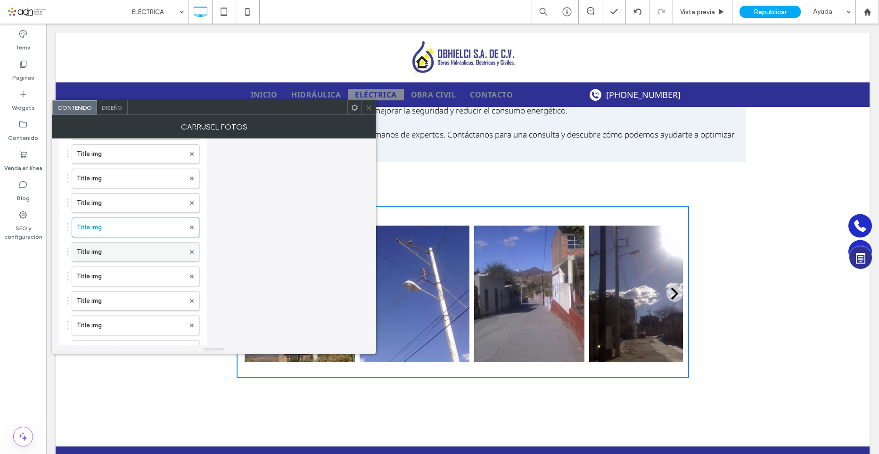
scroll to position [377, 0]
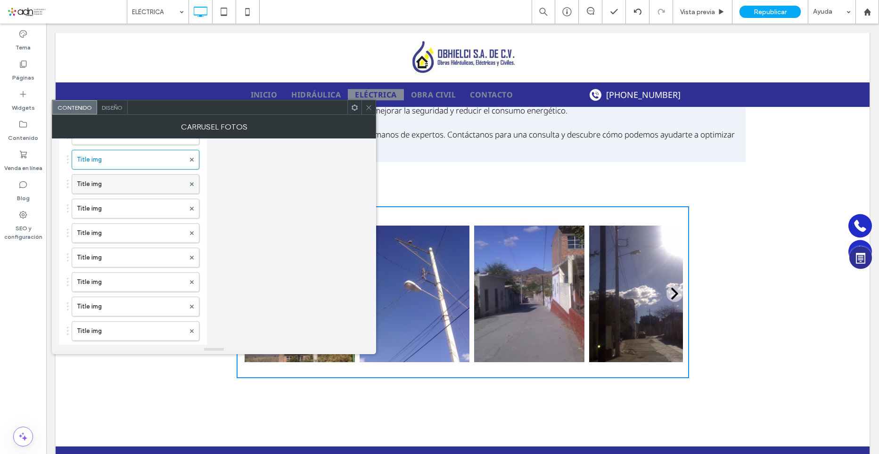
click at [113, 182] on label "Title img" at bounding box center [131, 184] width 108 height 19
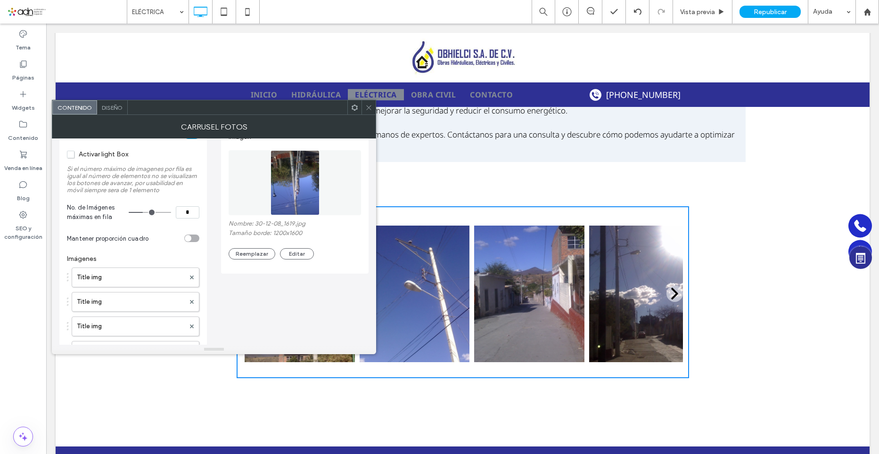
scroll to position [47, 0]
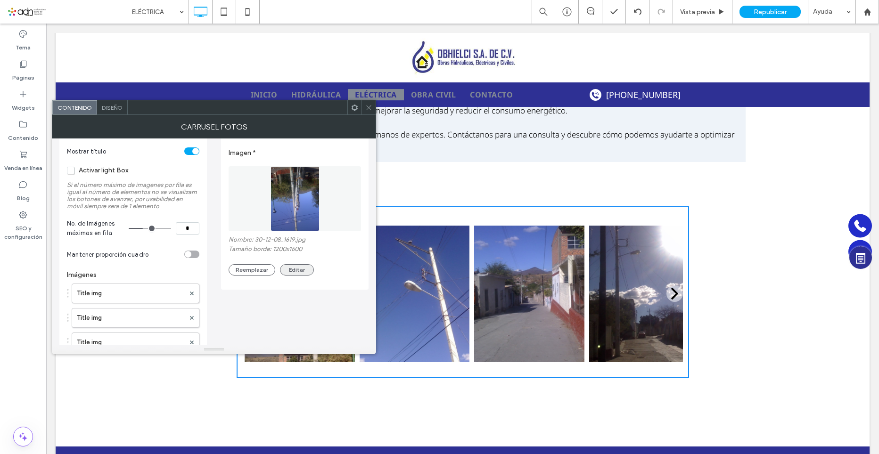
click at [301, 272] on button "Editar" at bounding box center [297, 269] width 34 height 11
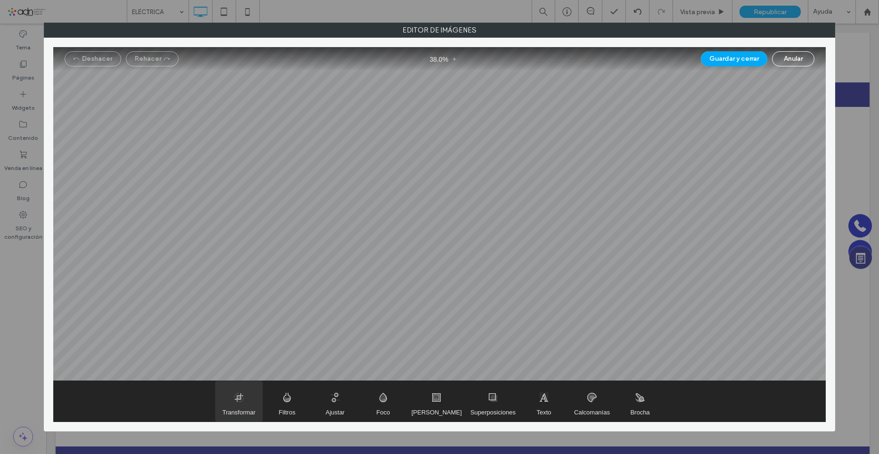
click at [253, 410] on span "Transformar" at bounding box center [238, 412] width 33 height 7
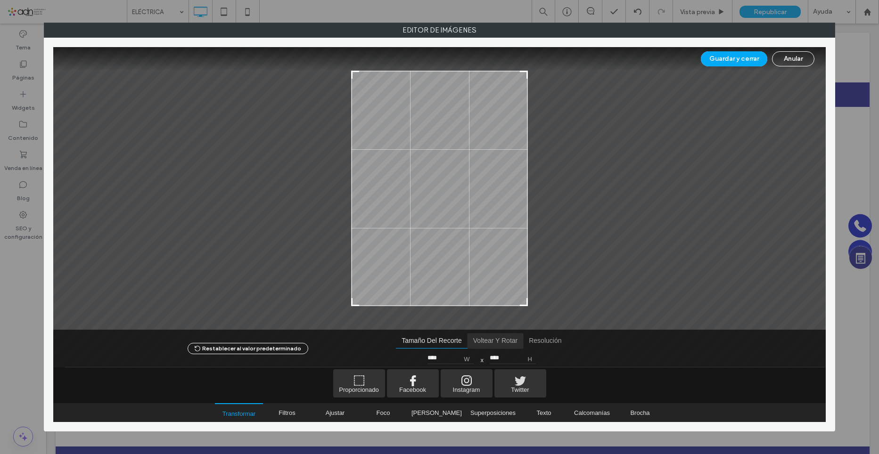
click at [479, 346] on span "Voltear y rotar" at bounding box center [495, 341] width 56 height 15
click at [533, 357] on span "Girar en sentido antihorario" at bounding box center [537, 358] width 14 height 14
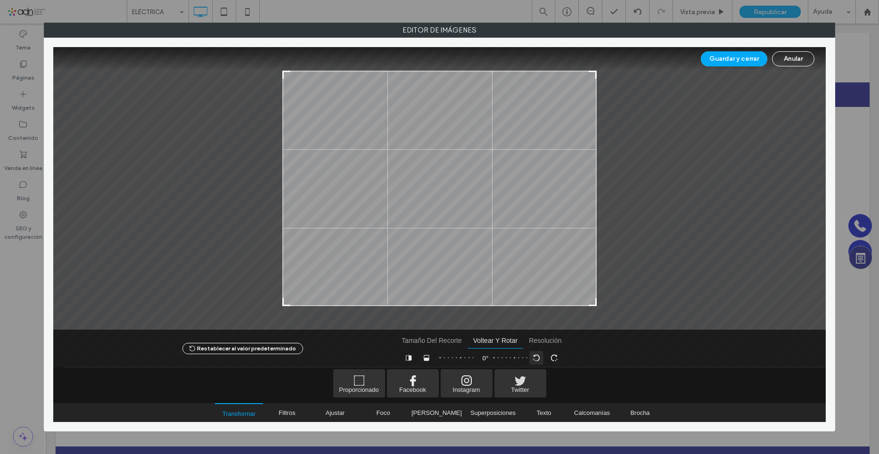
click at [533, 357] on span "Girar en sentido antihorario" at bounding box center [537, 358] width 14 height 14
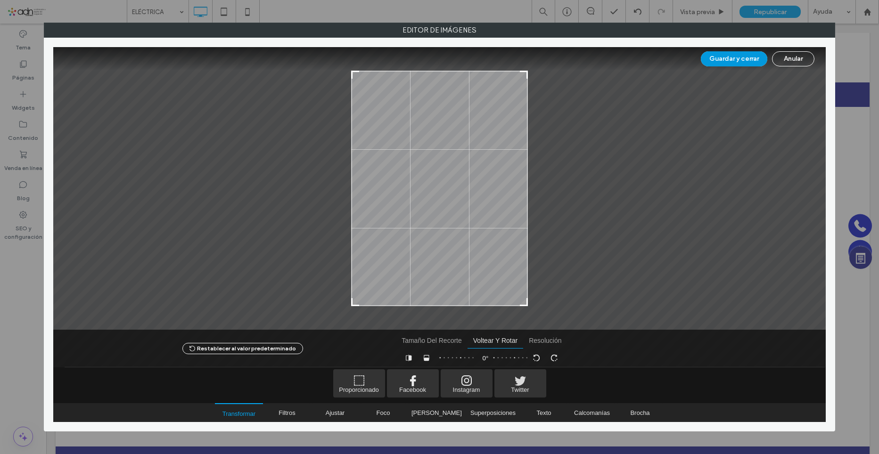
click at [737, 59] on button "Guardar y cerrar" at bounding box center [734, 58] width 66 height 15
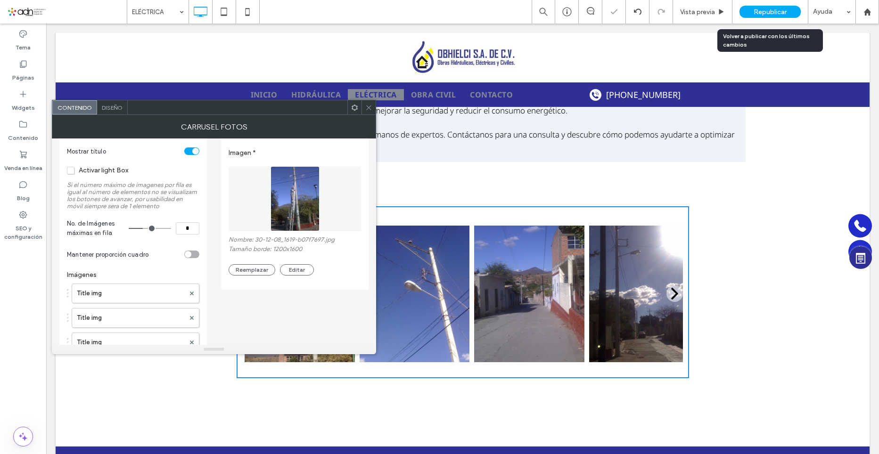
click at [753, 8] on span "Republicar" at bounding box center [769, 12] width 33 height 8
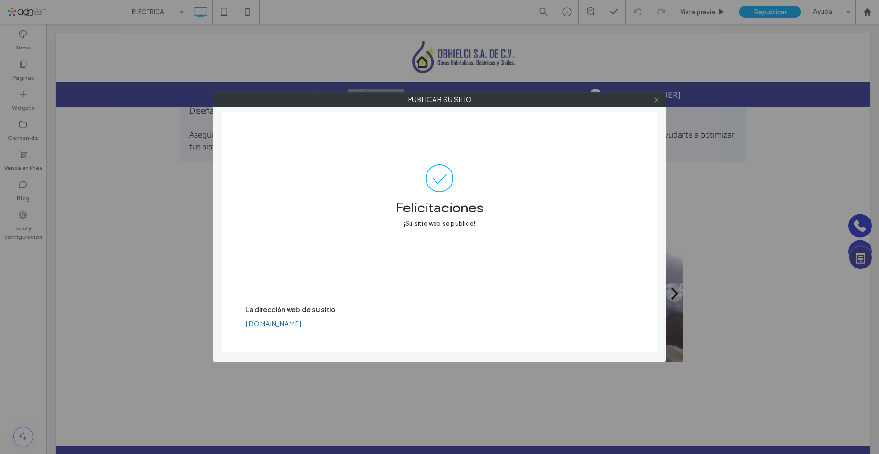
click at [658, 101] on use at bounding box center [656, 100] width 5 height 5
